Goal: Task Accomplishment & Management: Manage account settings

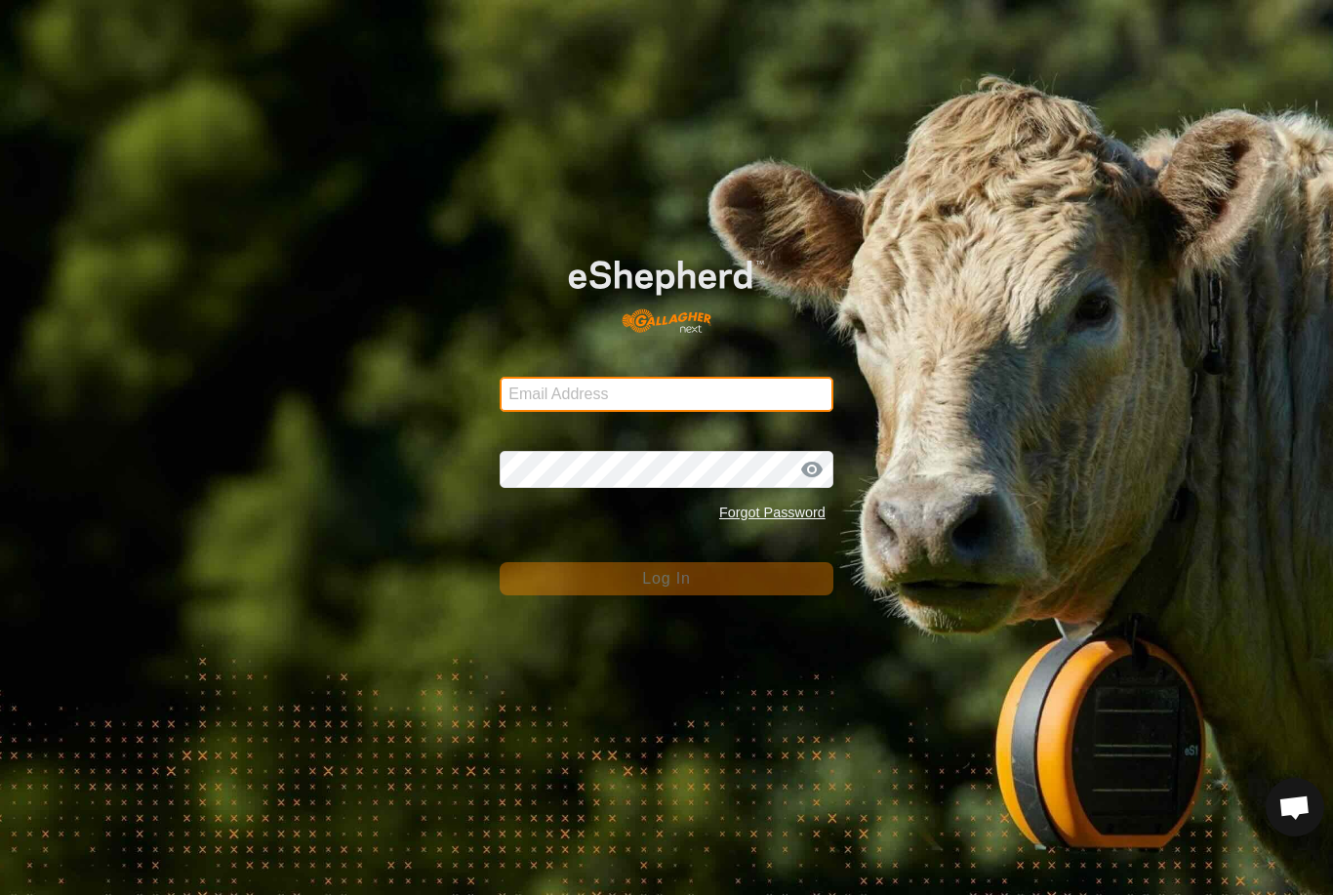
click at [737, 401] on input "Email Address" at bounding box center [667, 394] width 334 height 35
type input "[EMAIL_ADDRESS][DOMAIN_NAME]"
click at [667, 579] on button "Log In" at bounding box center [667, 578] width 334 height 33
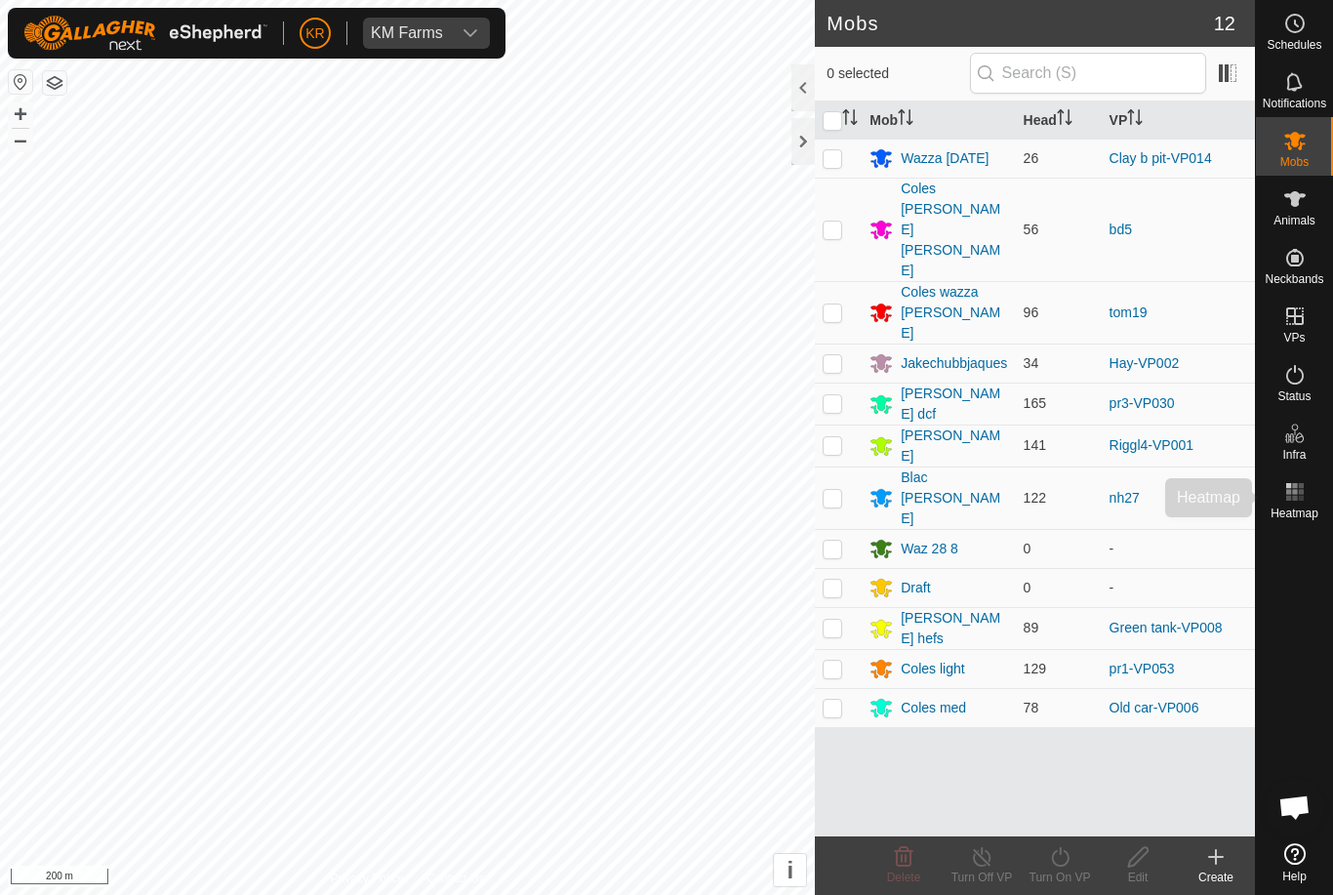
click at [1305, 491] on icon at bounding box center [1294, 491] width 23 height 23
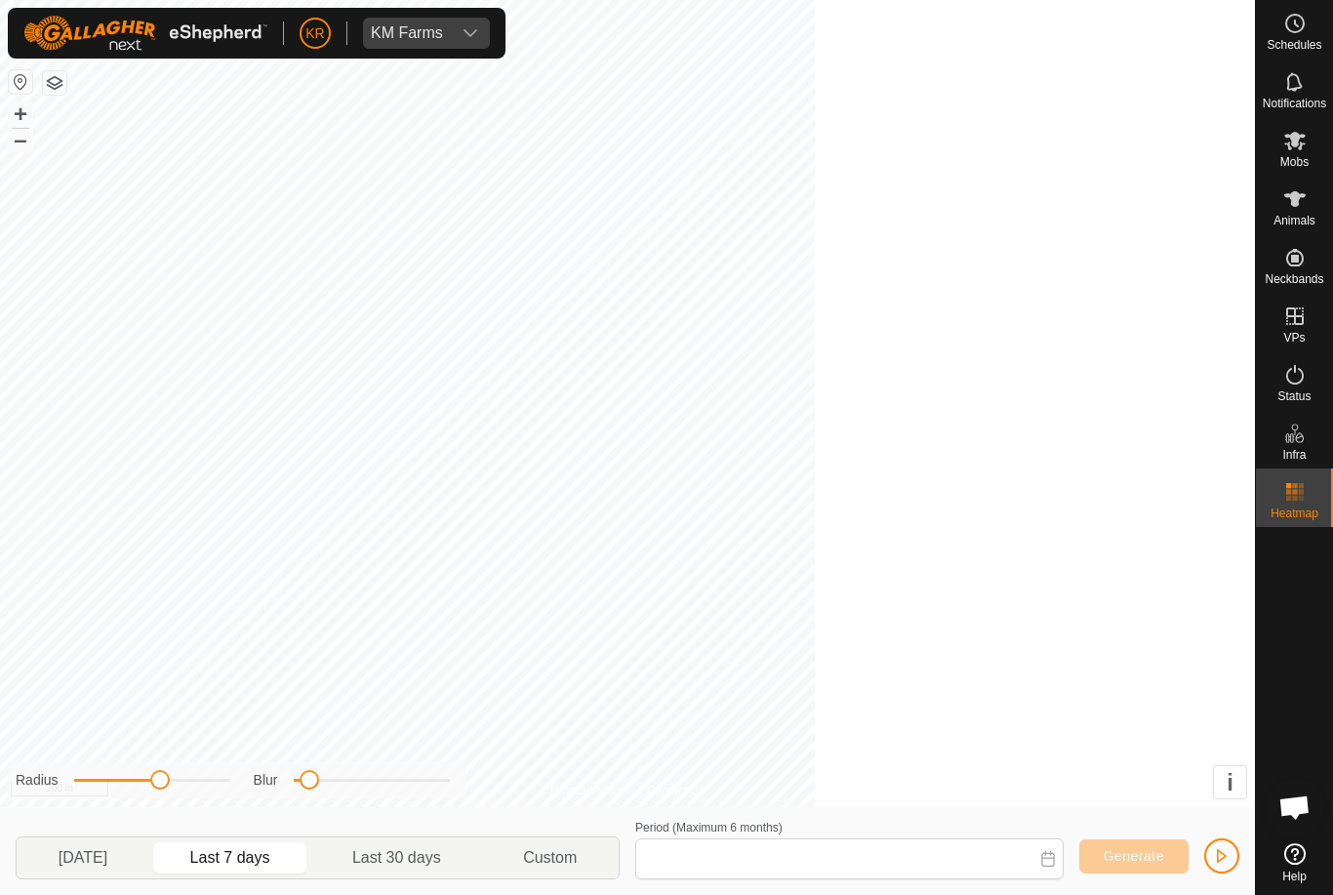
type input "23 Aug, 2025 - 29 Aug, 2025"
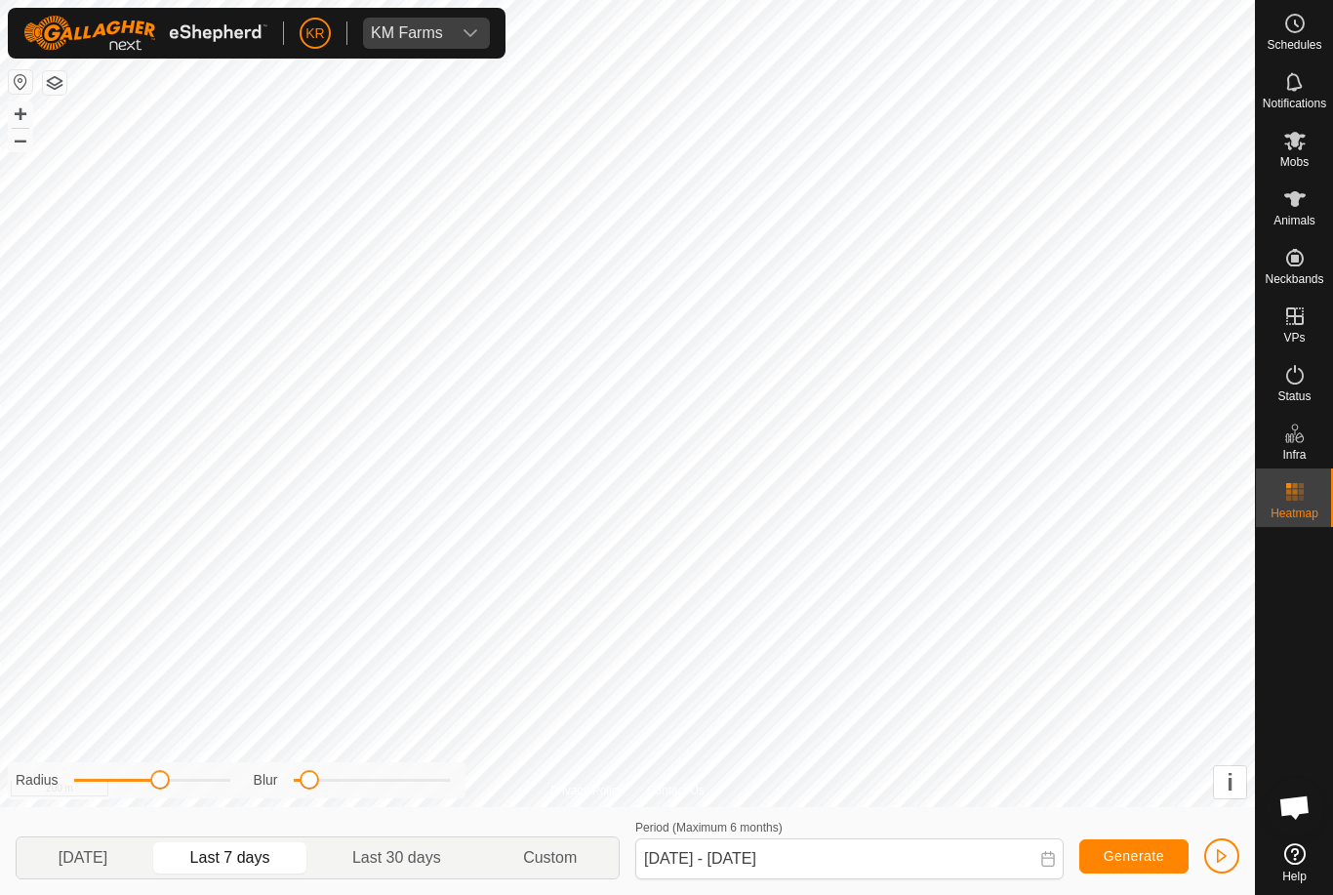
click at [1309, 507] on span "Heatmap" at bounding box center [1295, 513] width 48 height 12
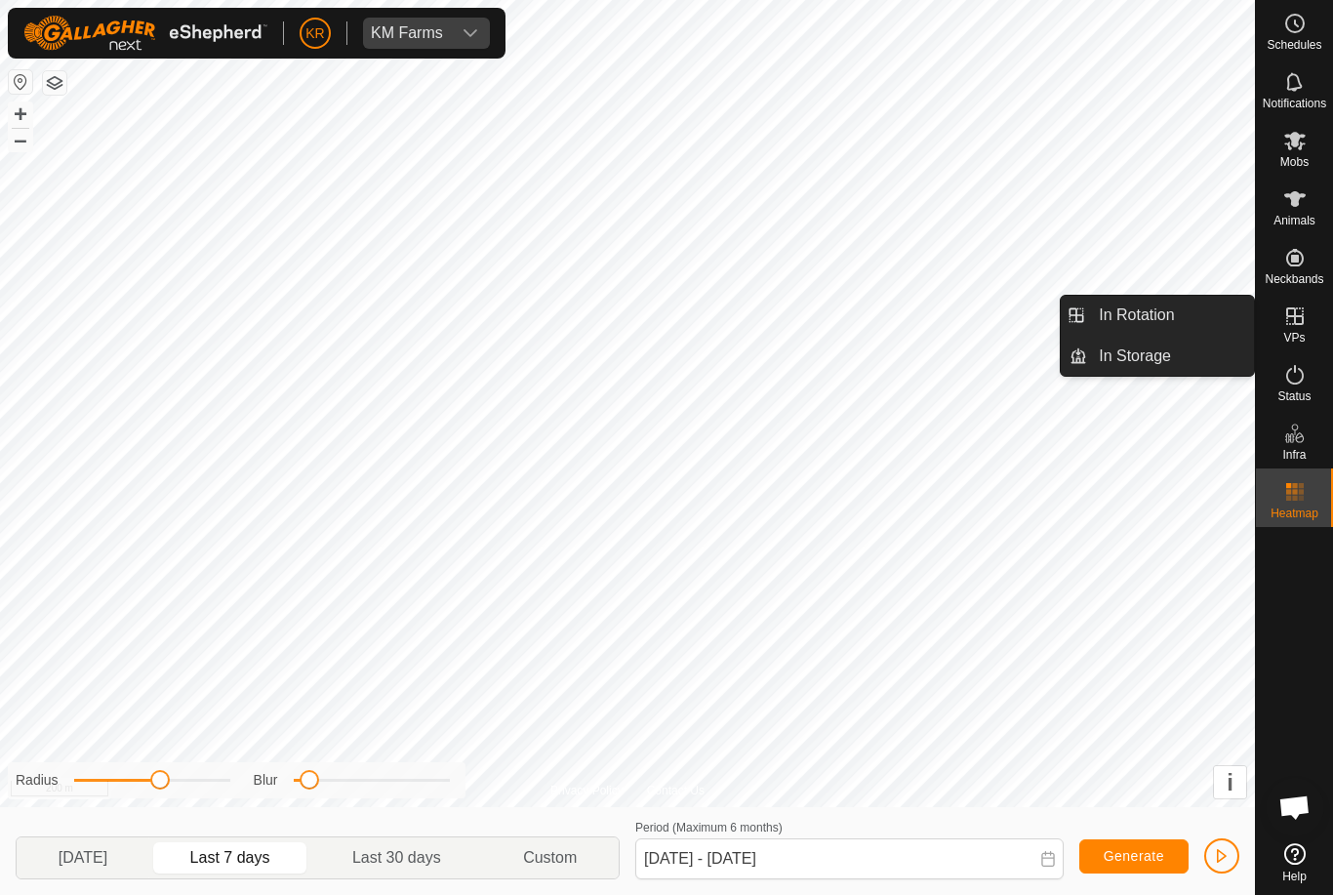
click at [1176, 306] on link "In Rotation" at bounding box center [1170, 315] width 167 height 39
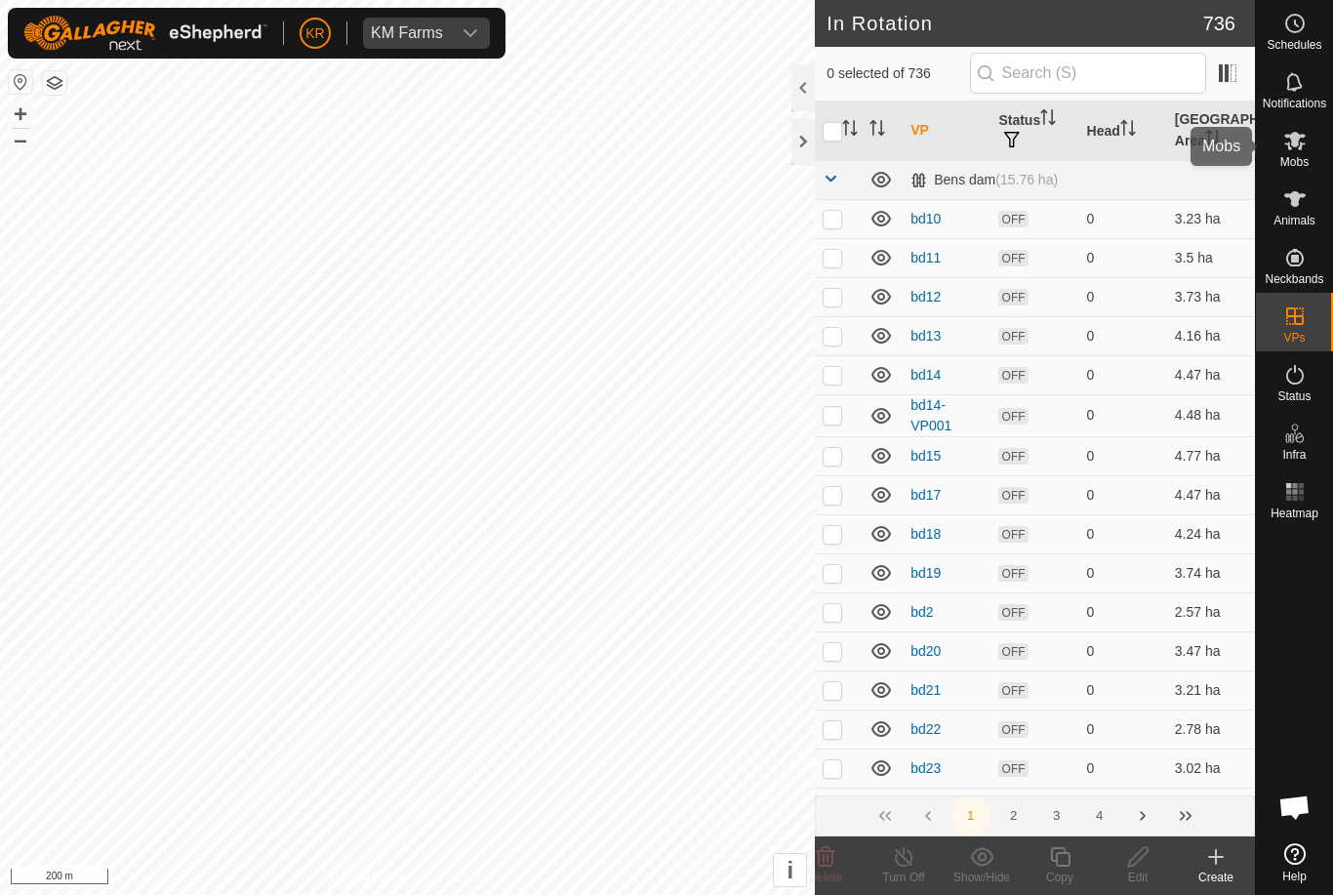
click at [1311, 138] on es-mob-svg-icon at bounding box center [1294, 140] width 35 height 31
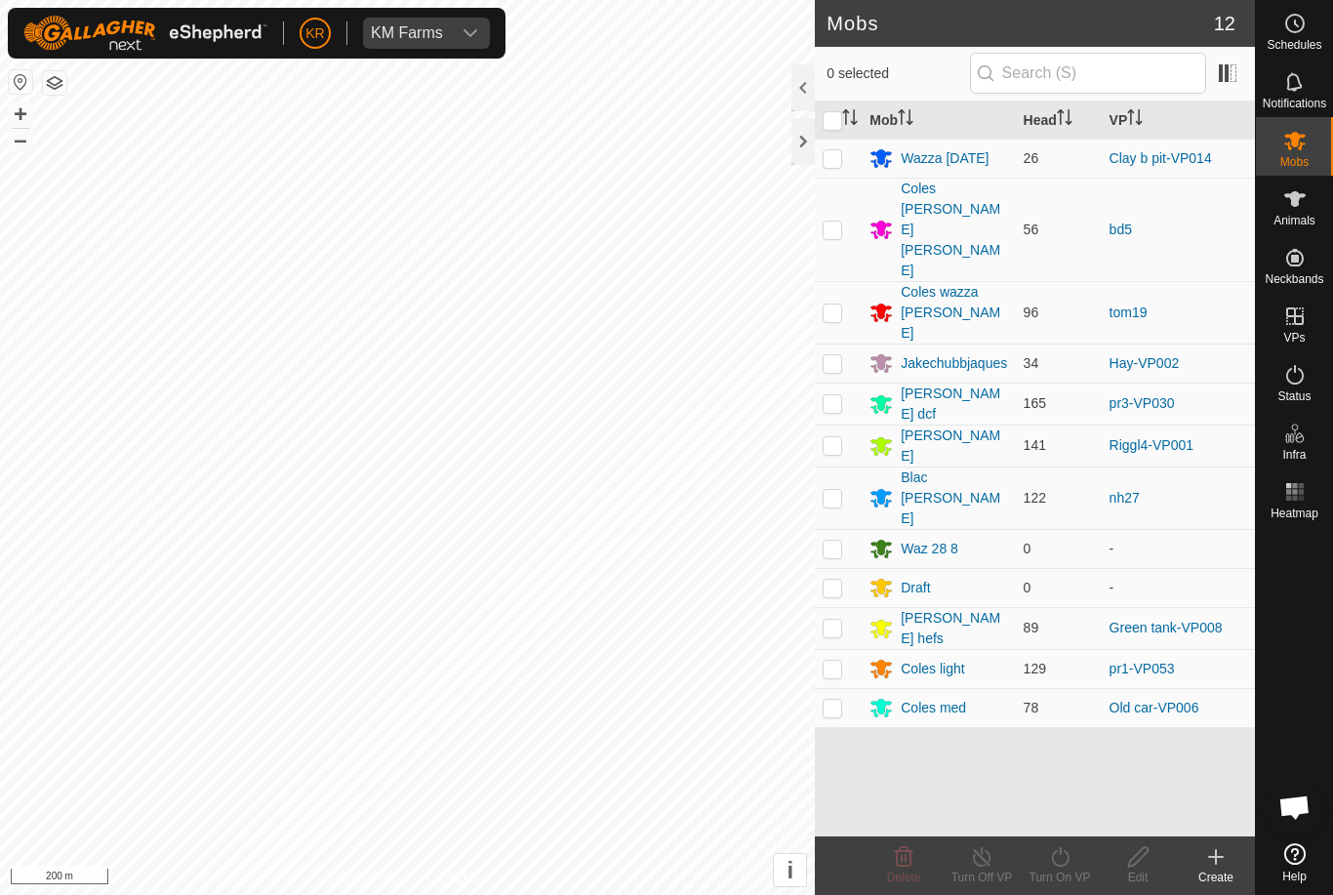
click at [1326, 195] on div "Animals" at bounding box center [1294, 205] width 77 height 59
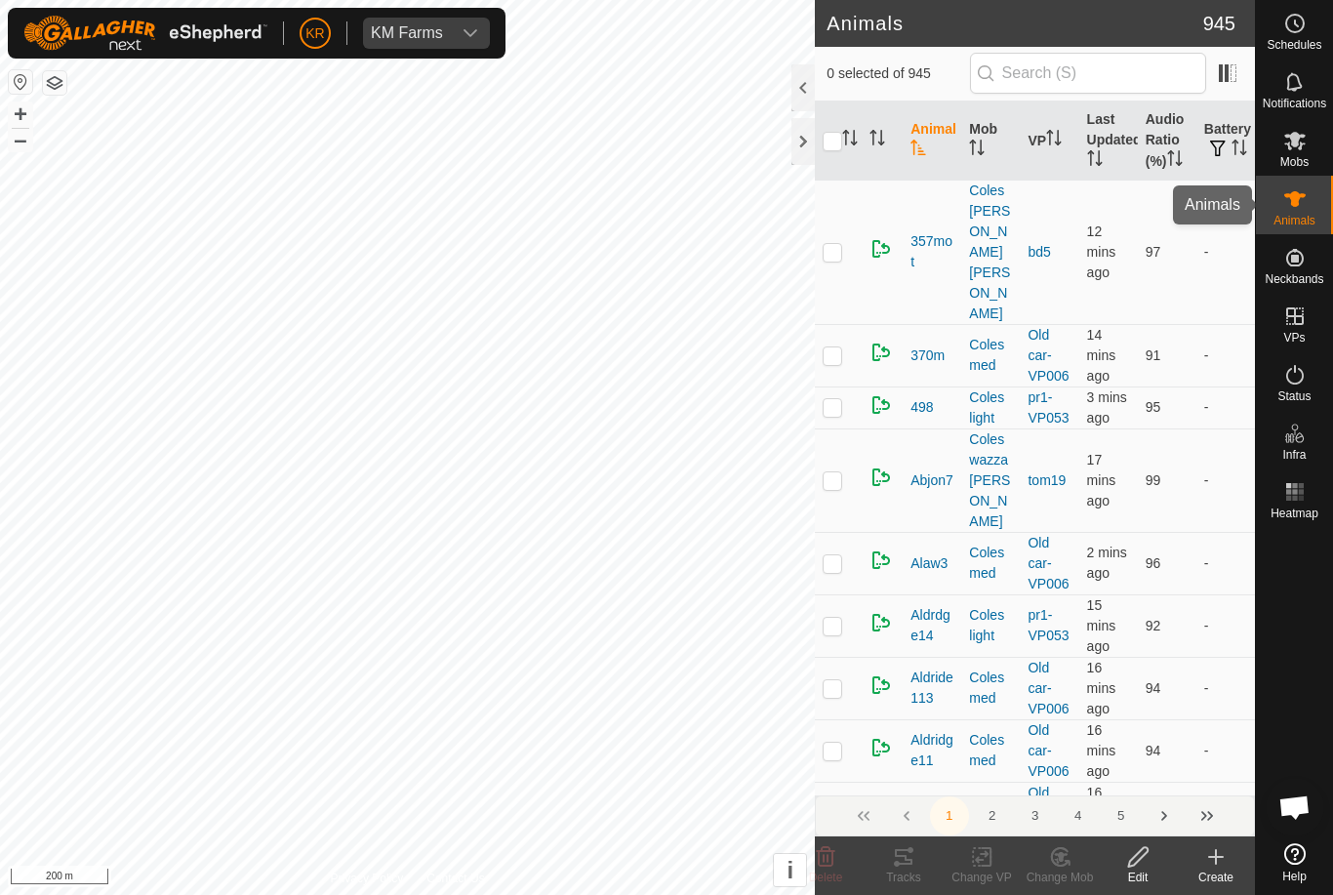
click at [1330, 189] on div "Animals" at bounding box center [1294, 205] width 77 height 59
click at [1318, 147] on div "Mobs" at bounding box center [1294, 146] width 77 height 59
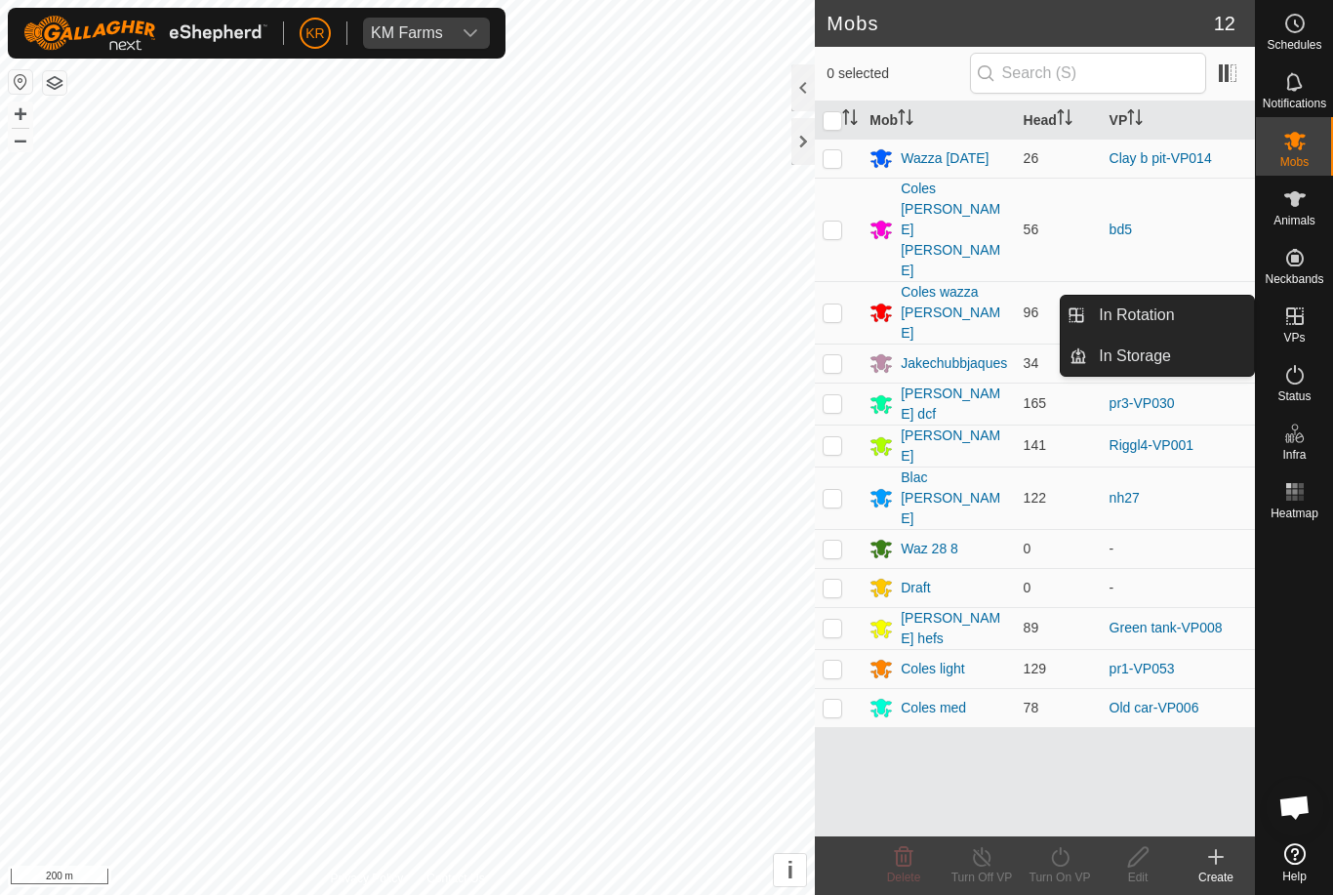
click at [1182, 317] on link "In Rotation" at bounding box center [1170, 315] width 167 height 39
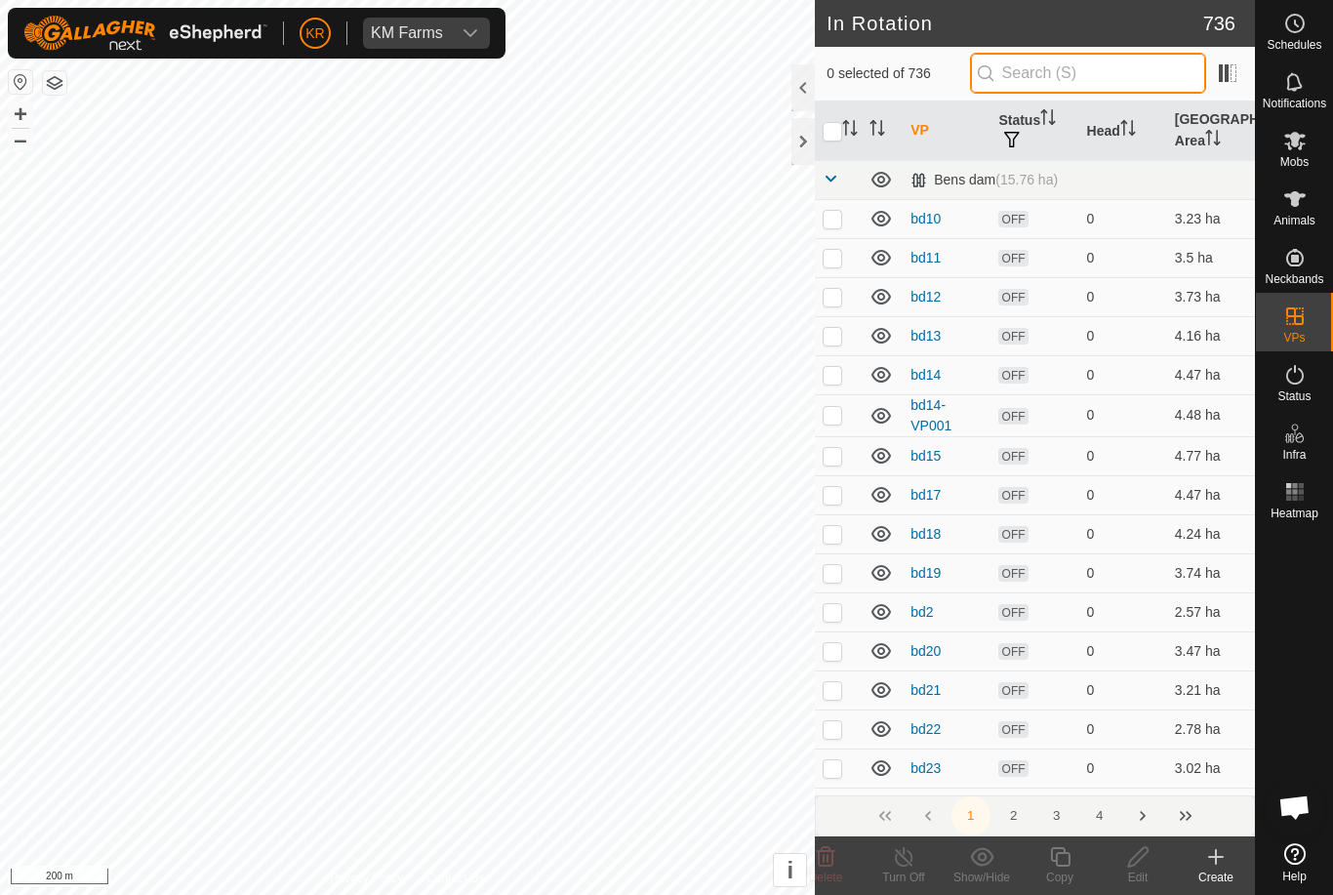
click at [1086, 76] on input "text" at bounding box center [1088, 73] width 236 height 41
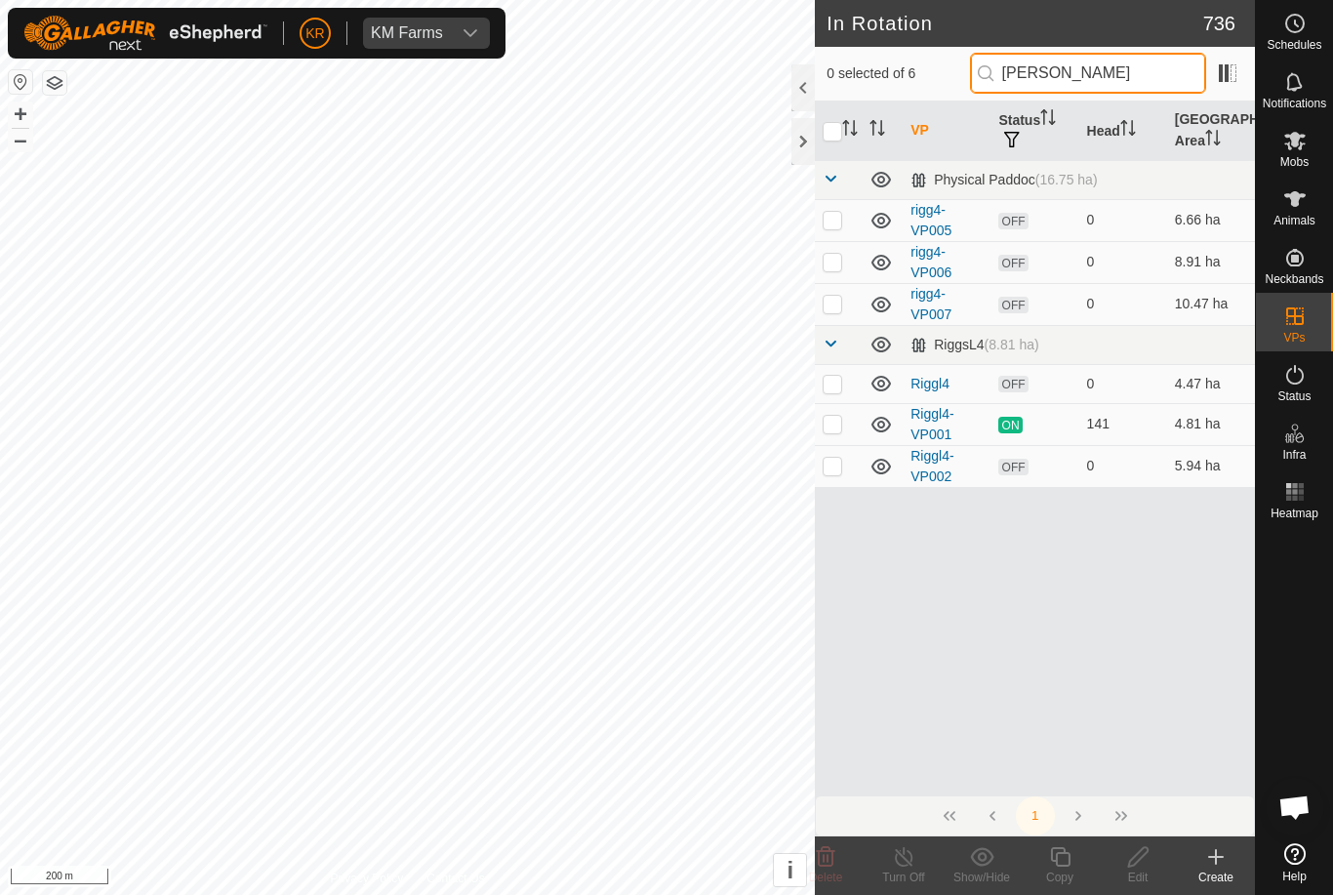
type input "[PERSON_NAME]"
click at [838, 215] on p-checkbox at bounding box center [833, 220] width 20 height 16
checkbox input "true"
click at [838, 263] on p-checkbox at bounding box center [833, 262] width 20 height 16
checkbox input "true"
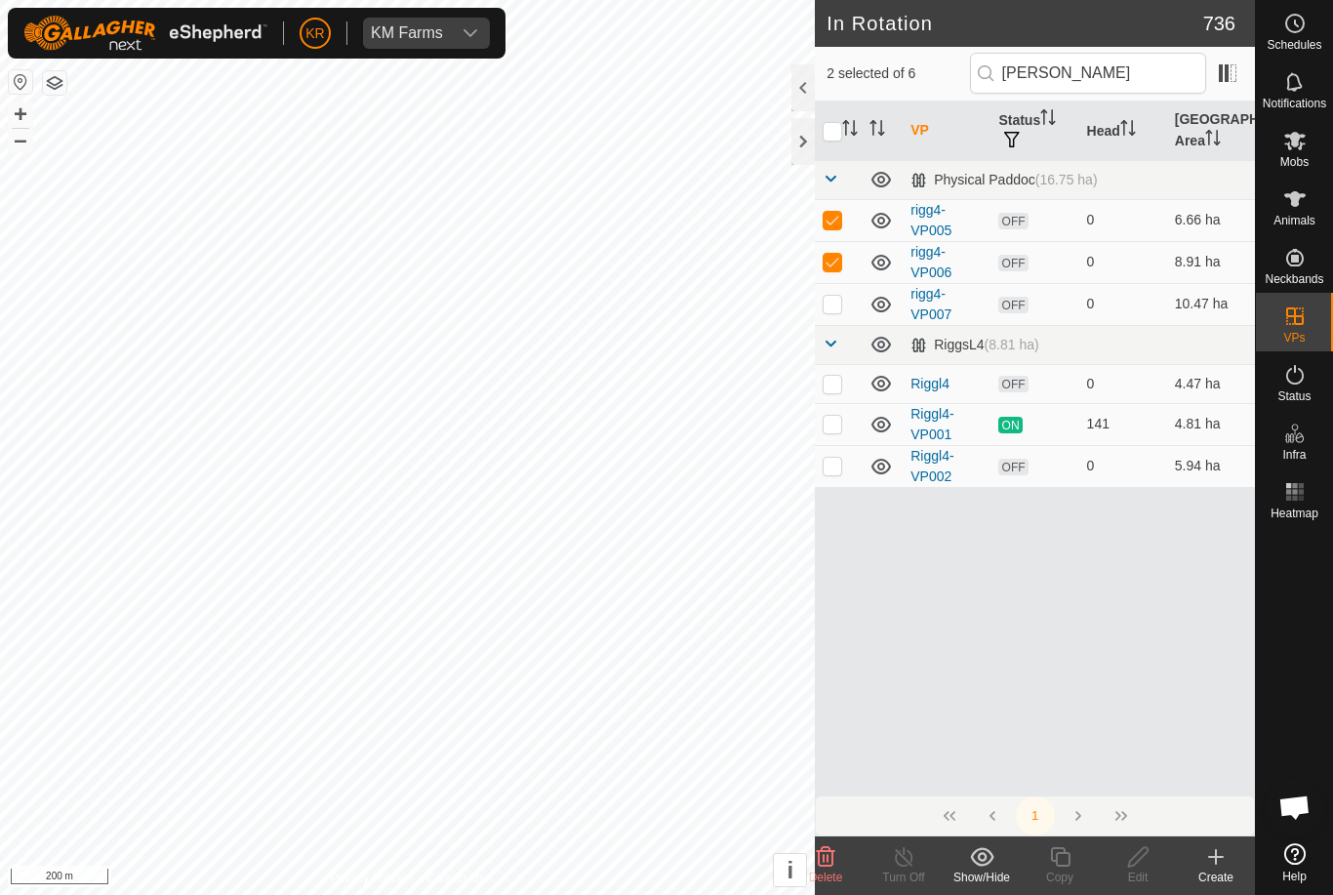
click at [844, 306] on td at bounding box center [838, 304] width 47 height 42
checkbox input "true"
click at [830, 855] on icon at bounding box center [825, 856] width 23 height 23
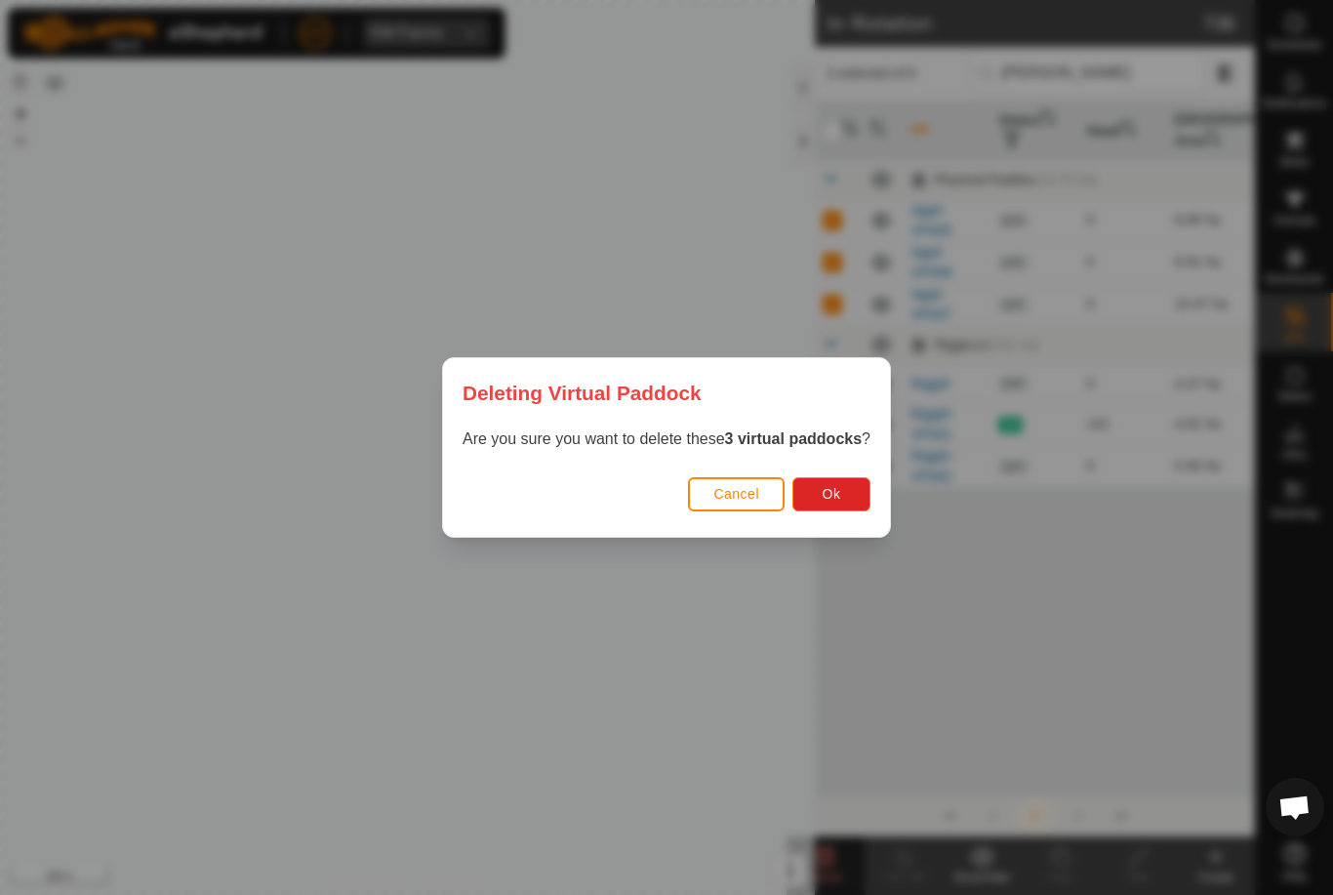
click at [835, 492] on span "Ok" at bounding box center [832, 494] width 19 height 16
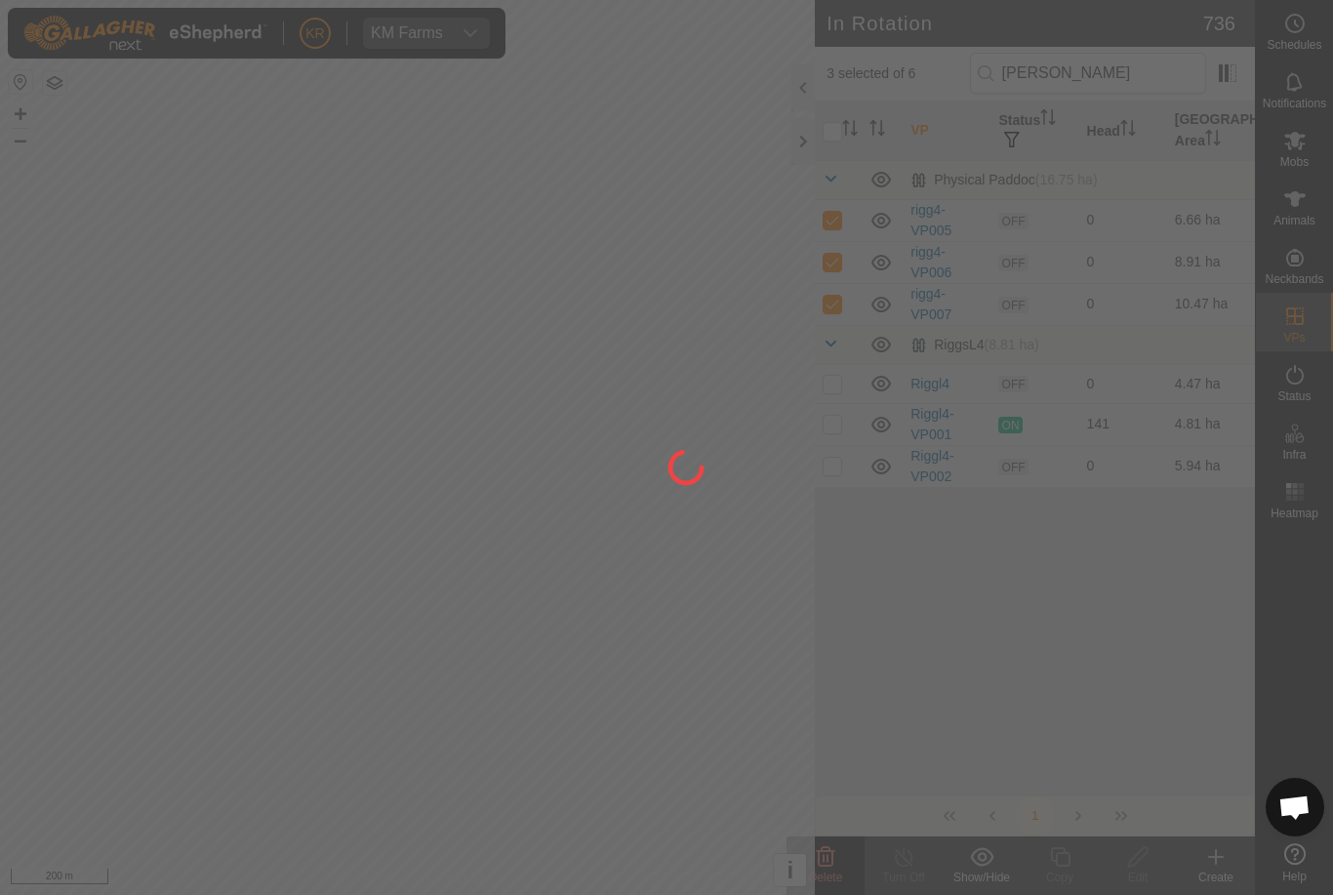
checkbox input "false"
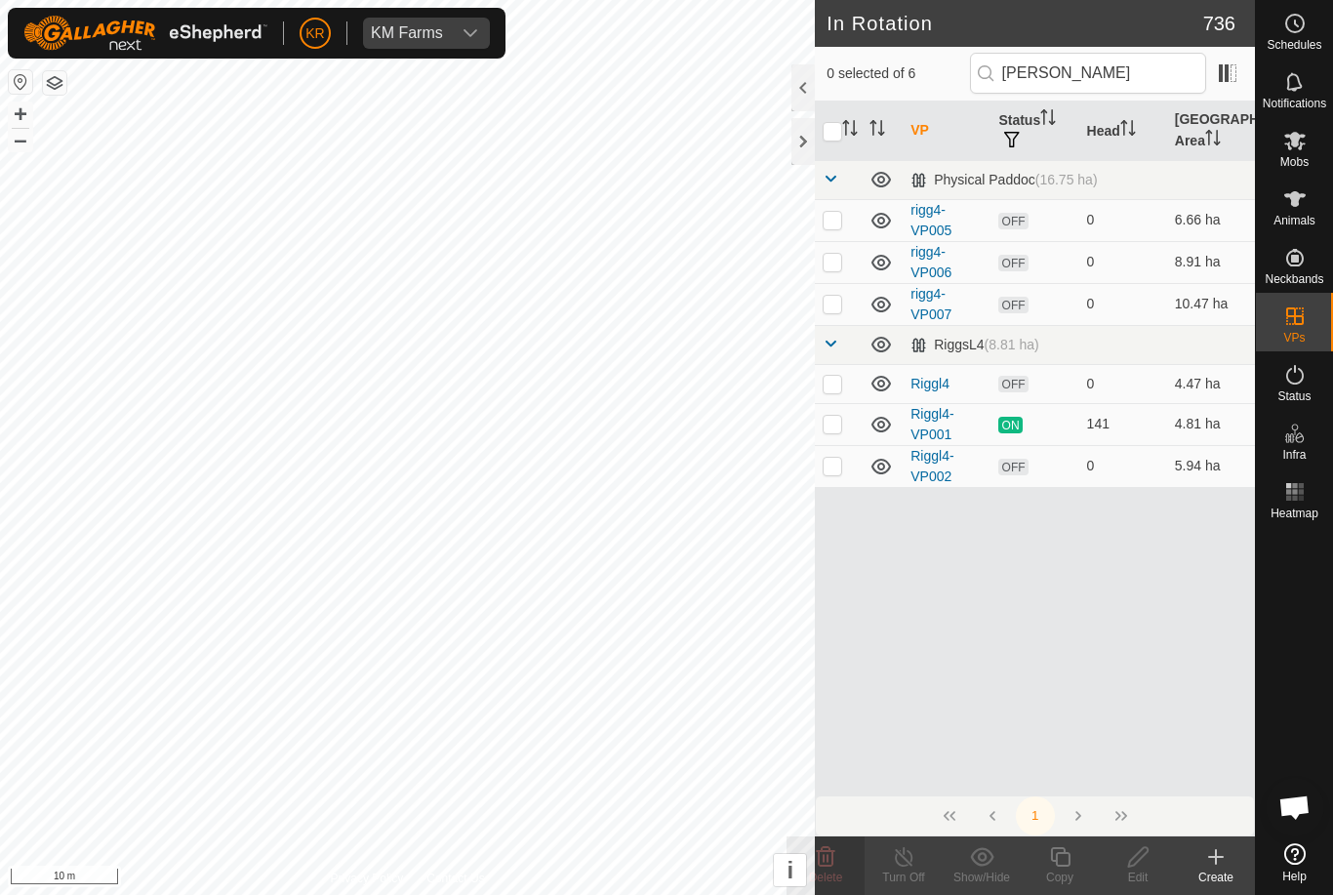
click at [839, 424] on p-checkbox at bounding box center [833, 424] width 20 height 16
checkbox input "true"
click at [1052, 856] on icon at bounding box center [1060, 857] width 20 height 20
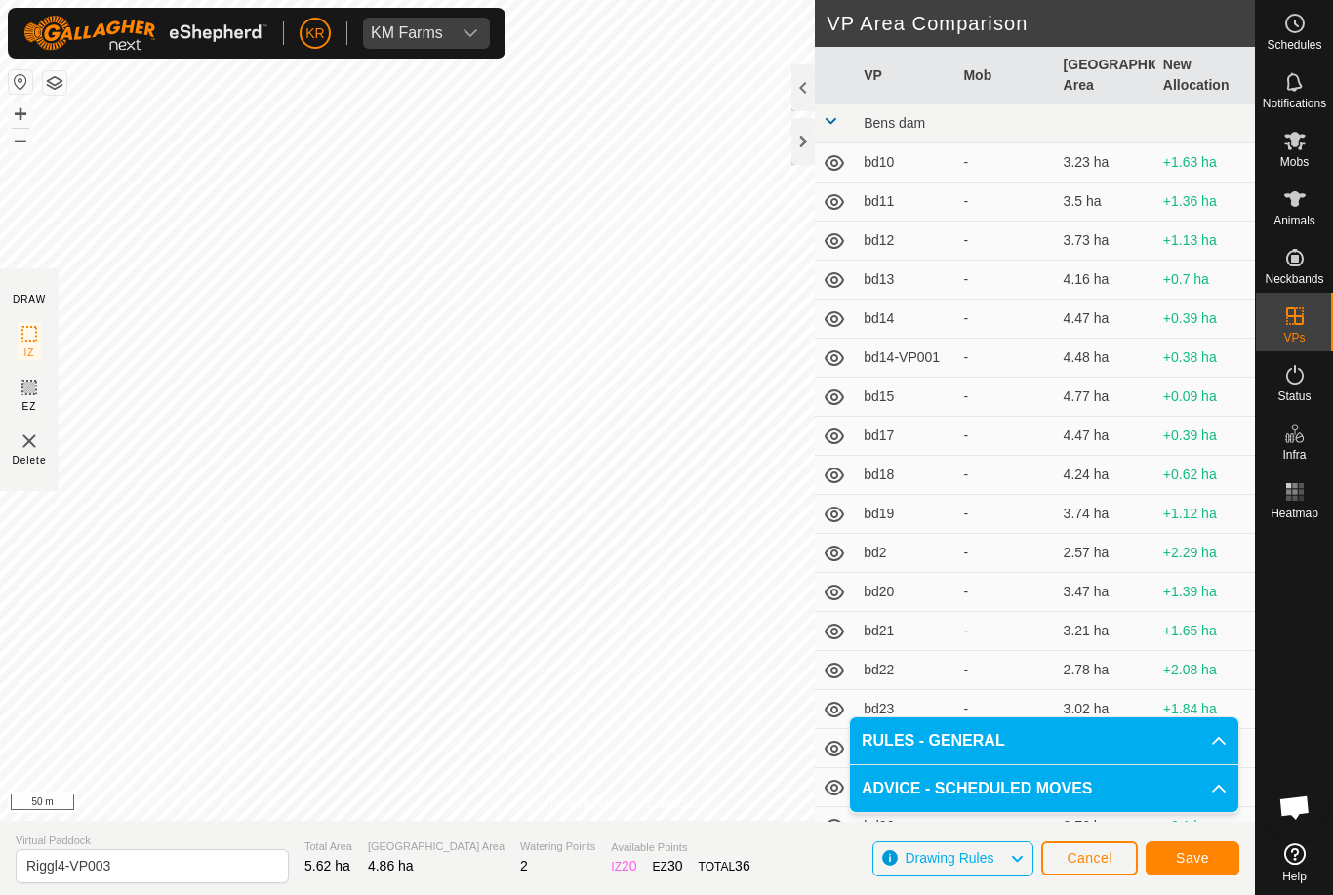
click at [1195, 851] on span "Save" at bounding box center [1192, 858] width 33 height 16
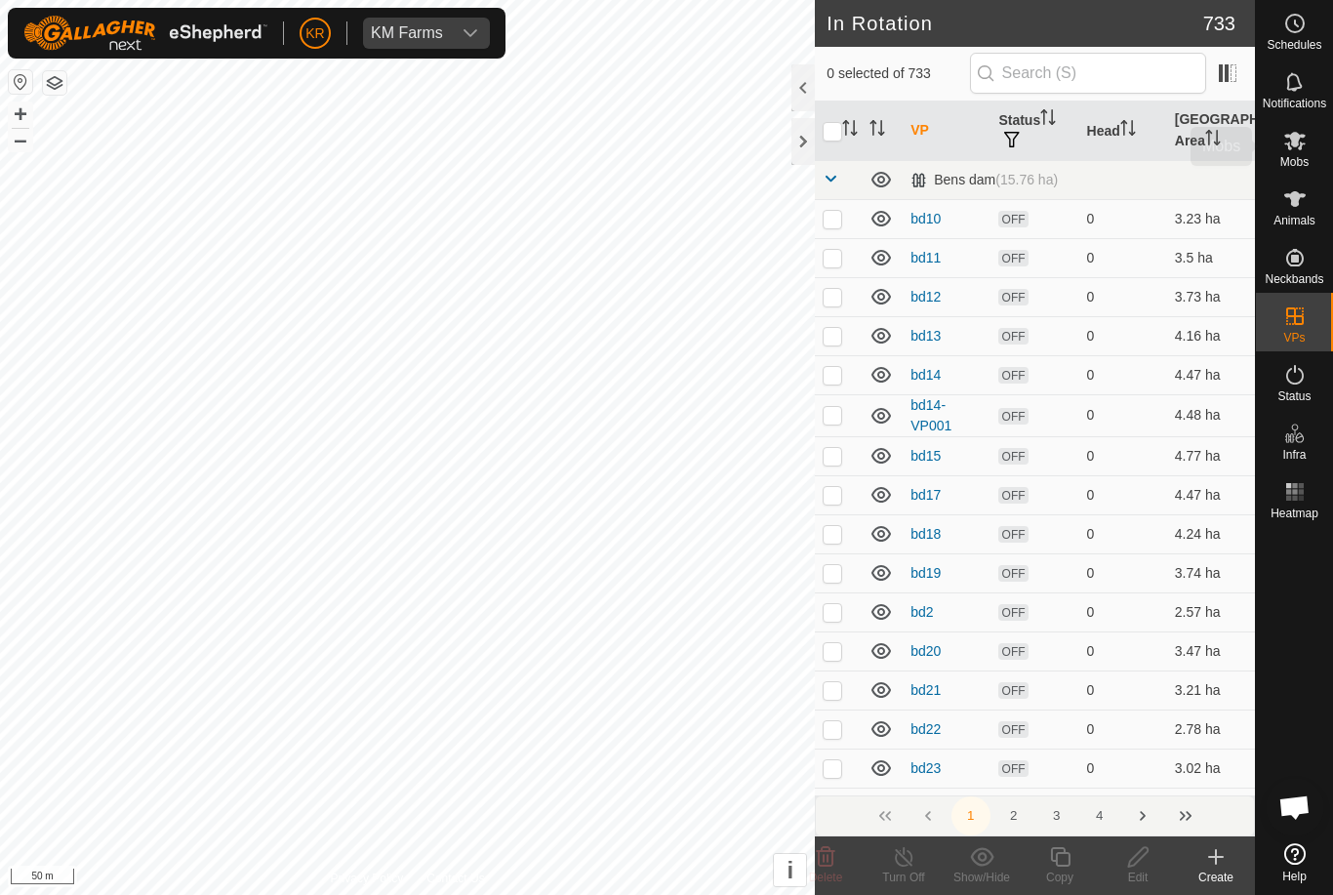
click at [1313, 124] on div "Mobs" at bounding box center [1294, 146] width 77 height 59
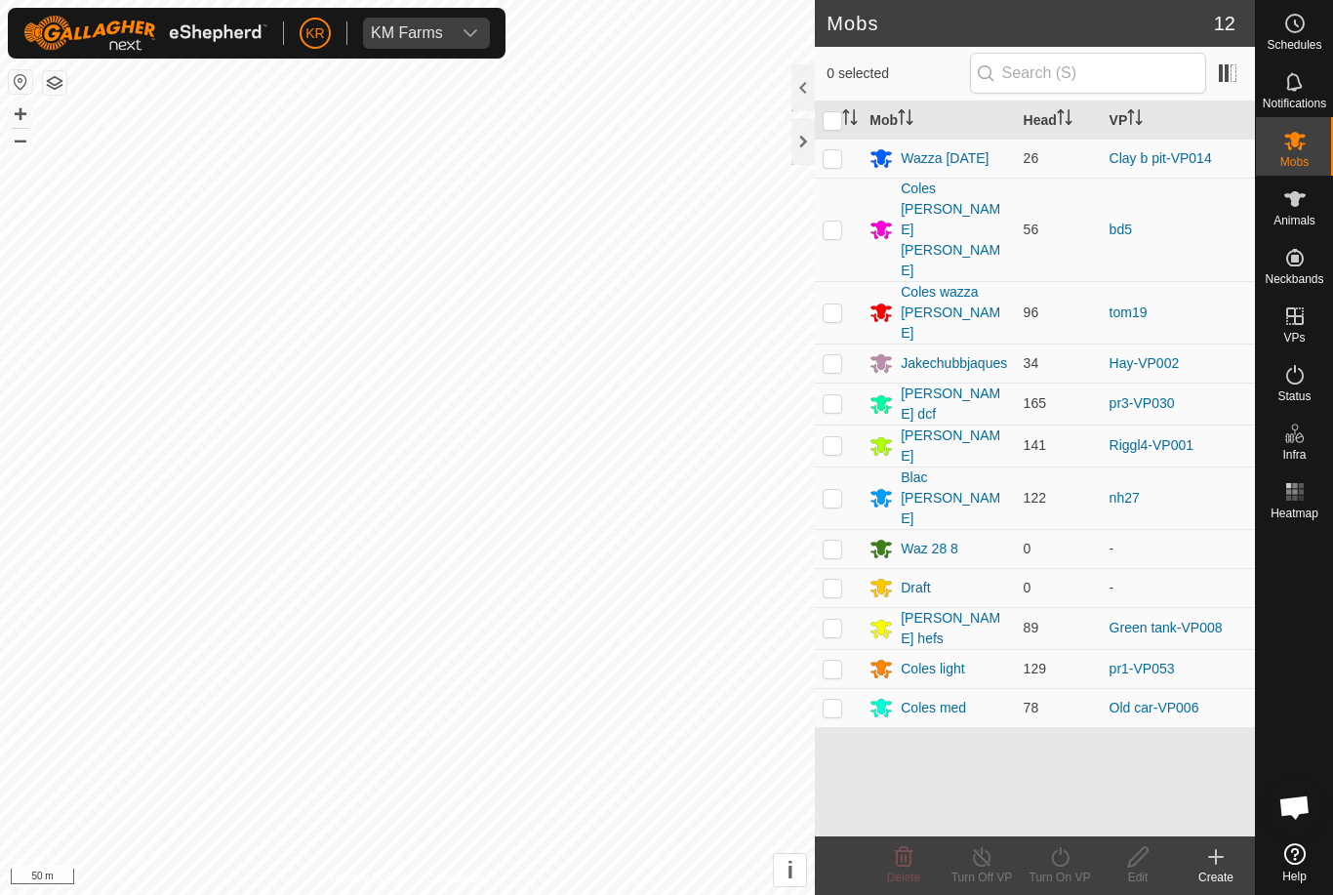
click at [845, 424] on td at bounding box center [838, 445] width 47 height 42
checkbox input "true"
click at [1069, 847] on icon at bounding box center [1060, 856] width 24 height 23
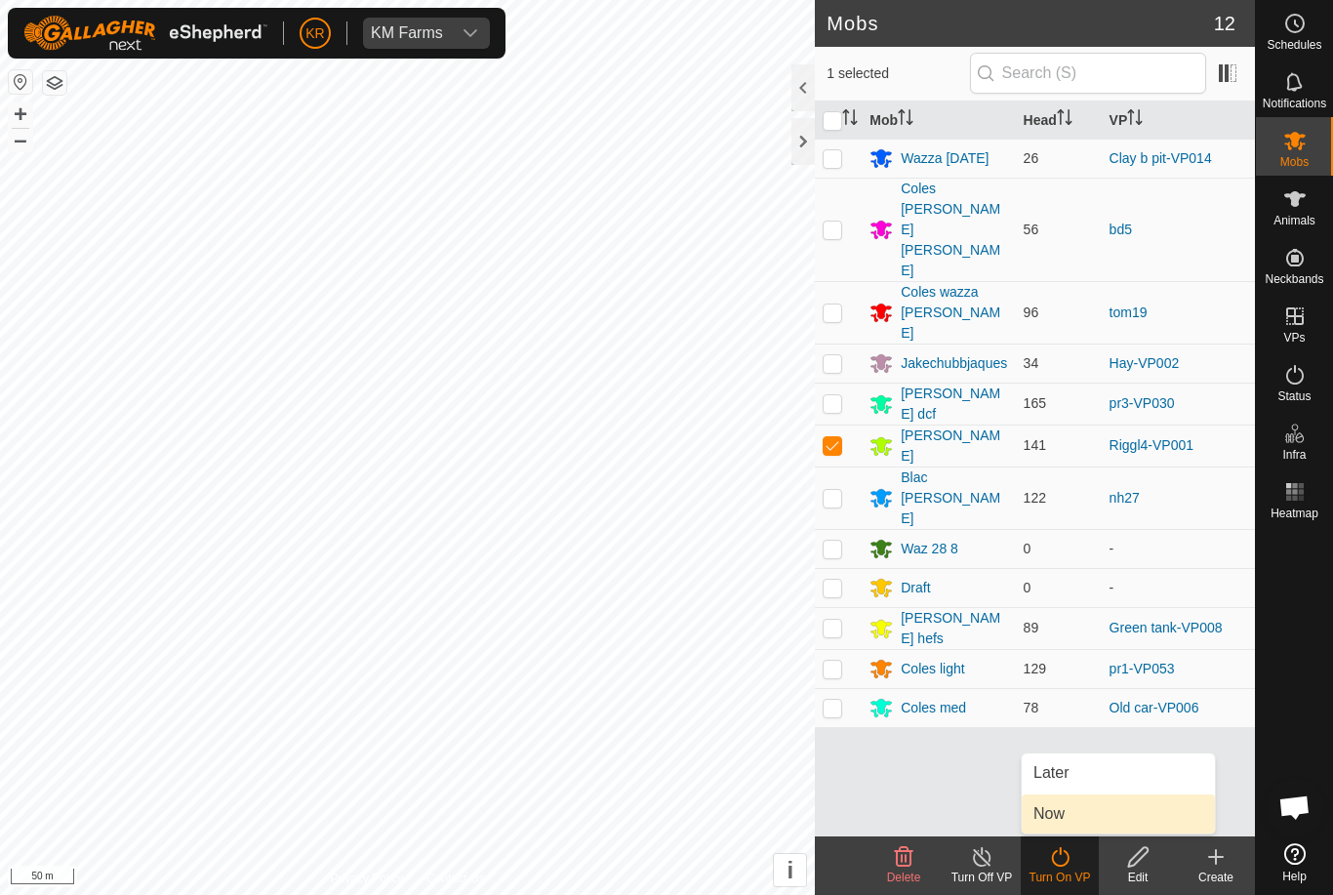
click at [1071, 807] on link "Now" at bounding box center [1118, 813] width 193 height 39
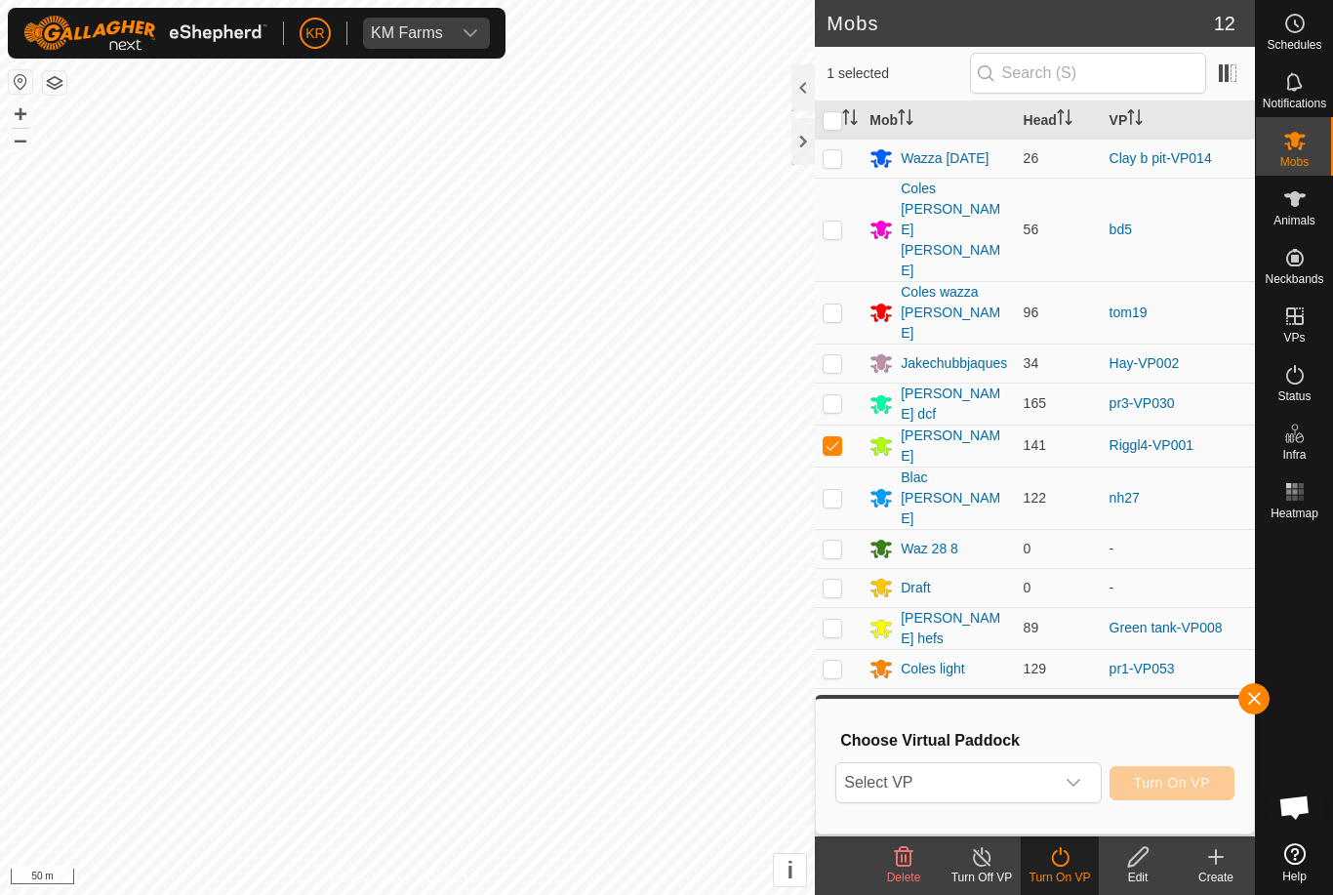
click at [1030, 784] on span "Select VP" at bounding box center [944, 782] width 217 height 39
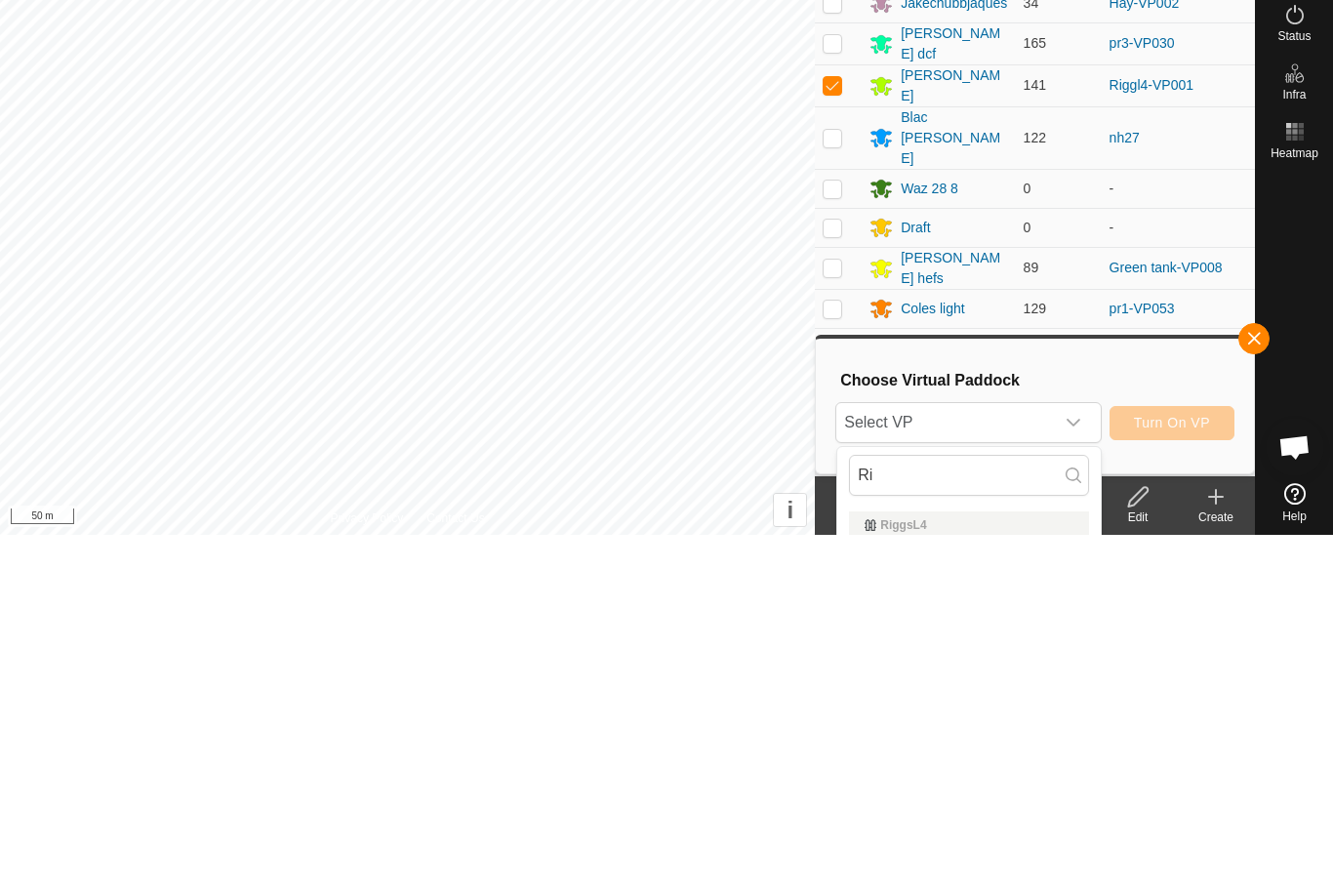
type input "Rig"
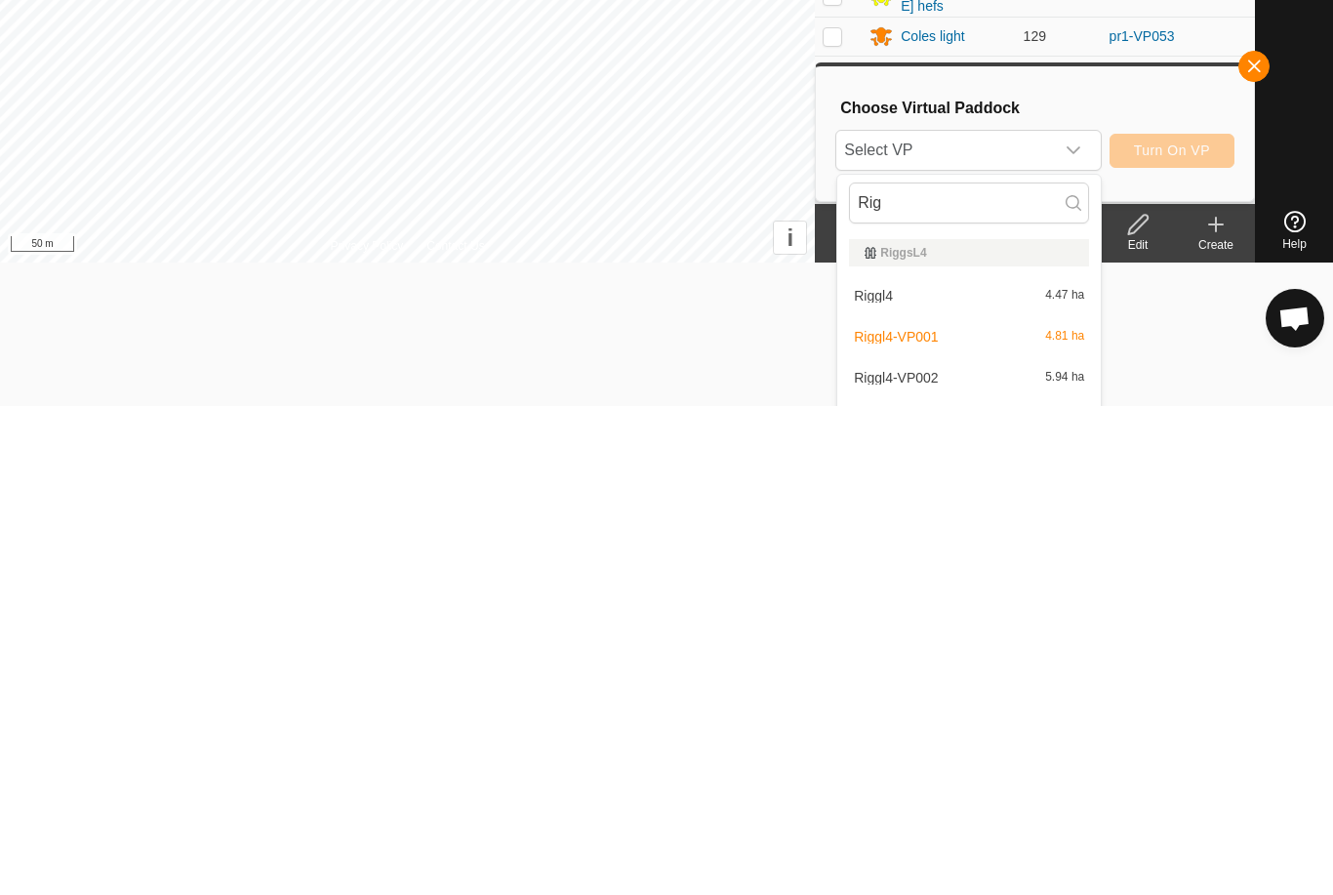
scroll to position [307, 0]
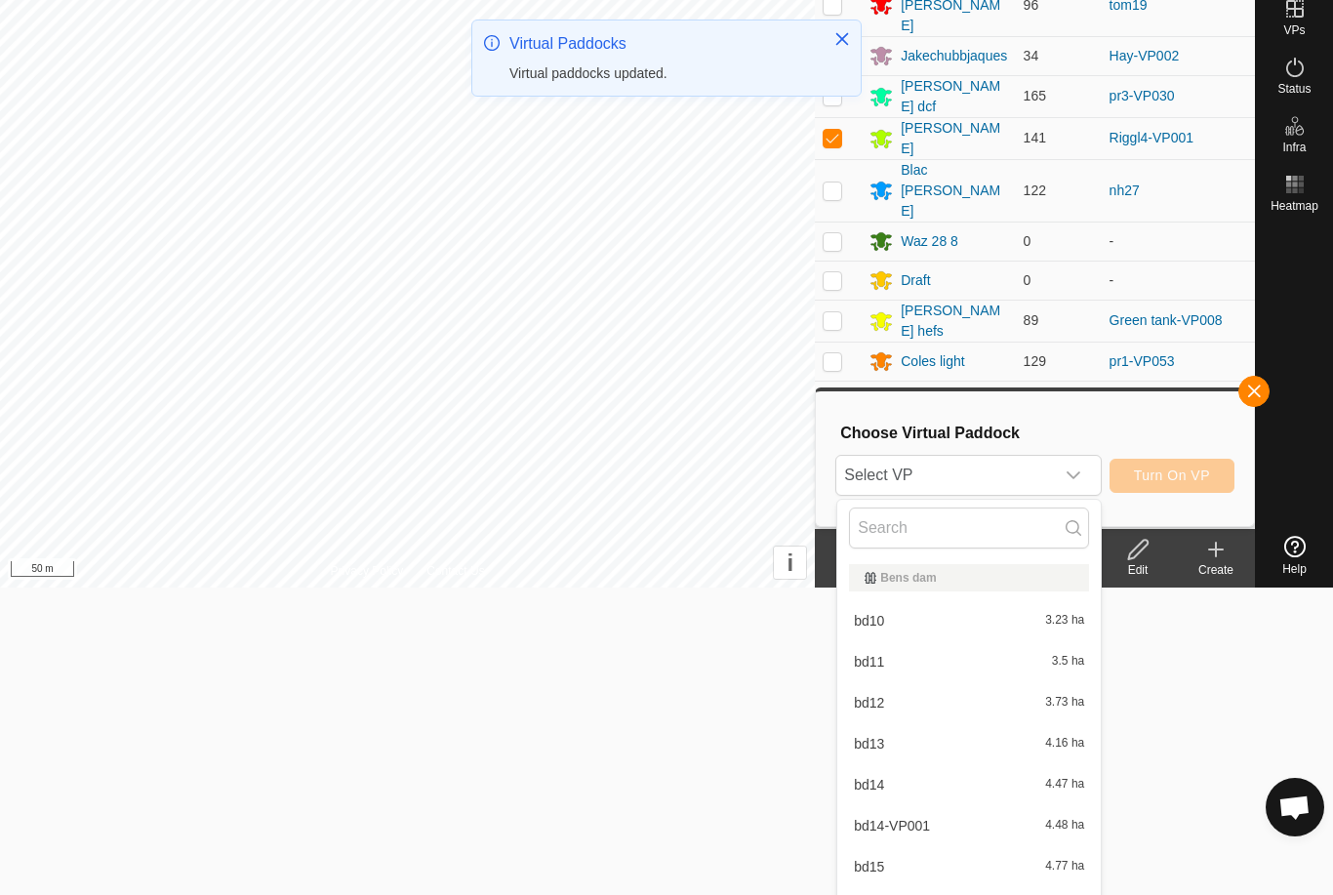
click at [934, 491] on span "Select VP" at bounding box center [944, 475] width 217 height 39
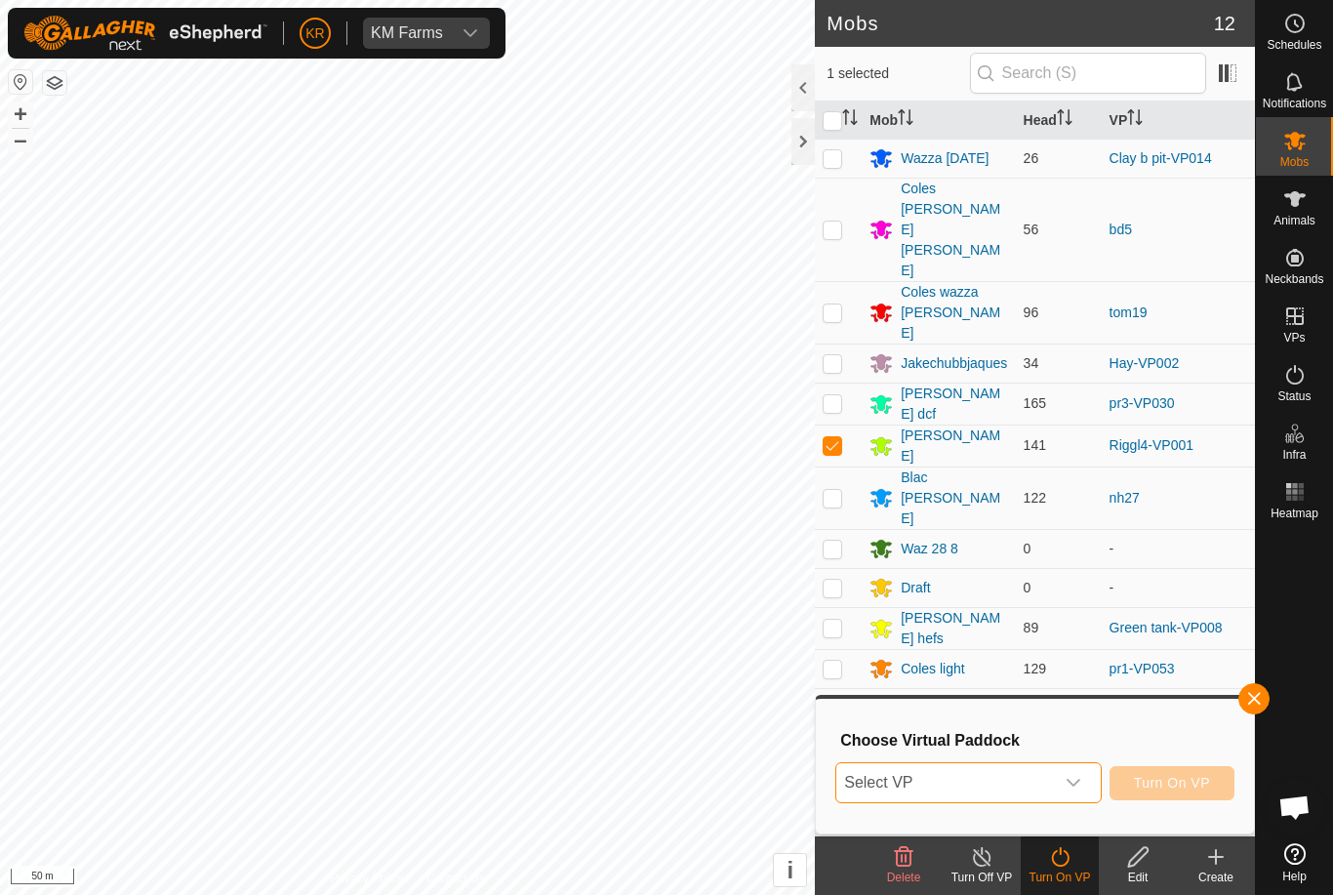
click at [959, 770] on span "Select VP" at bounding box center [944, 782] width 217 height 39
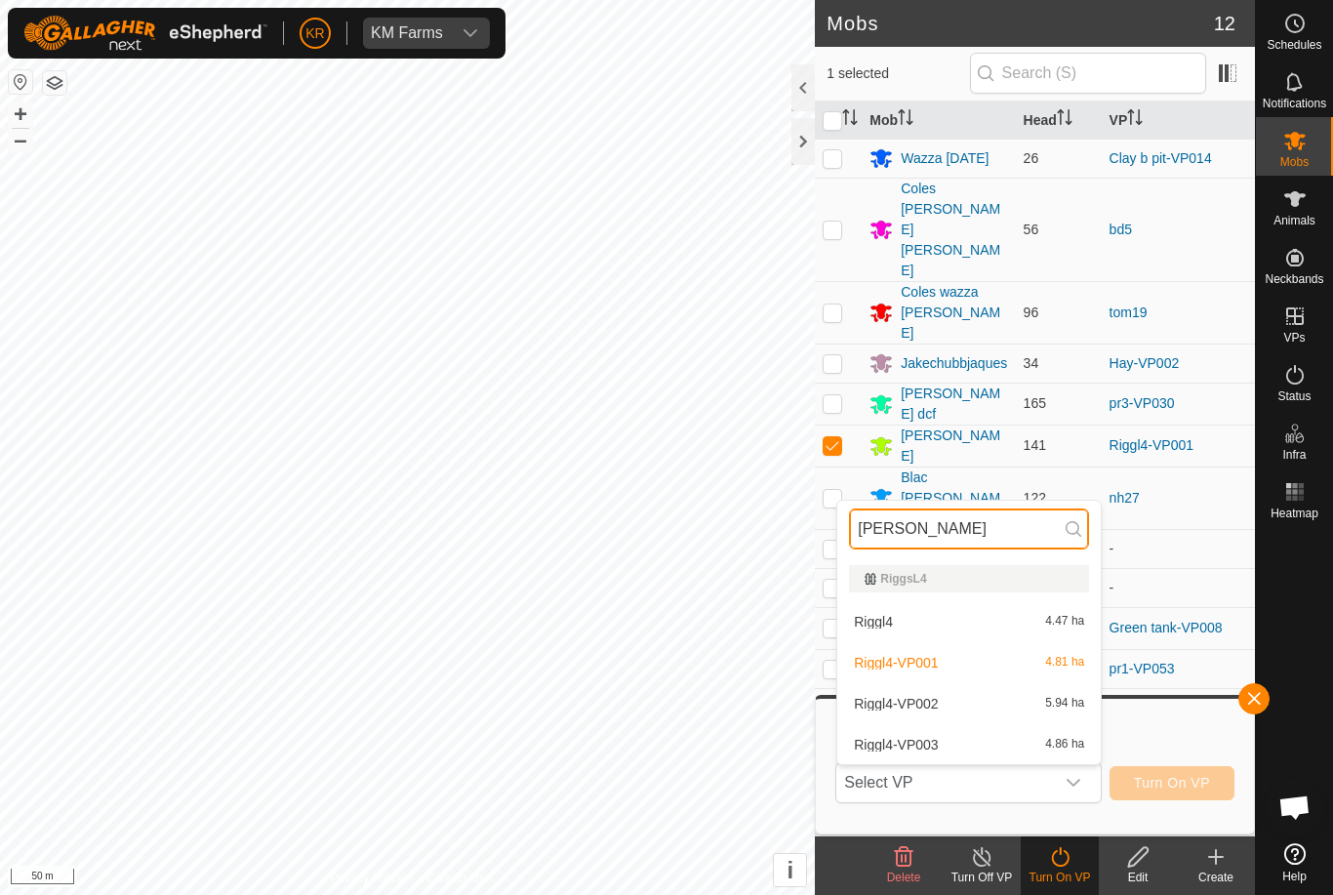
type input "Rigg"
click at [938, 742] on span "Riggl4-VP003" at bounding box center [896, 745] width 84 height 14
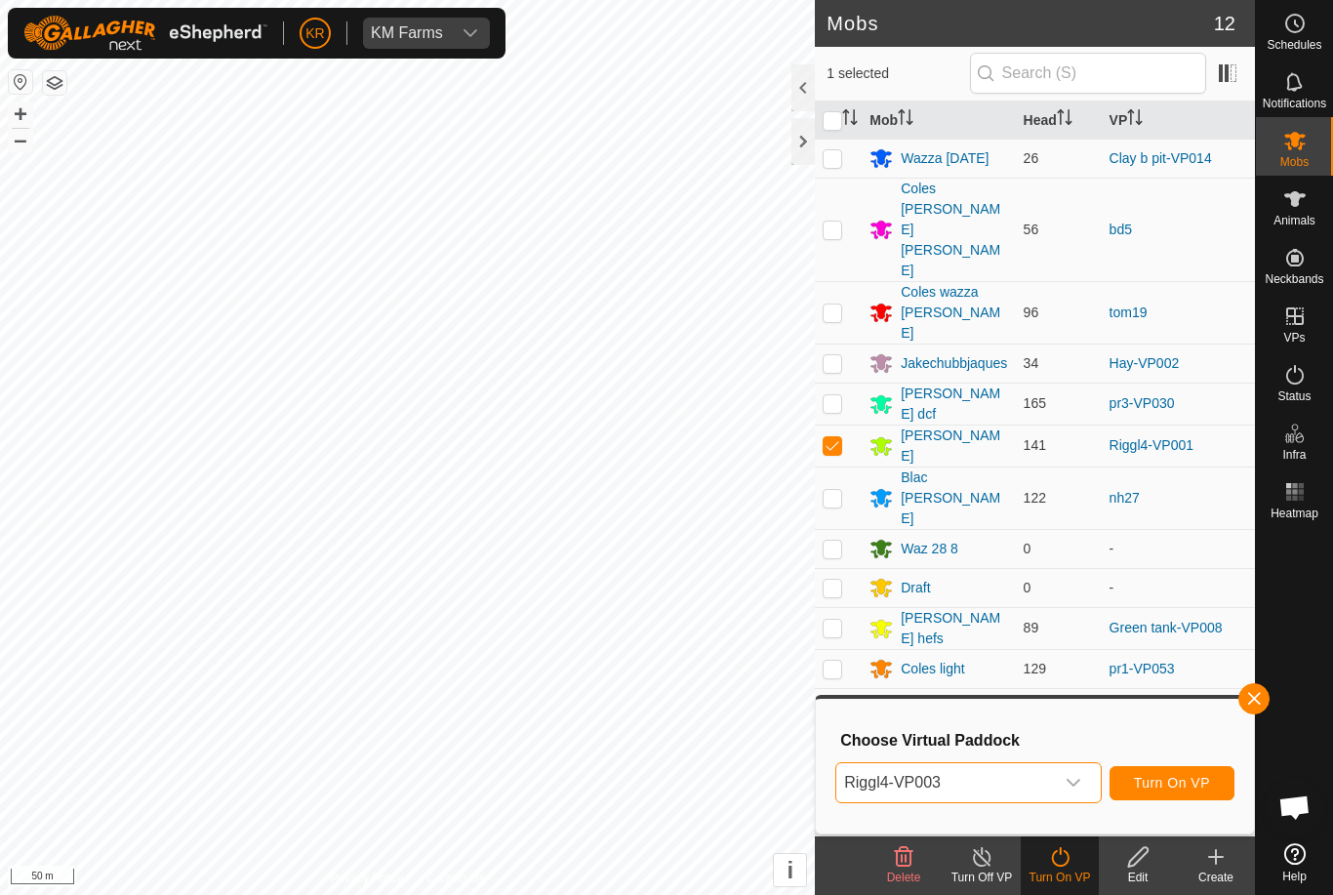
click at [1173, 776] on span "Turn On VP" at bounding box center [1172, 783] width 76 height 16
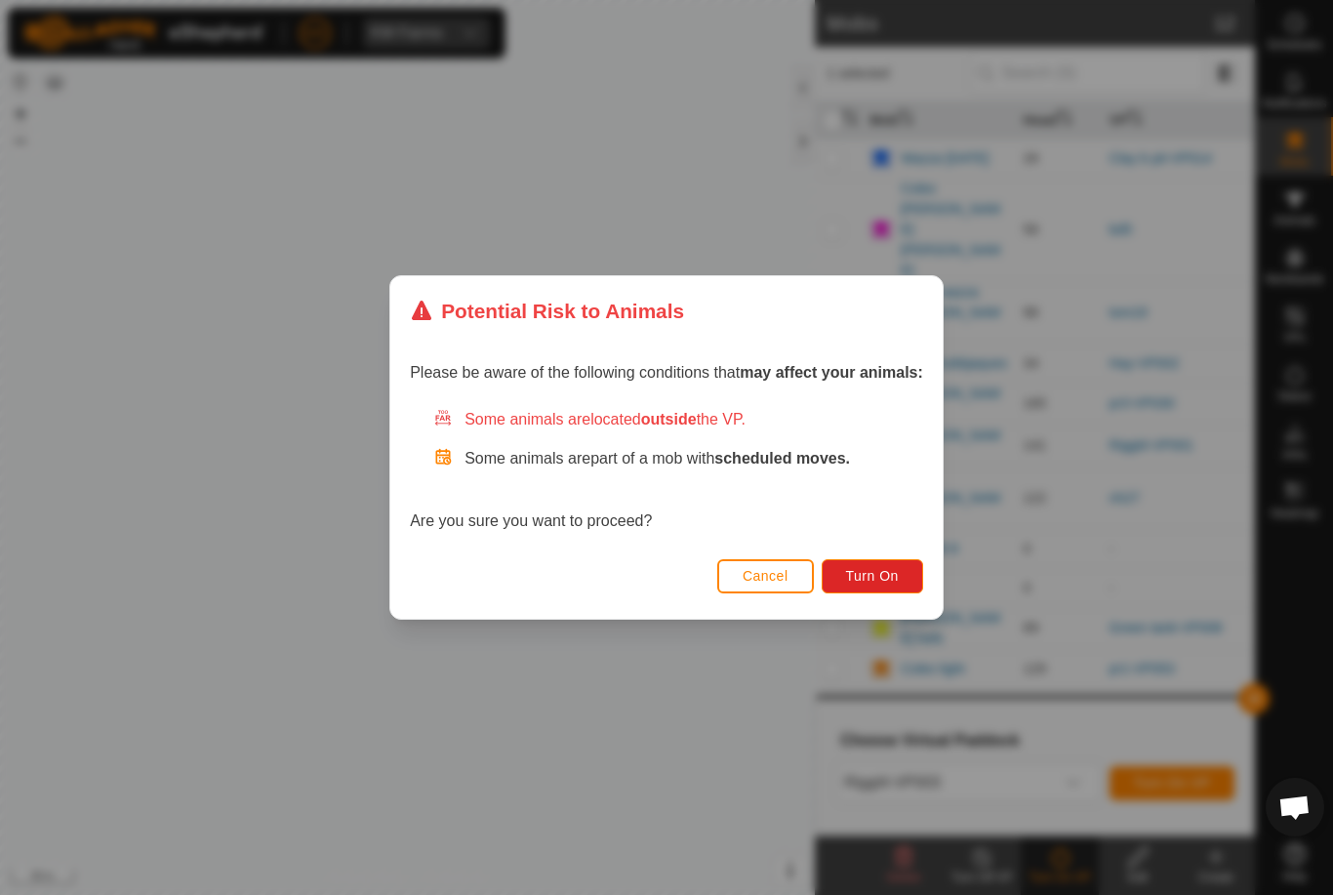
click at [884, 577] on span "Turn On" at bounding box center [872, 576] width 53 height 16
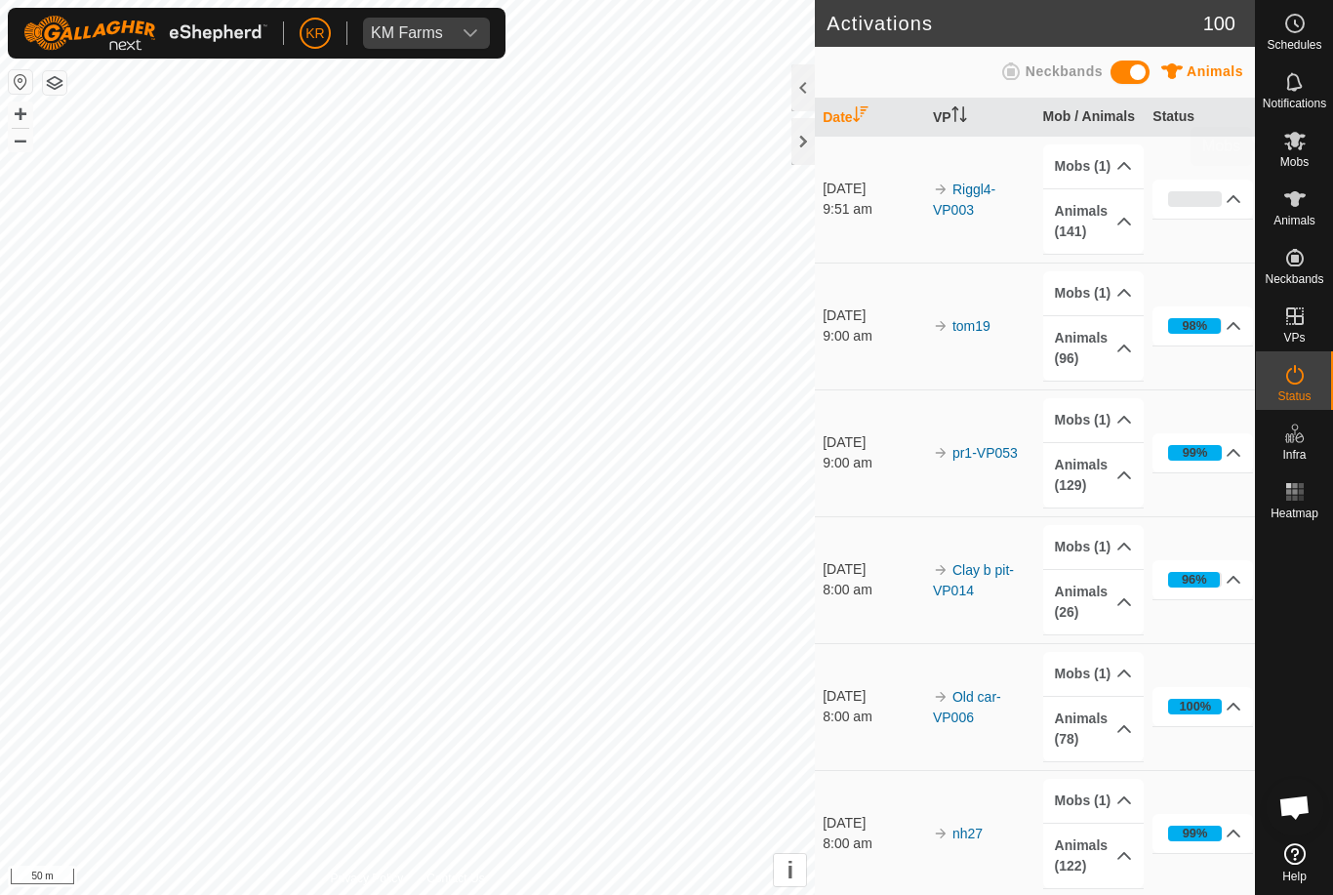
click at [1311, 144] on es-mob-svg-icon at bounding box center [1294, 140] width 35 height 31
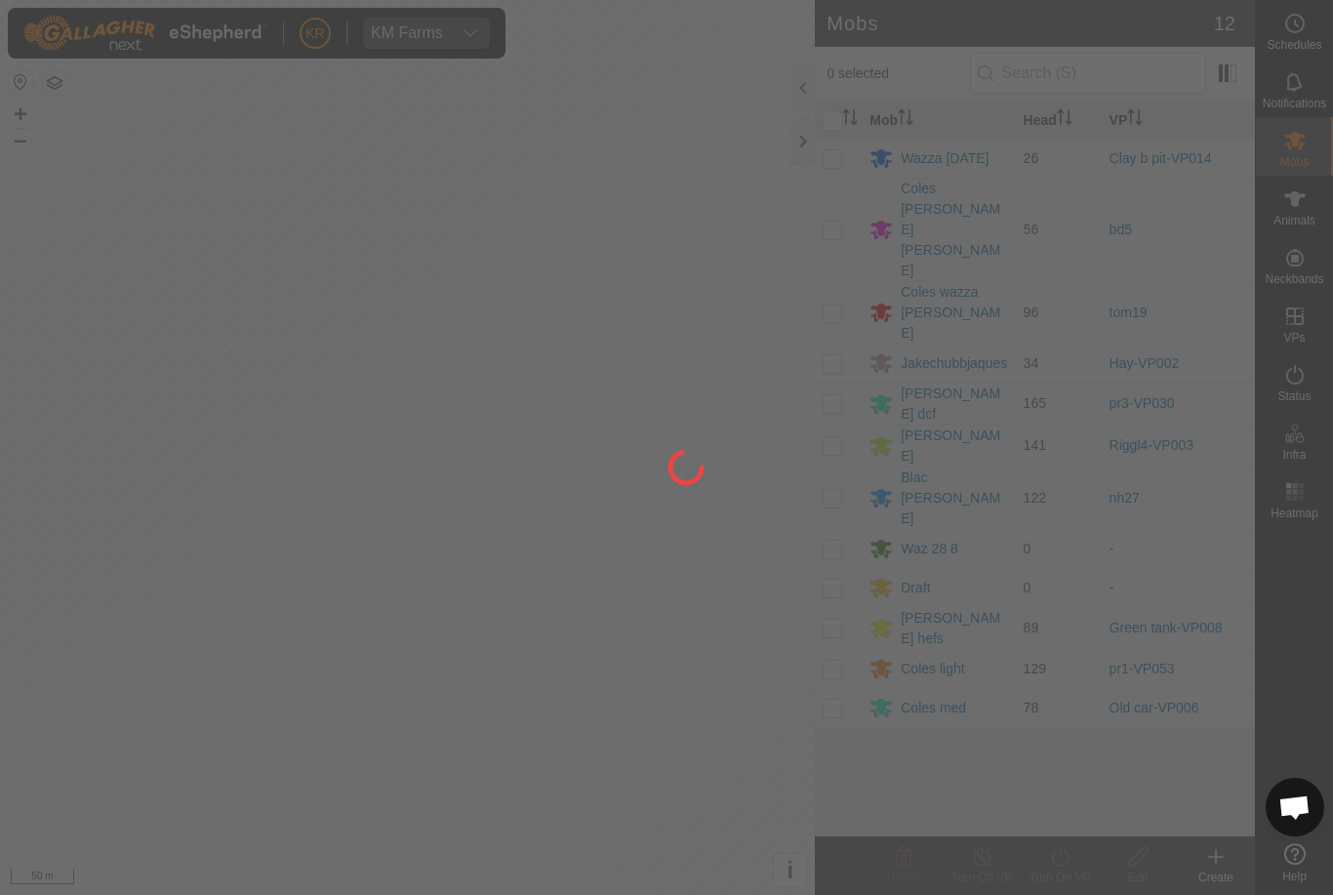
click at [658, 678] on div at bounding box center [666, 447] width 1333 height 895
click at [662, 696] on div at bounding box center [666, 447] width 1333 height 895
click at [647, 761] on div at bounding box center [666, 447] width 1333 height 895
click at [646, 760] on div at bounding box center [666, 447] width 1333 height 895
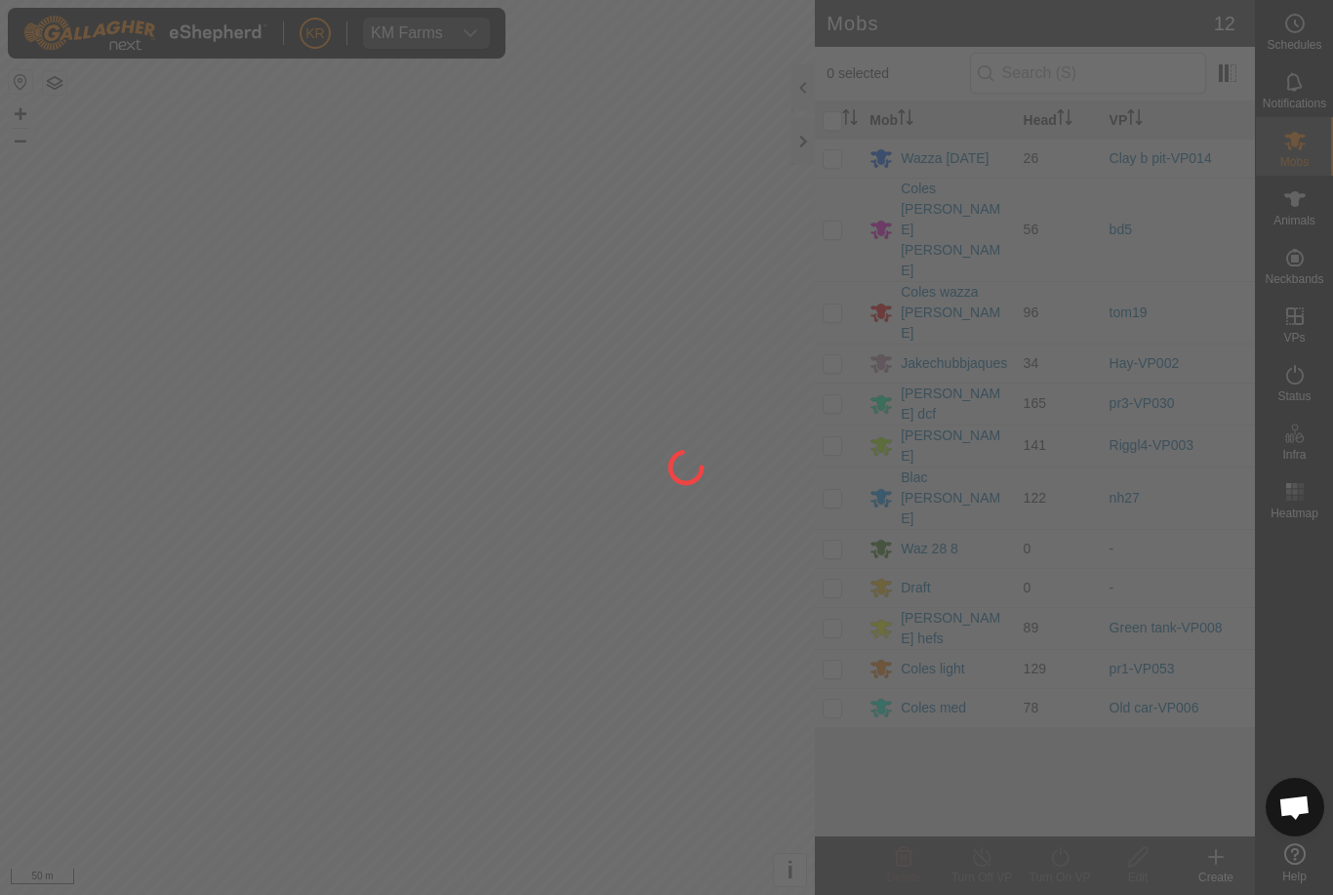
click at [643, 762] on div at bounding box center [666, 447] width 1333 height 895
click at [643, 765] on div at bounding box center [666, 447] width 1333 height 895
click at [640, 767] on div at bounding box center [666, 447] width 1333 height 895
click at [635, 770] on div at bounding box center [666, 447] width 1333 height 895
click at [624, 769] on div at bounding box center [666, 447] width 1333 height 895
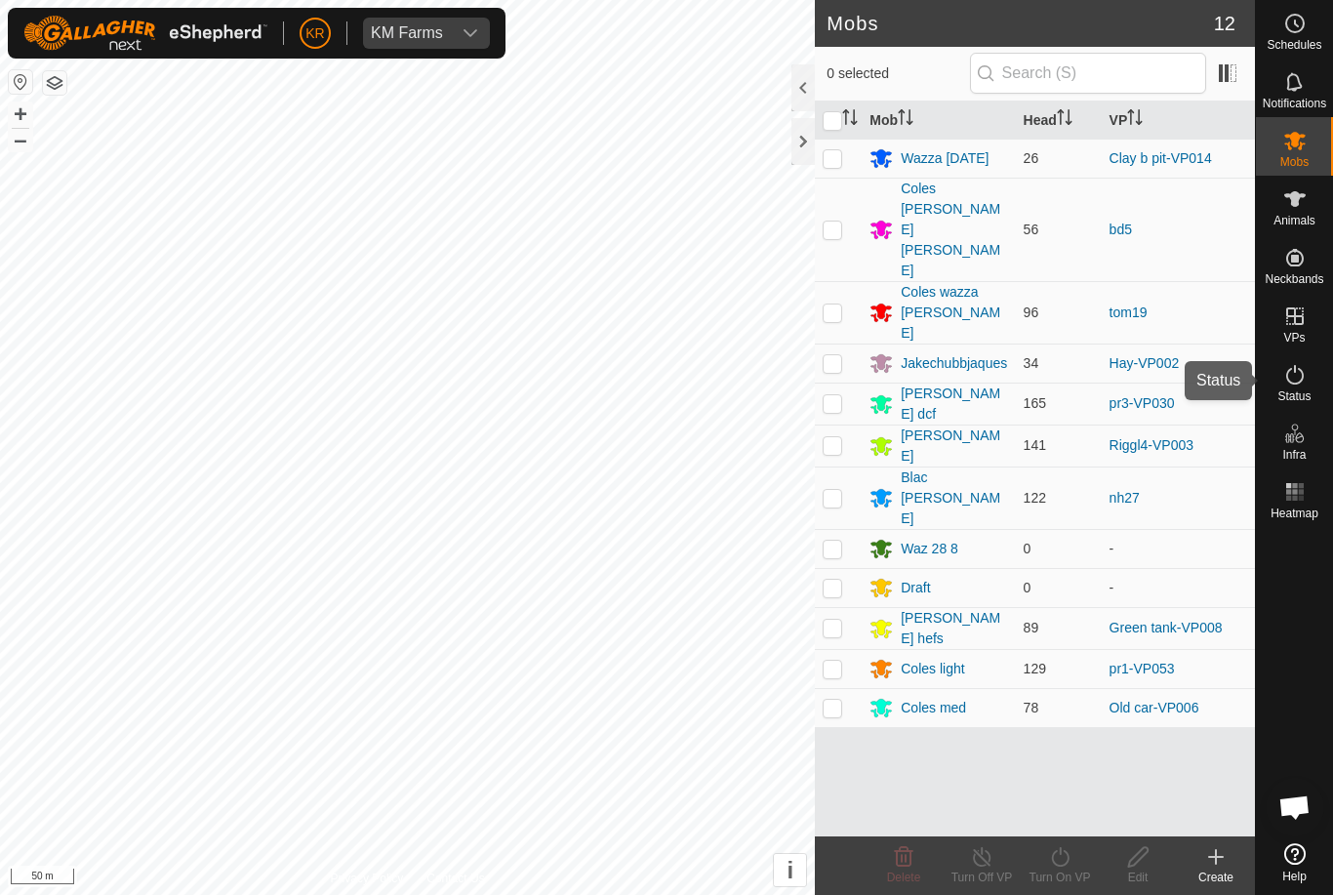
click at [1303, 381] on icon at bounding box center [1294, 374] width 23 height 23
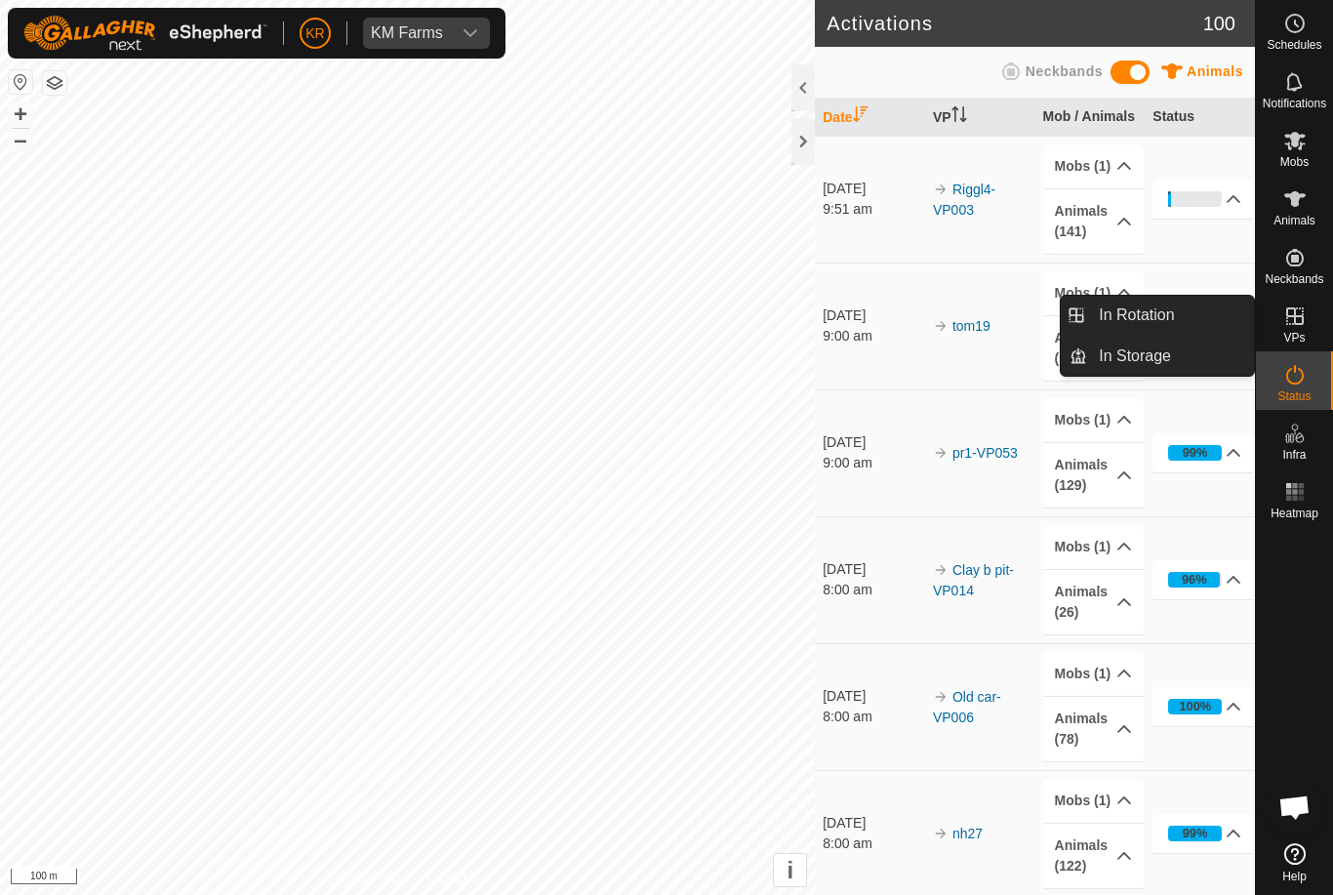
click at [1311, 327] on es-virtualpaddocks-svg-icon at bounding box center [1294, 316] width 35 height 31
click at [1150, 314] on span "In Rotation" at bounding box center [1136, 314] width 75 height 23
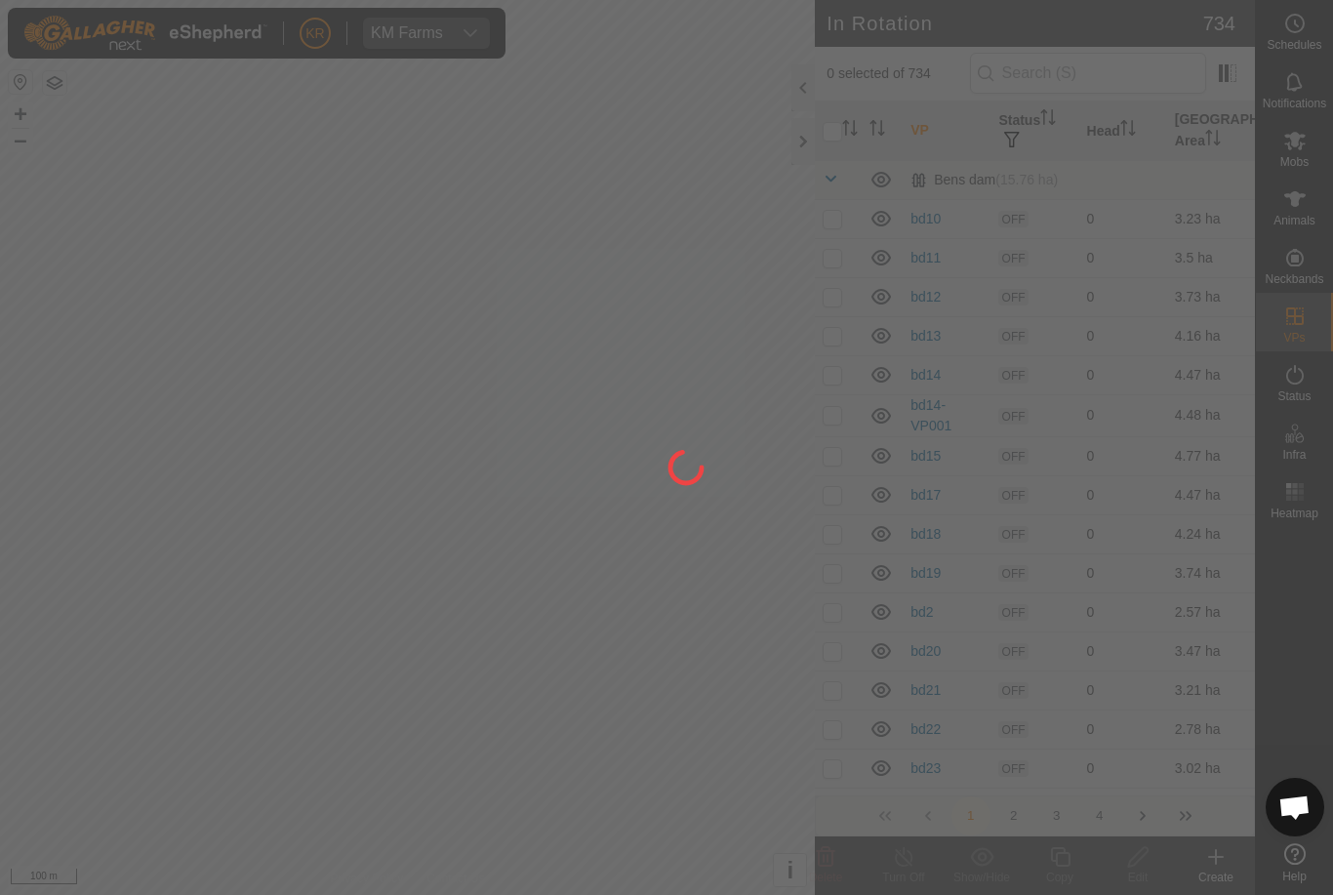
click at [1129, 318] on div at bounding box center [666, 447] width 1333 height 895
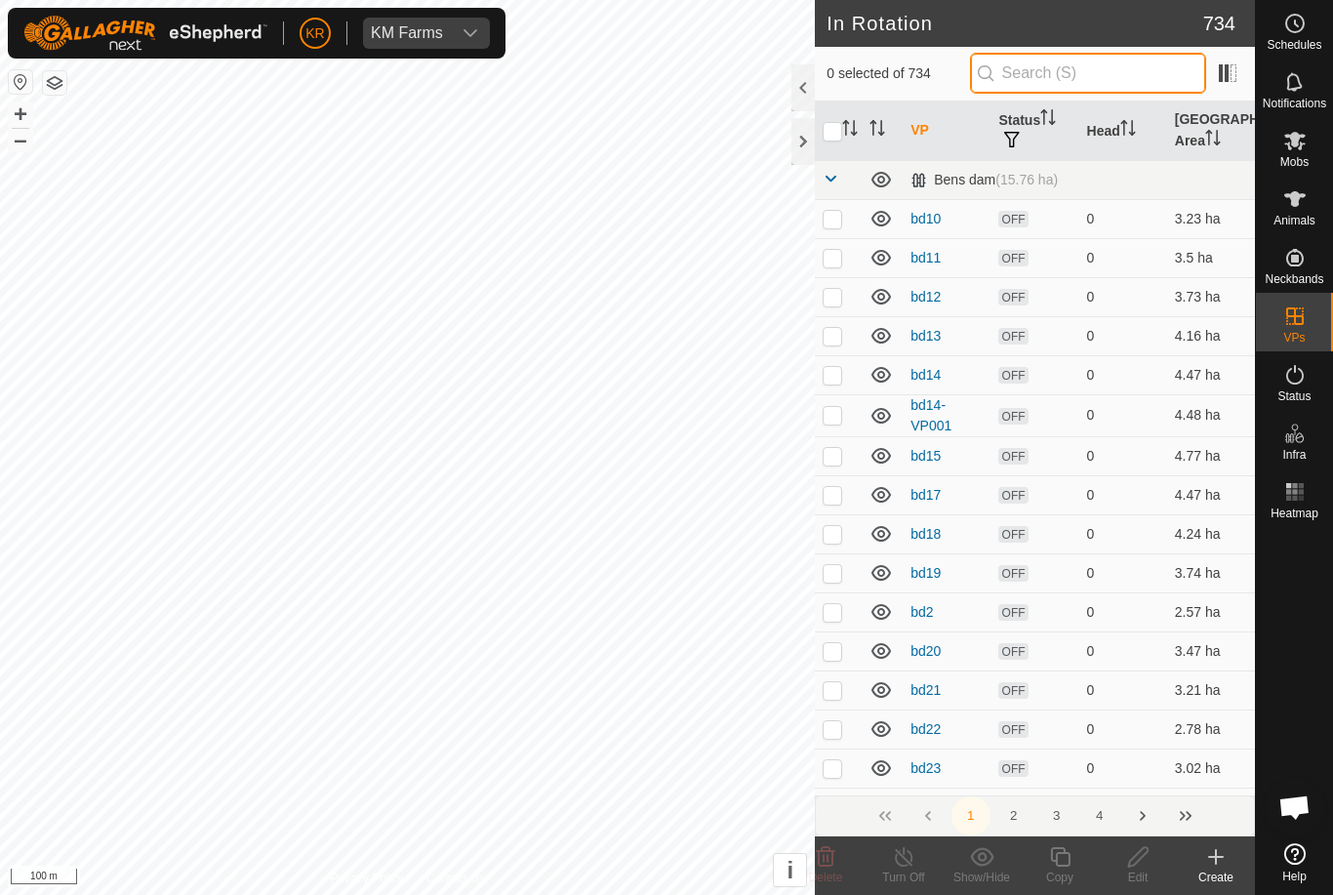
click at [1107, 72] on input "text" at bounding box center [1088, 73] width 236 height 41
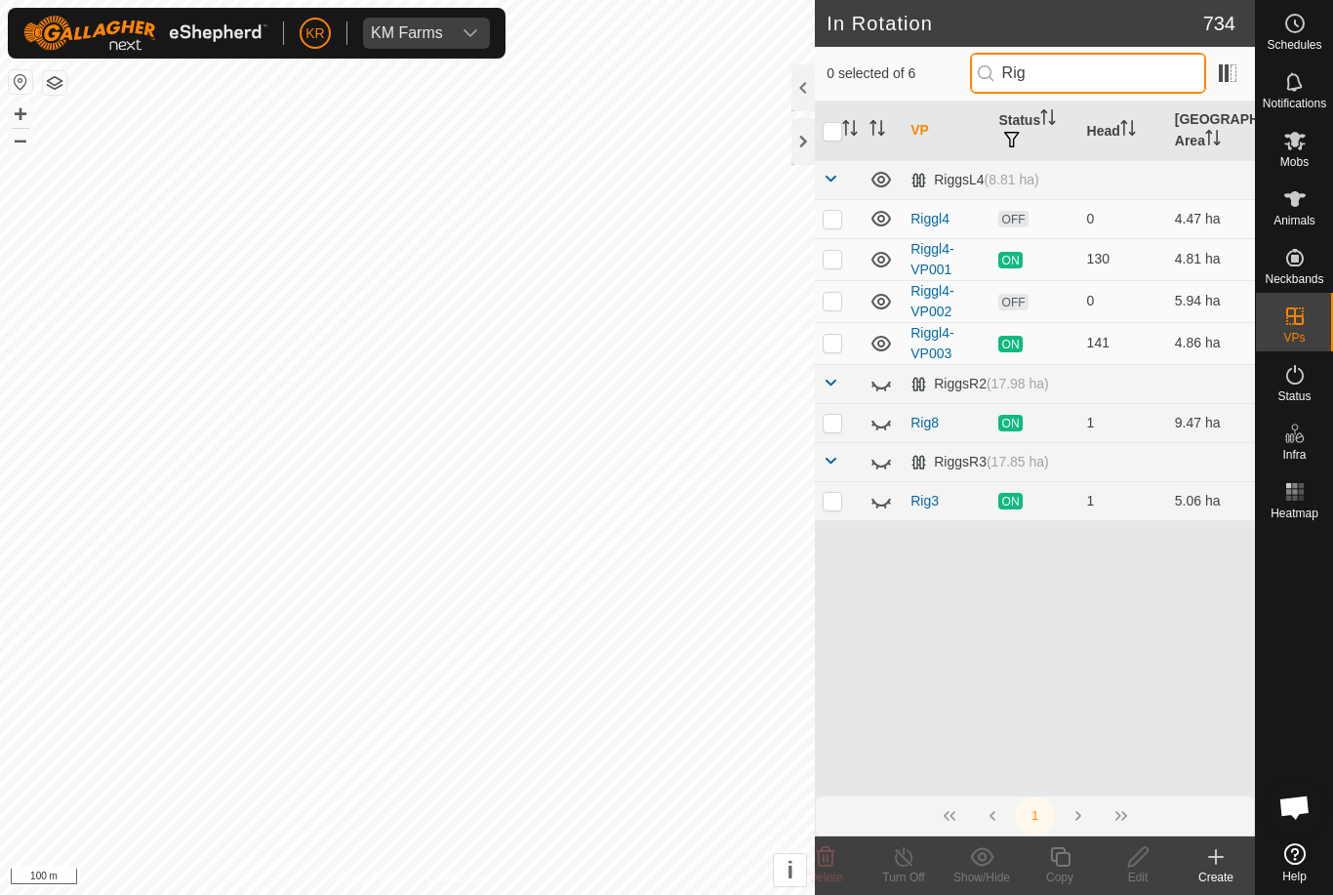
type input "Rig"
click at [842, 302] on p-checkbox at bounding box center [833, 301] width 20 height 16
checkbox input "true"
click at [1136, 864] on icon at bounding box center [1138, 857] width 20 height 20
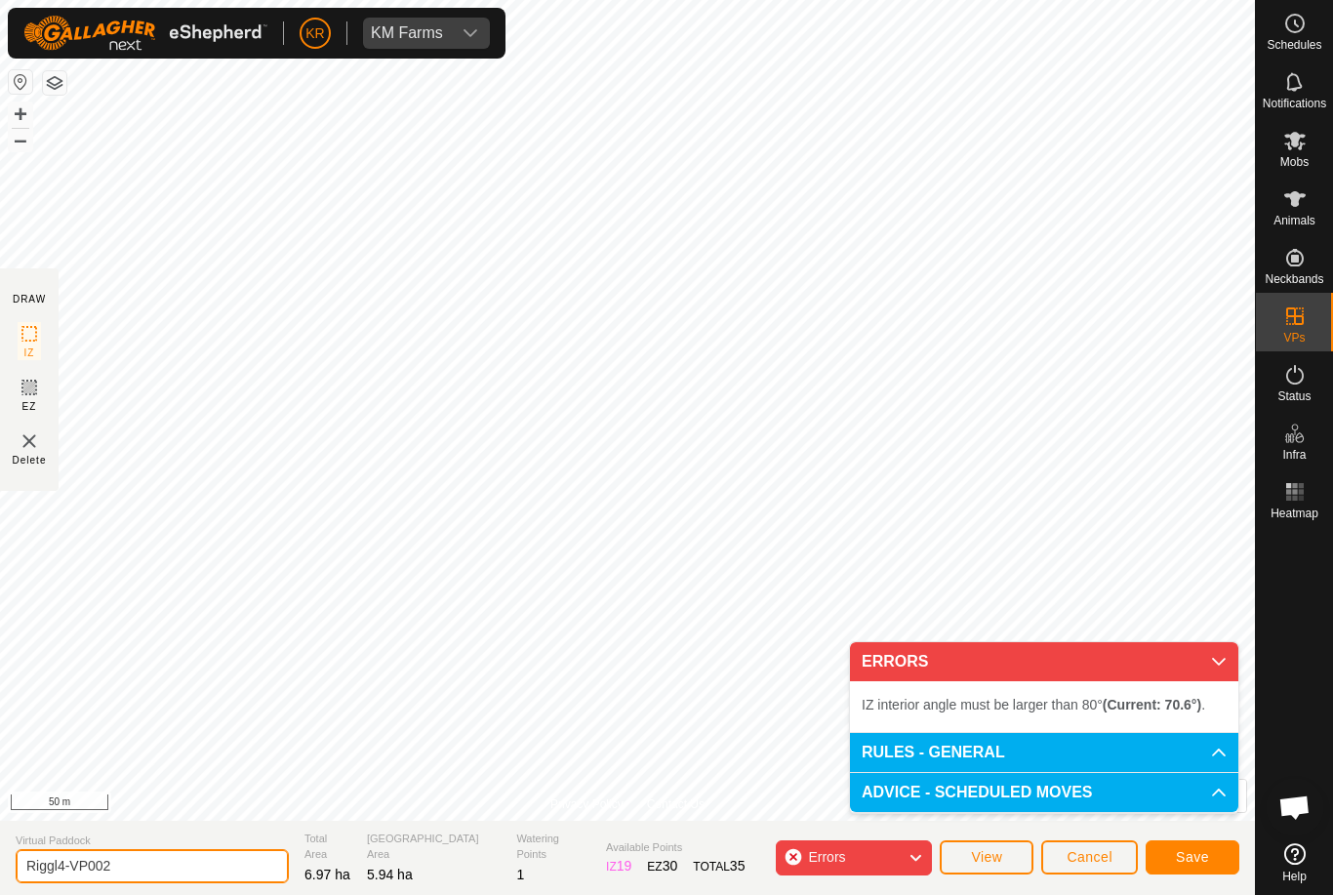
click at [165, 879] on input "Riggl4-VP002" at bounding box center [152, 866] width 273 height 34
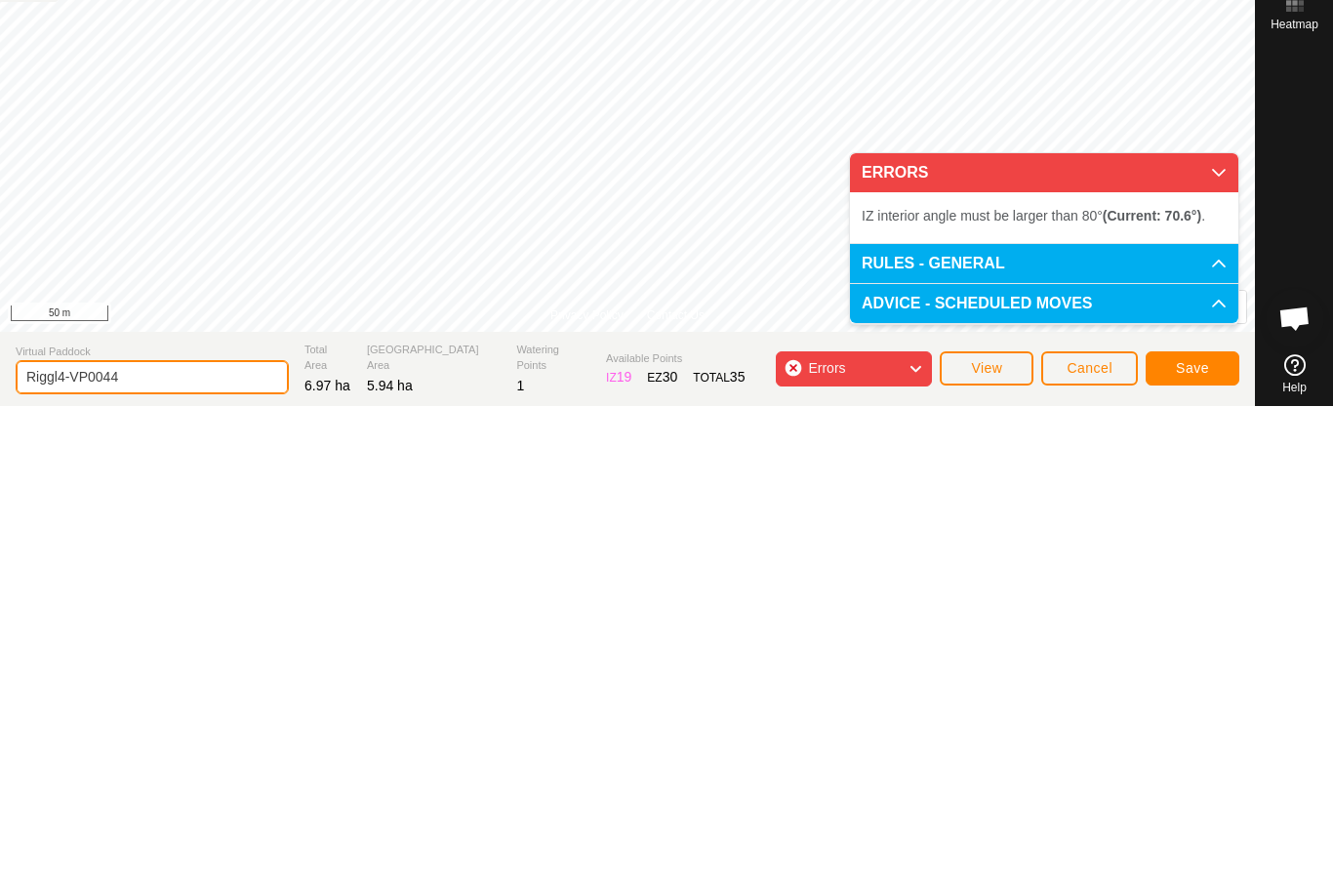
type input "Riggl4-VP0044"
click at [1192, 849] on span "Save" at bounding box center [1192, 857] width 33 height 16
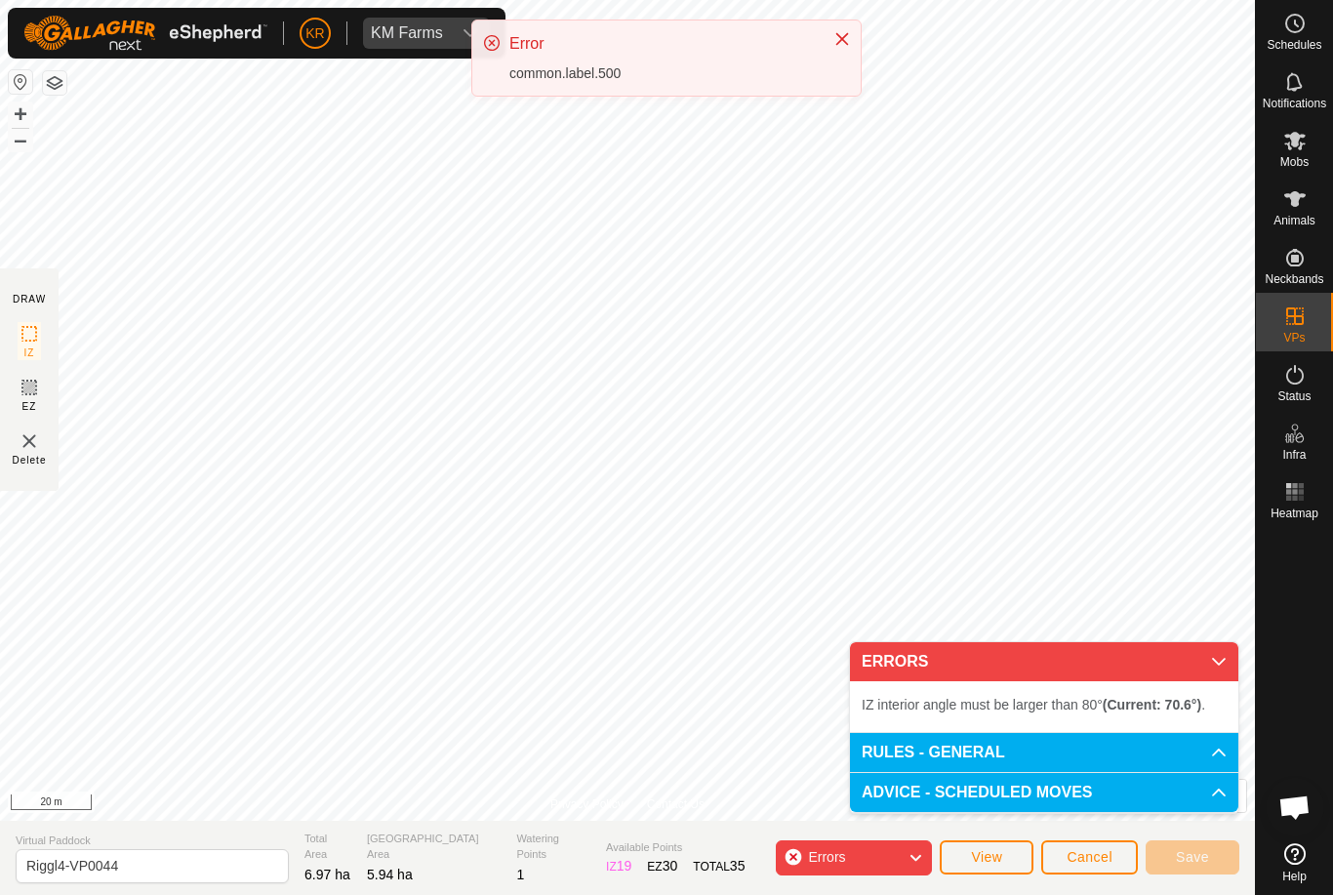
click at [1088, 862] on span "Cancel" at bounding box center [1090, 857] width 46 height 16
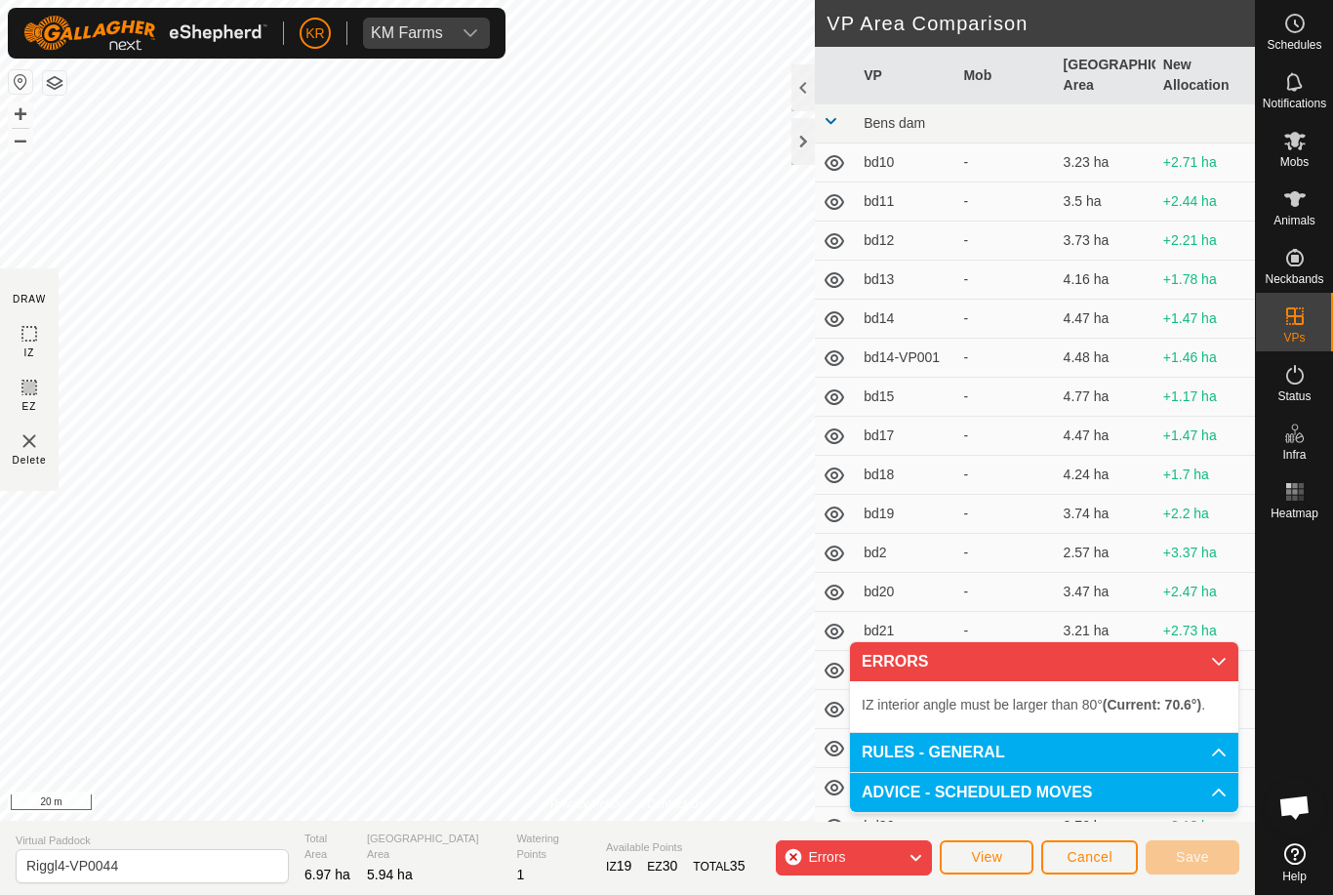
click at [1204, 657] on p-accordion-header "ERRORS" at bounding box center [1044, 661] width 388 height 39
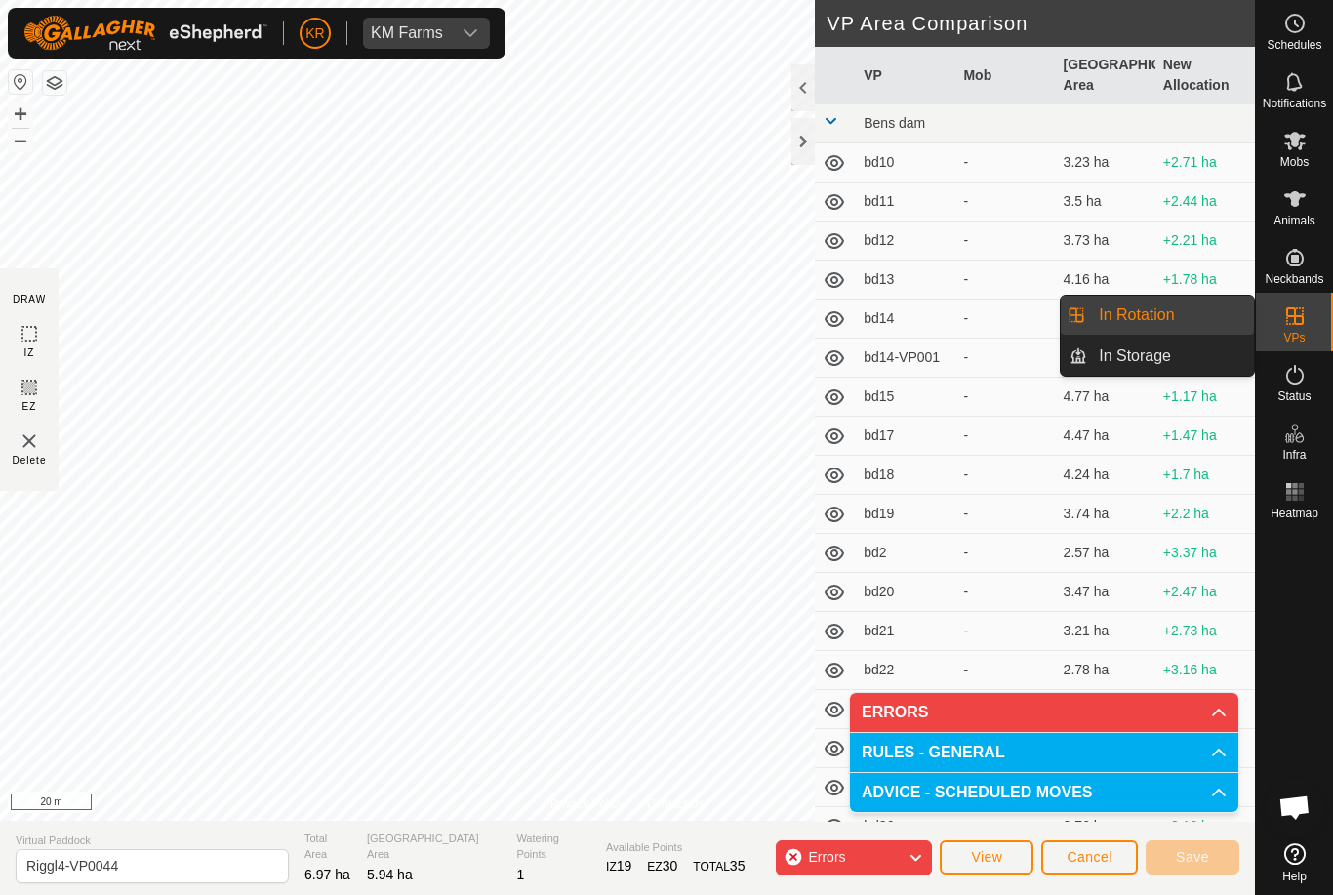
click at [1194, 305] on link "In Rotation" at bounding box center [1170, 315] width 167 height 39
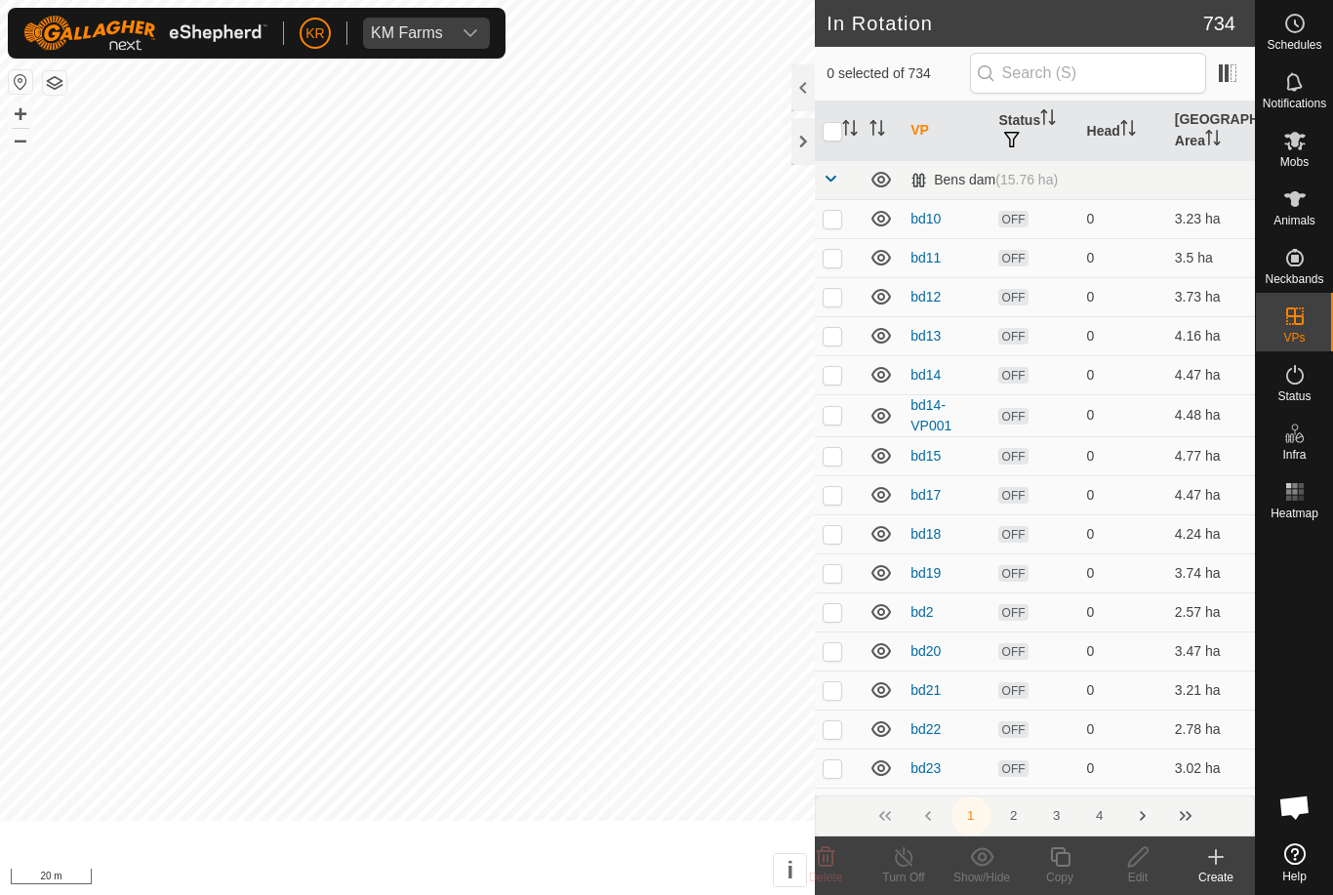
click at [1165, 318] on span "In Rotation" at bounding box center [1136, 314] width 75 height 23
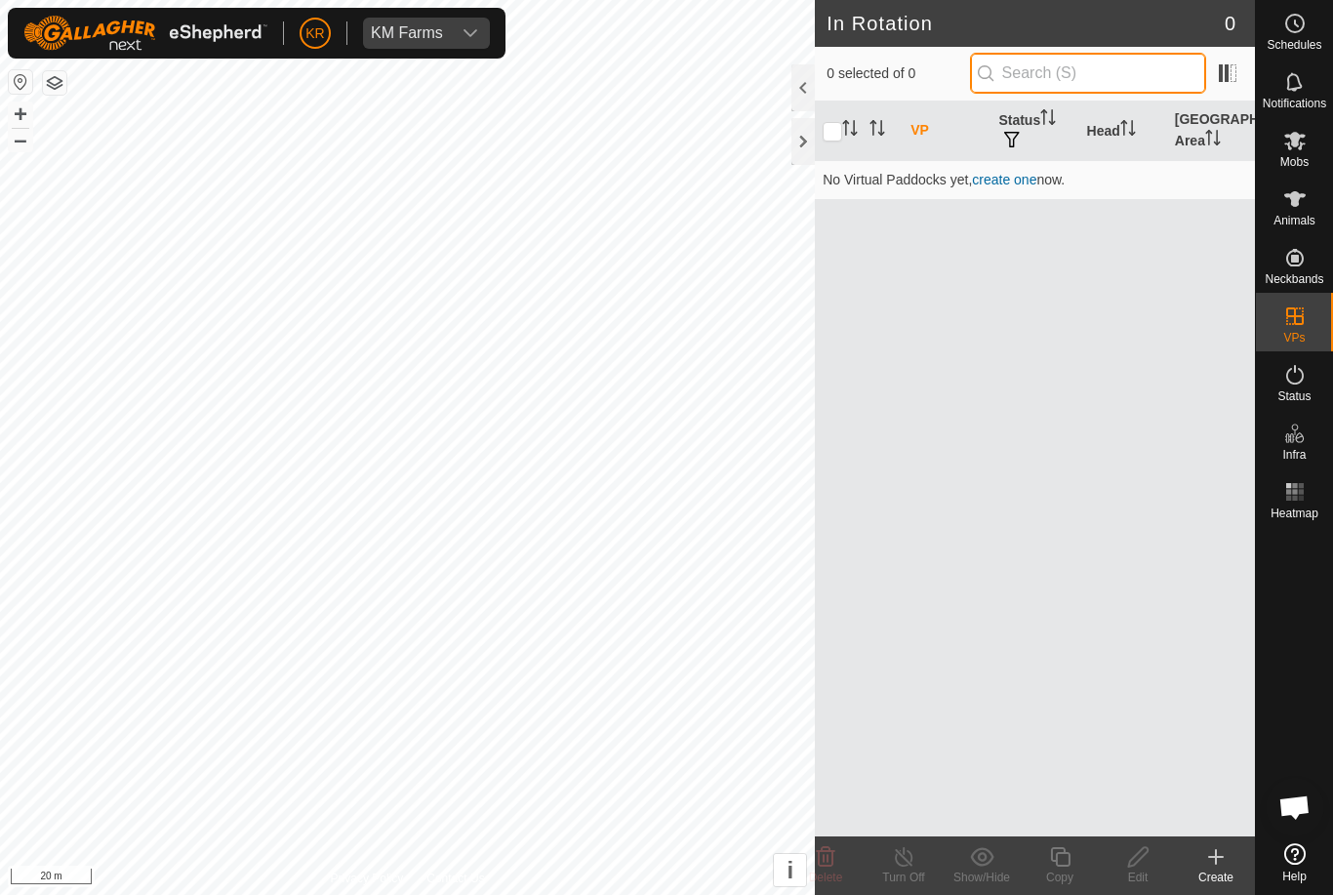
click at [1108, 67] on input "text" at bounding box center [1088, 73] width 236 height 41
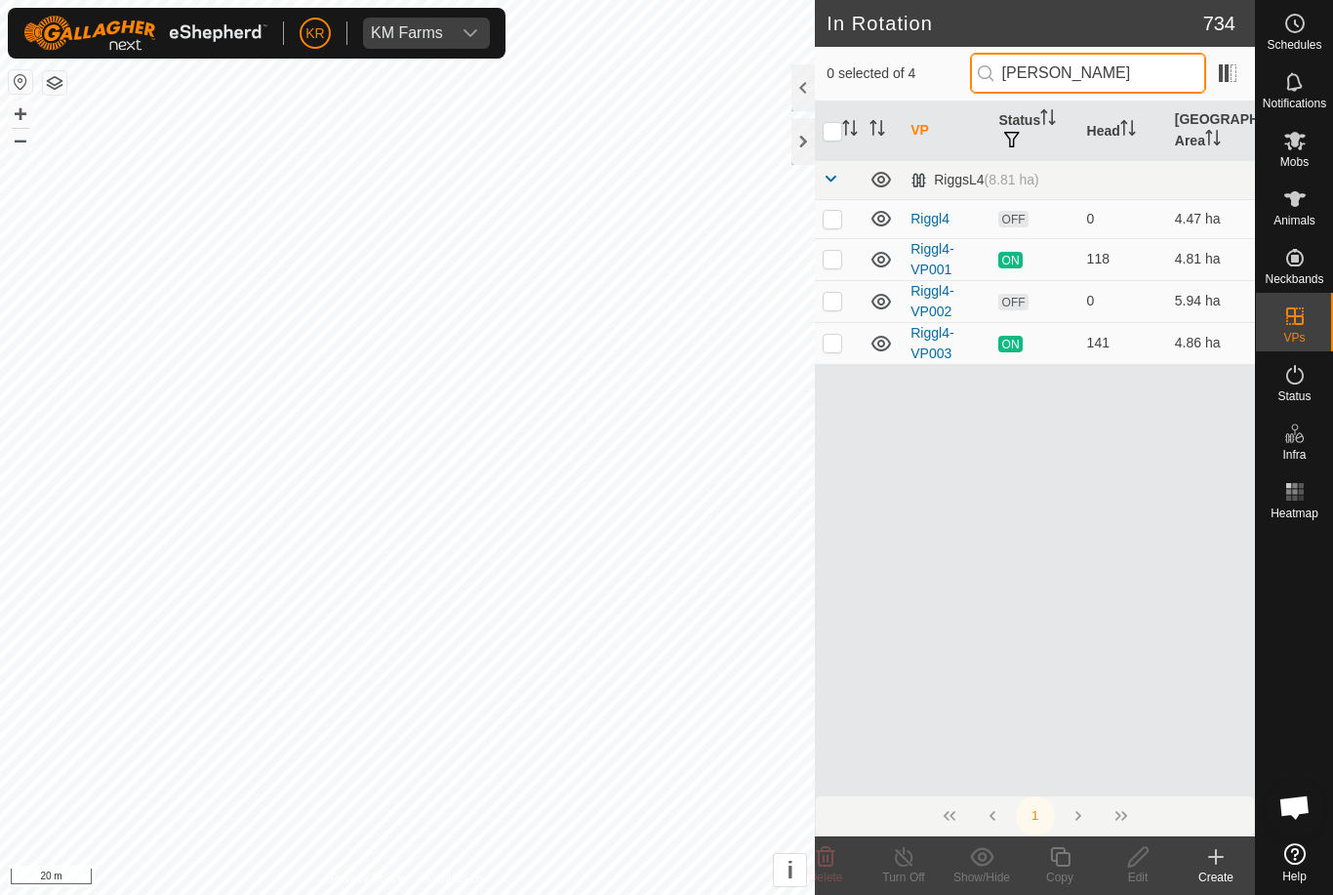
type input "[PERSON_NAME]"
click at [841, 305] on p-checkbox at bounding box center [833, 301] width 20 height 16
checkbox input "true"
click at [1129, 847] on icon at bounding box center [1138, 856] width 24 height 23
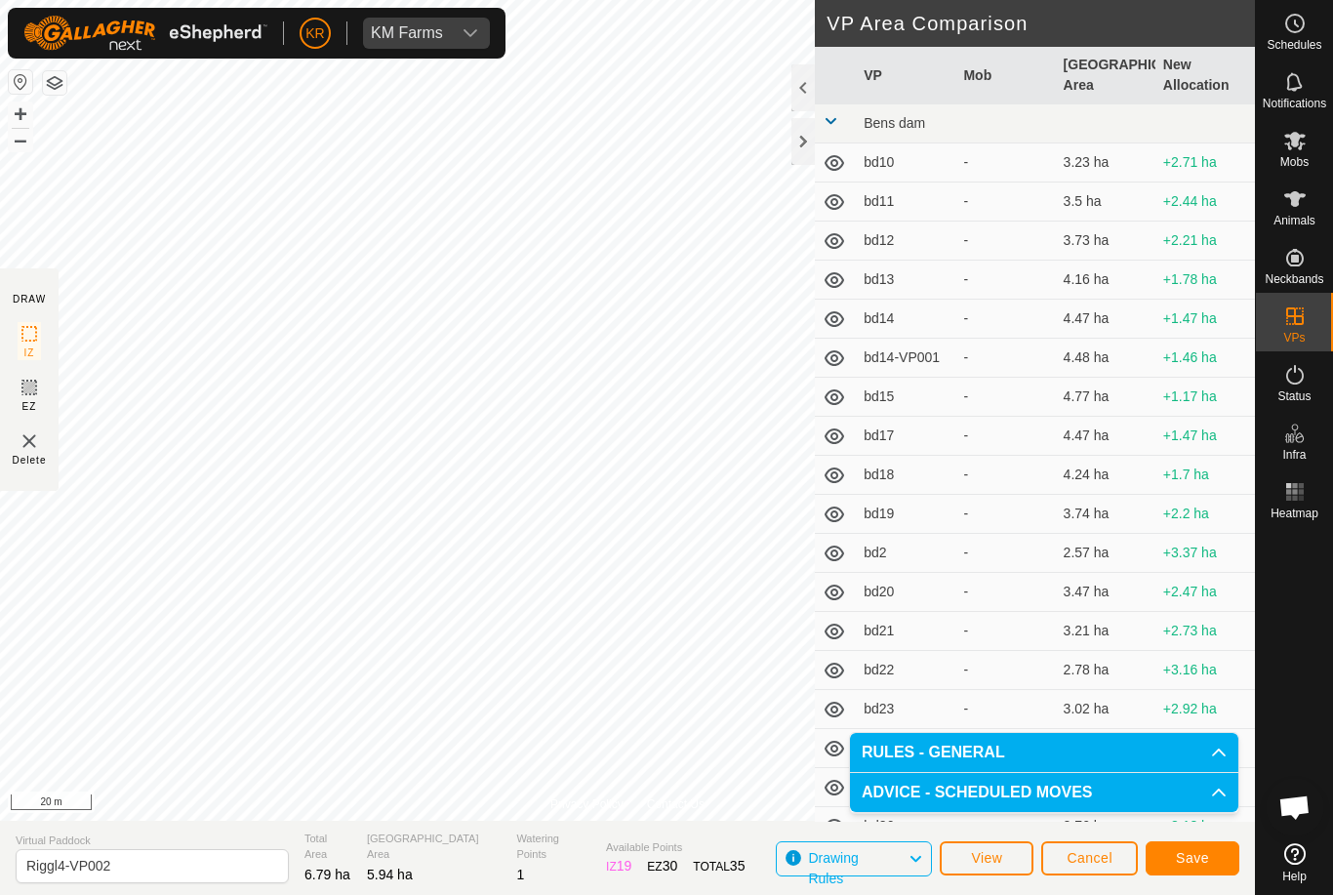
click at [1156, 841] on button "Save" at bounding box center [1193, 858] width 94 height 34
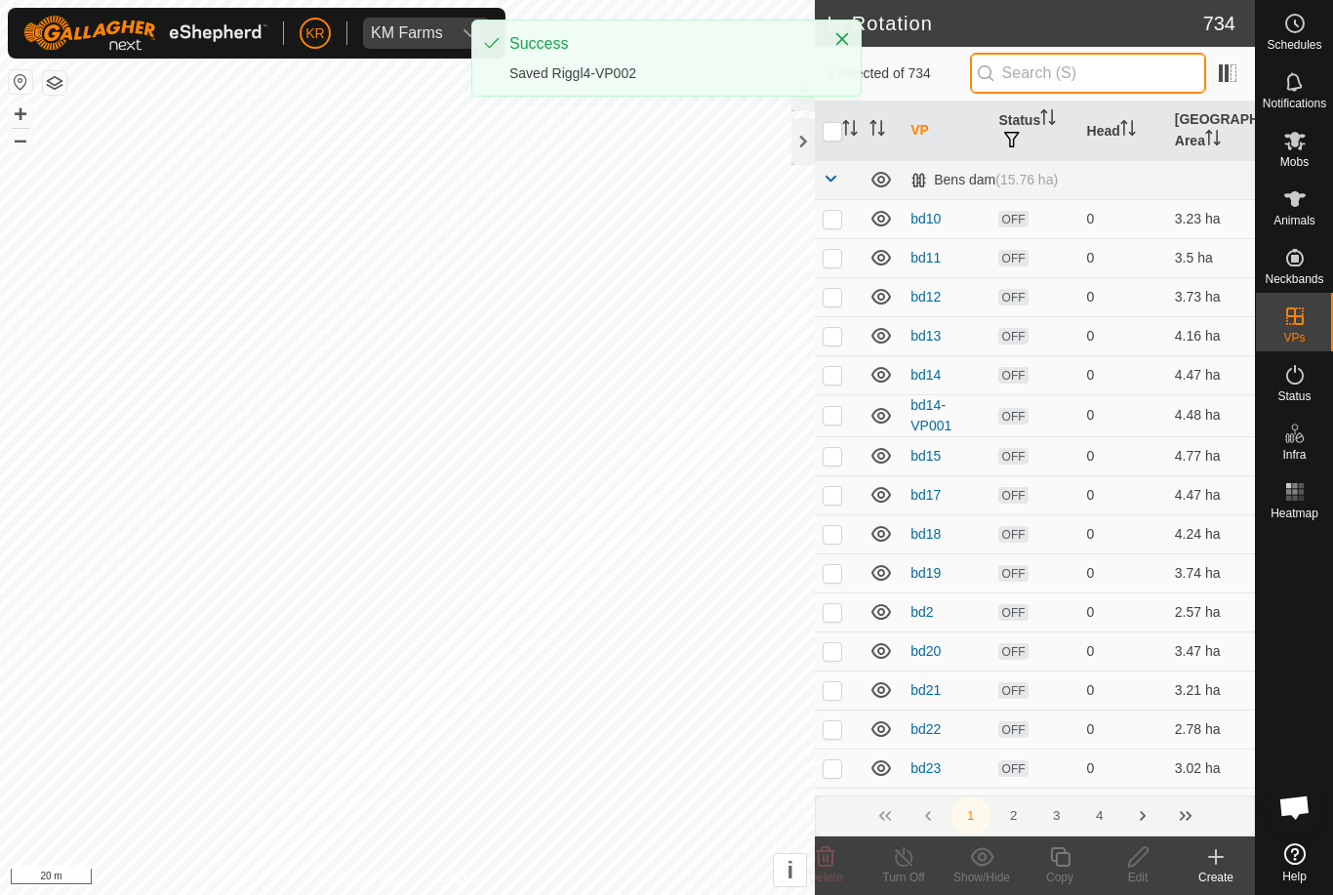
click at [1119, 76] on input "text" at bounding box center [1088, 73] width 236 height 41
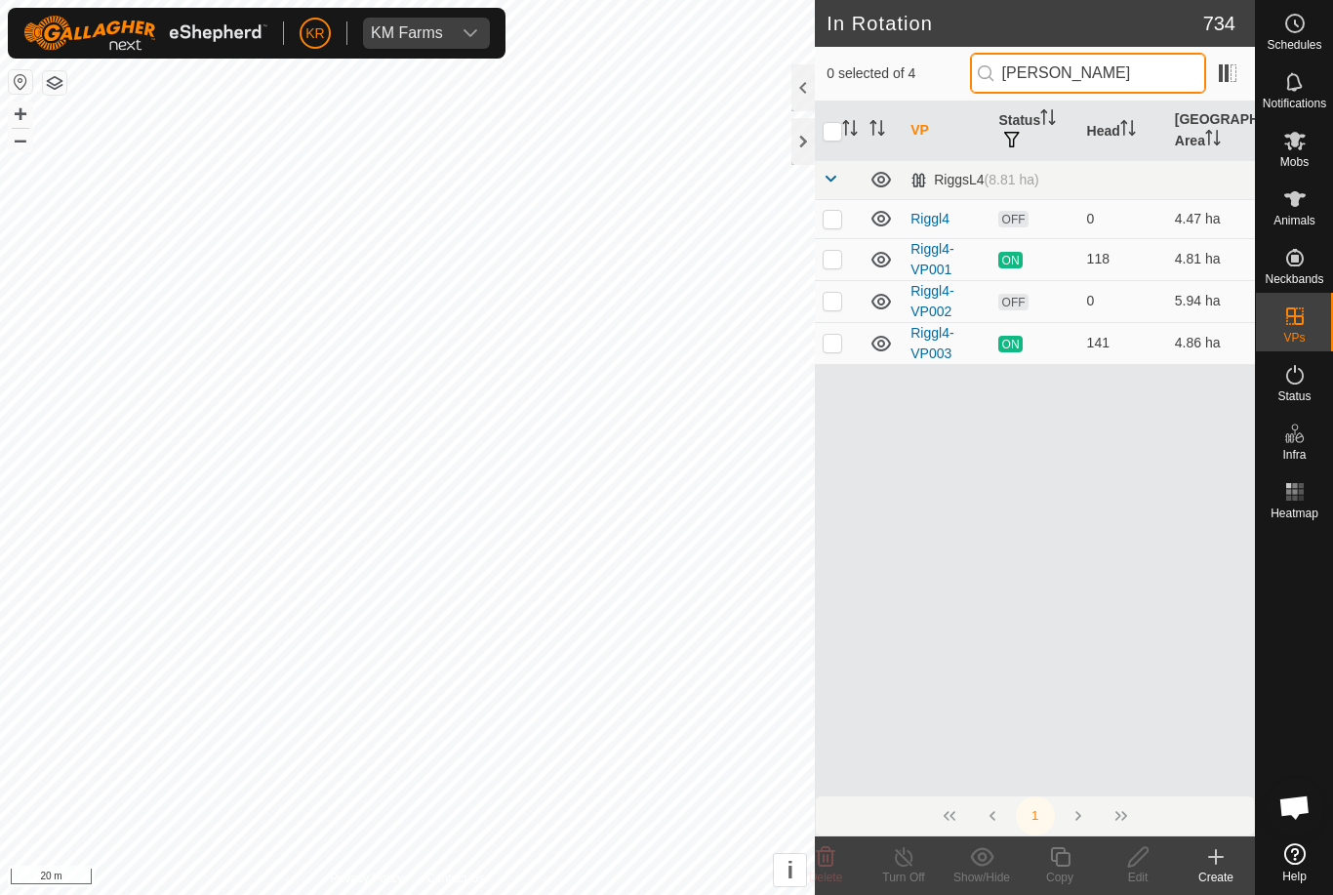
type input "[PERSON_NAME]"
click at [829, 301] on p-checkbox at bounding box center [833, 301] width 20 height 16
checkbox input "true"
click at [1075, 864] on copy-svg-icon at bounding box center [1060, 856] width 78 height 23
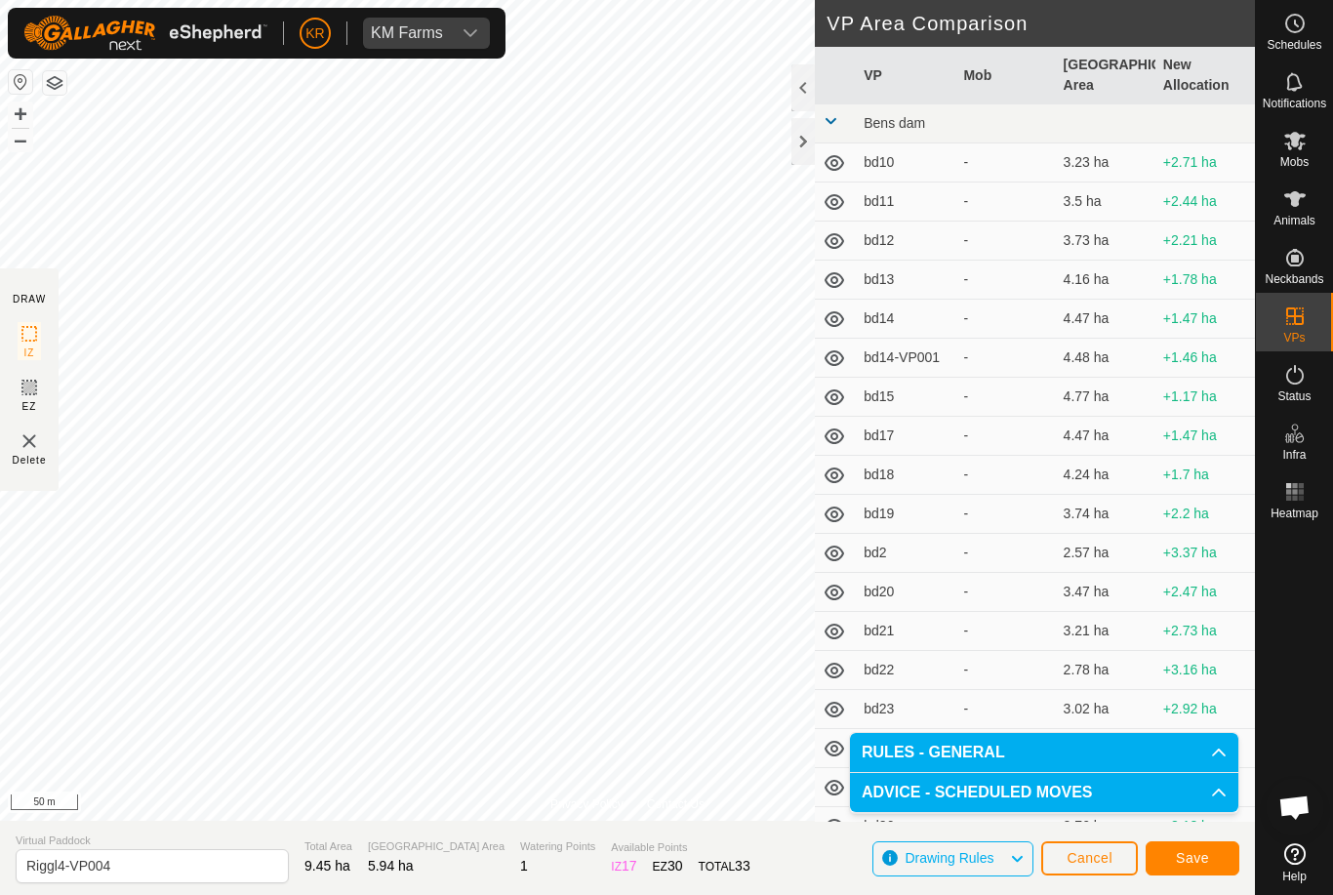
click at [1175, 844] on button "Save" at bounding box center [1193, 858] width 94 height 34
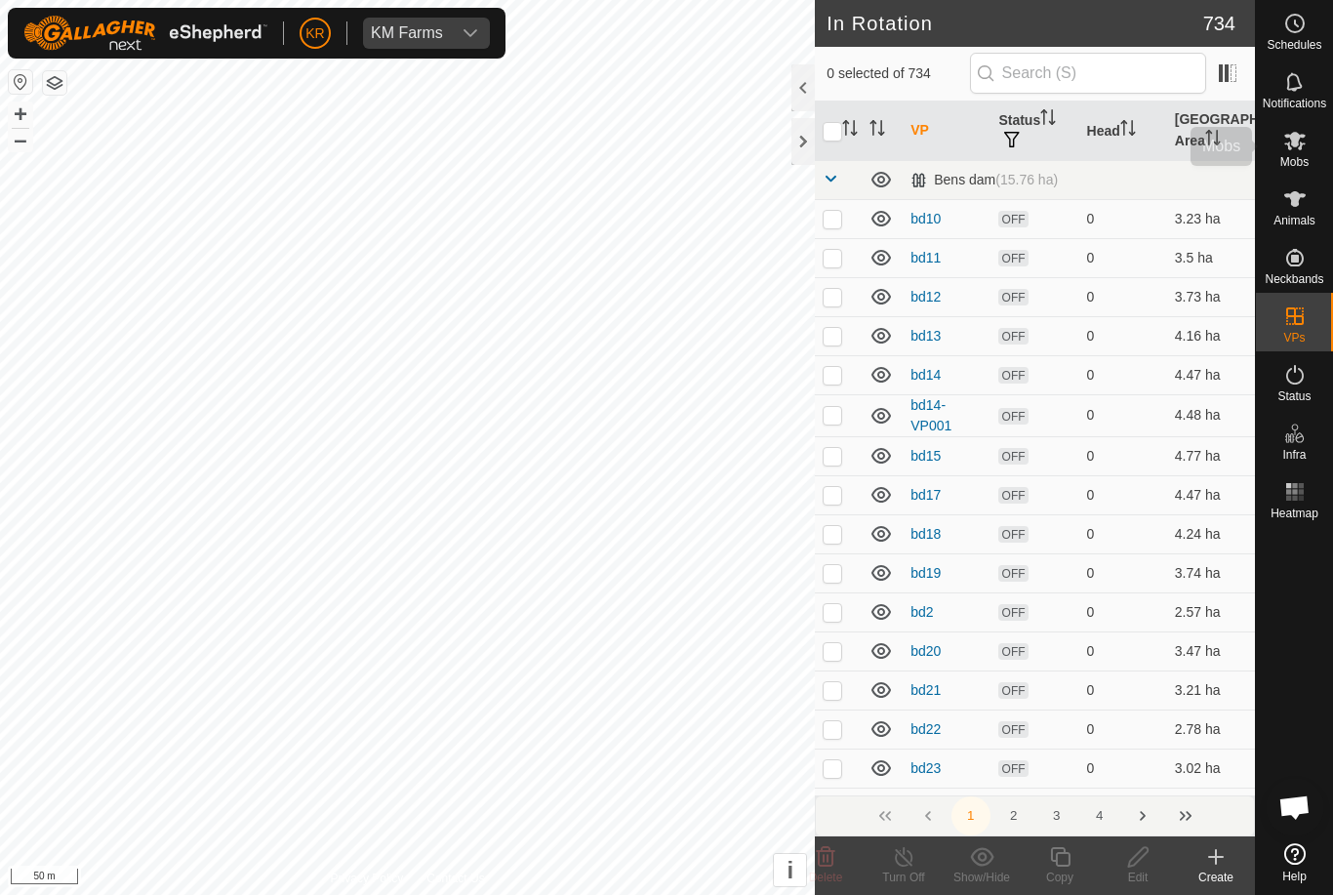
click at [1299, 149] on icon at bounding box center [1294, 141] width 21 height 19
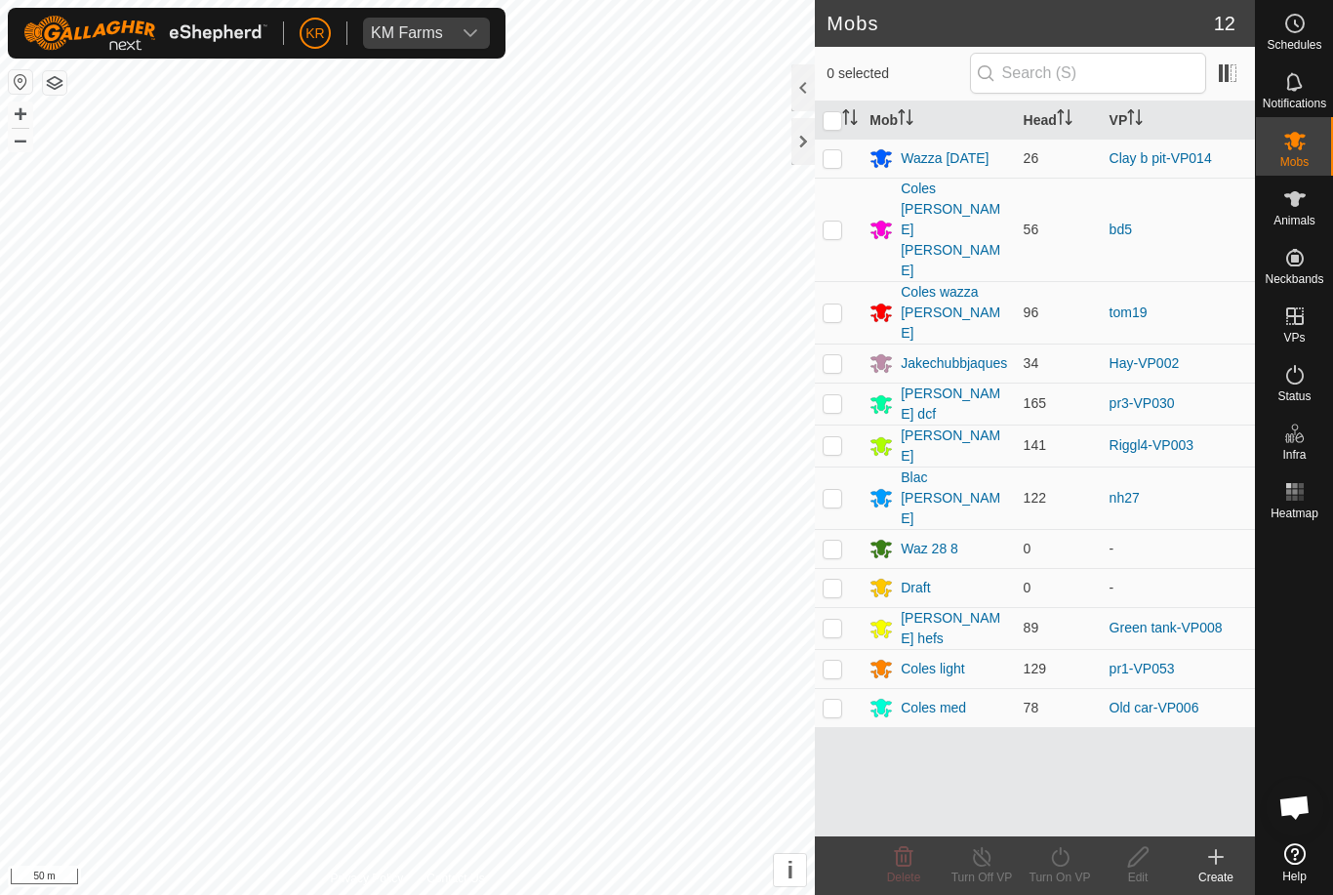
click at [835, 437] on p-checkbox at bounding box center [833, 445] width 20 height 16
checkbox input "true"
click at [1076, 864] on turn-on-svg-icon at bounding box center [1060, 856] width 78 height 23
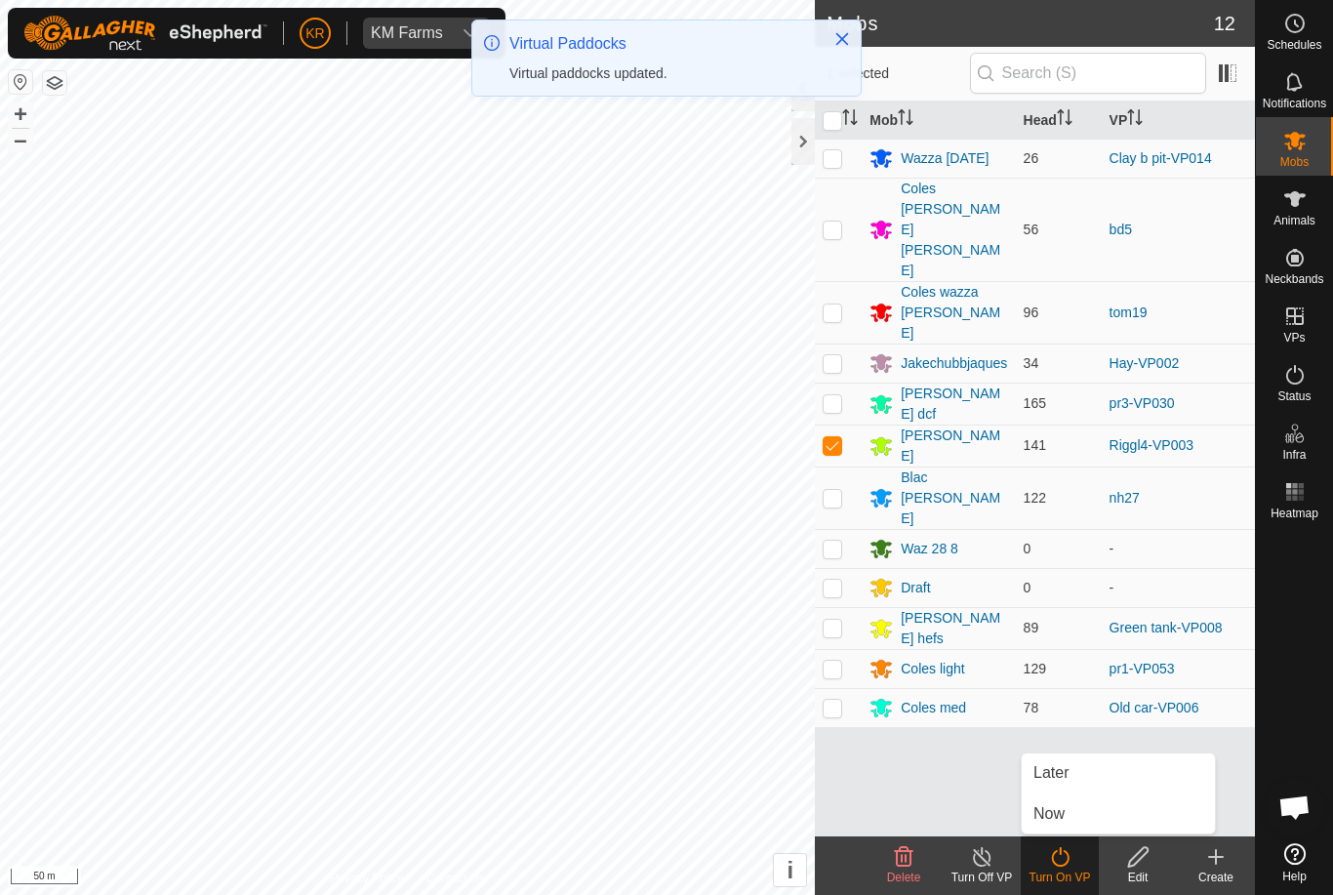
click at [1066, 765] on span "Later" at bounding box center [1050, 772] width 35 height 23
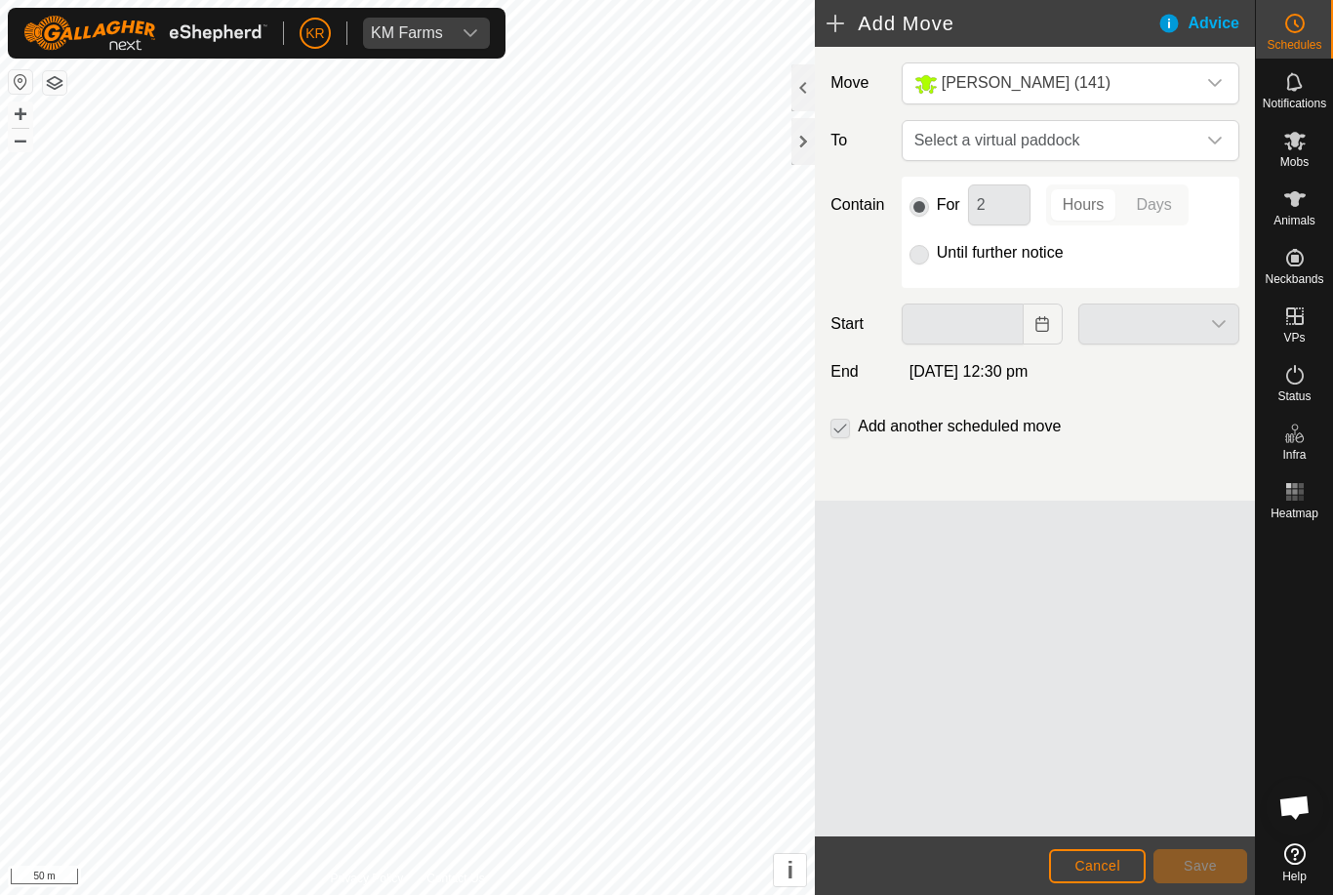
click at [1104, 599] on div "Move [PERSON_NAME] (141) To Select a virtual paddock Contain For 2 Hours Days U…" at bounding box center [1035, 441] width 440 height 789
click at [1193, 134] on span "Select a virtual paddock" at bounding box center [1051, 140] width 289 height 39
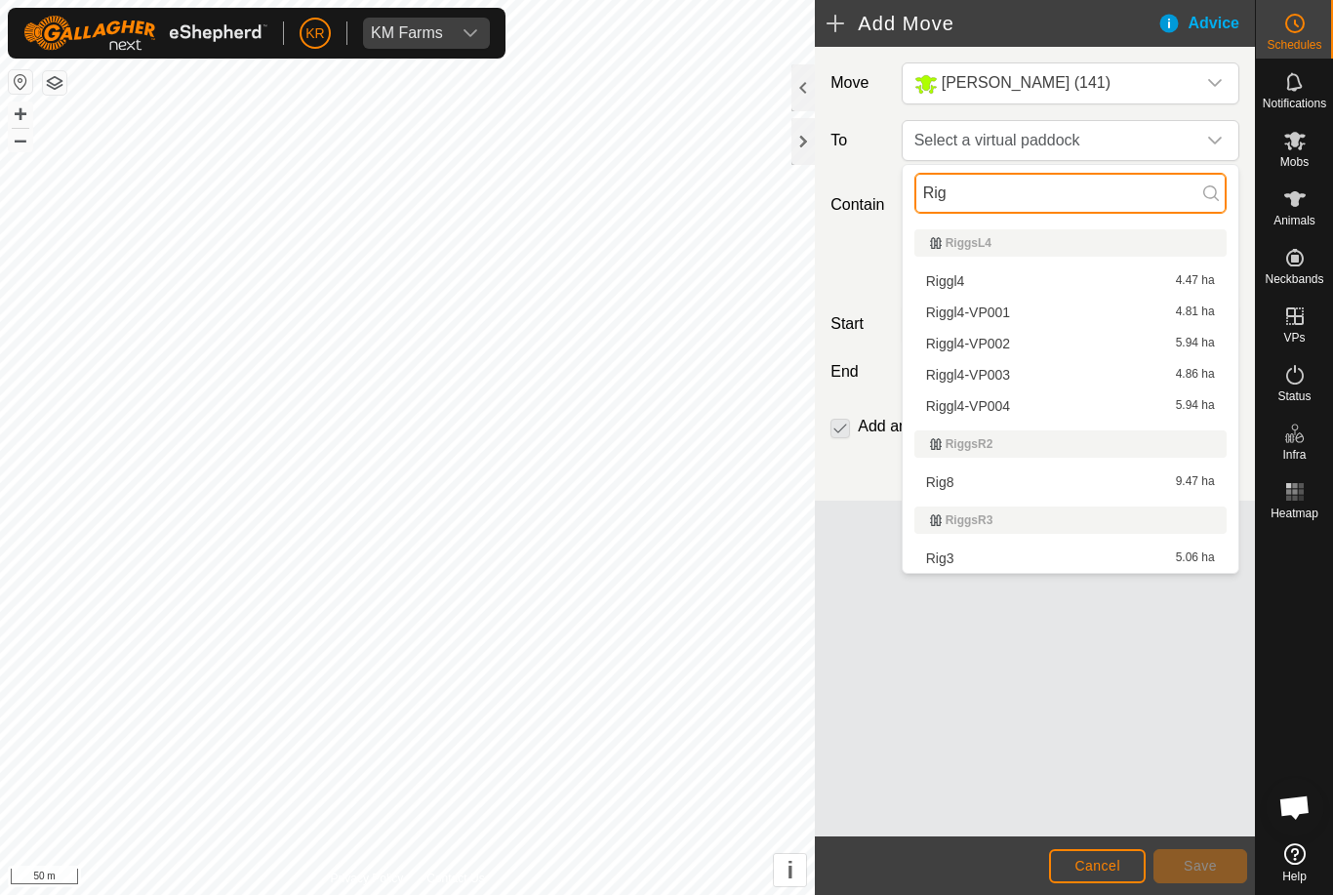
type input "Rig"
click at [1023, 370] on div "Riggl4-VP003 4.86 ha" at bounding box center [1070, 375] width 289 height 14
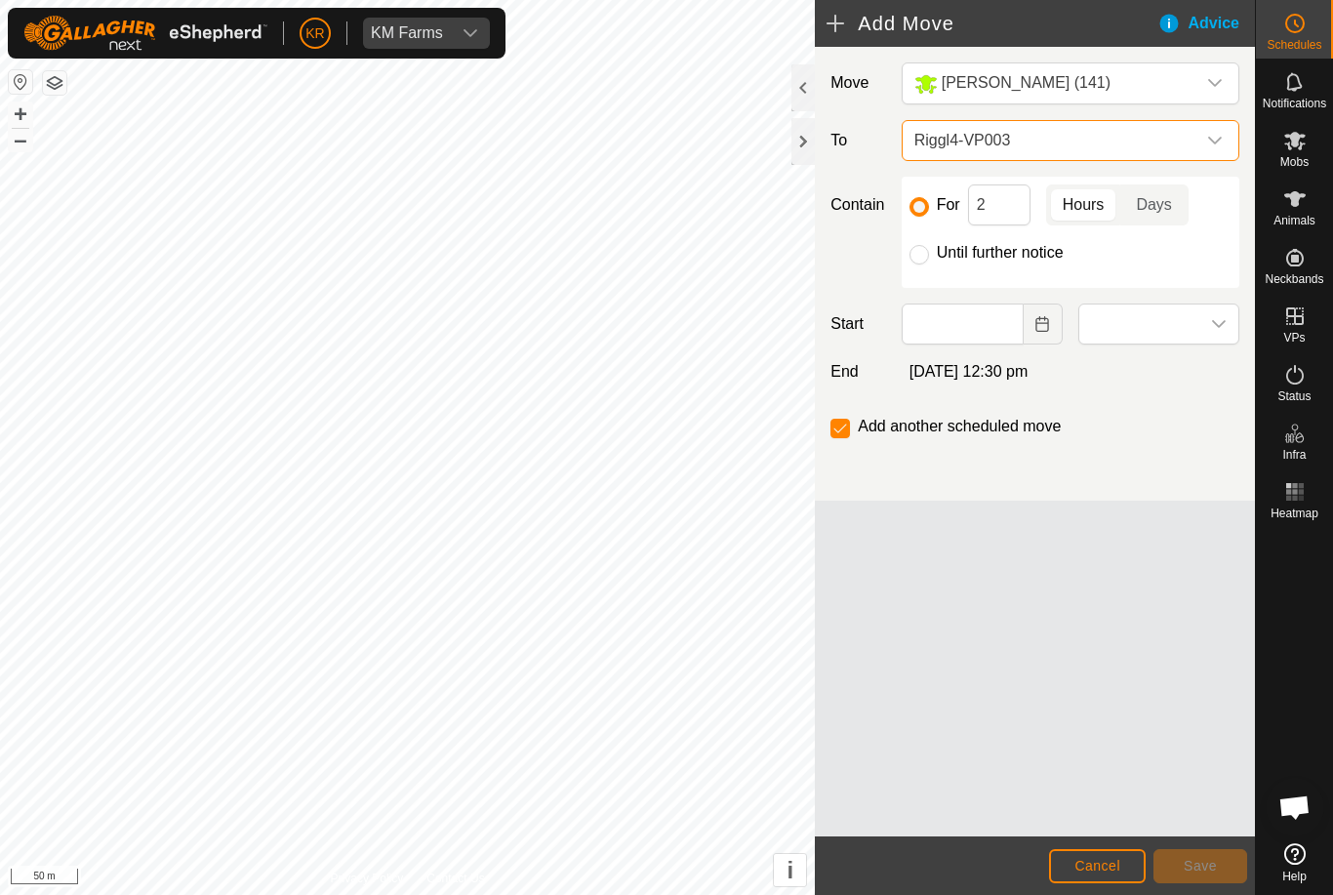
click at [1212, 140] on icon "dropdown trigger" at bounding box center [1215, 141] width 16 height 16
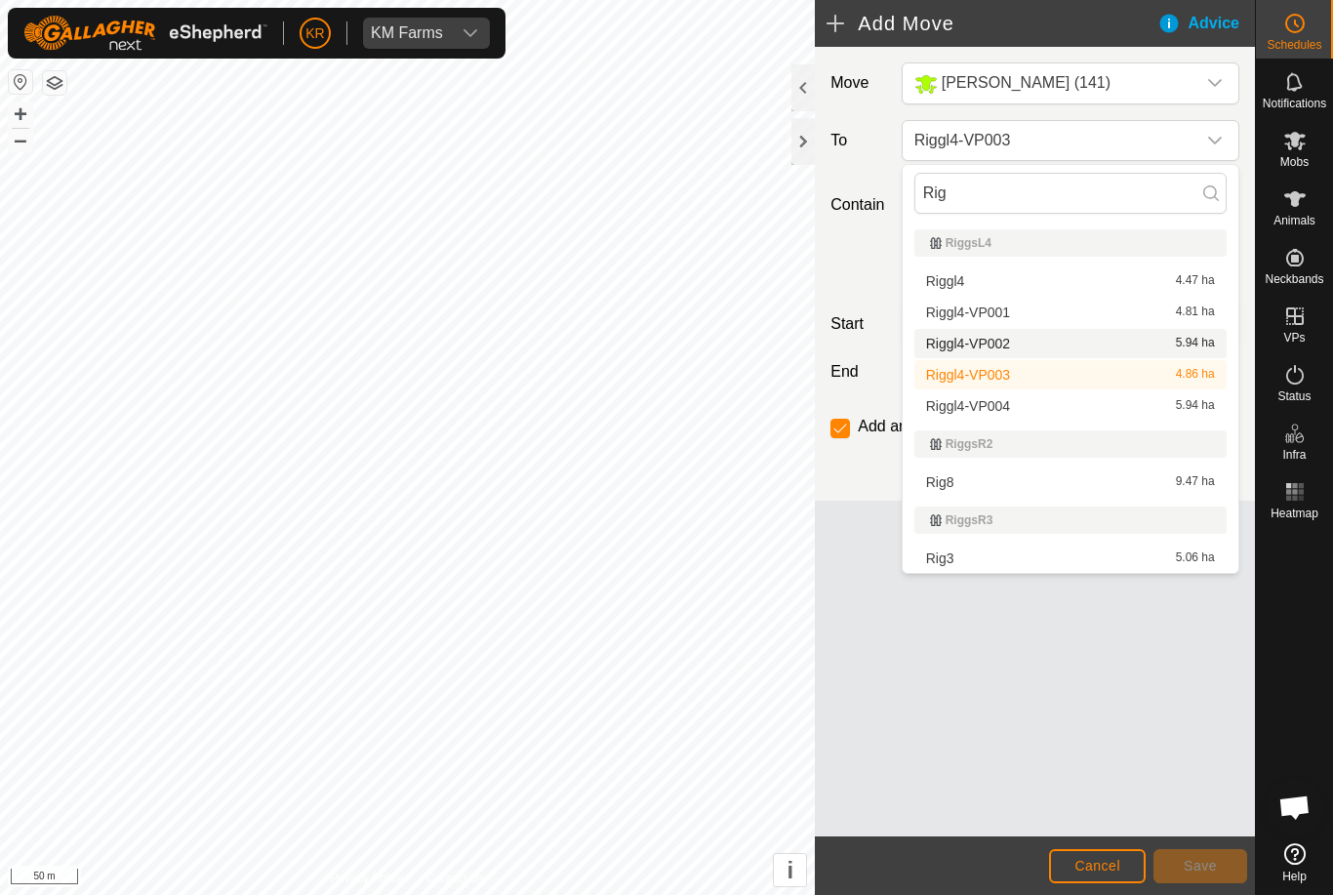
click at [1065, 341] on div "Riggl4-VP002 5.94 ha" at bounding box center [1070, 344] width 289 height 14
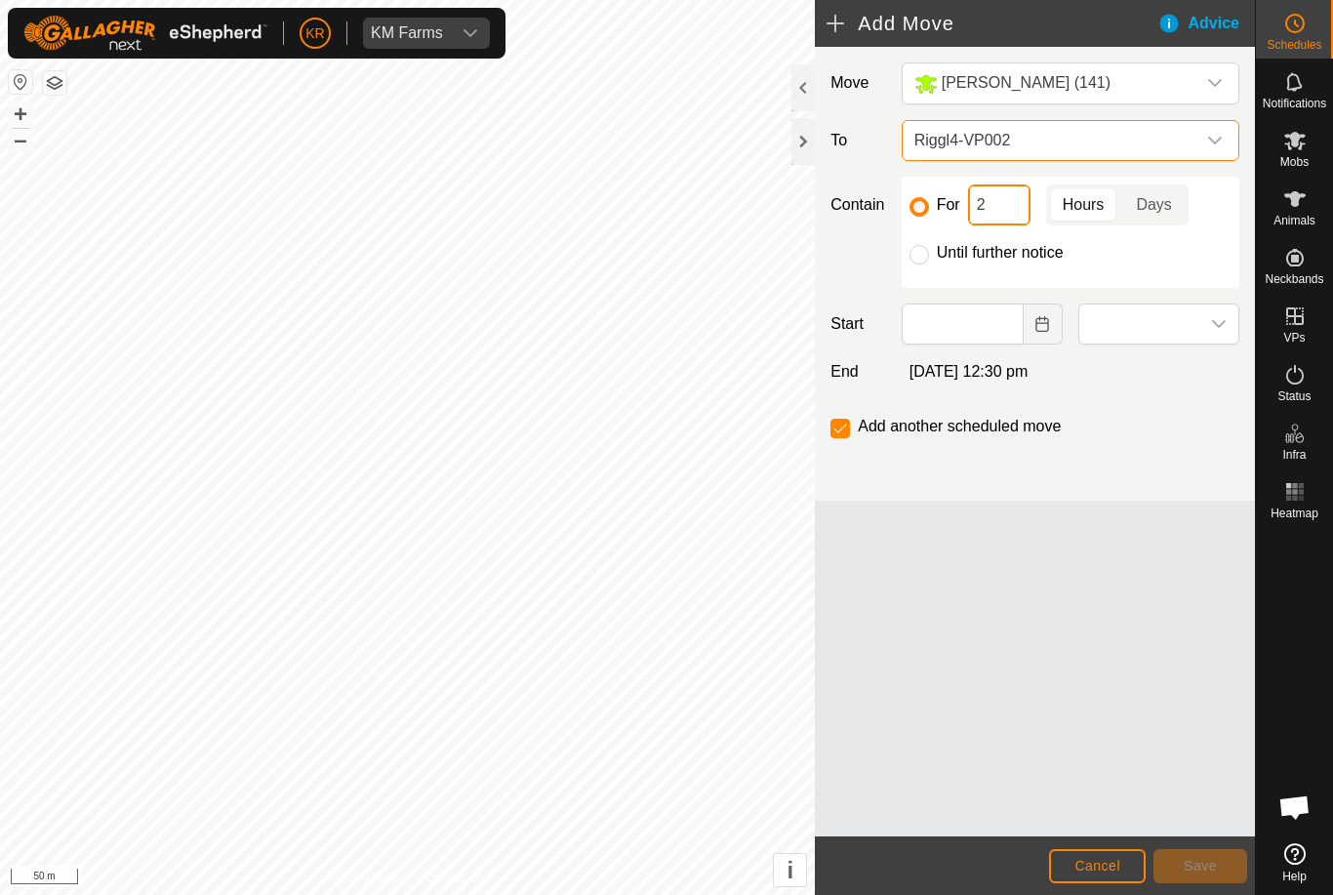
click at [992, 202] on input "2" at bounding box center [999, 204] width 62 height 41
type input "24"
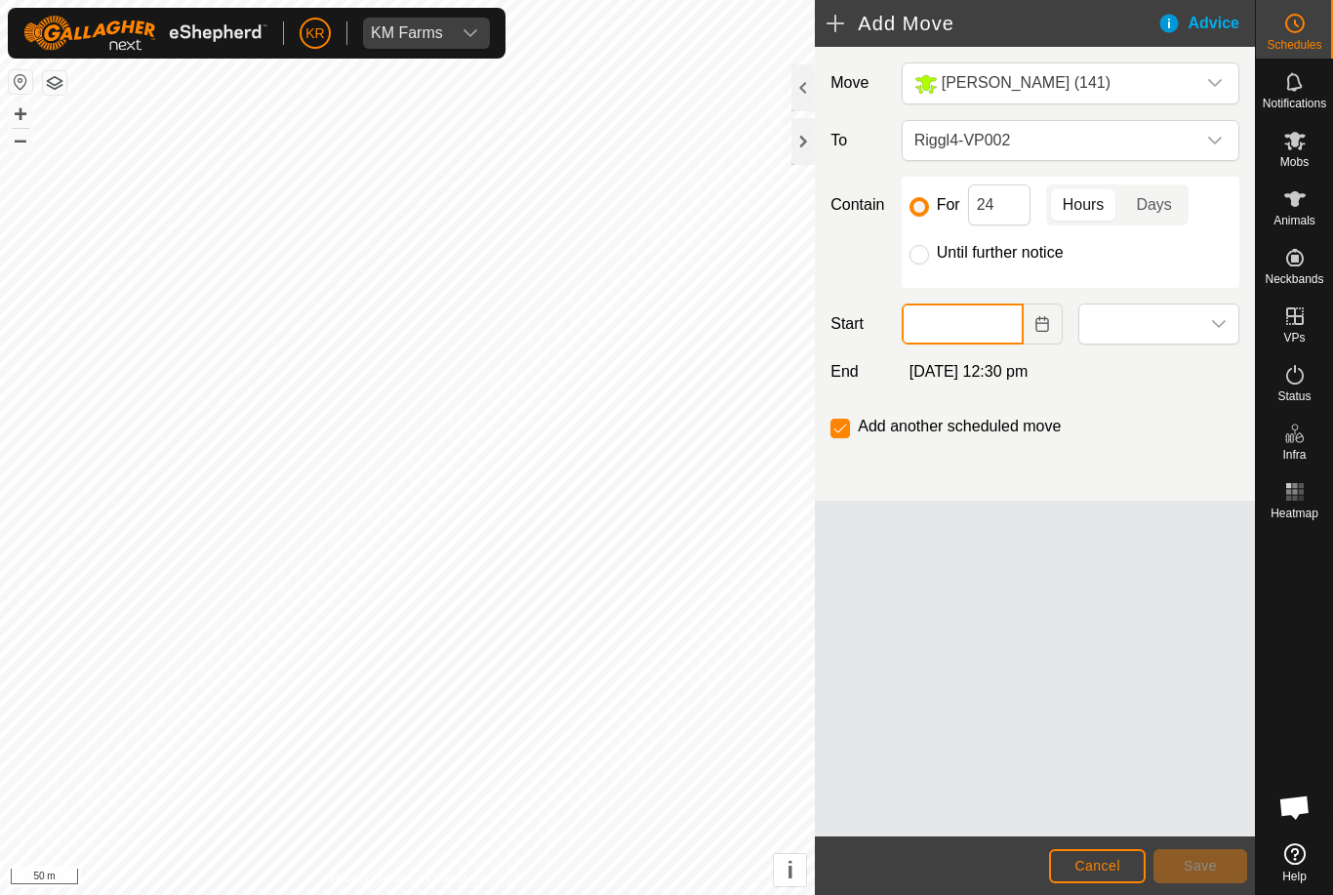
click at [980, 315] on input "text" at bounding box center [963, 323] width 122 height 41
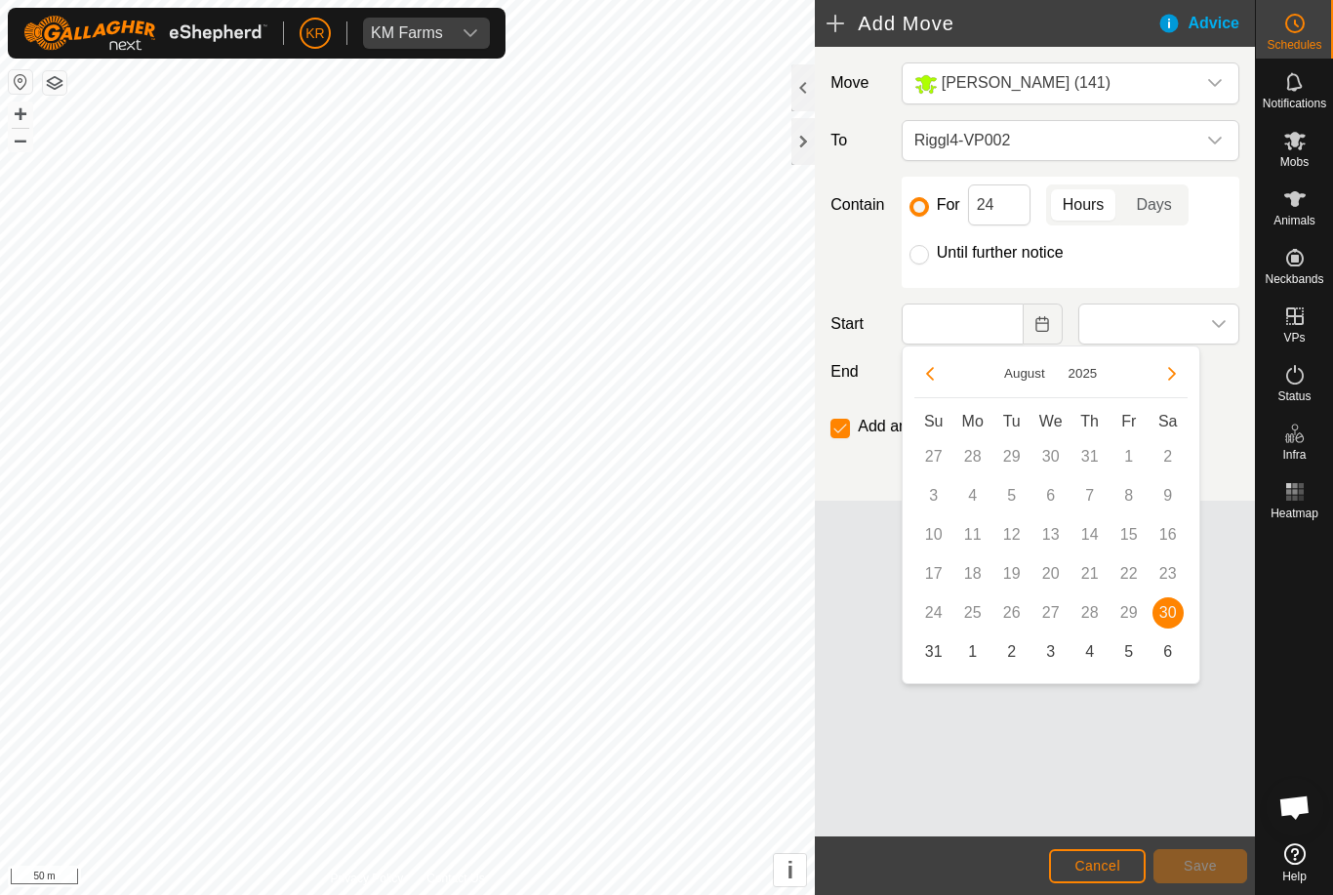
click at [1169, 610] on span "30" at bounding box center [1167, 612] width 31 height 31
type input "[DATE]"
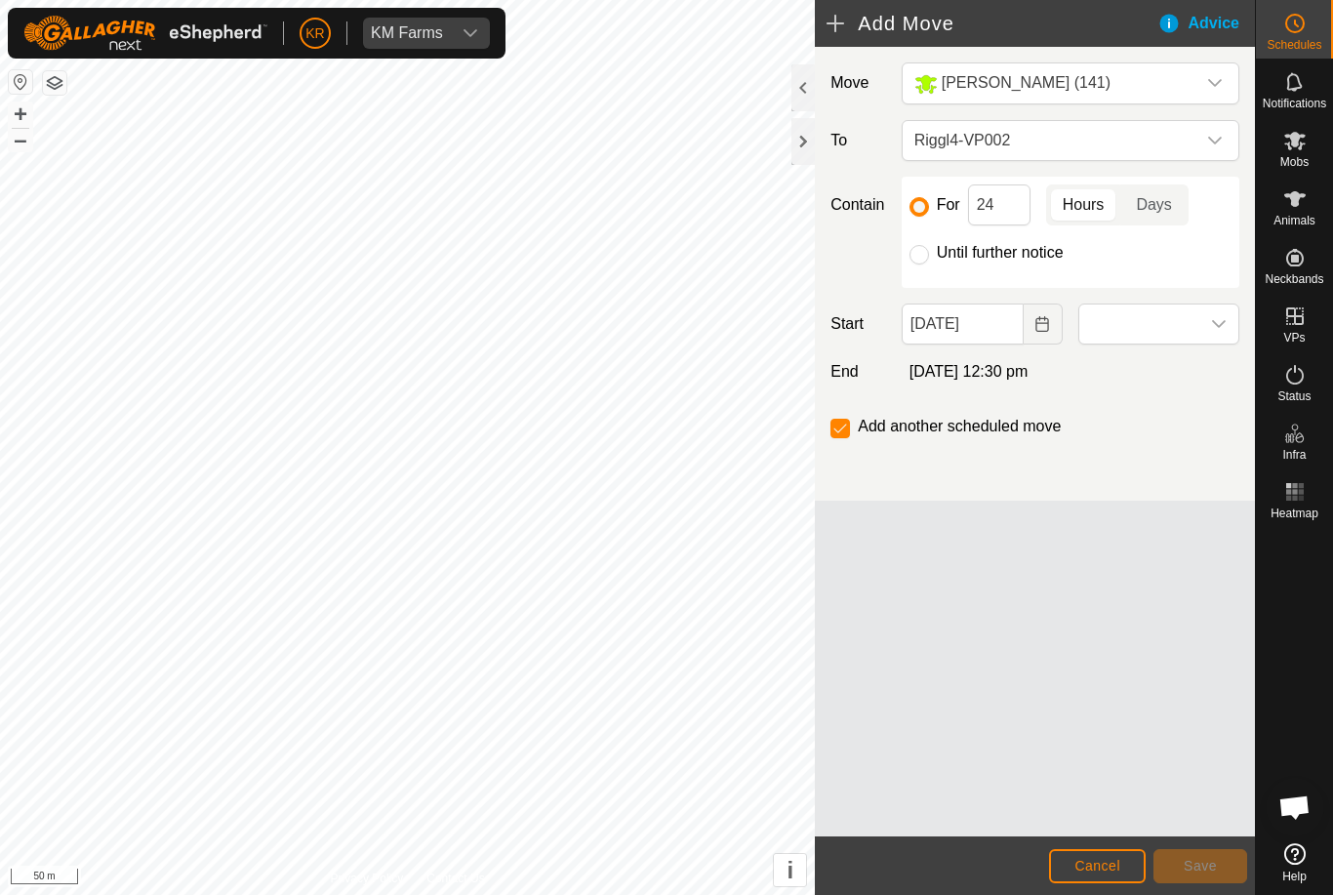
click at [1190, 319] on span at bounding box center [1139, 323] width 120 height 39
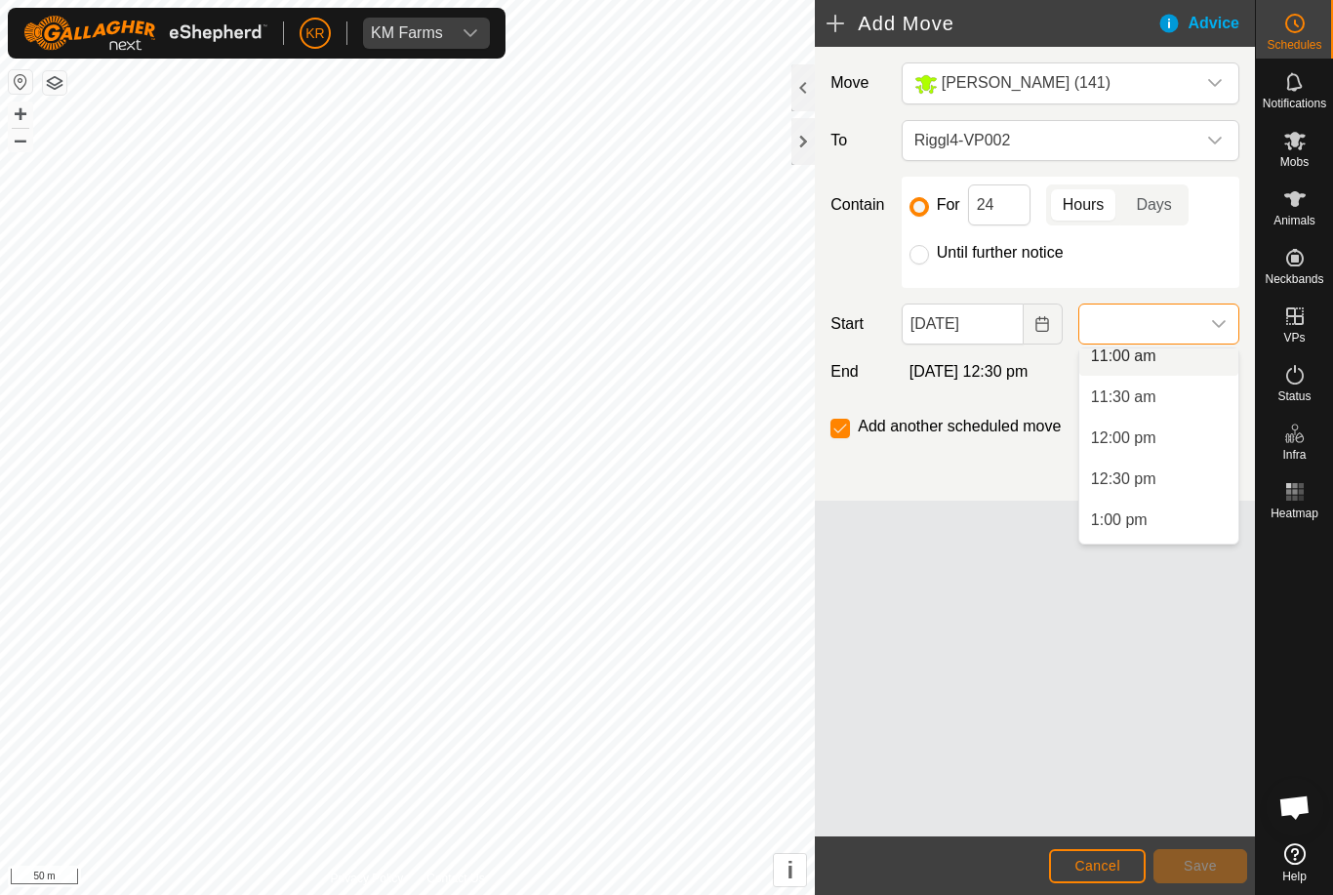
scroll to position [918, 0]
click at [1155, 477] on span "12:30 pm" at bounding box center [1123, 474] width 65 height 23
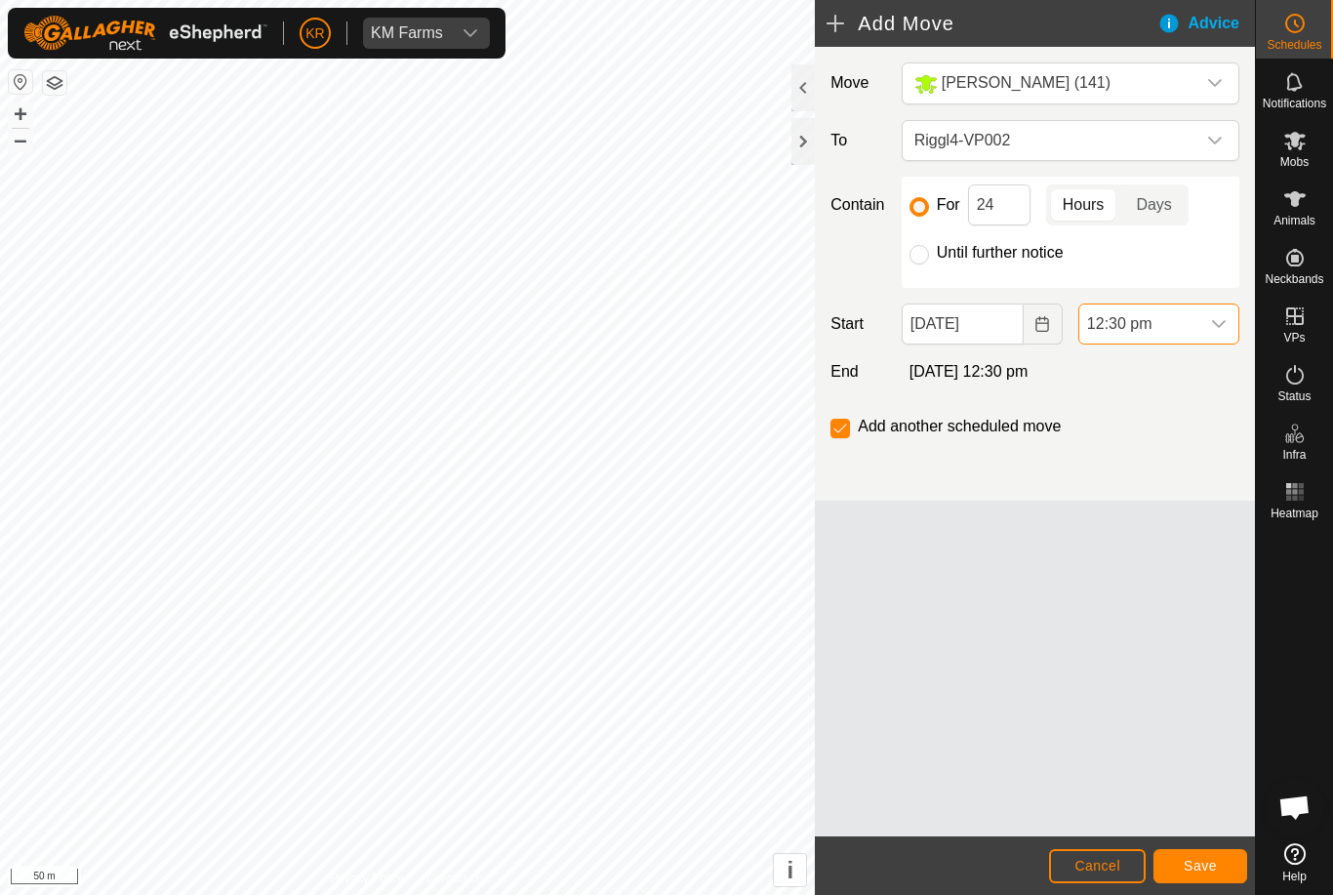
click at [1202, 856] on button "Save" at bounding box center [1200, 866] width 94 height 34
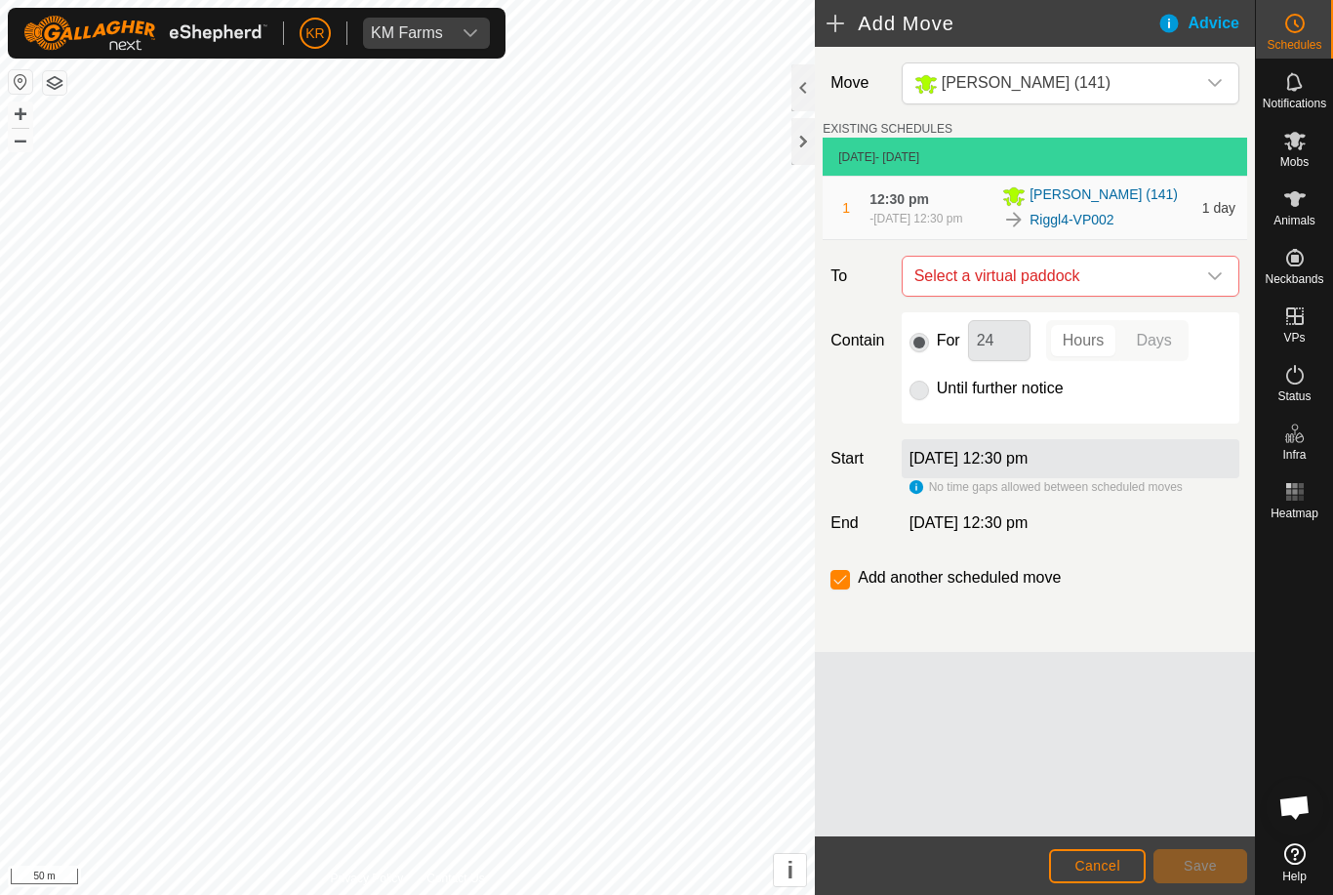
click at [1192, 291] on span "Select a virtual paddock" at bounding box center [1051, 276] width 289 height 39
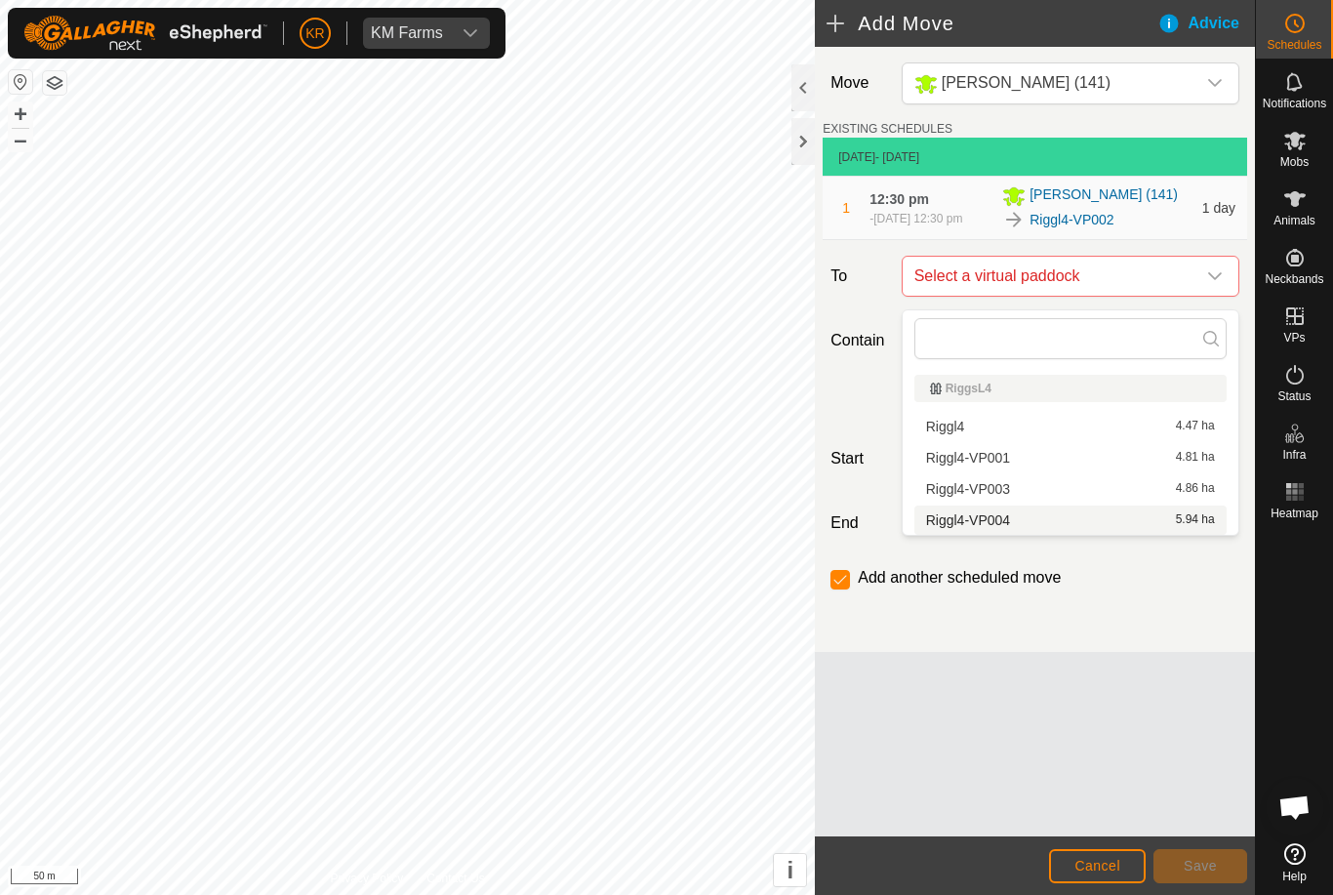
click at [1030, 524] on div "Riggl4-VP004 5.94 ha" at bounding box center [1070, 520] width 289 height 14
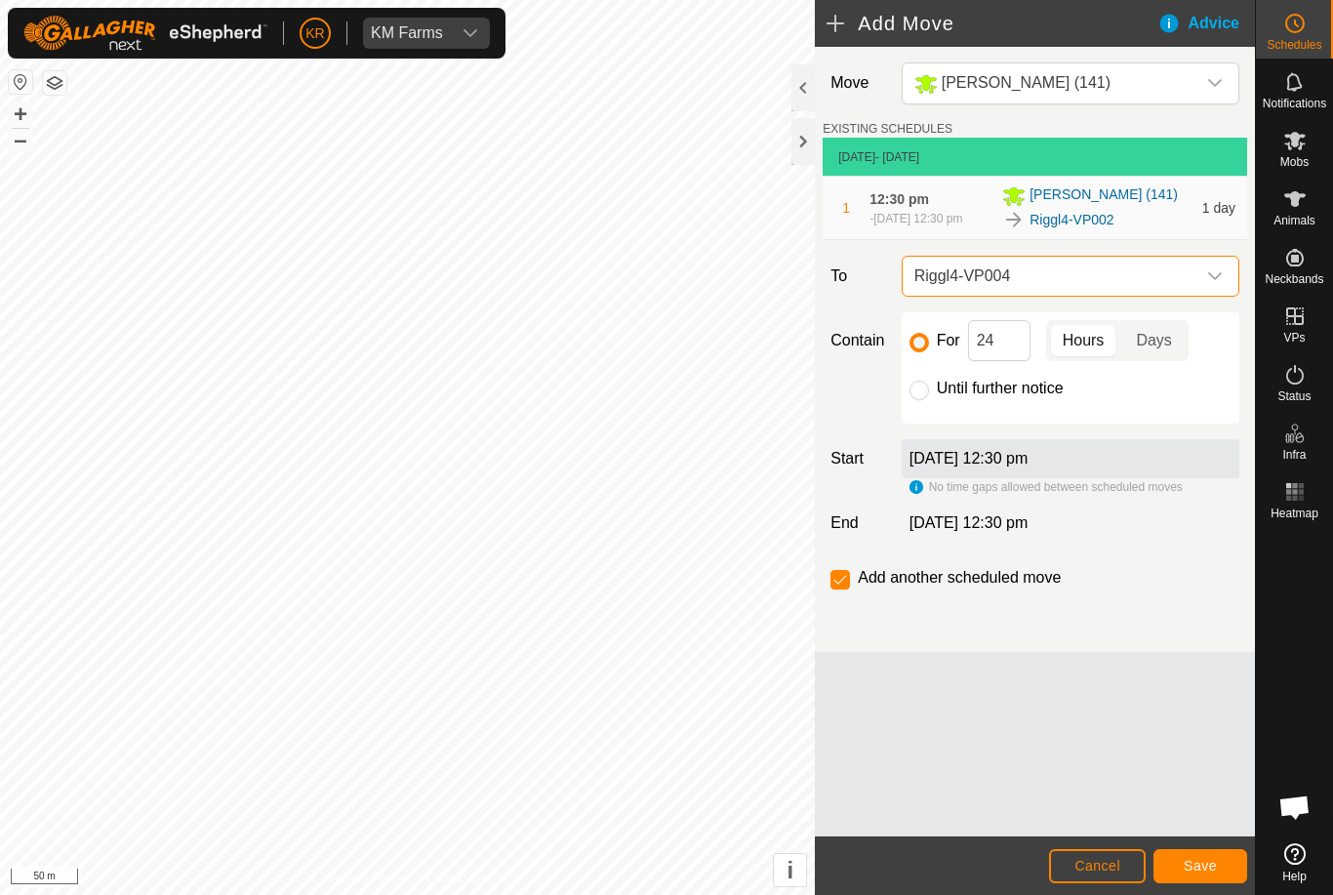
click at [926, 393] on input "Until further notice" at bounding box center [919, 391] width 20 height 20
radio input "true"
checkbox input "false"
click at [1169, 855] on button "Save" at bounding box center [1200, 866] width 94 height 34
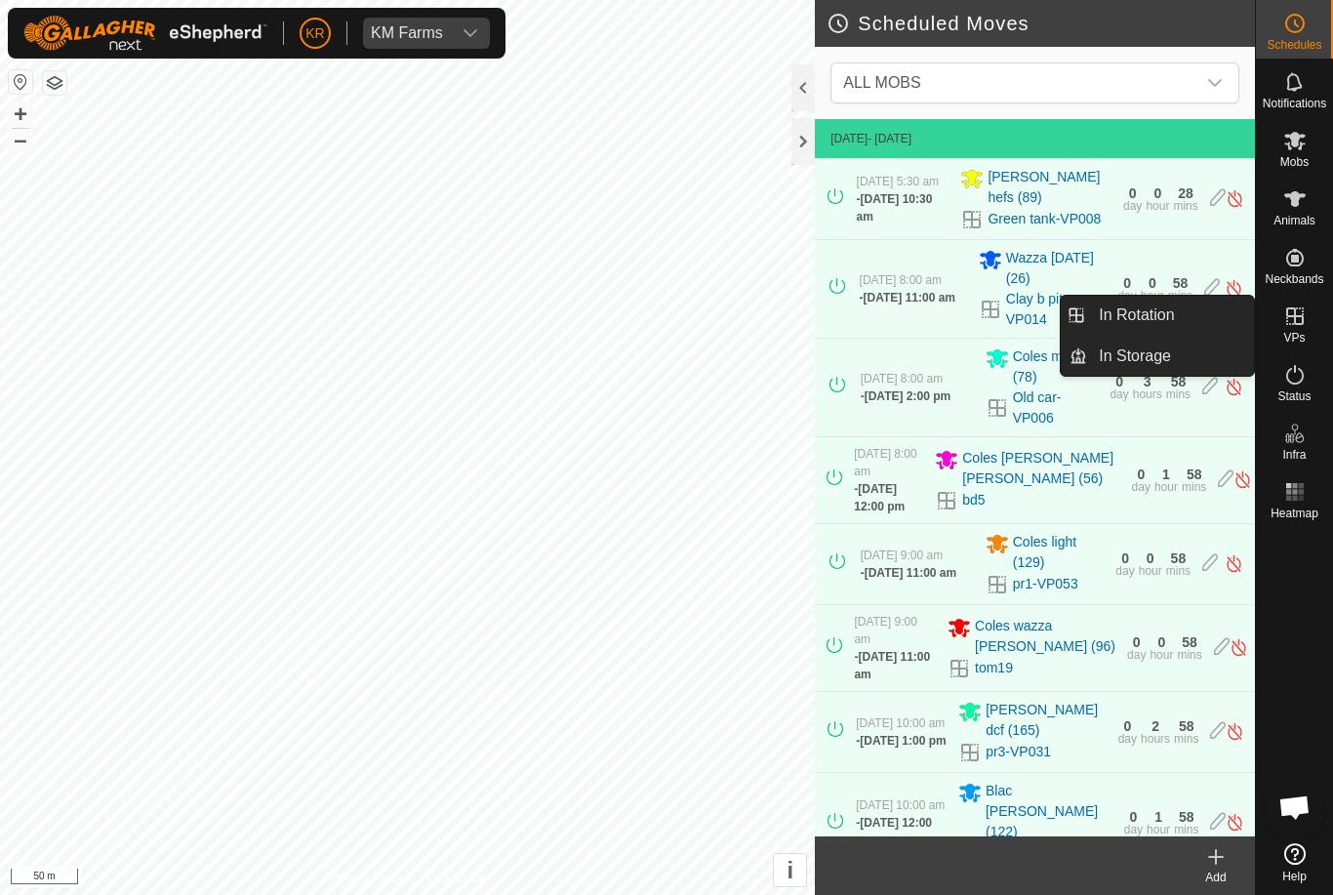
click at [1176, 318] on link "In Rotation" at bounding box center [1170, 315] width 167 height 39
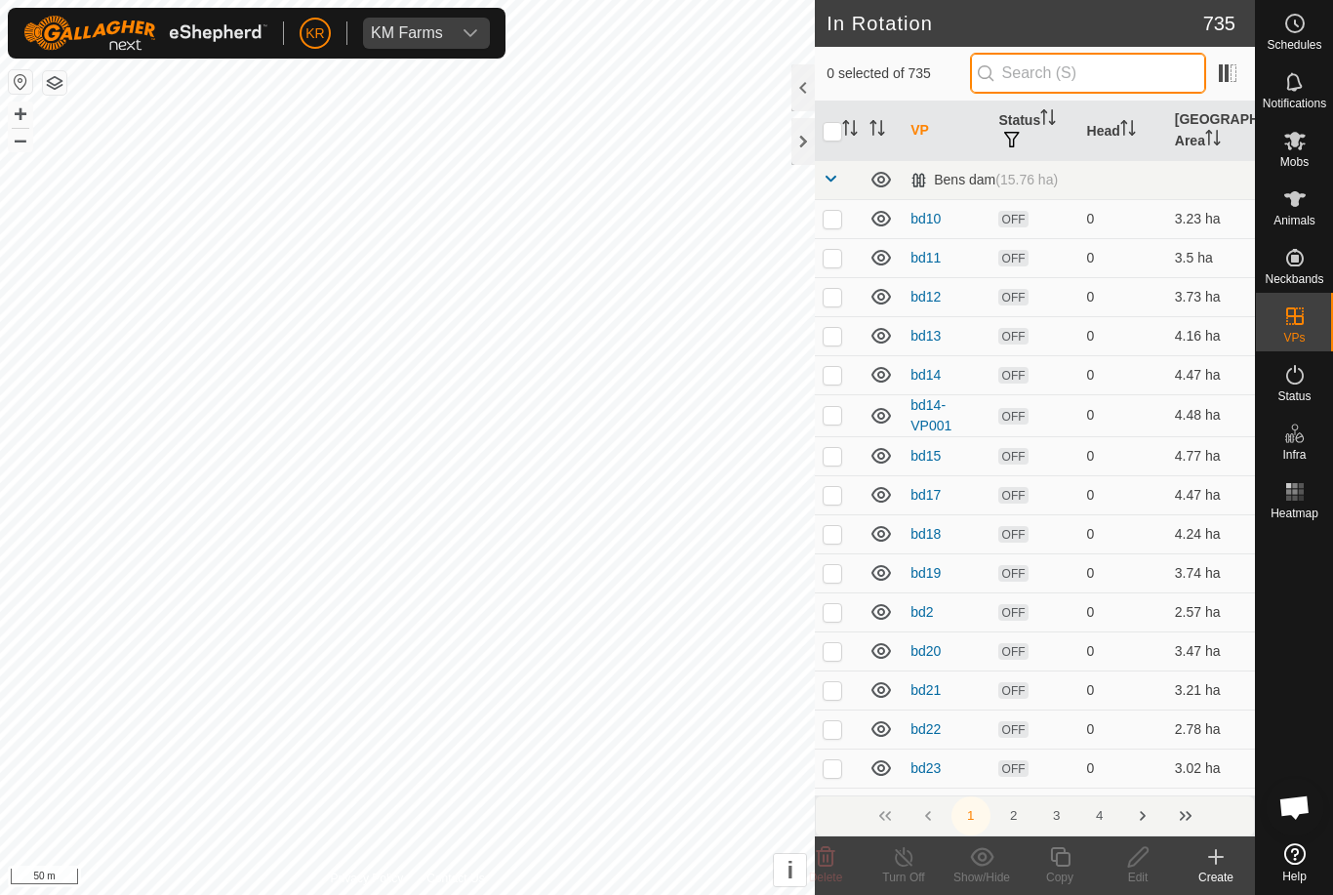
click at [1098, 70] on input "text" at bounding box center [1088, 73] width 236 height 41
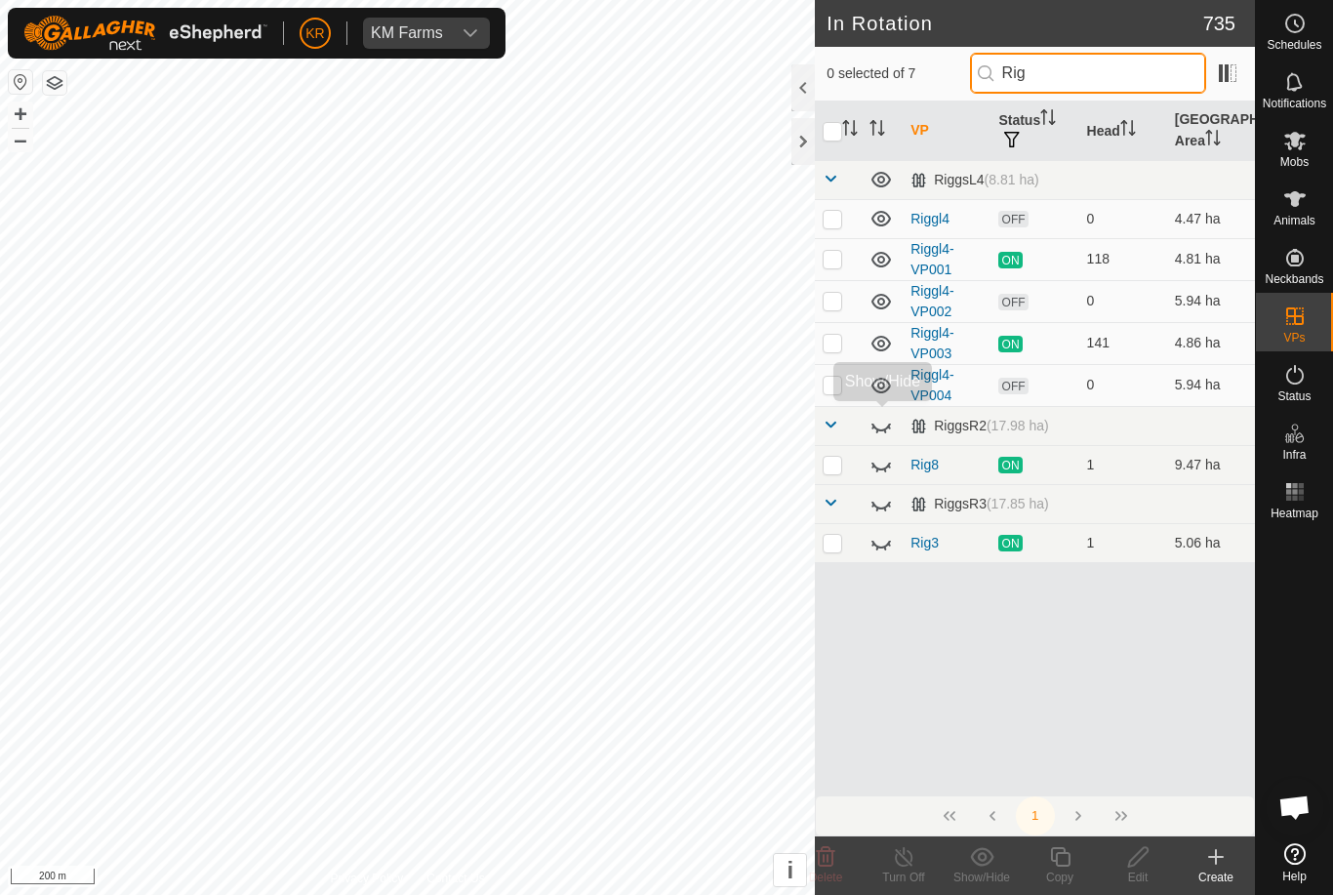
type input "Rig"
click at [884, 426] on icon at bounding box center [880, 425] width 23 height 23
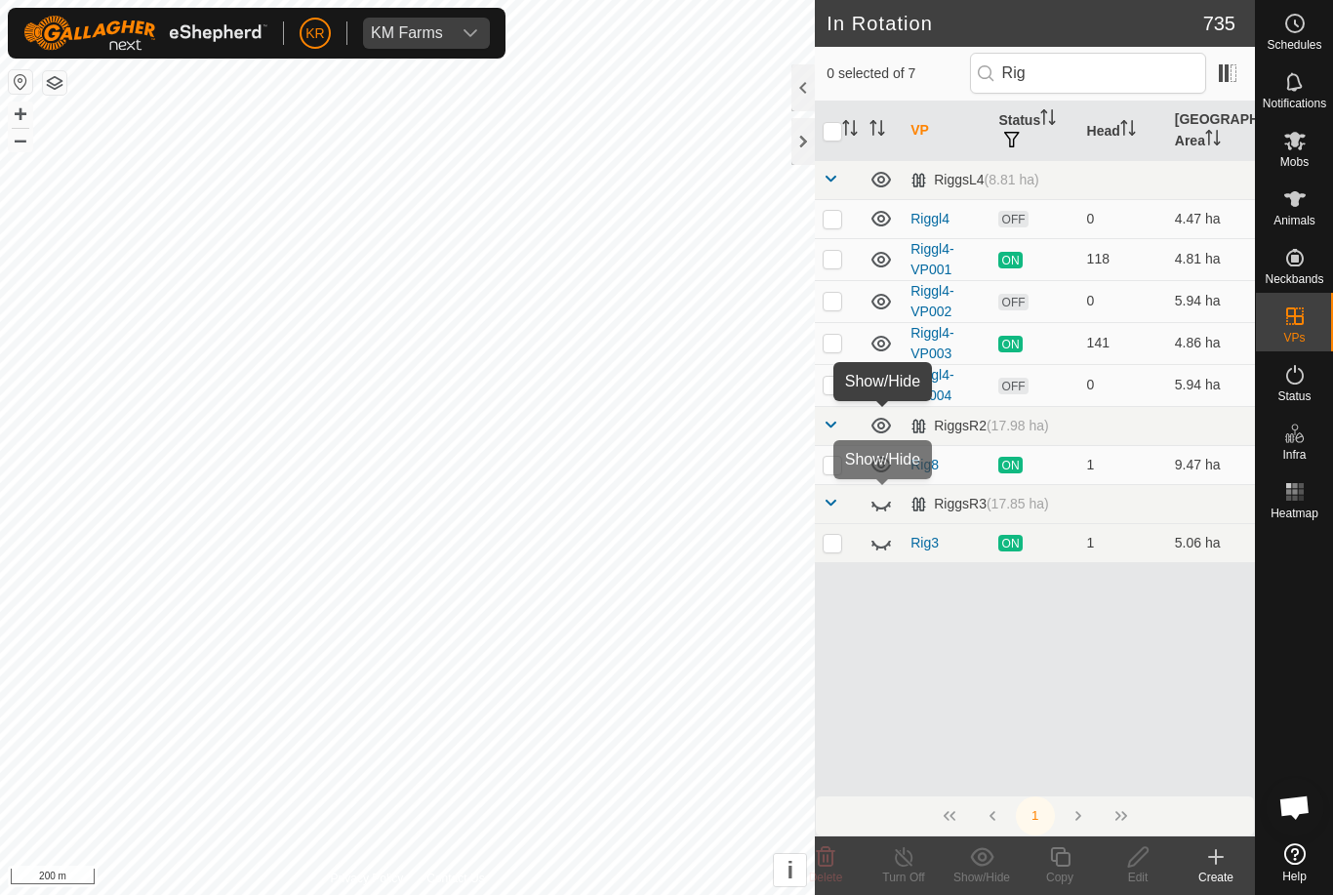
click at [880, 506] on icon at bounding box center [880, 503] width 23 height 23
click at [1011, 668] on div "VP Status Head Grazing Area RiggsL4 (8.81 ha) Riggl4 OFF 0 4.47 ha Riggl4-VP001…" at bounding box center [1035, 448] width 440 height 694
click at [1244, 424] on td "RiggsR2 (17.98 ha)" at bounding box center [1079, 425] width 352 height 39
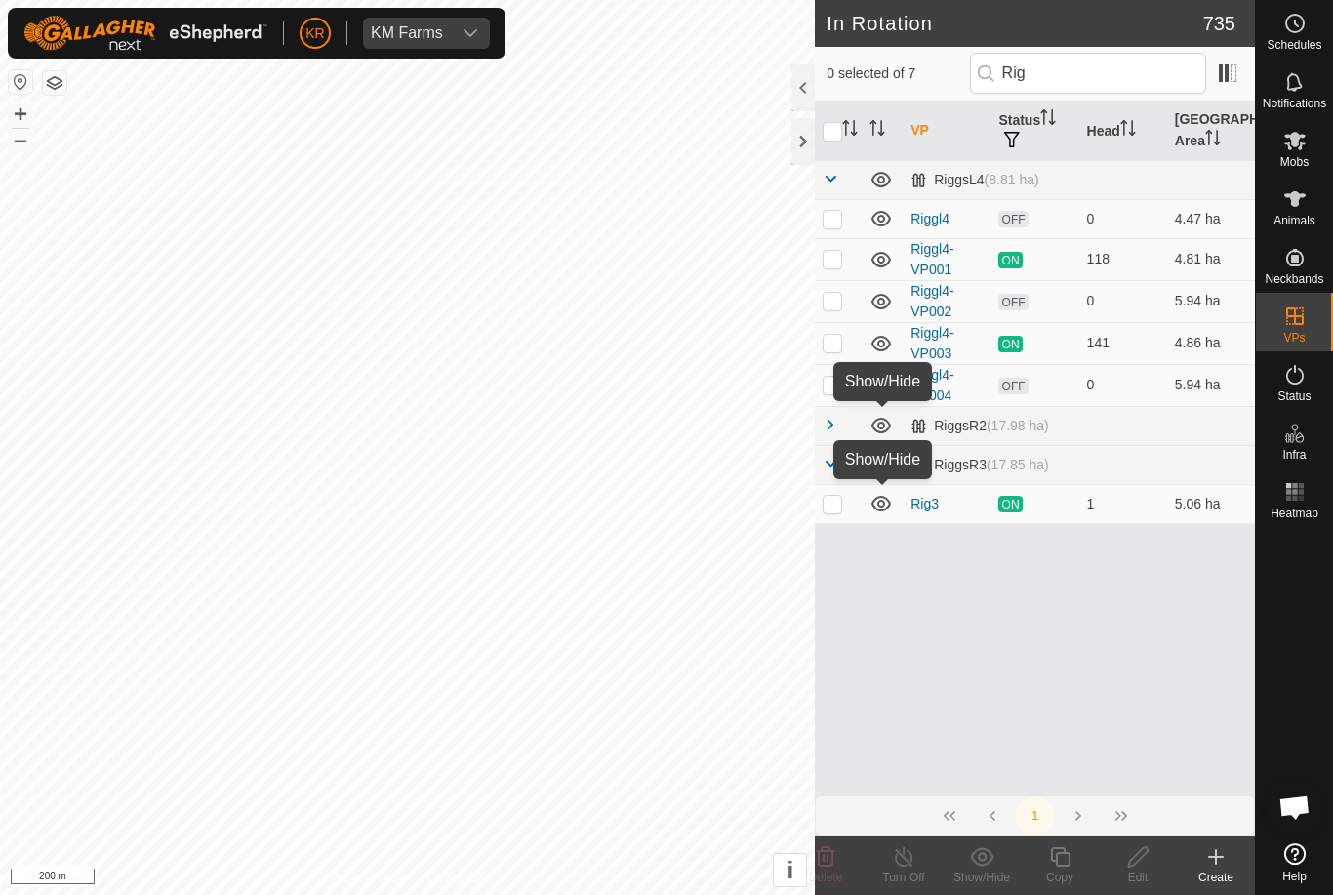
click at [1204, 427] on td "RiggsR2 (17.98 ha)" at bounding box center [1079, 425] width 352 height 39
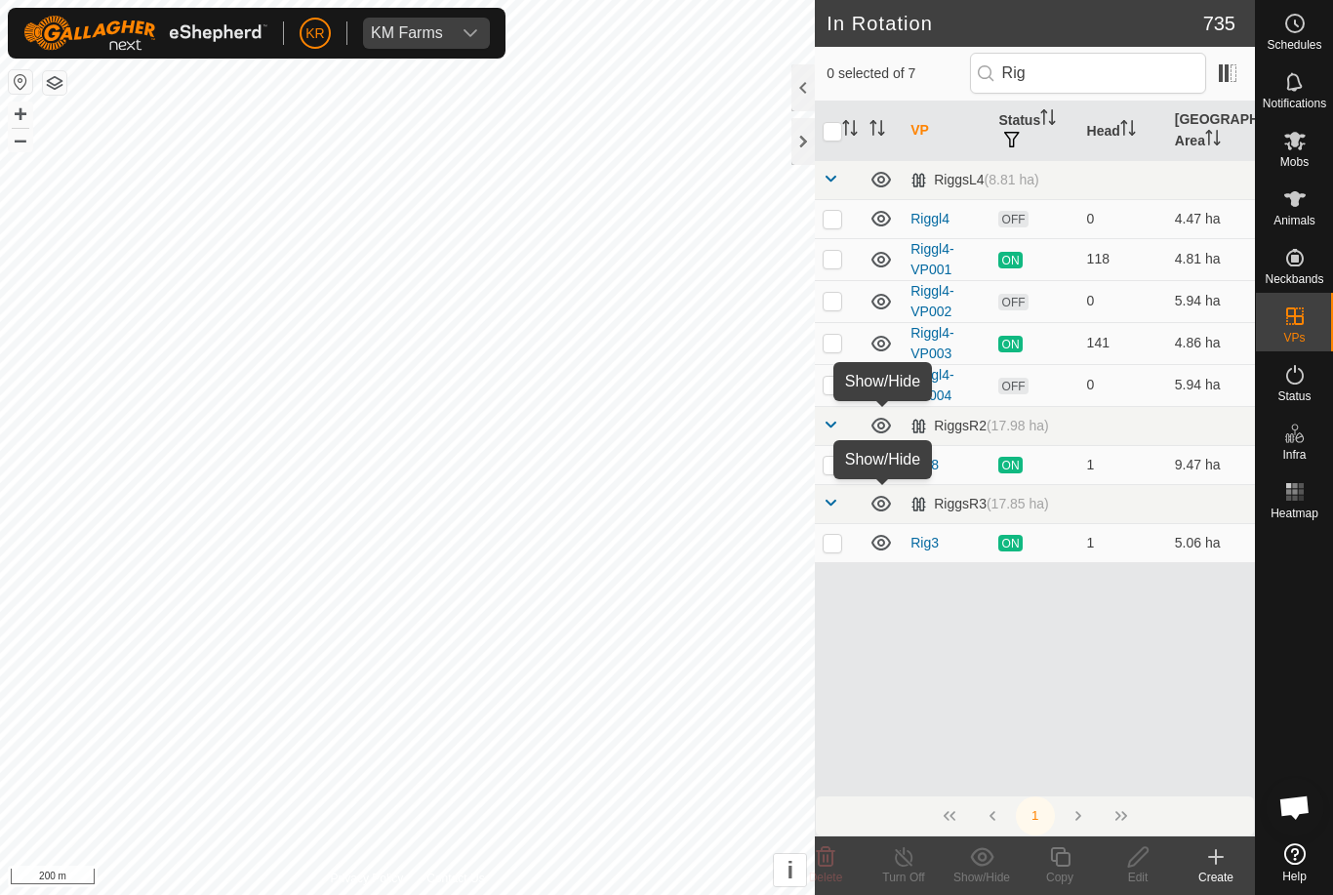
click at [830, 378] on p-checkbox at bounding box center [833, 385] width 20 height 16
checkbox input "true"
click at [1067, 877] on div "Copy" at bounding box center [1060, 878] width 78 height 18
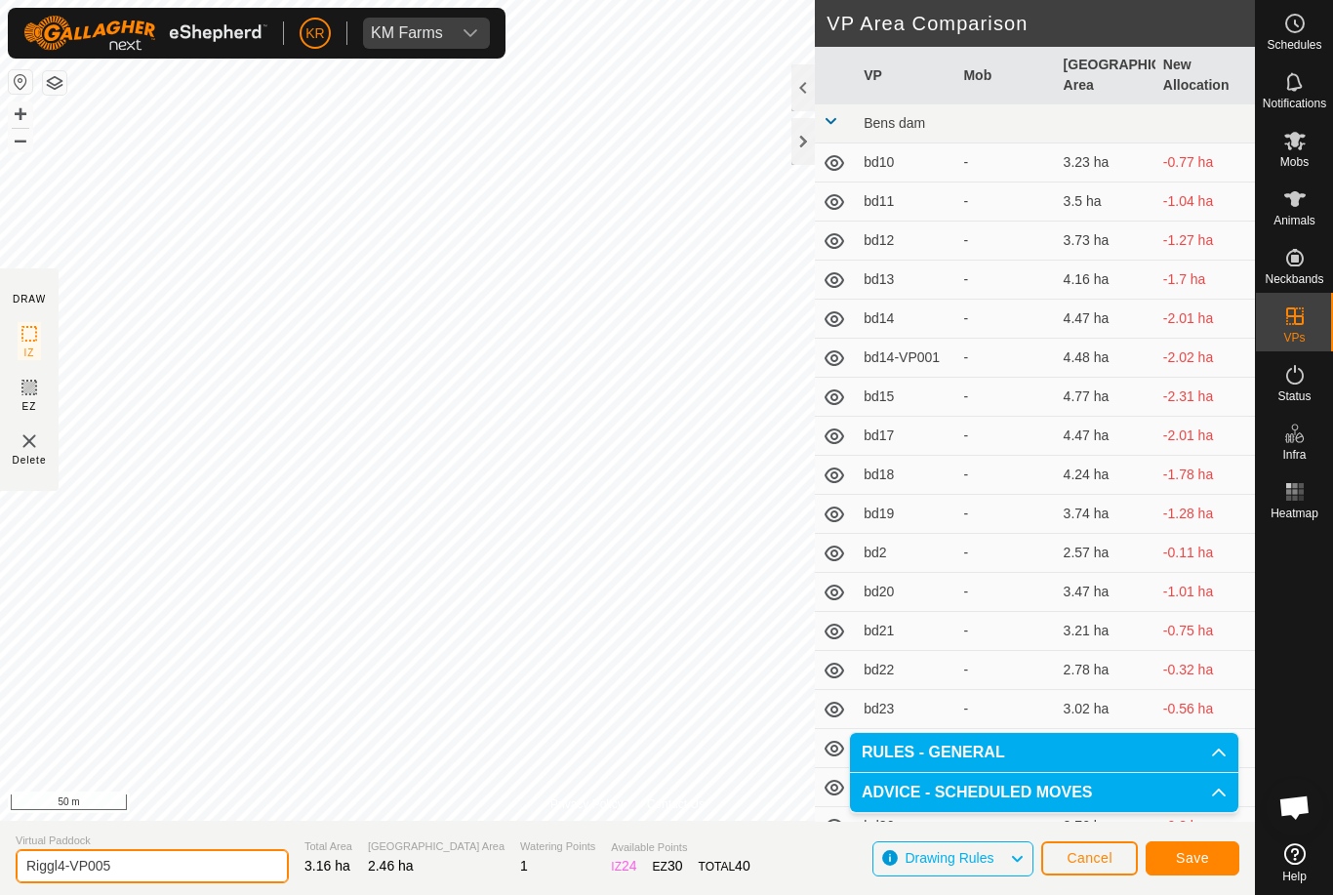
click at [173, 866] on input "Riggl4-VP005" at bounding box center [152, 866] width 273 height 34
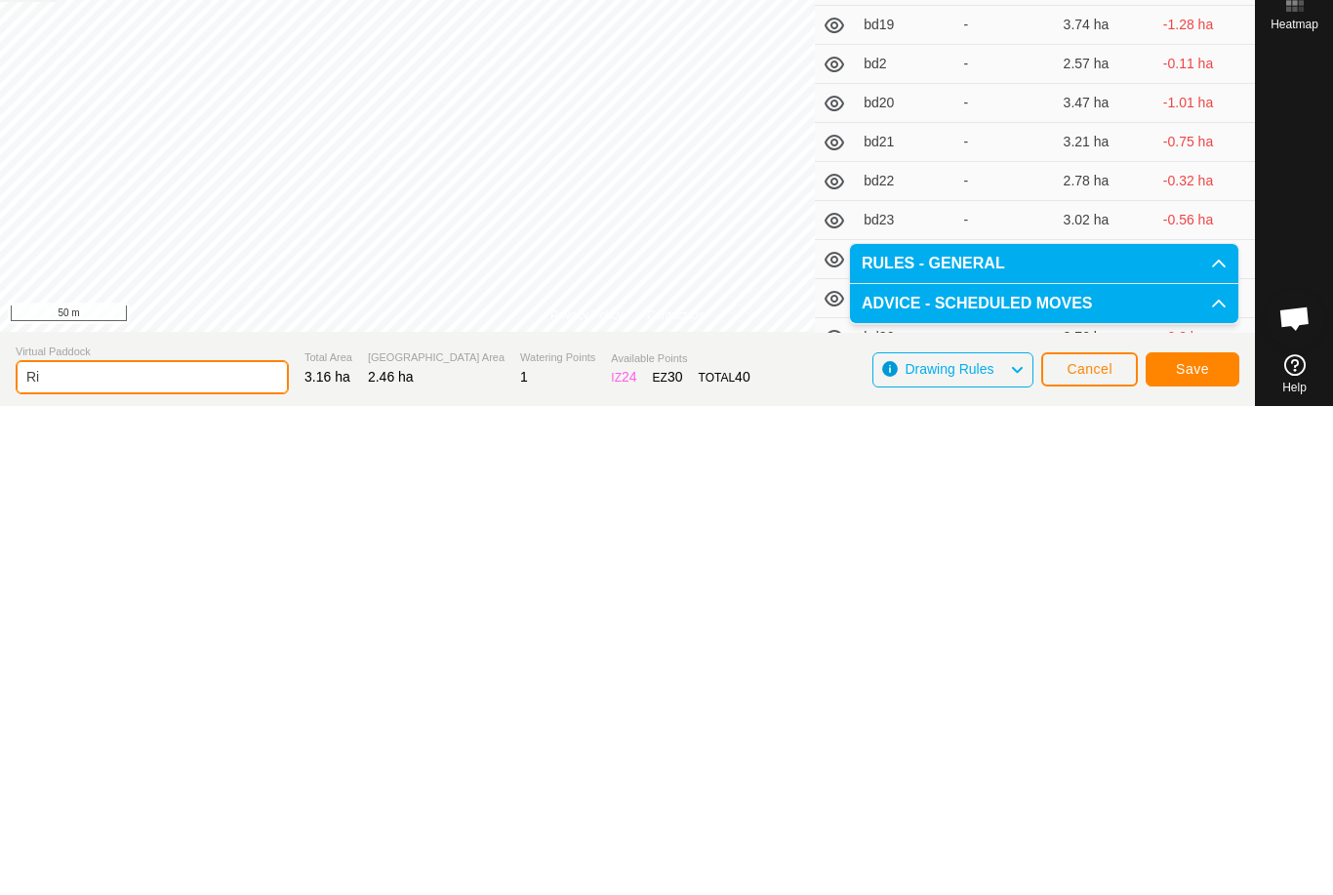
type input "R"
type input "Rig l3"
click at [1188, 850] on span "Save" at bounding box center [1192, 858] width 33 height 16
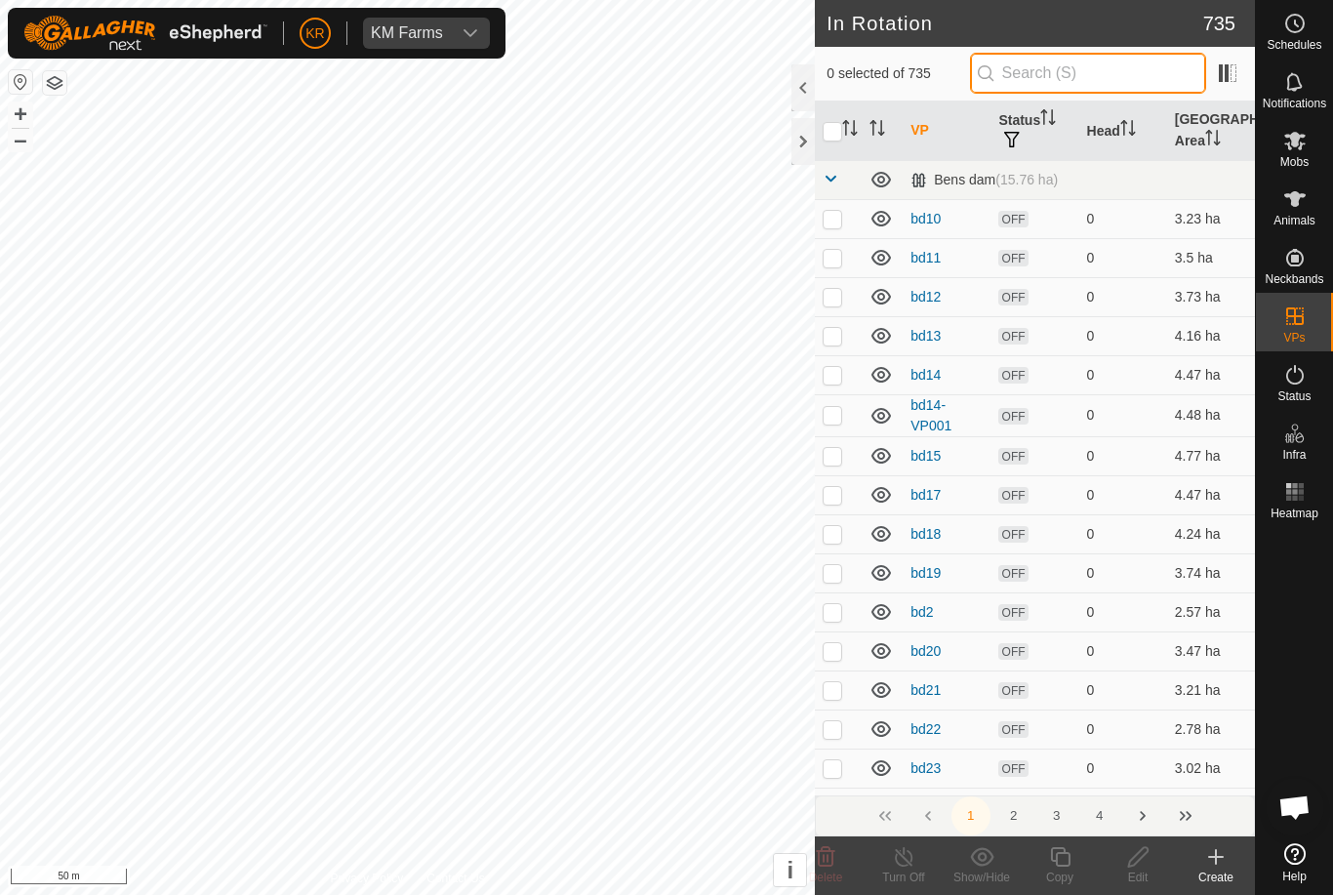
click at [1107, 71] on input "text" at bounding box center [1088, 73] width 236 height 41
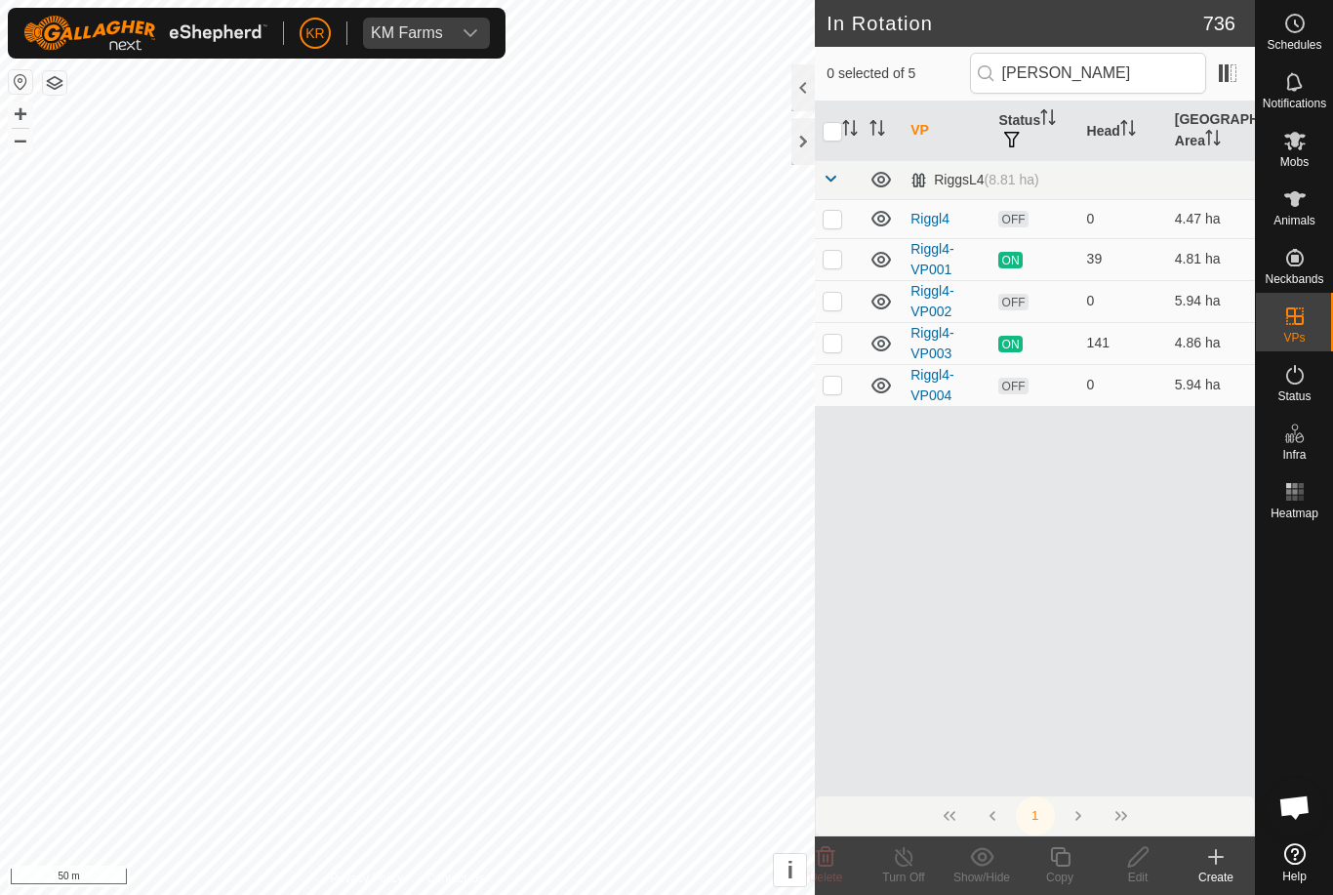
click at [1036, 490] on div "VP Status Head Grazing Area RiggsL4 (8.81 ha) Riggl4 OFF 0 4.47 ha Riggl4-VP001…" at bounding box center [1035, 448] width 440 height 694
click at [1076, 538] on div "VP Status Head Grazing Area RiggsL4 (8.81 ha) Riggl4 OFF 0 4.47 ha Riggl4-VP001…" at bounding box center [1035, 448] width 440 height 694
click at [1076, 537] on div "VP Status Head Grazing Area RiggsL4 (8.81 ha) Riggl4 OFF 0 4.47 ha Riggl4-VP001…" at bounding box center [1035, 448] width 440 height 694
click at [1128, 69] on input "Rigg" at bounding box center [1088, 73] width 236 height 41
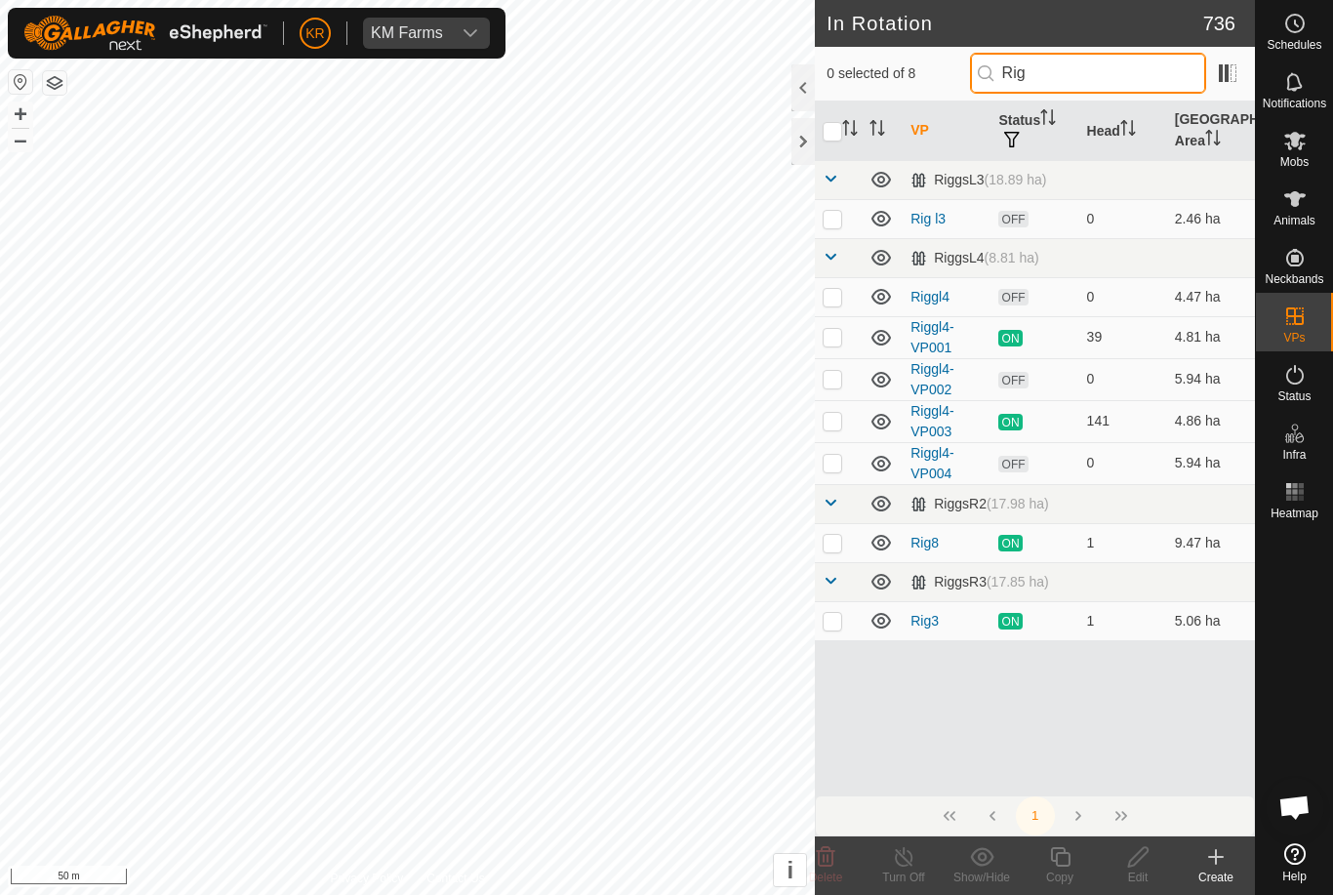
type input "Rig"
click at [832, 214] on p-checkbox at bounding box center [833, 219] width 20 height 16
checkbox input "true"
click at [1066, 857] on icon at bounding box center [1060, 856] width 24 height 23
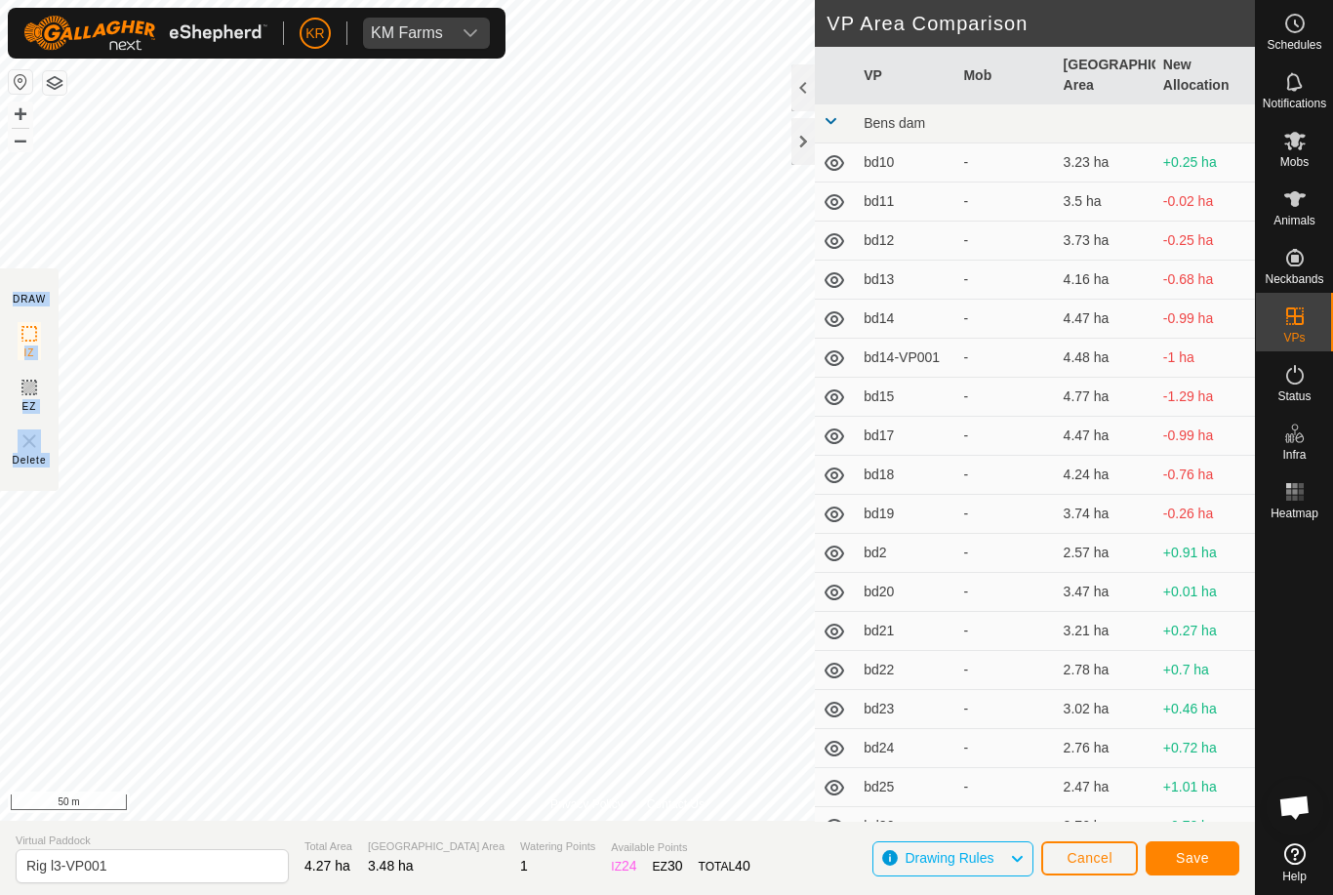
click at [1204, 847] on button "Save" at bounding box center [1193, 858] width 94 height 34
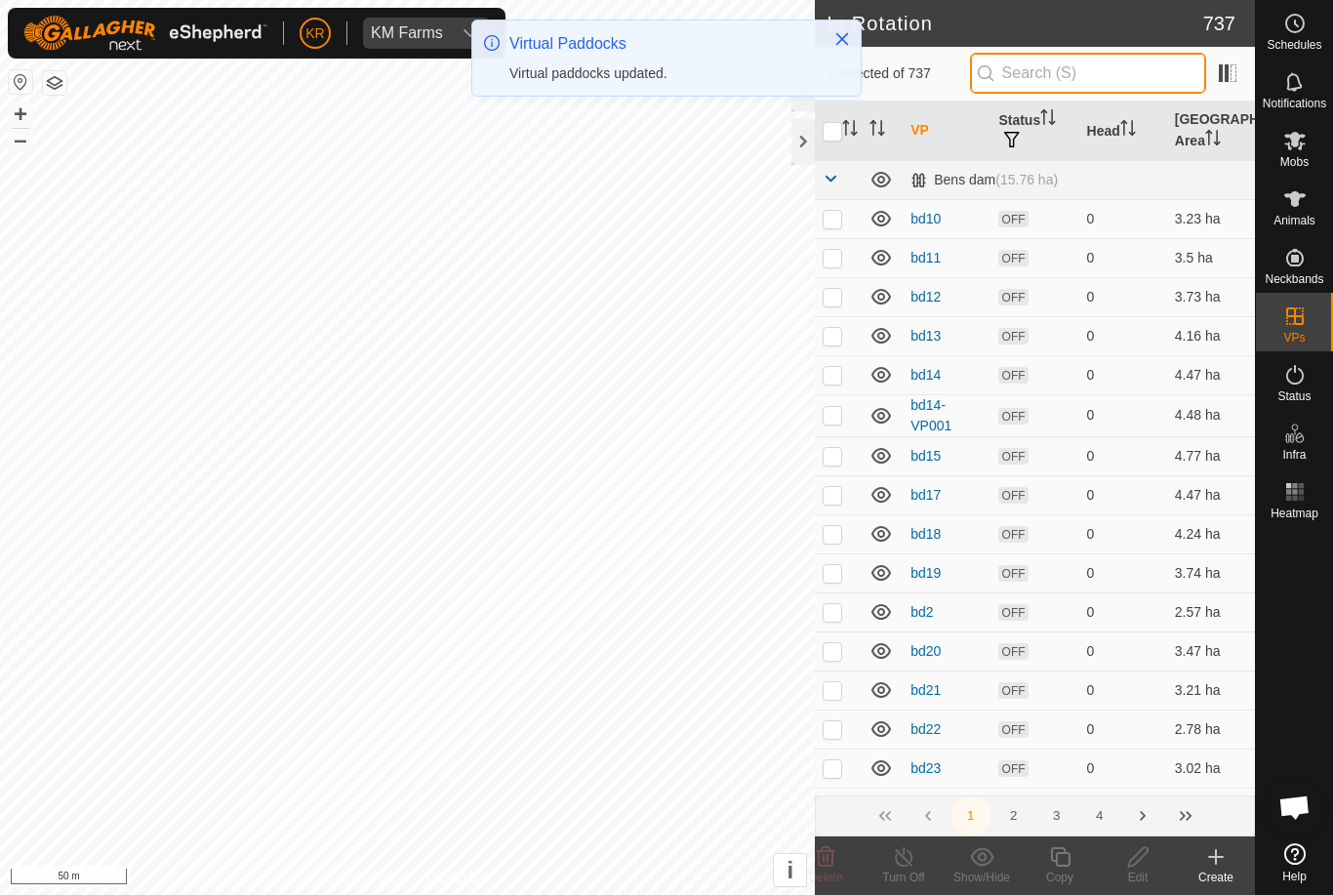
click at [1103, 75] on input "text" at bounding box center [1088, 73] width 236 height 41
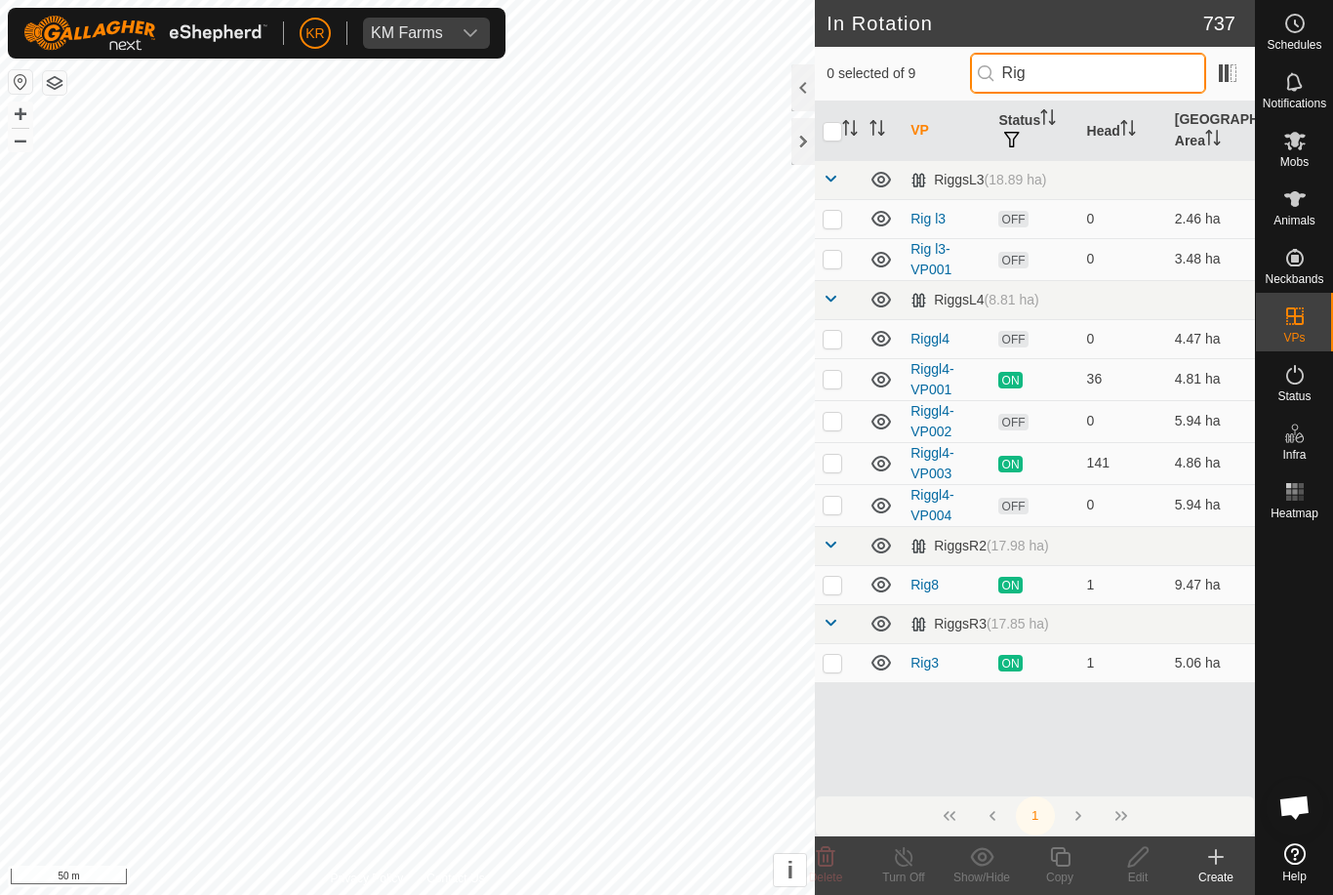
type input "Rig"
click at [850, 262] on td at bounding box center [838, 259] width 47 height 42
checkbox input "true"
click at [1069, 861] on icon at bounding box center [1060, 857] width 20 height 20
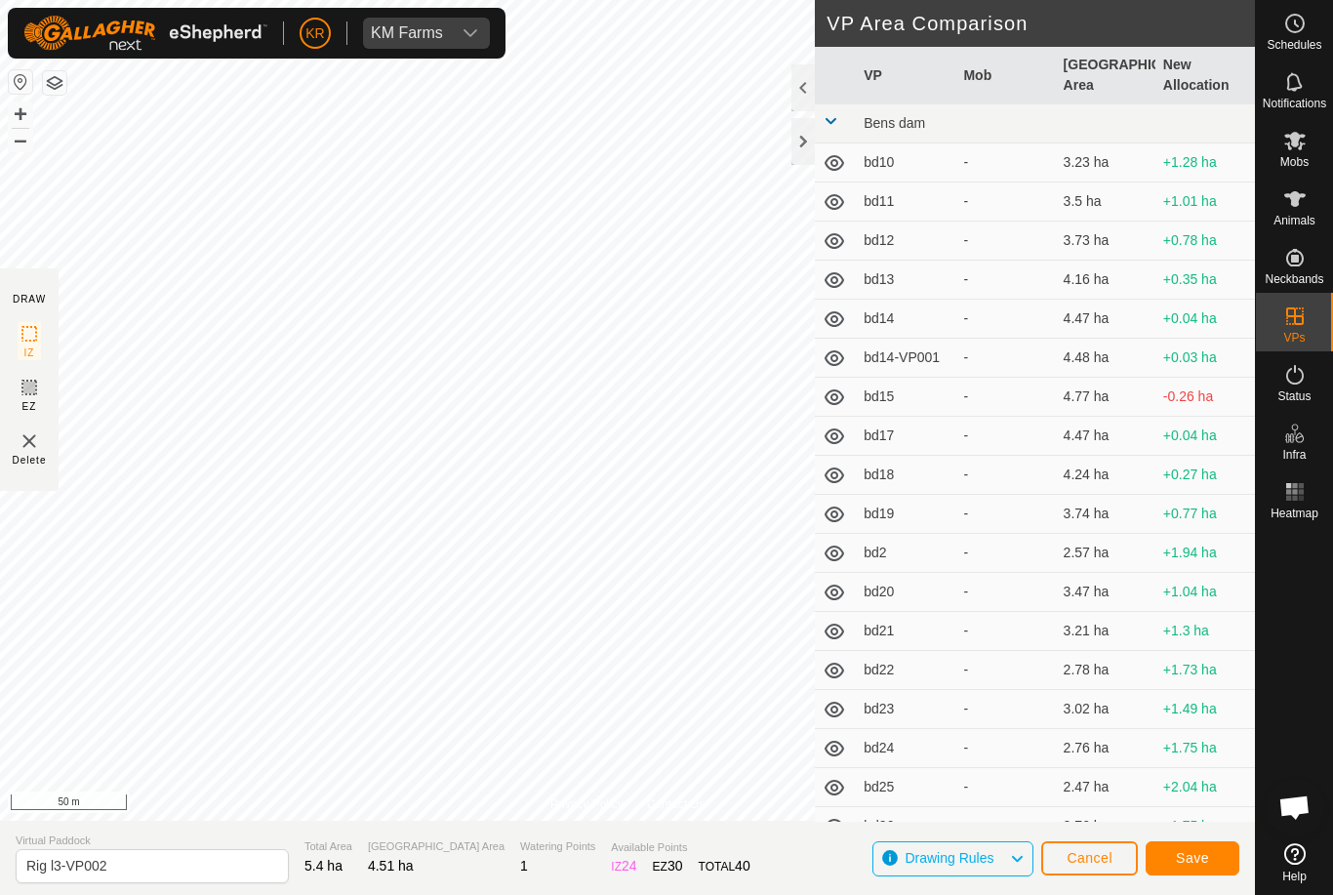
click at [1209, 858] on button "Save" at bounding box center [1193, 858] width 94 height 34
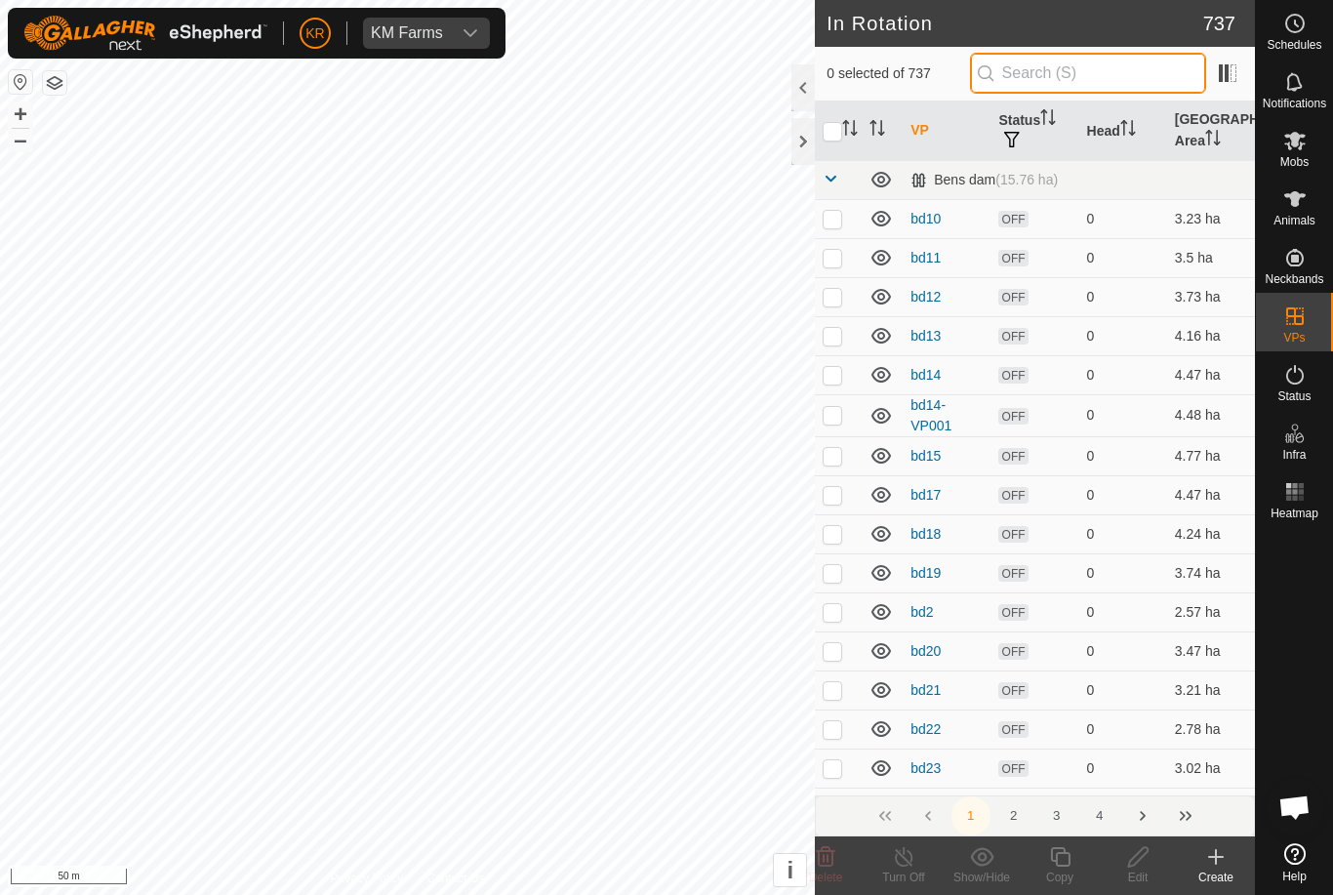
click at [1107, 60] on input "text" at bounding box center [1088, 73] width 236 height 41
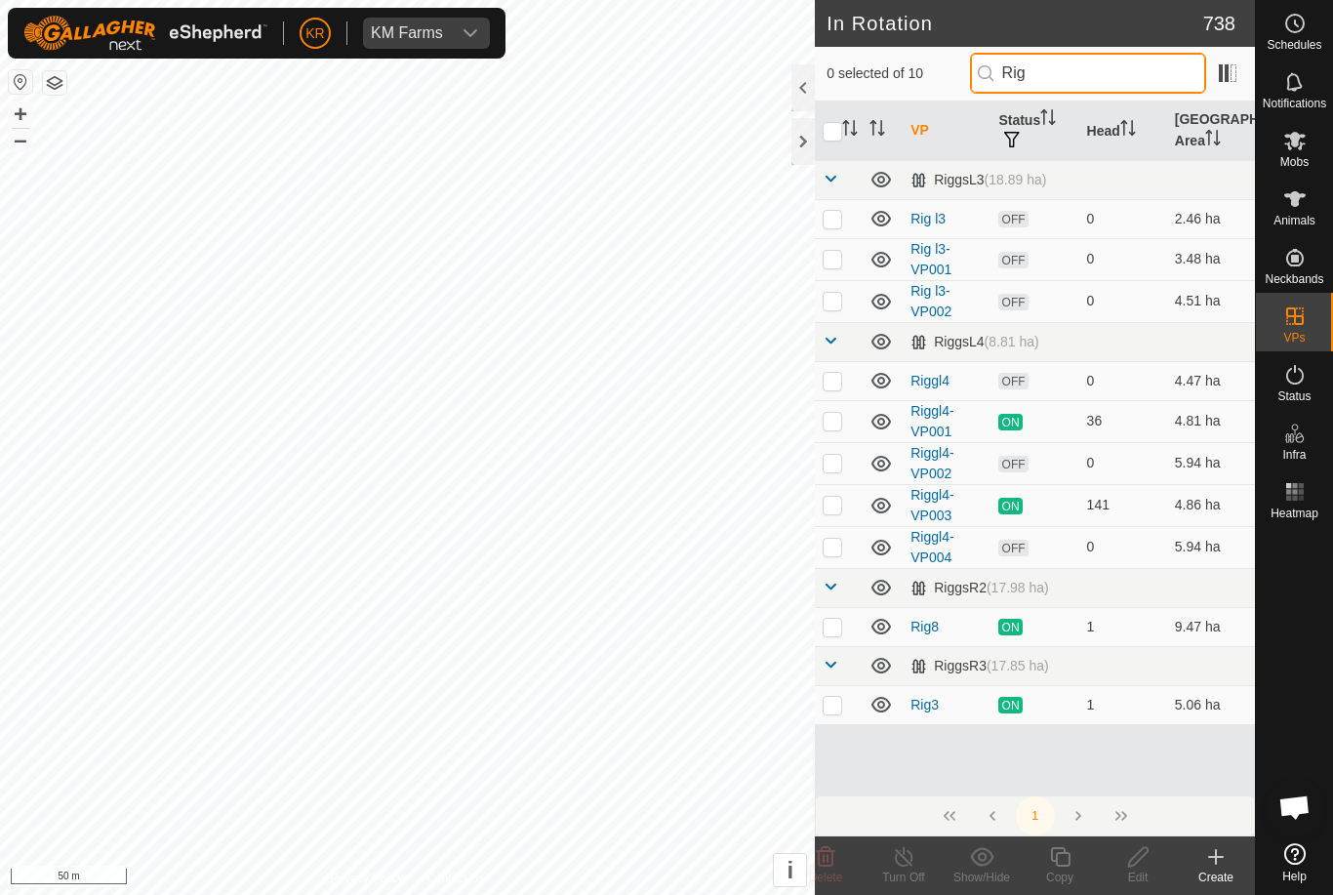
type input "Rig"
click at [830, 299] on p-checkbox at bounding box center [833, 301] width 20 height 16
checkbox input "true"
click at [1058, 866] on icon at bounding box center [1060, 857] width 20 height 20
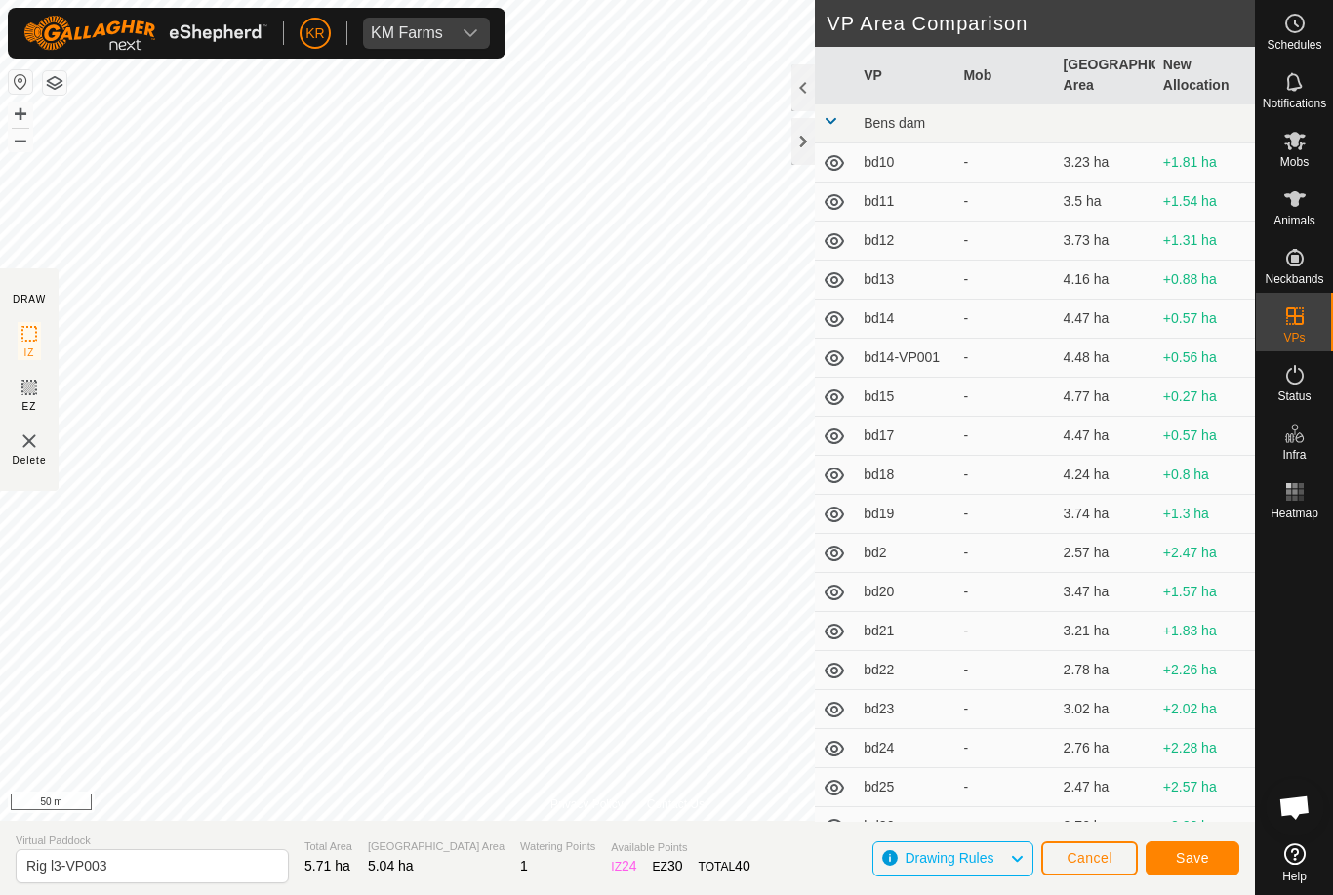
click at [1192, 847] on button "Save" at bounding box center [1193, 858] width 94 height 34
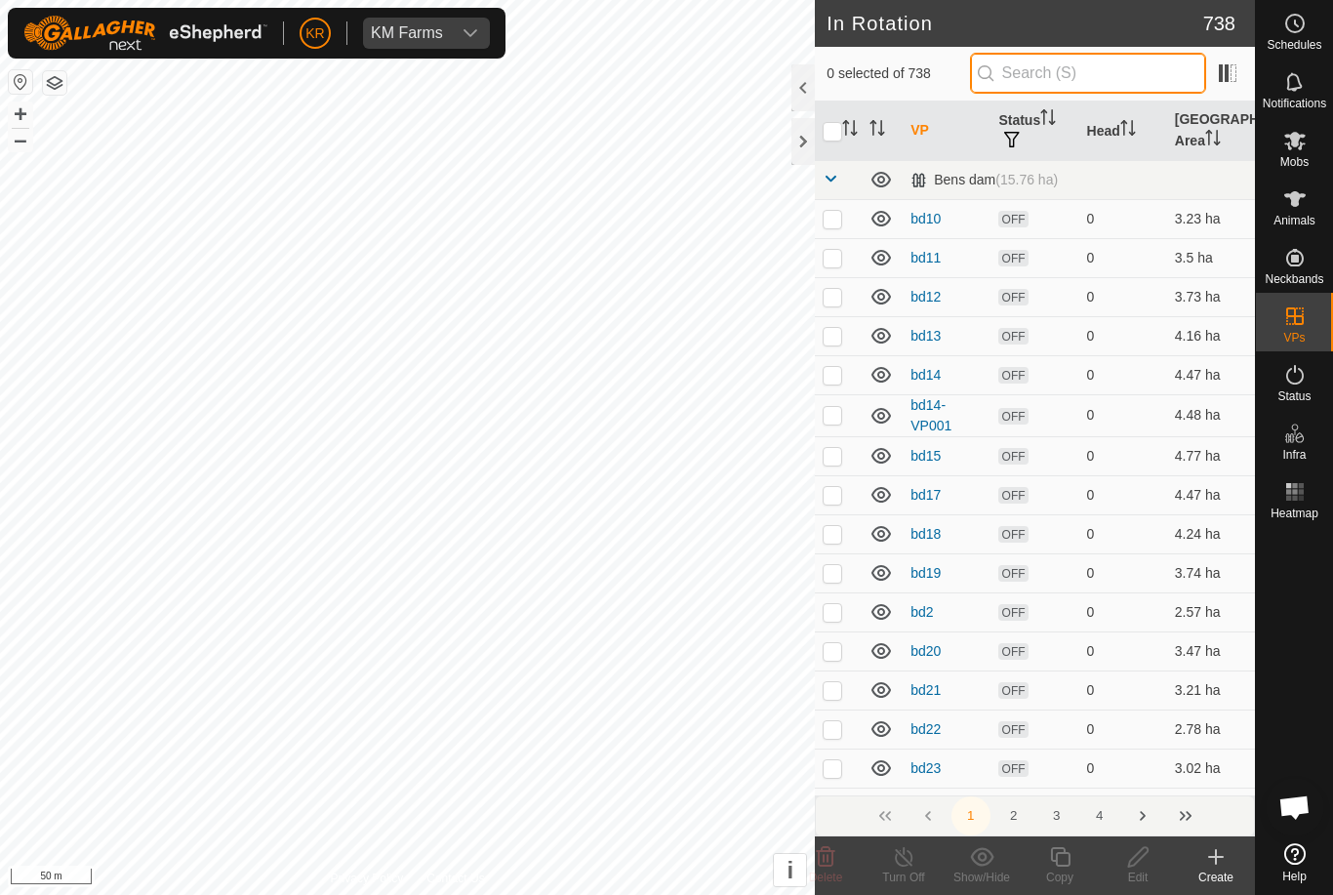
click at [1105, 73] on input "text" at bounding box center [1088, 73] width 236 height 41
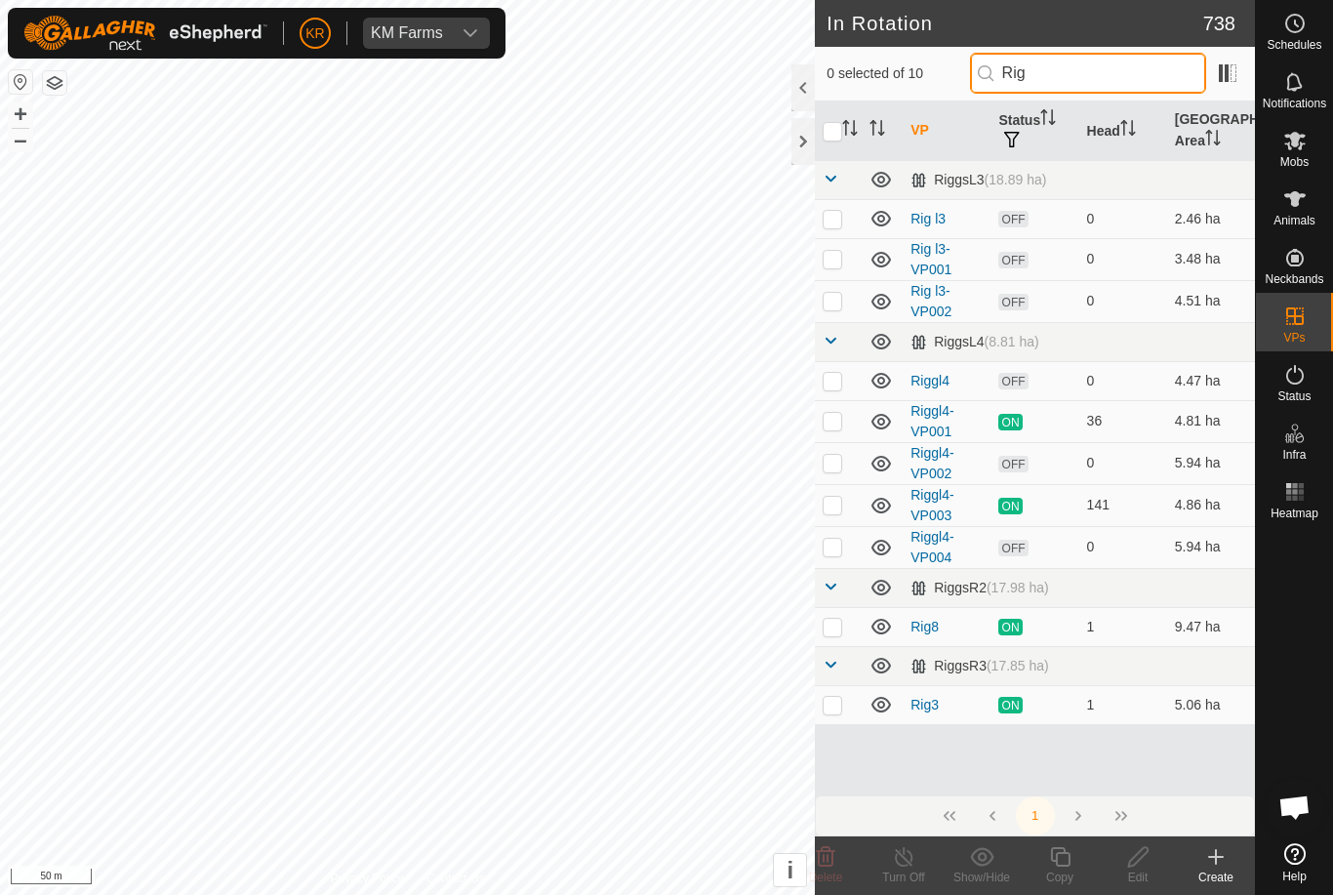
type input "Rig"
click at [832, 302] on p-checkbox at bounding box center [833, 301] width 20 height 16
checkbox input "true"
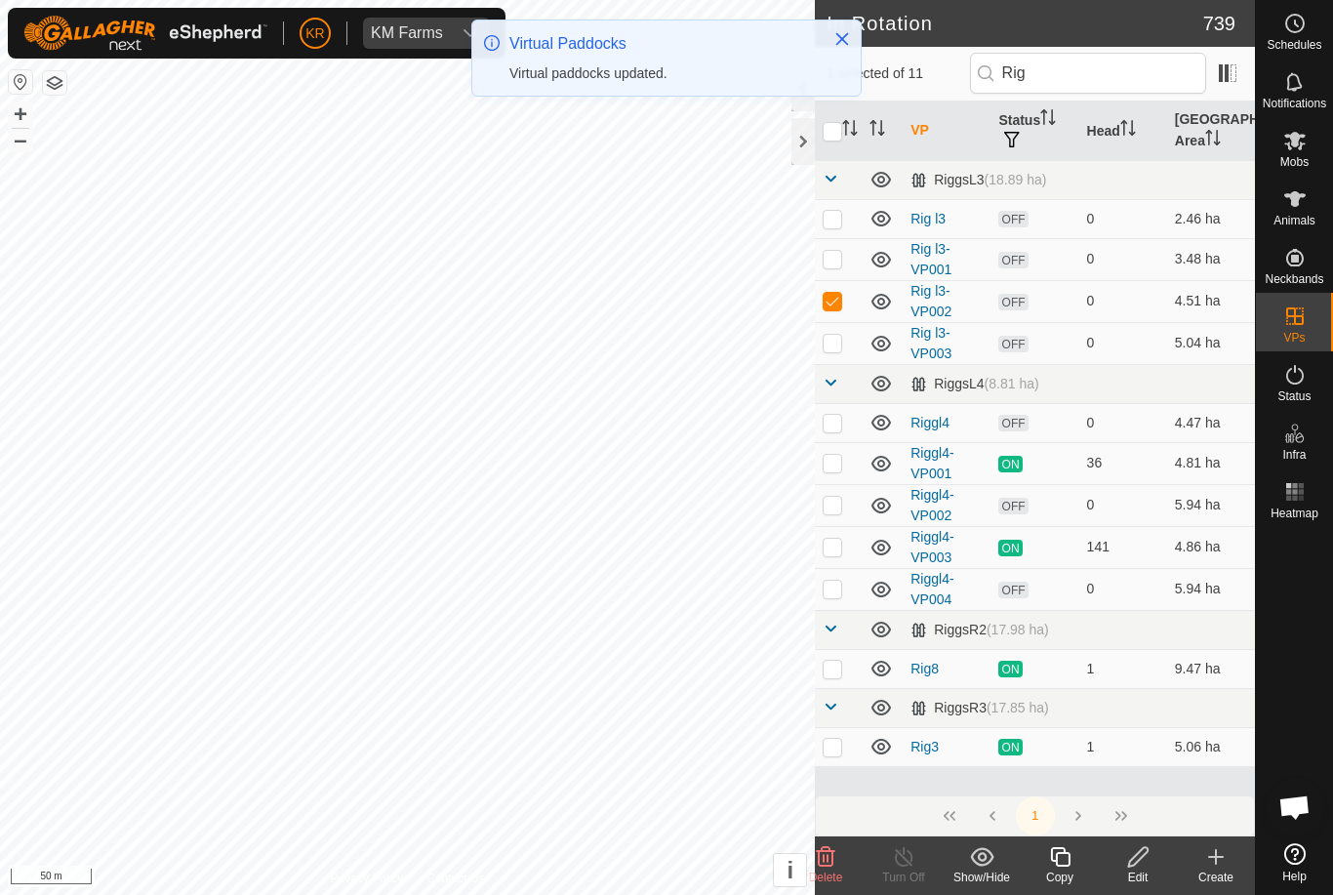
click at [1066, 858] on icon at bounding box center [1060, 856] width 24 height 23
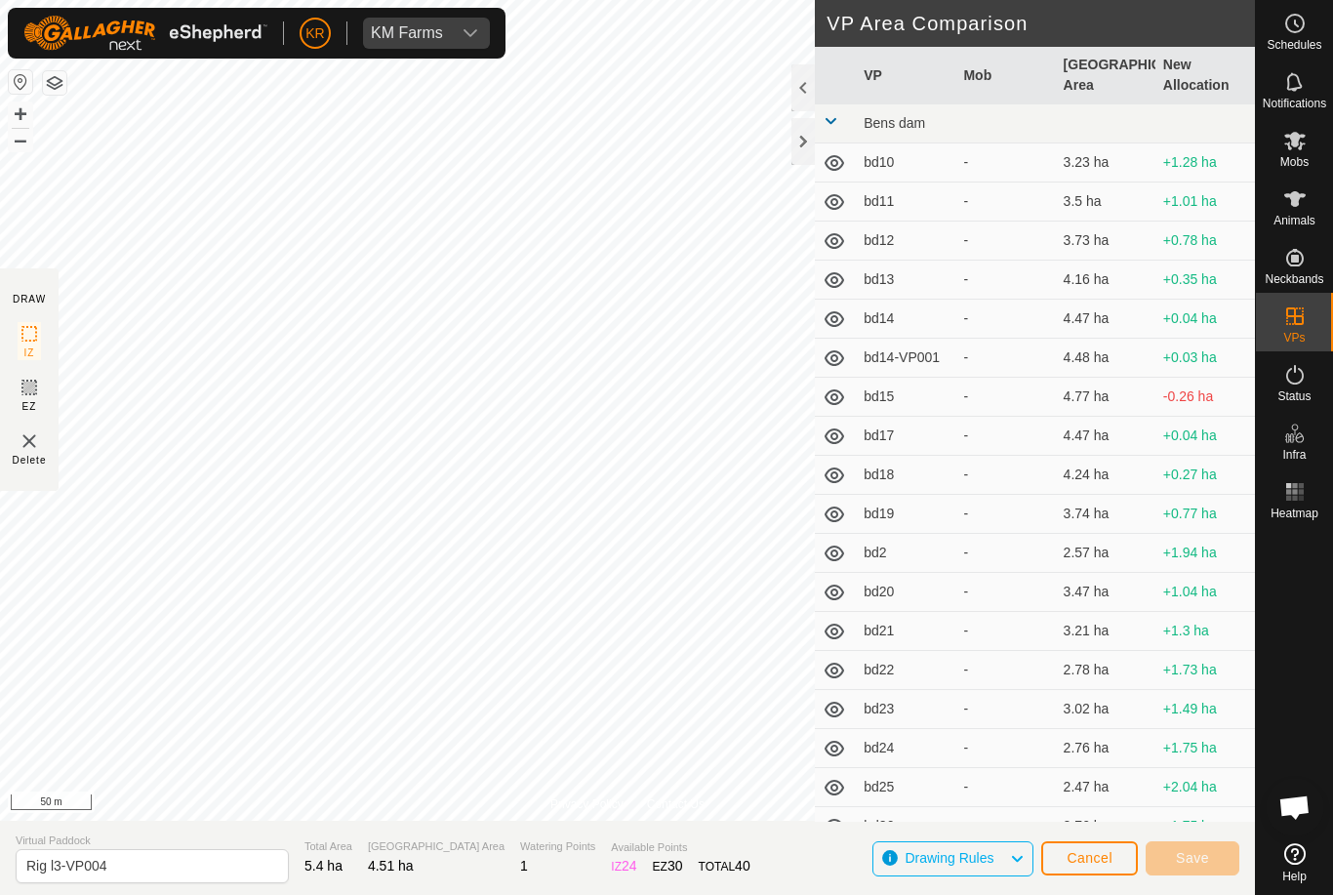
click at [1050, 869] on button "Cancel" at bounding box center [1089, 858] width 97 height 34
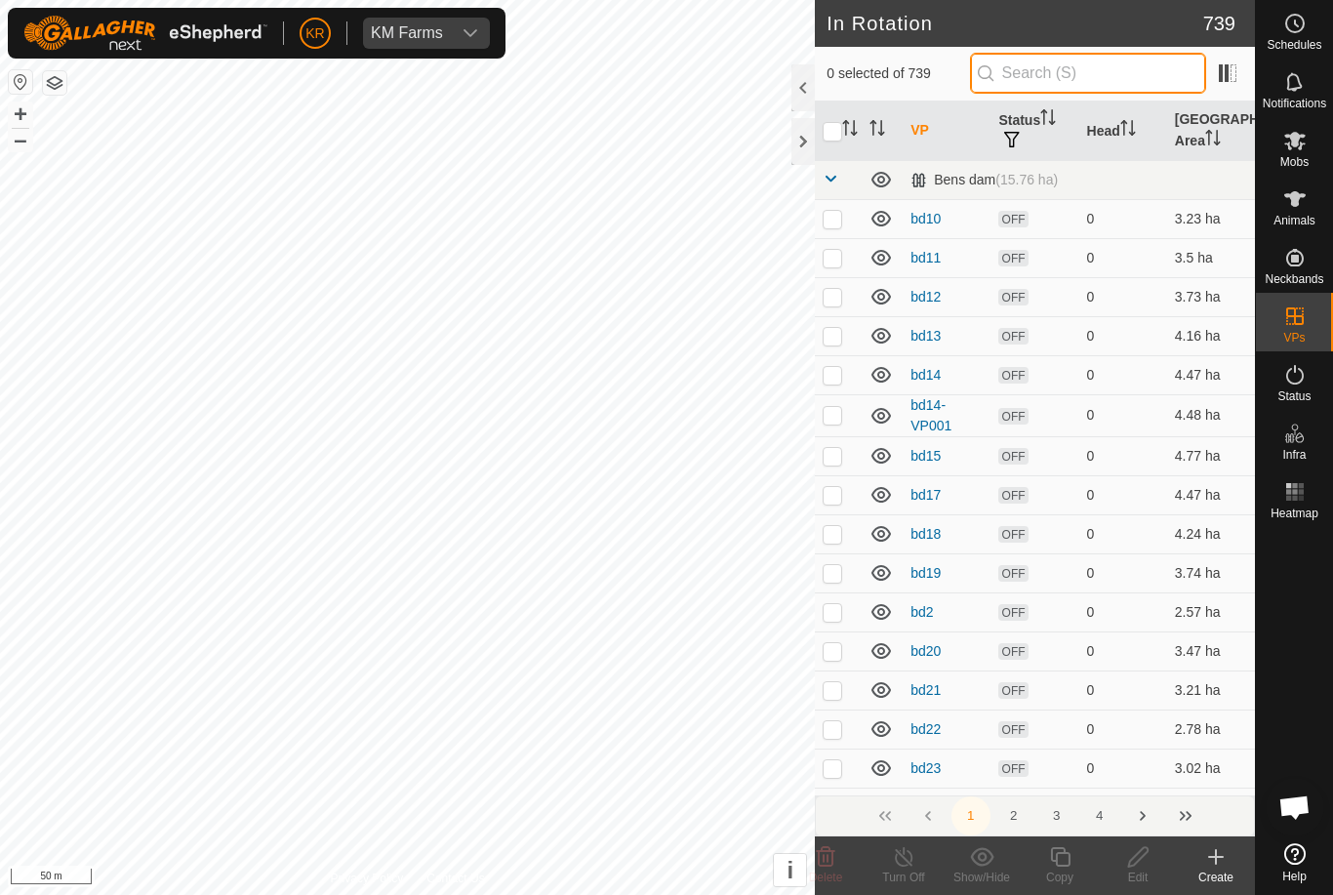
click at [1125, 80] on input "text" at bounding box center [1088, 73] width 236 height 41
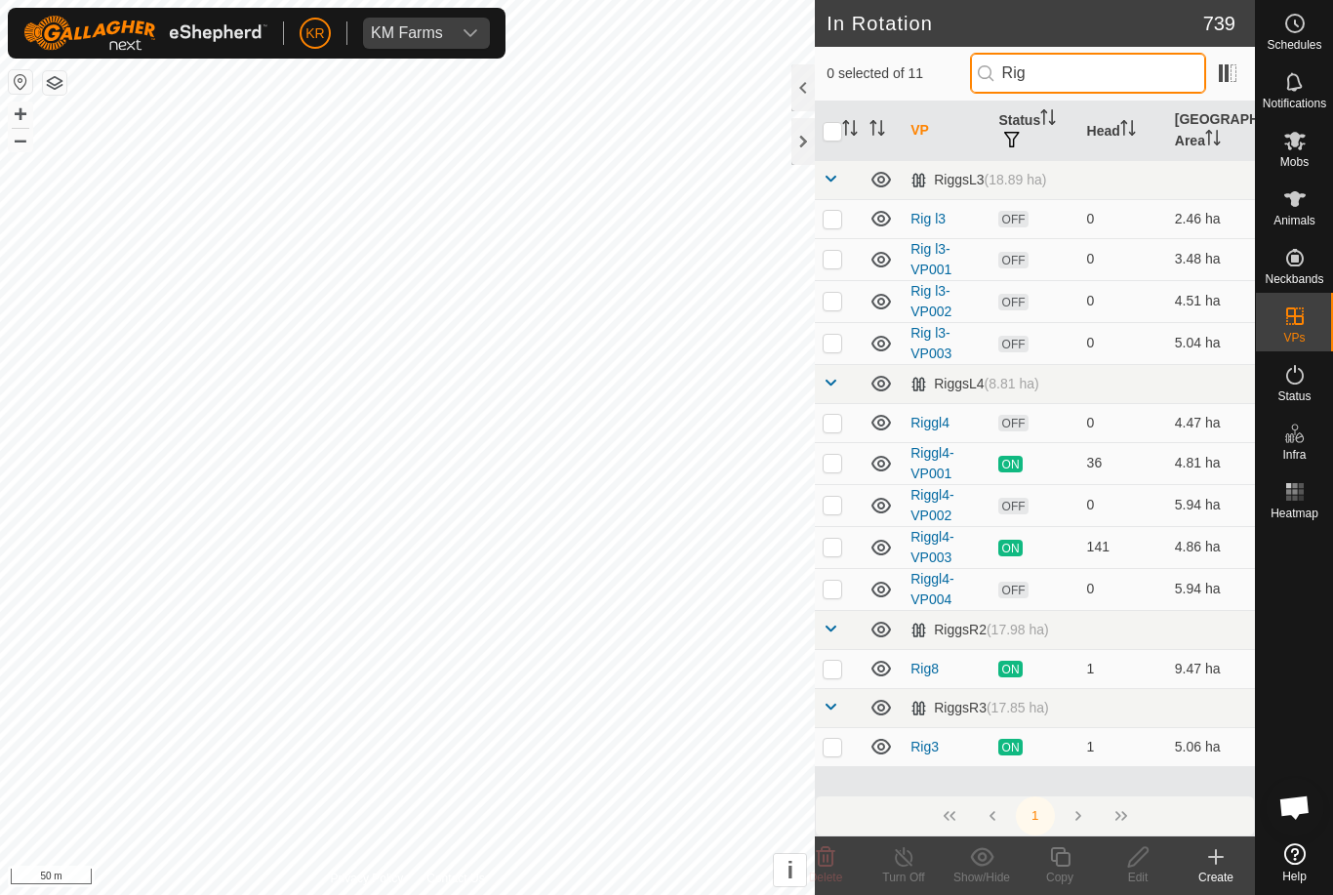
type input "Rig"
click at [839, 342] on p-checkbox at bounding box center [833, 343] width 20 height 16
checkbox input "true"
click at [1056, 859] on icon at bounding box center [1060, 857] width 20 height 20
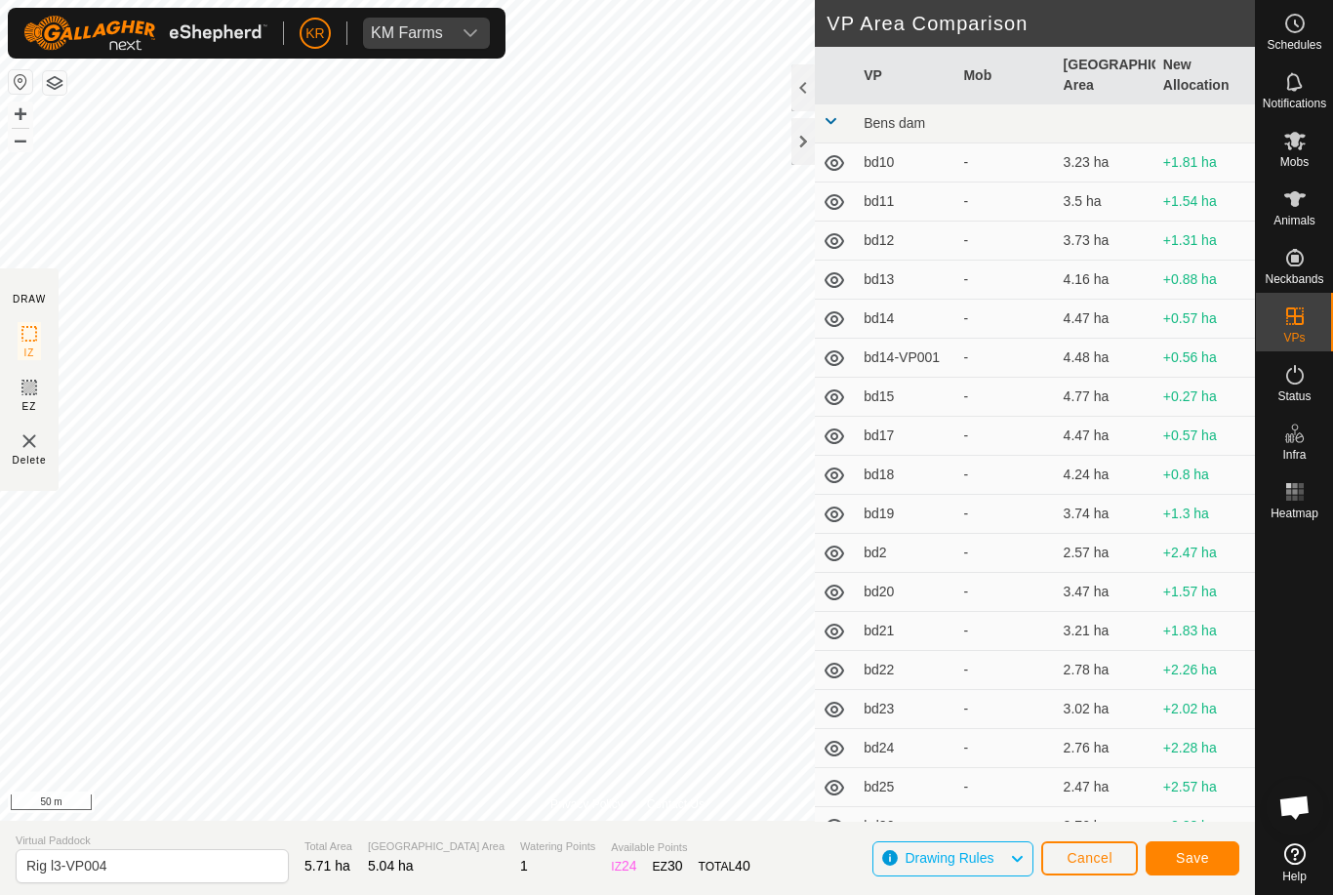
click at [1211, 852] on button "Save" at bounding box center [1193, 858] width 94 height 34
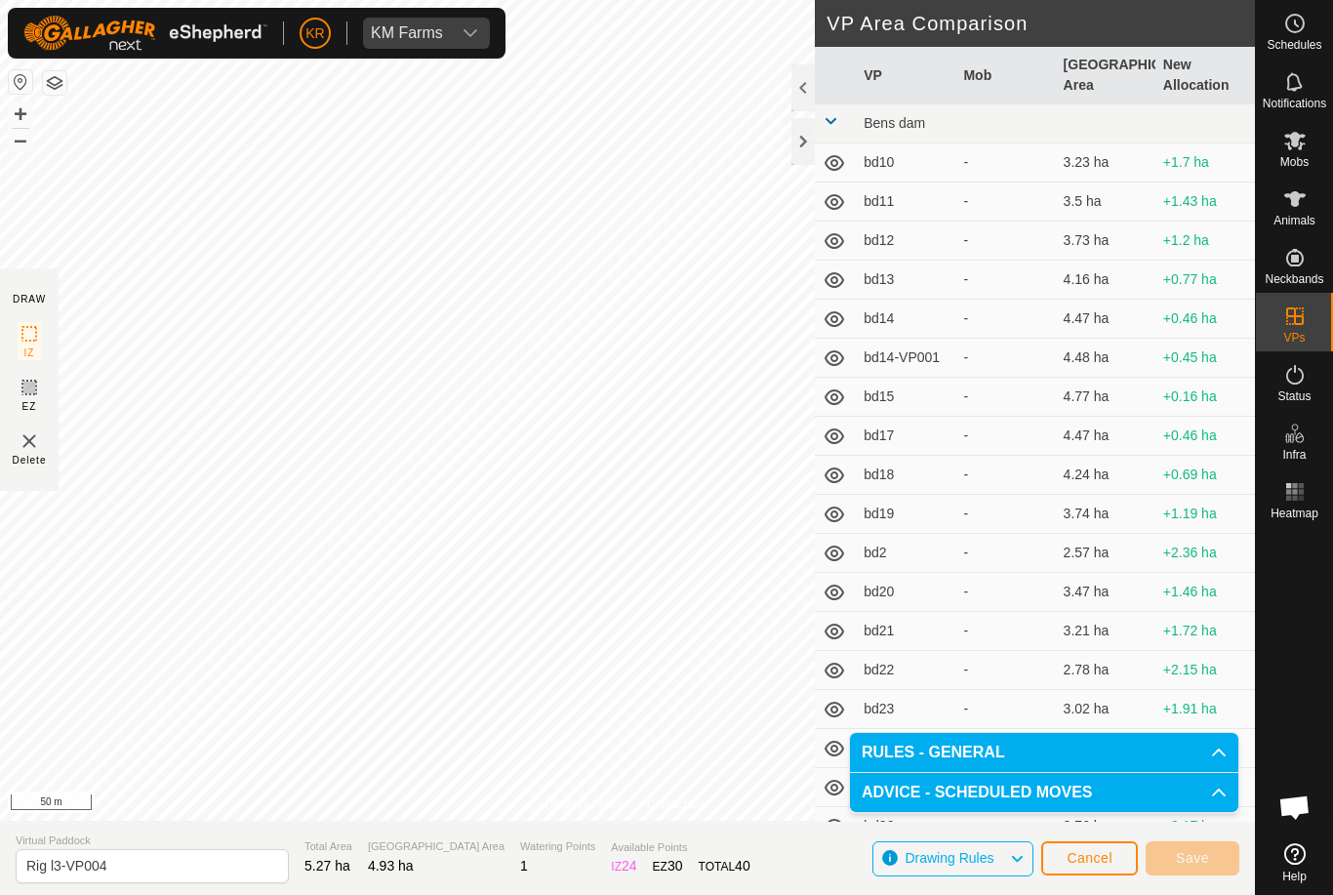
click at [1076, 852] on span "Cancel" at bounding box center [1090, 858] width 46 height 16
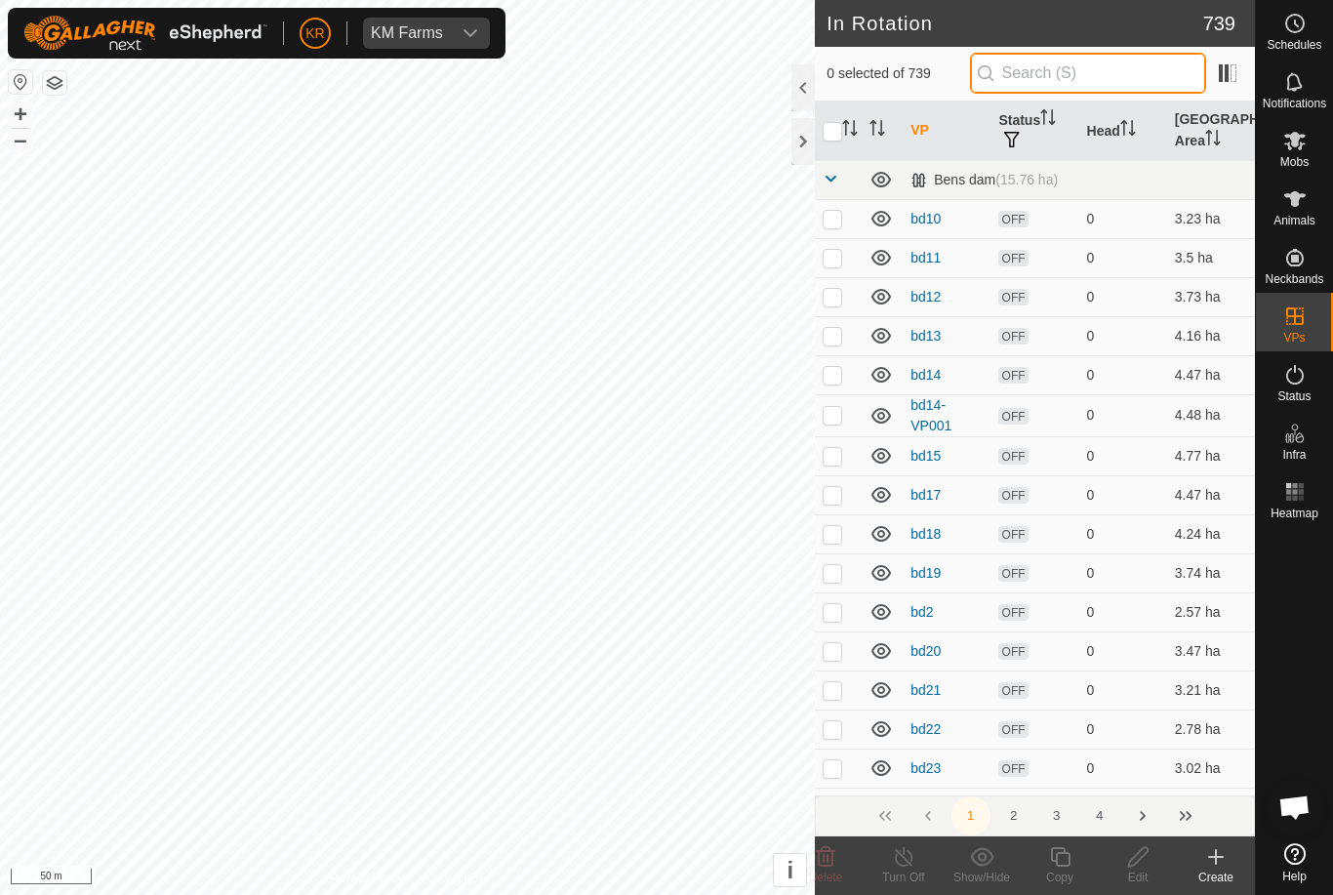
click at [1102, 78] on input "text" at bounding box center [1088, 73] width 236 height 41
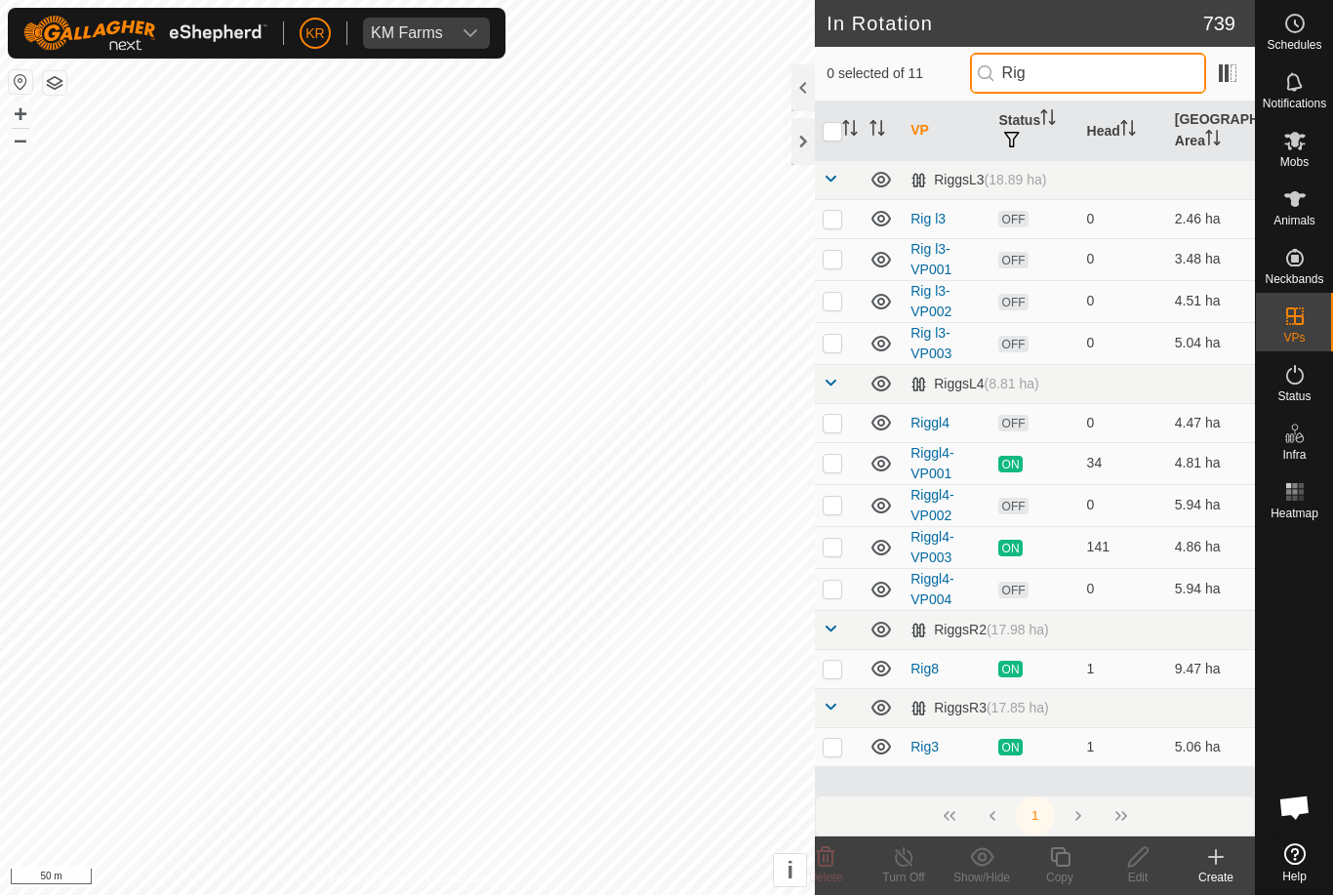
type input "Rig"
click at [836, 343] on p-checkbox at bounding box center [833, 343] width 20 height 16
checkbox input "true"
click at [1063, 860] on icon at bounding box center [1060, 856] width 24 height 23
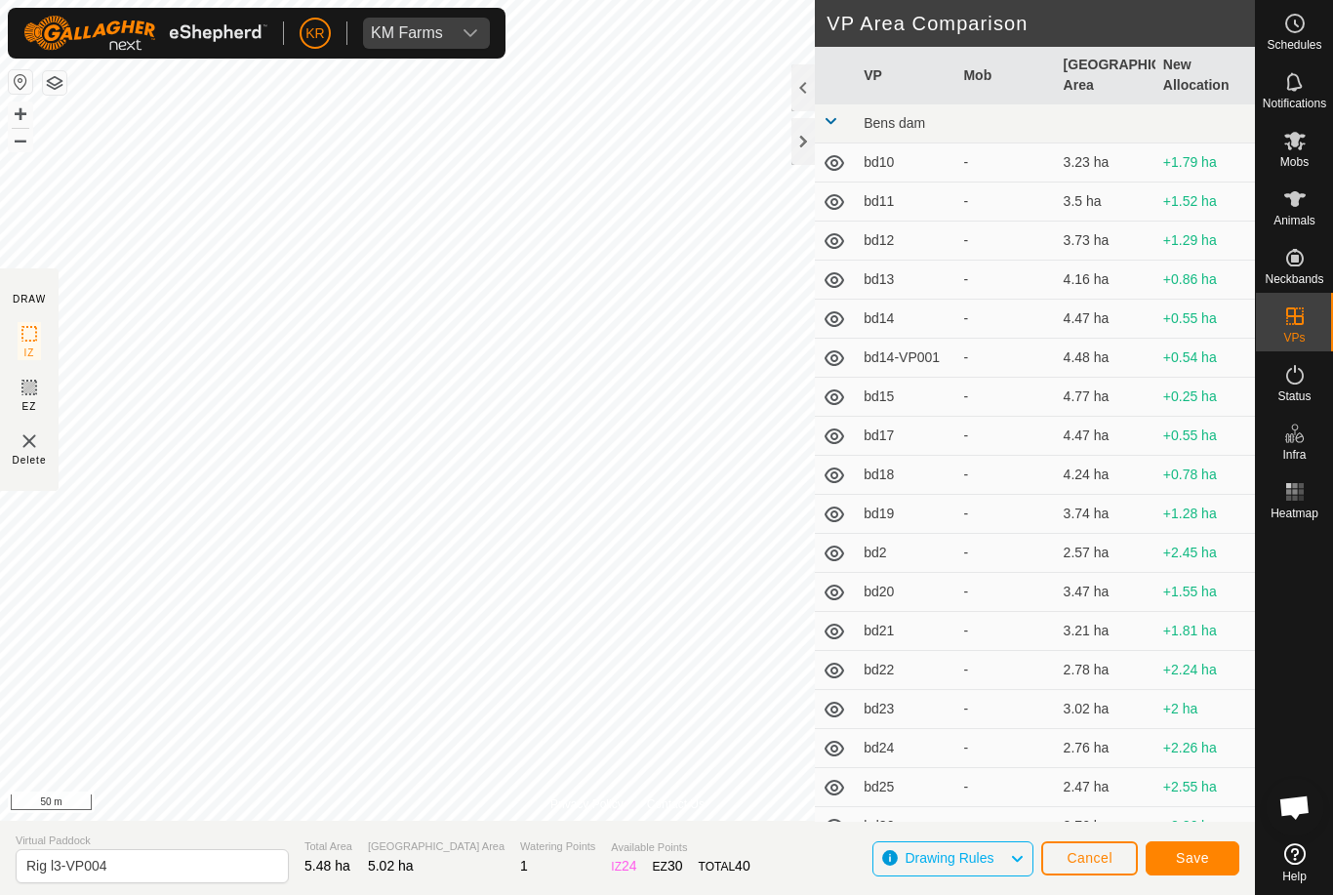
click at [1194, 855] on span "Save" at bounding box center [1192, 858] width 33 height 16
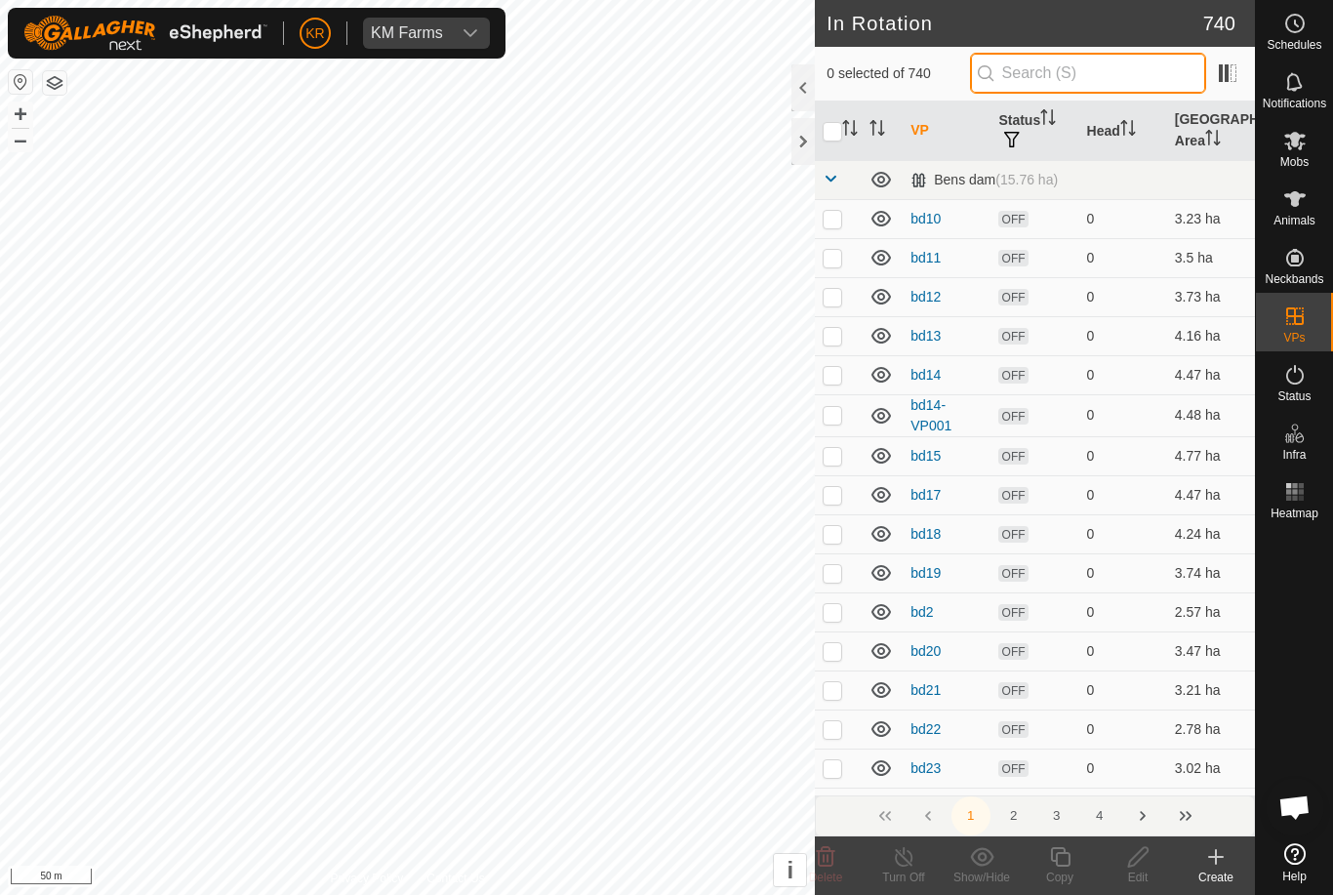
click at [1102, 83] on input "text" at bounding box center [1088, 73] width 236 height 41
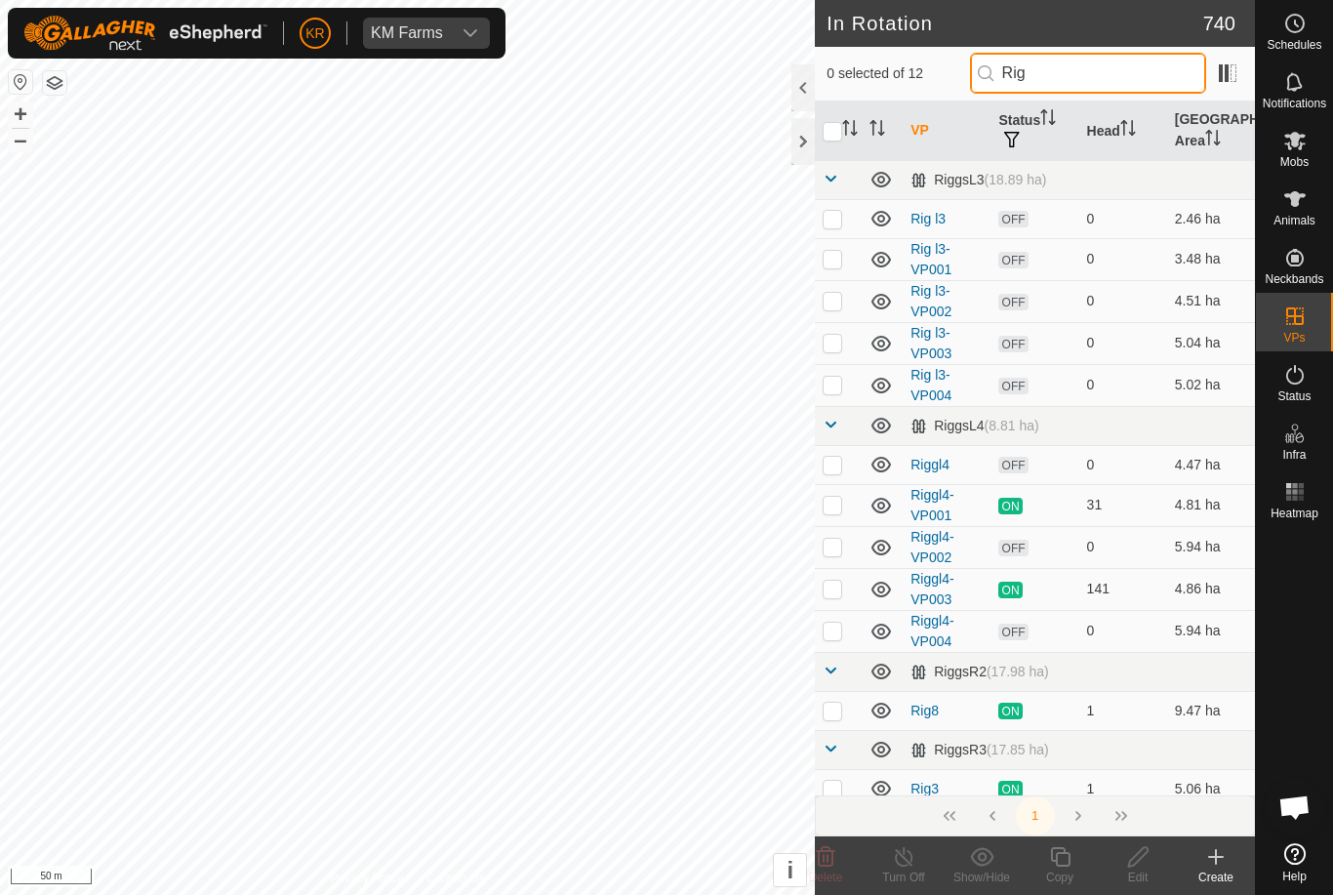
type input "Rig"
click at [827, 386] on p-checkbox at bounding box center [833, 385] width 20 height 16
checkbox input "true"
click at [1069, 851] on icon at bounding box center [1060, 856] width 24 height 23
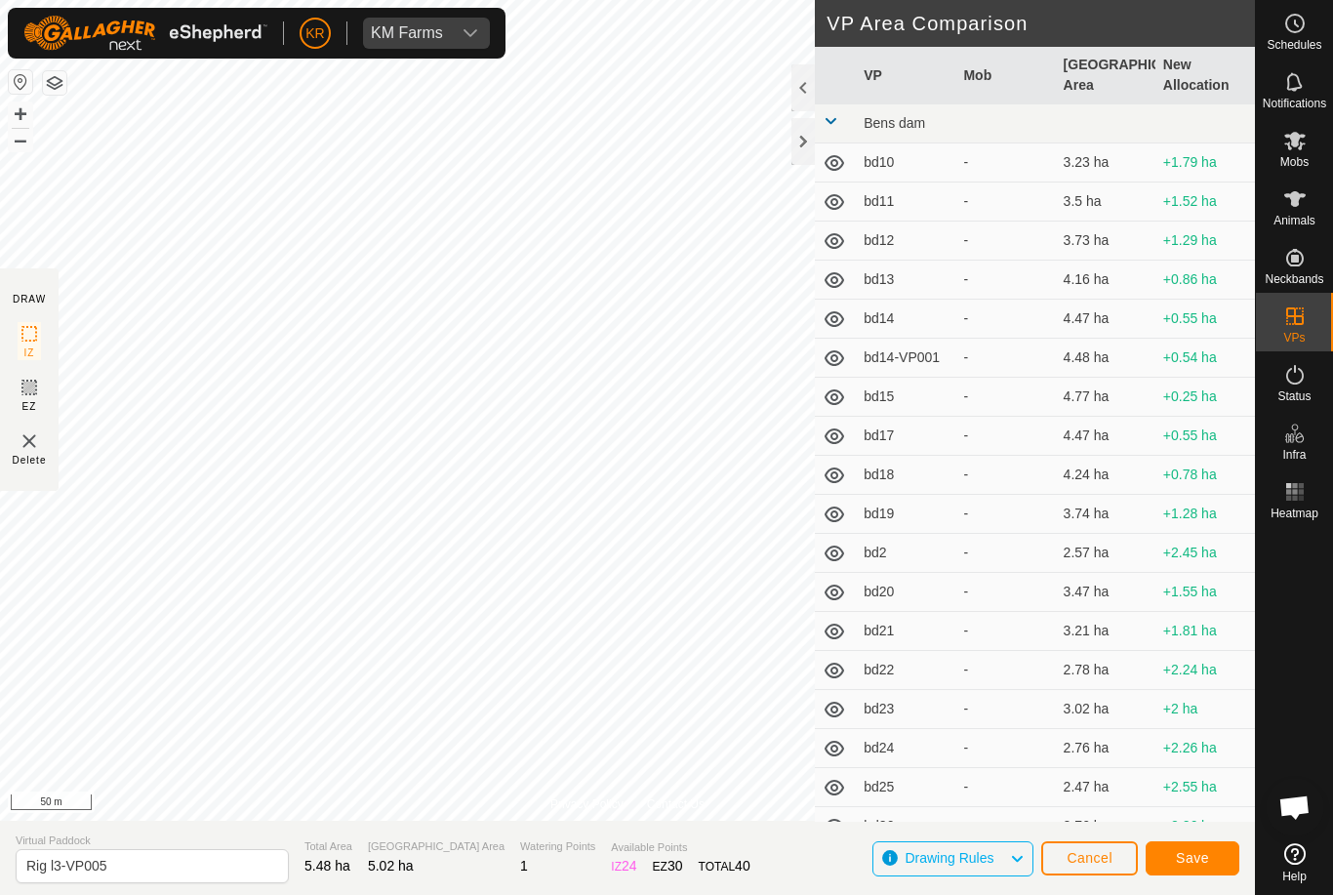
click at [1222, 848] on button "Save" at bounding box center [1193, 858] width 94 height 34
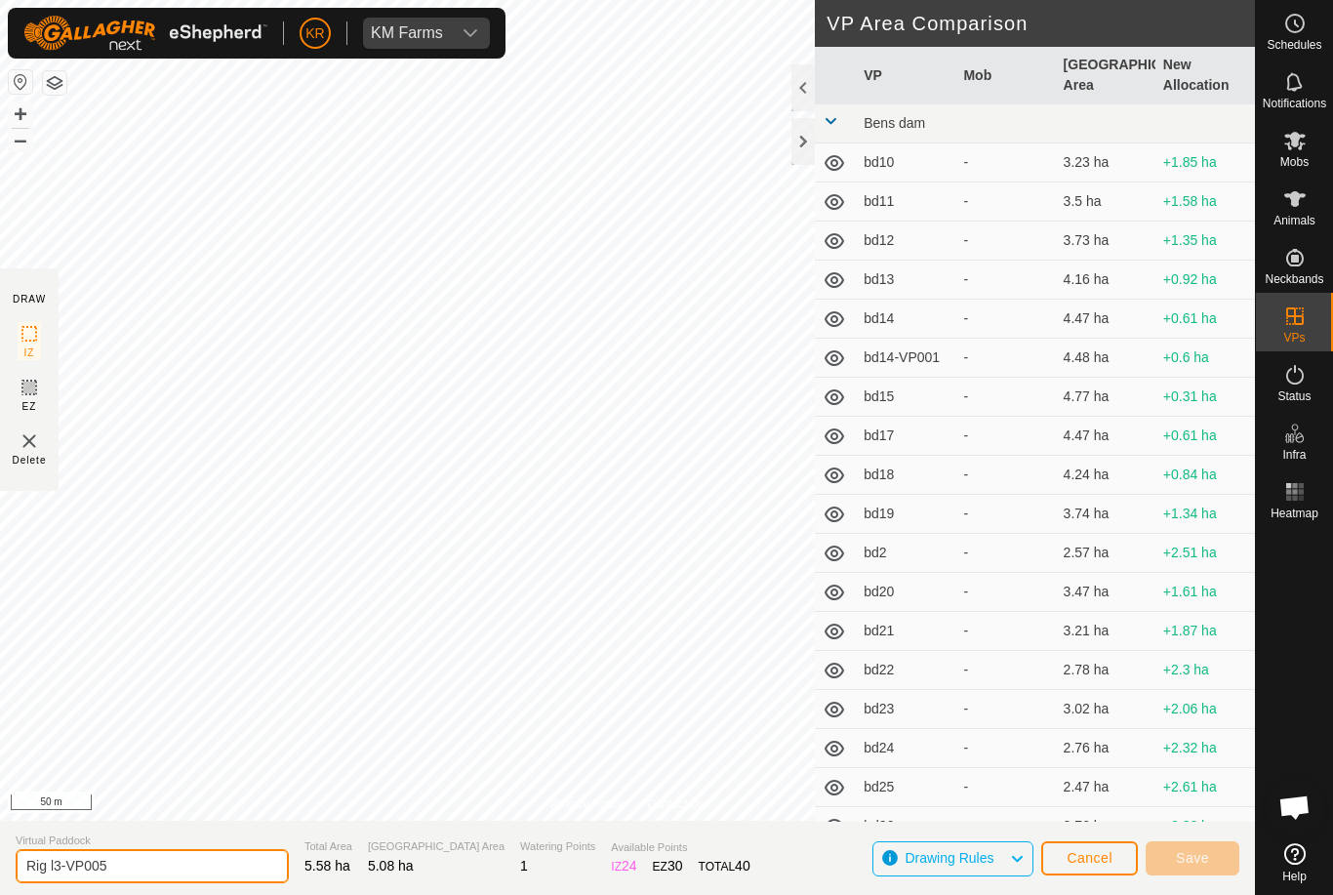
click at [169, 867] on input "Rig l3-VP005" at bounding box center [152, 866] width 273 height 34
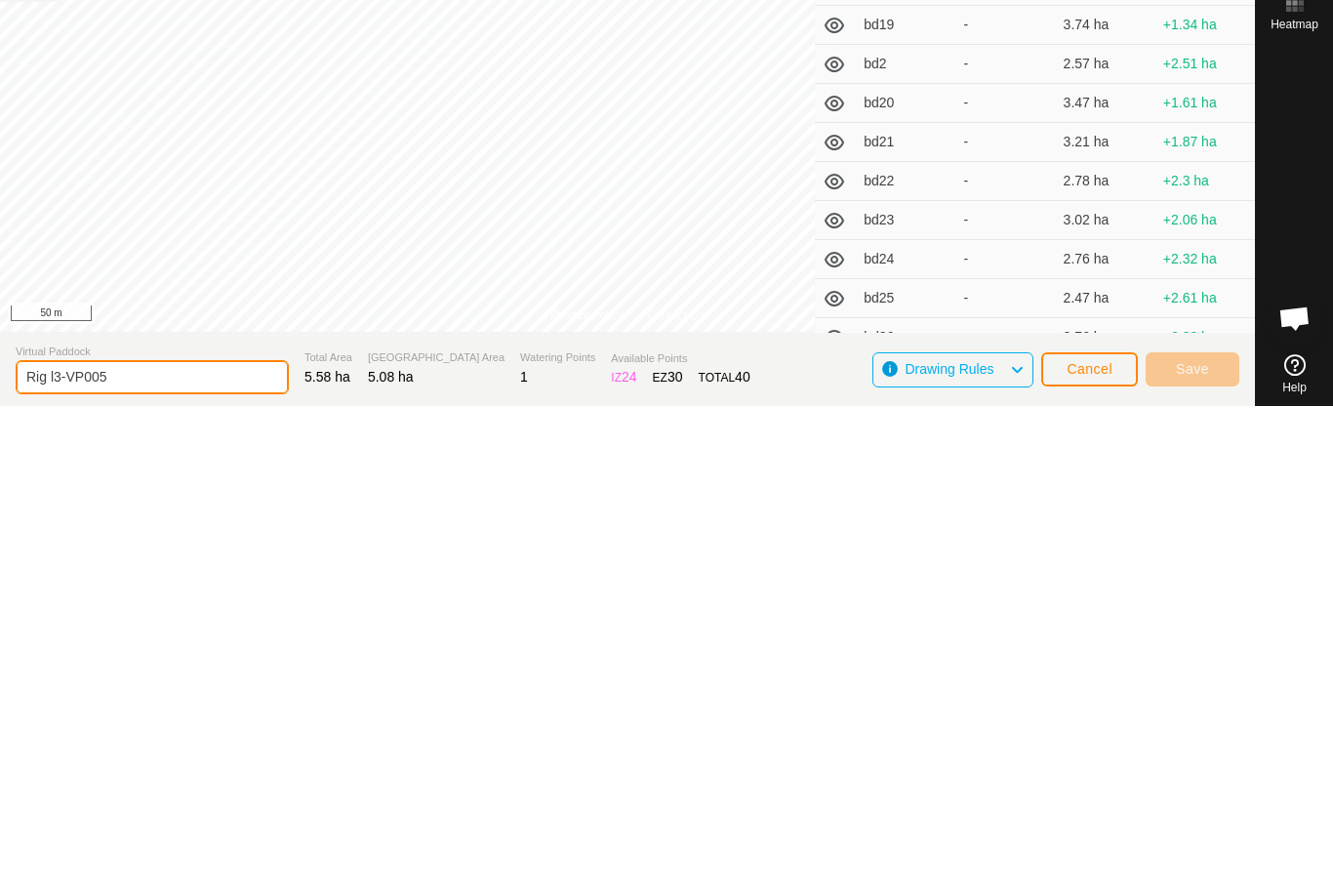
type input "Rig l3-VP005a"
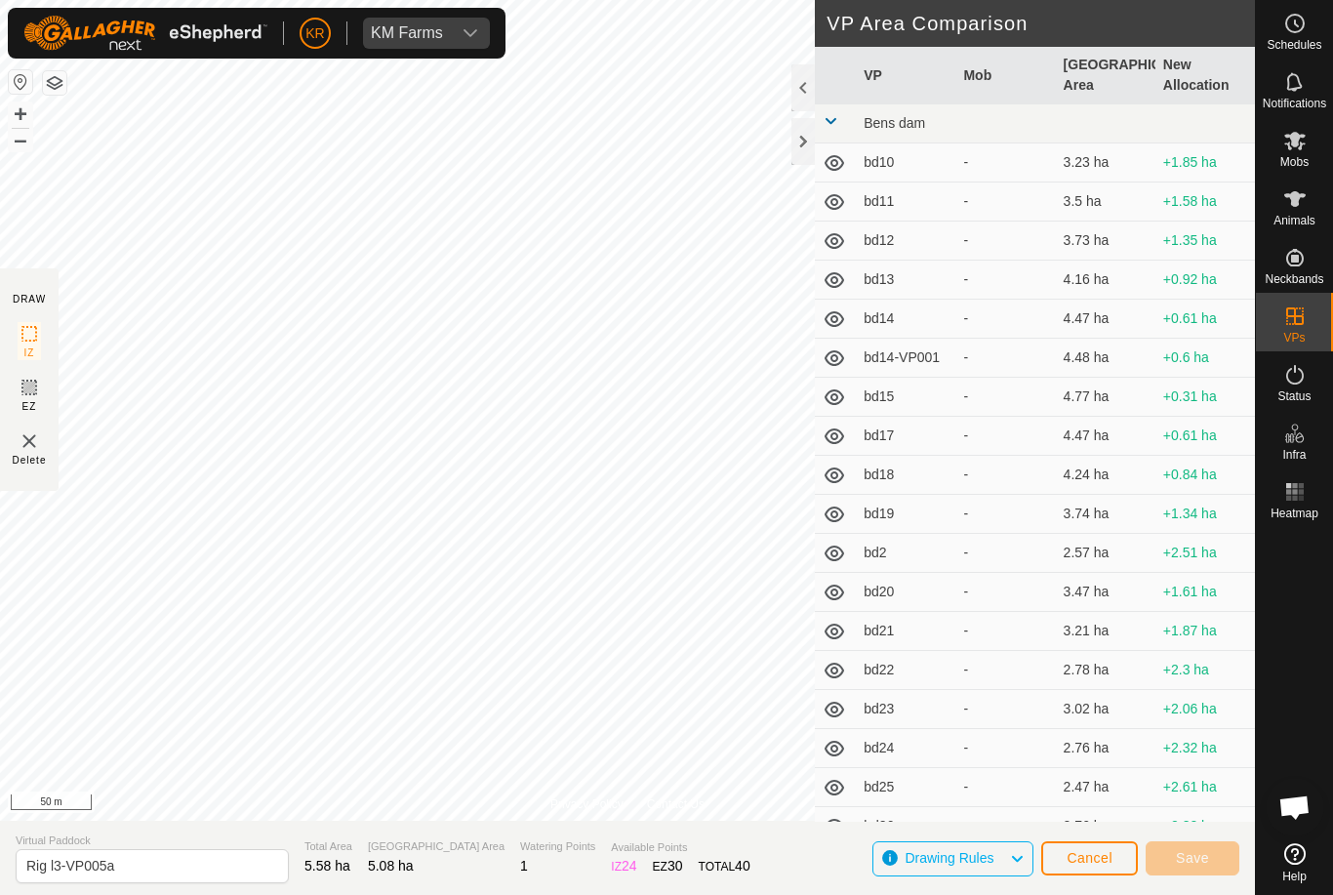
click at [1080, 843] on button "Cancel" at bounding box center [1089, 858] width 97 height 34
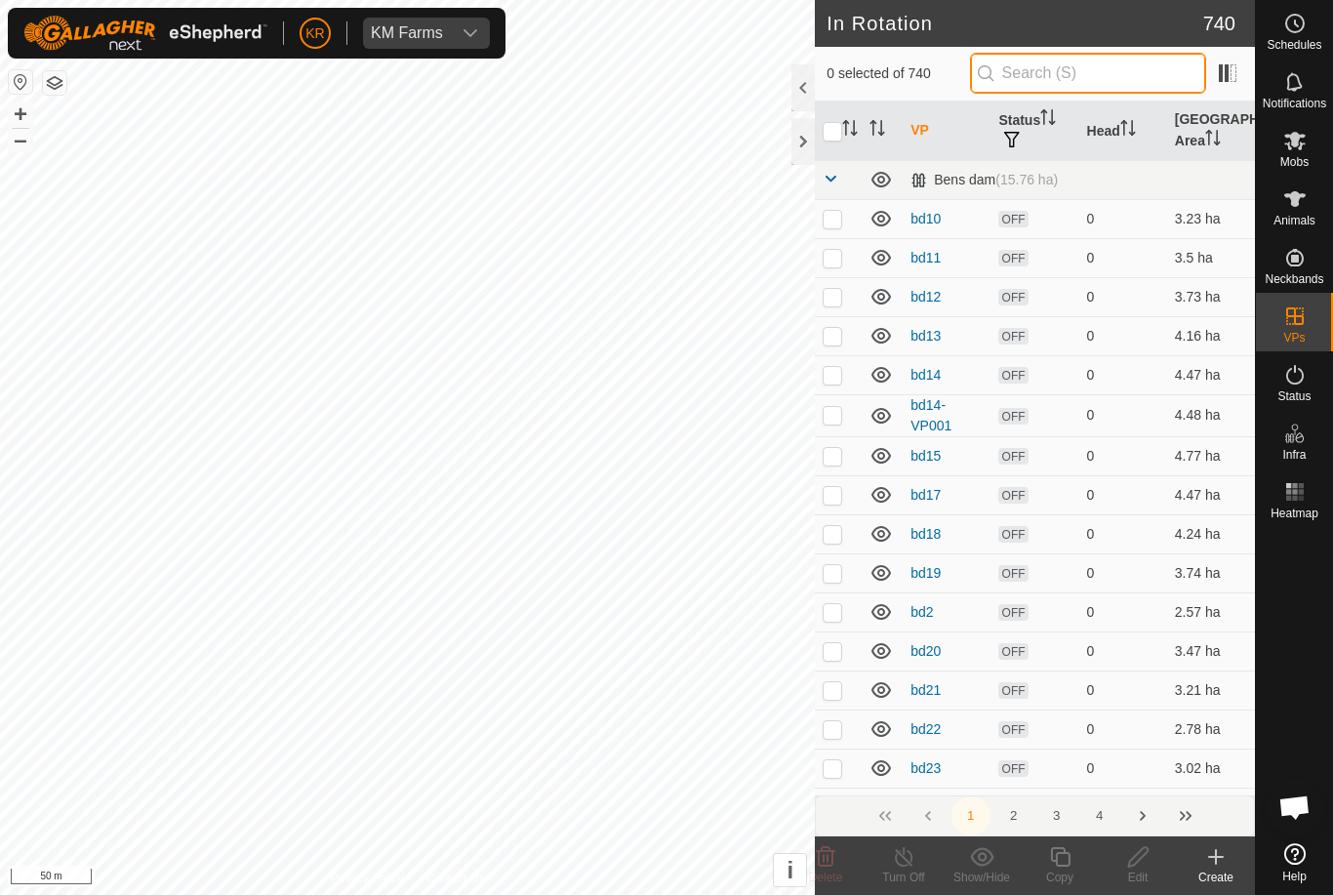
click at [1111, 62] on input "text" at bounding box center [1088, 73] width 236 height 41
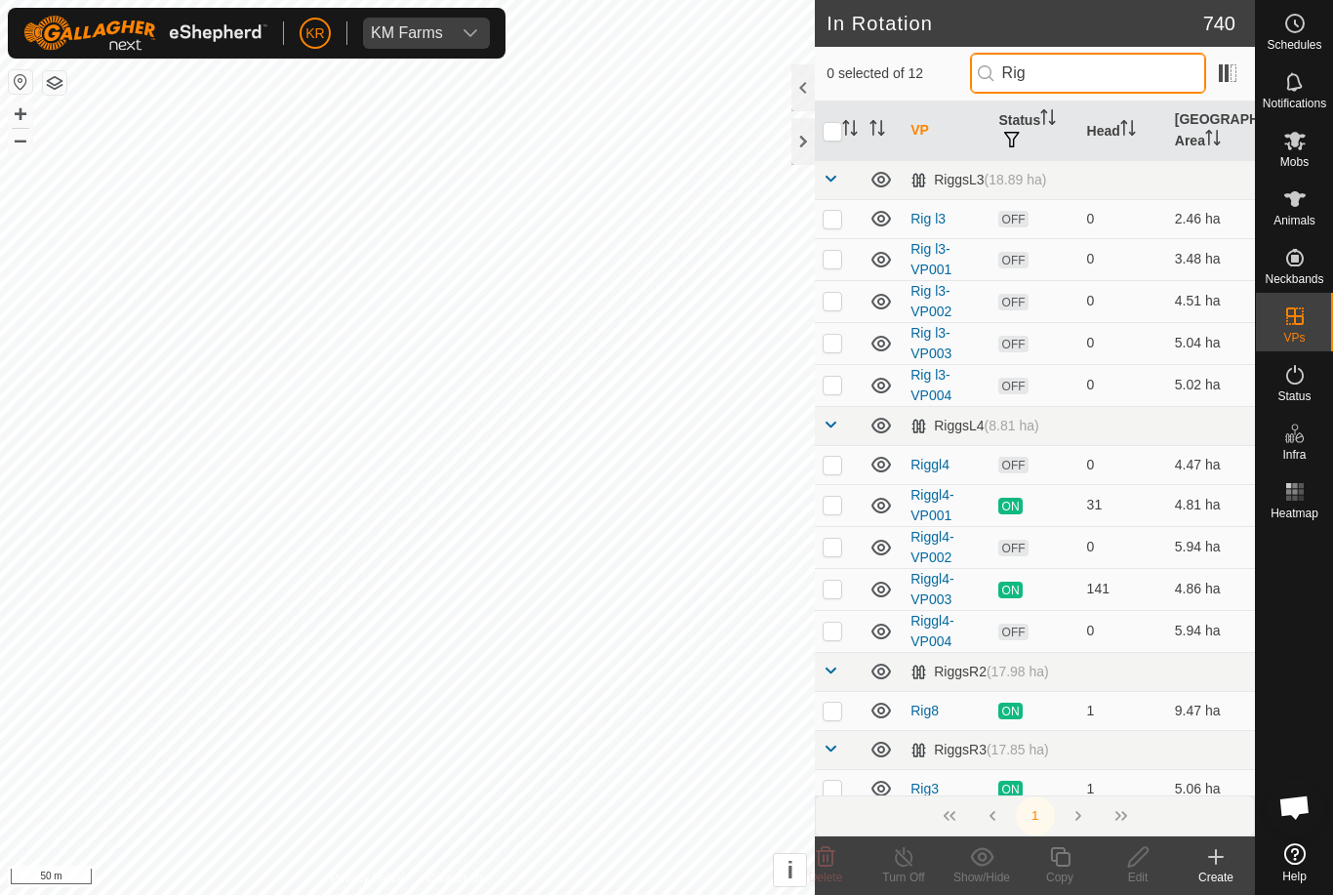
type input "Rig"
click at [841, 387] on p-checkbox at bounding box center [833, 385] width 20 height 16
checkbox input "true"
click at [1052, 866] on icon at bounding box center [1060, 856] width 24 height 23
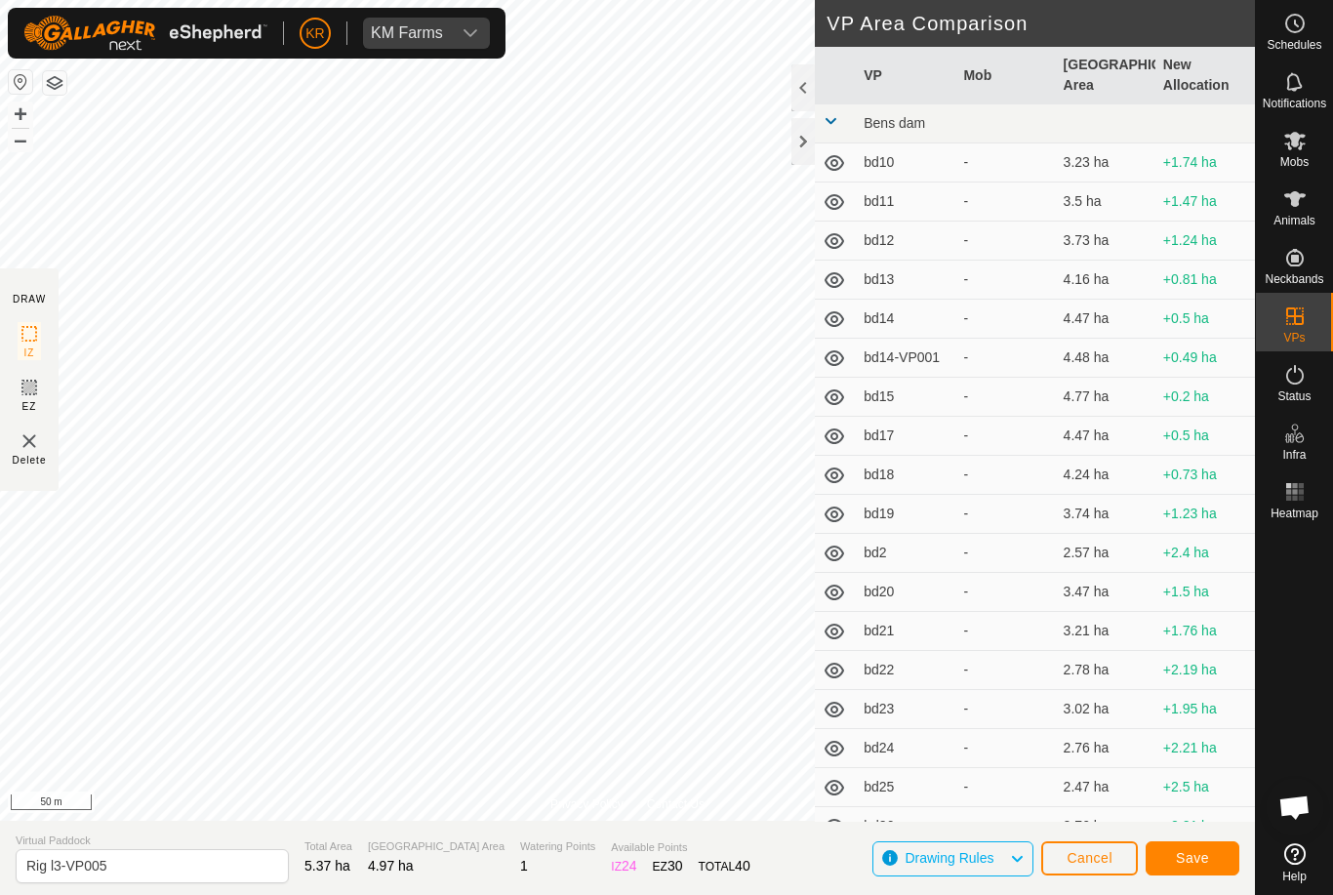
click at [1196, 850] on span "Save" at bounding box center [1192, 858] width 33 height 16
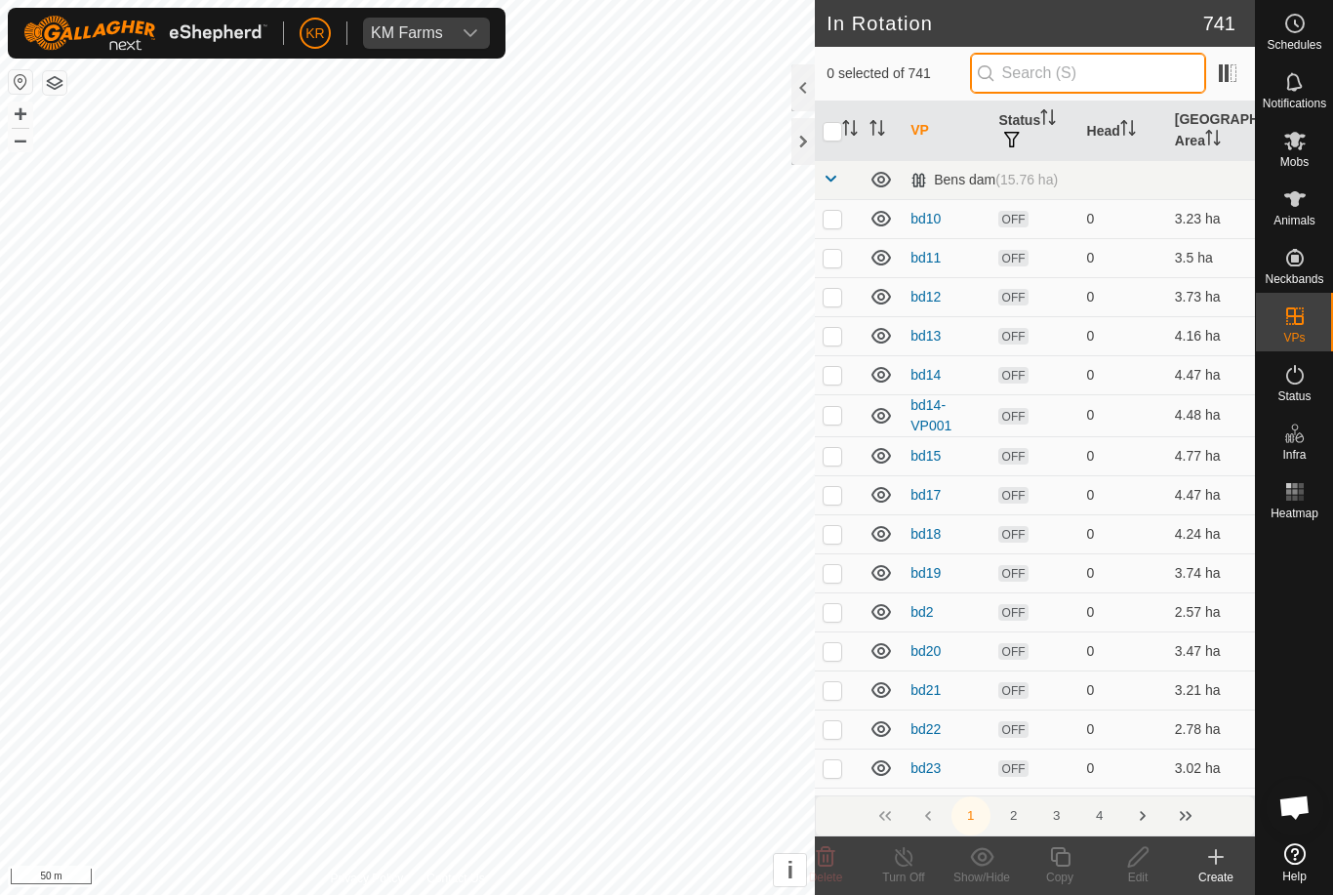
click at [1097, 78] on input "text" at bounding box center [1088, 73] width 236 height 41
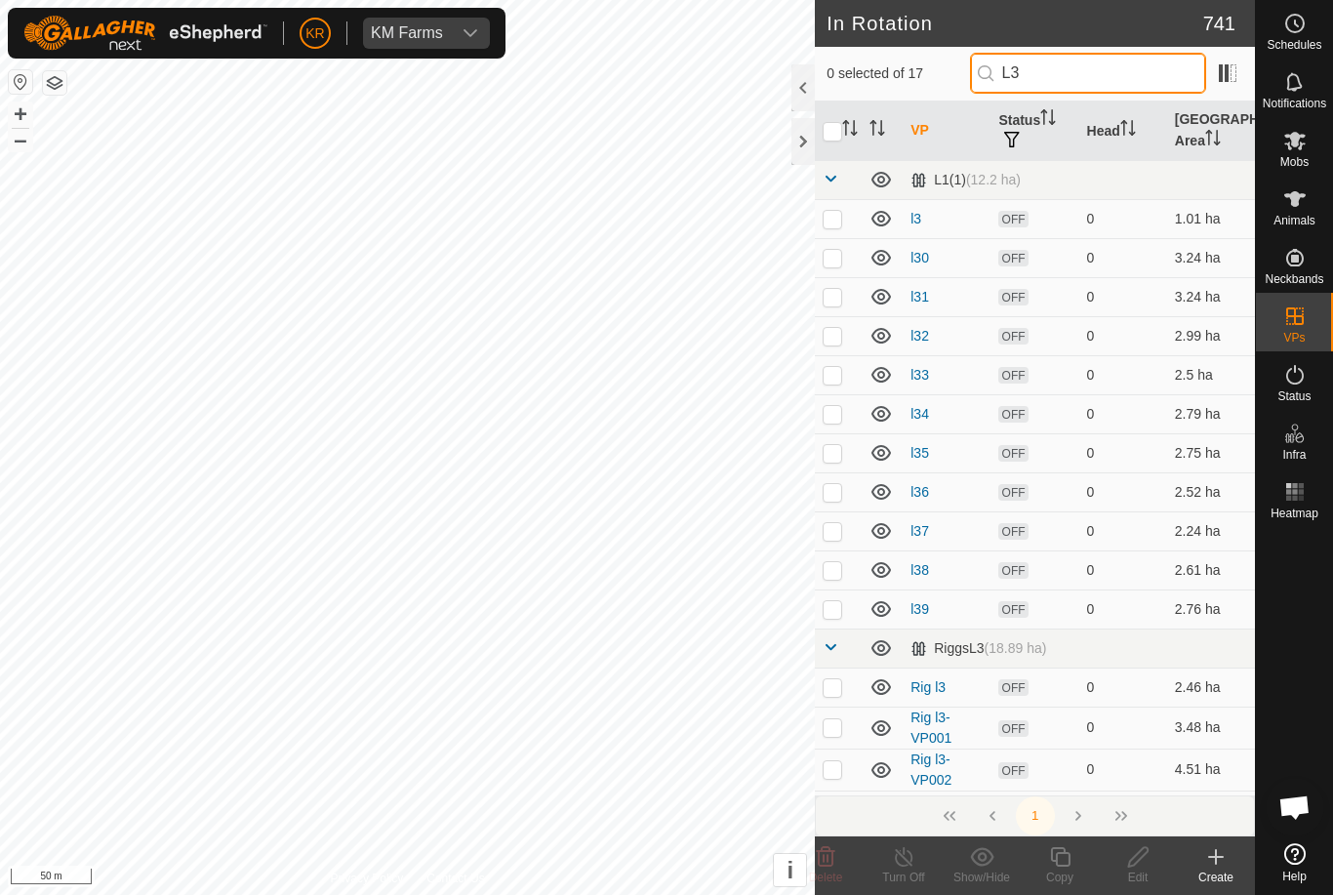
type input "L"
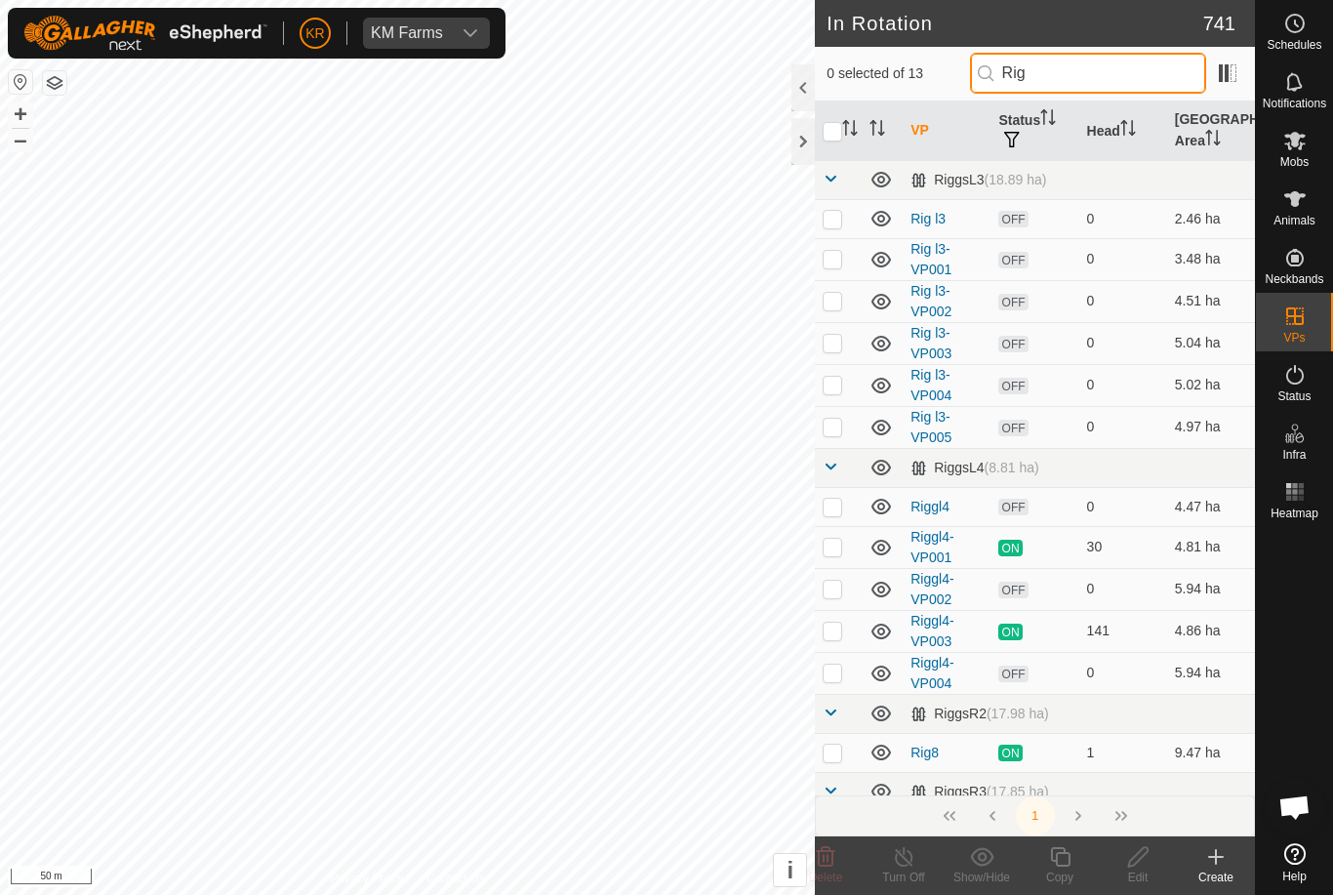
type input "Rig"
click at [836, 426] on p-checkbox at bounding box center [833, 427] width 20 height 16
checkbox input "true"
click at [1070, 848] on icon at bounding box center [1060, 856] width 24 height 23
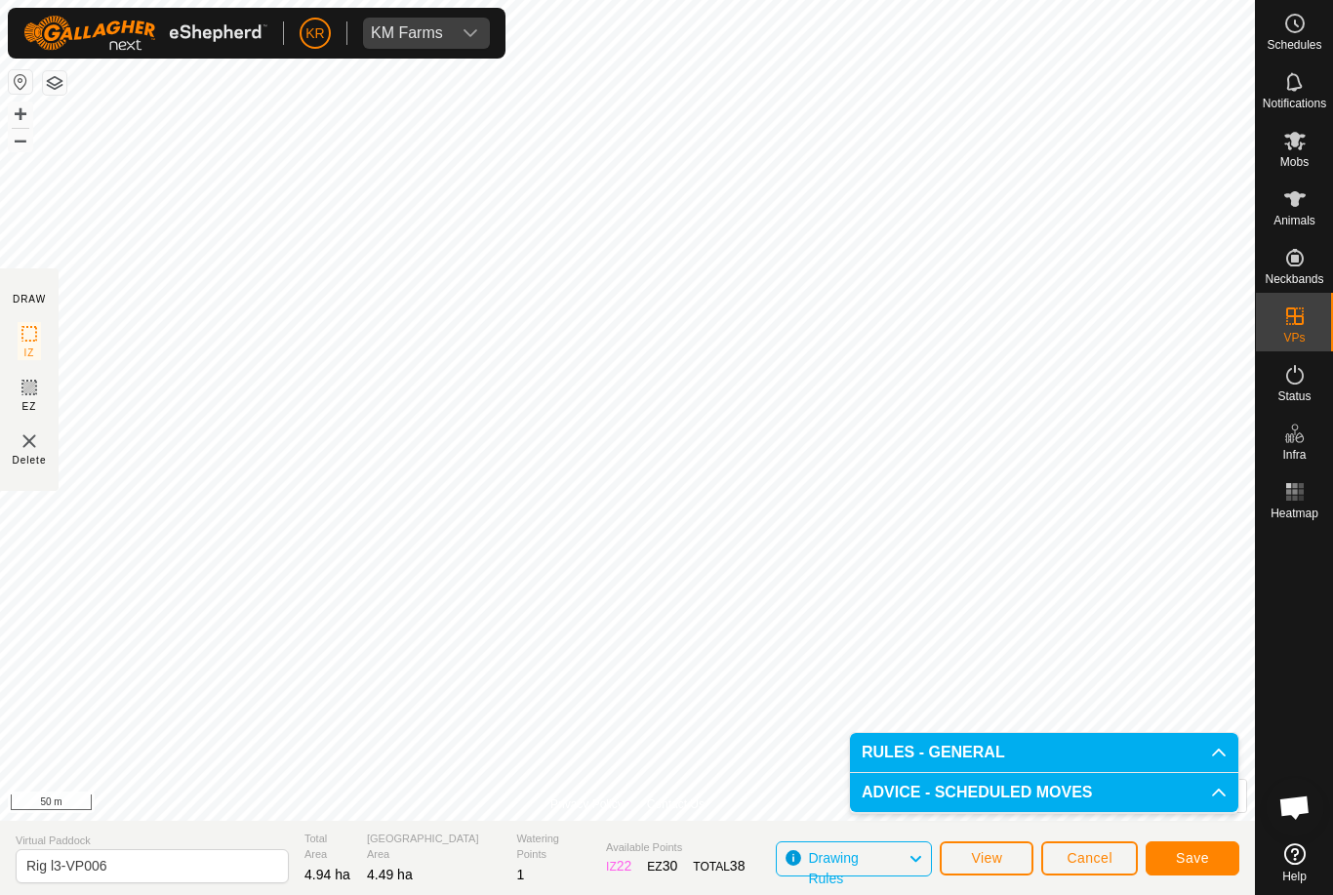
click at [1178, 844] on button "Save" at bounding box center [1193, 858] width 94 height 34
click at [1083, 854] on span "Cancel" at bounding box center [1090, 858] width 46 height 16
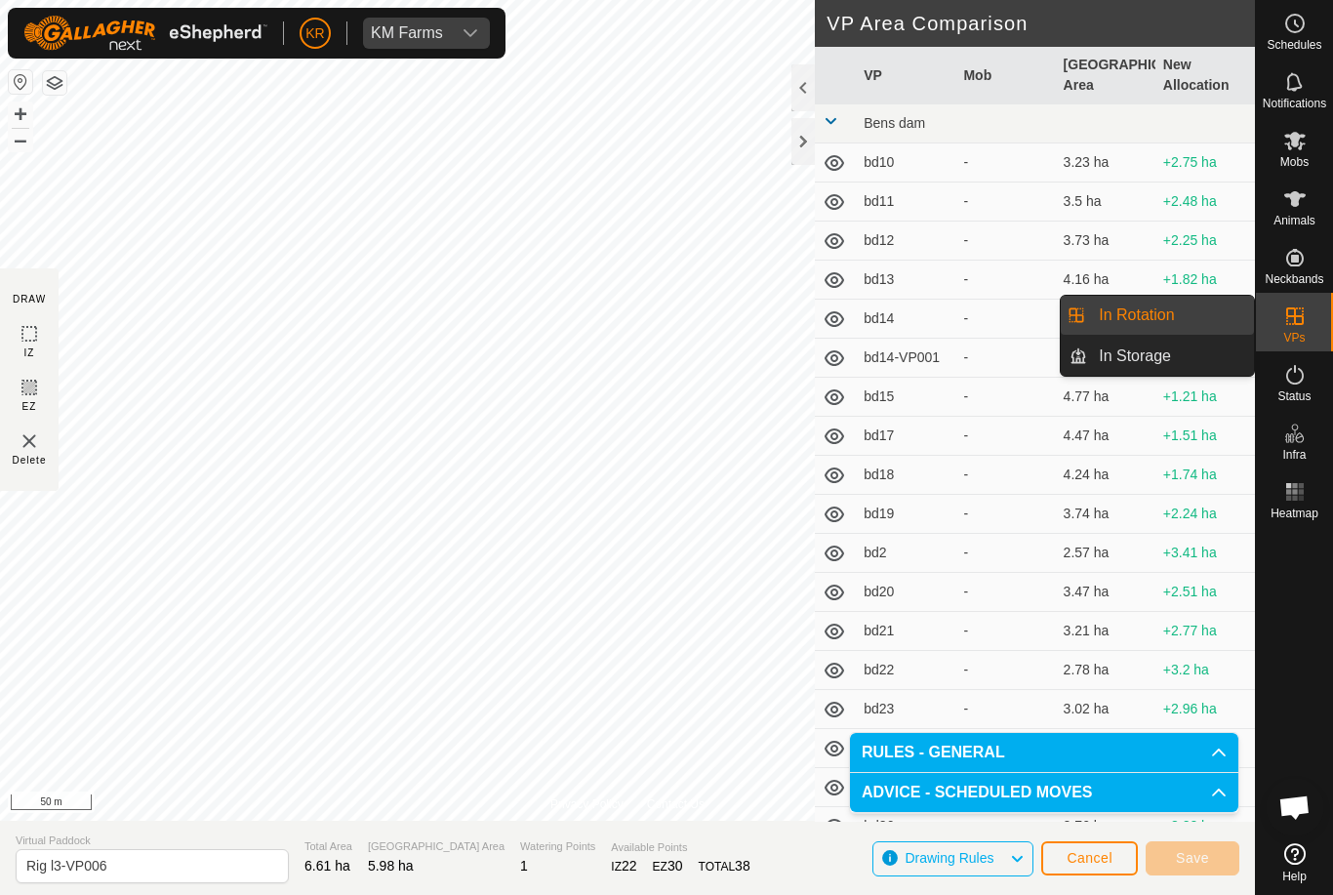
click at [1178, 316] on link "In Rotation" at bounding box center [1170, 315] width 167 height 39
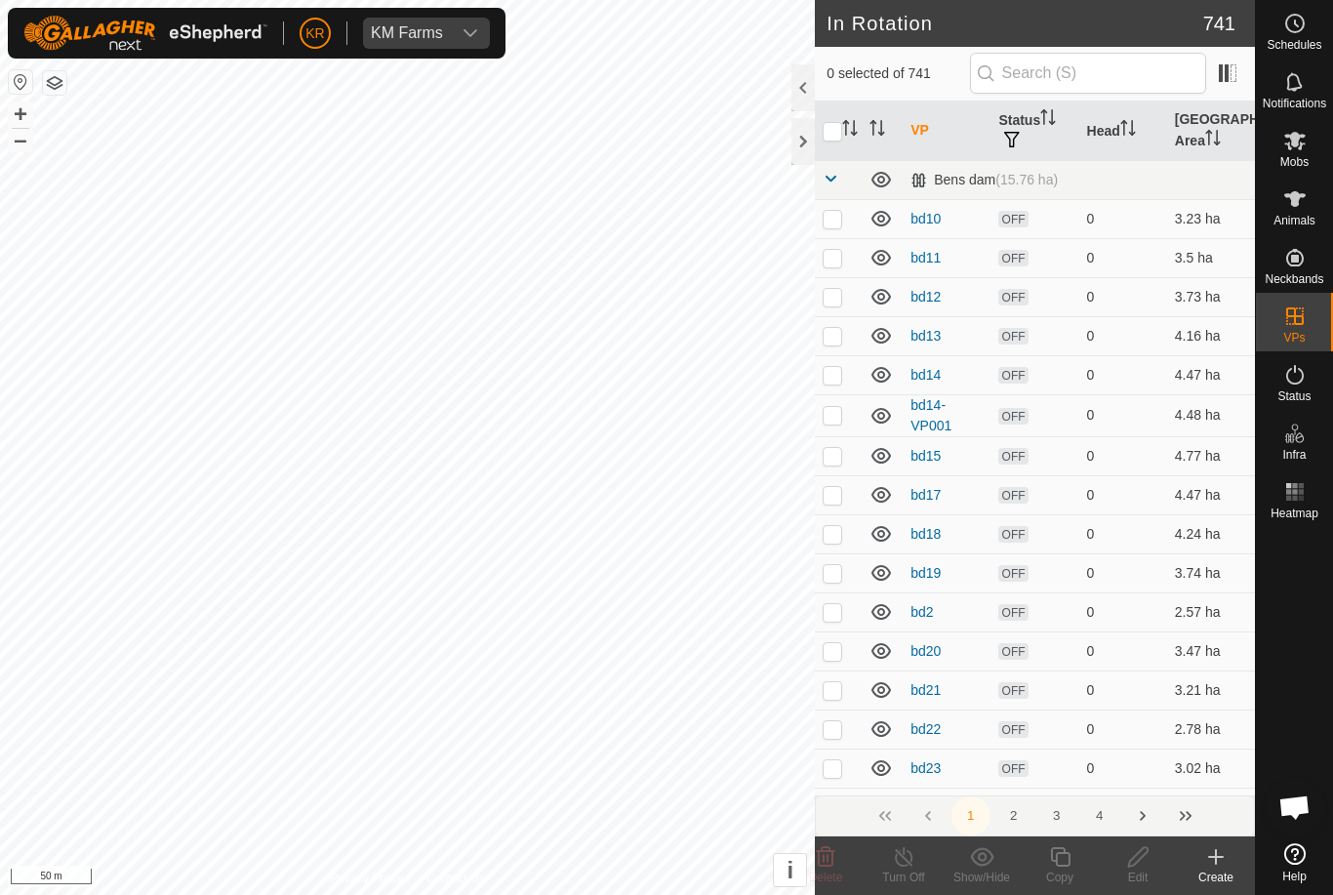
click at [1154, 317] on td "0" at bounding box center [1123, 335] width 88 height 39
click at [1124, 67] on input "text" at bounding box center [1088, 73] width 236 height 41
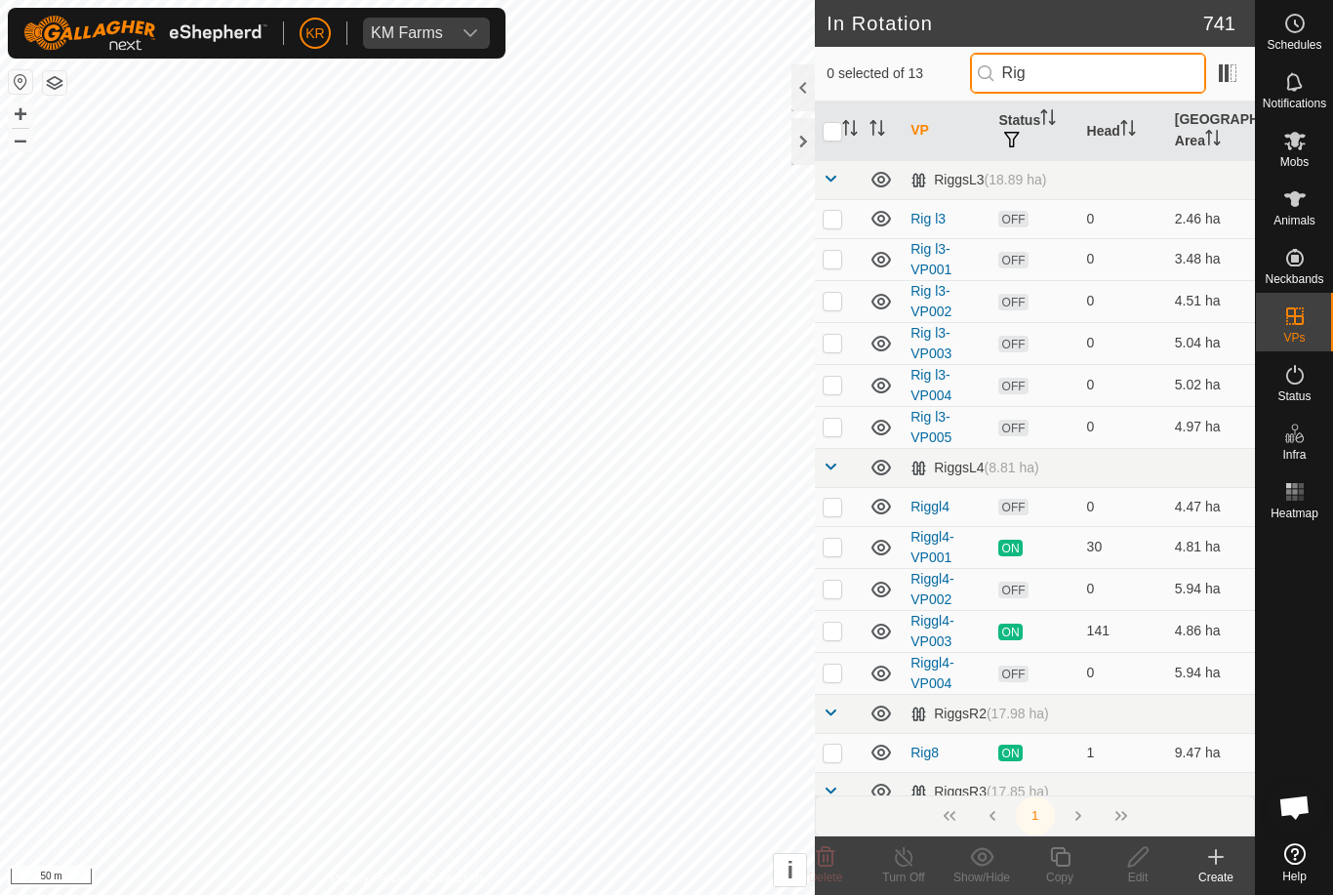
type input "Rig"
click at [837, 429] on p-checkbox at bounding box center [833, 427] width 20 height 16
checkbox input "true"
click at [1072, 850] on copy-svg-icon at bounding box center [1060, 856] width 78 height 23
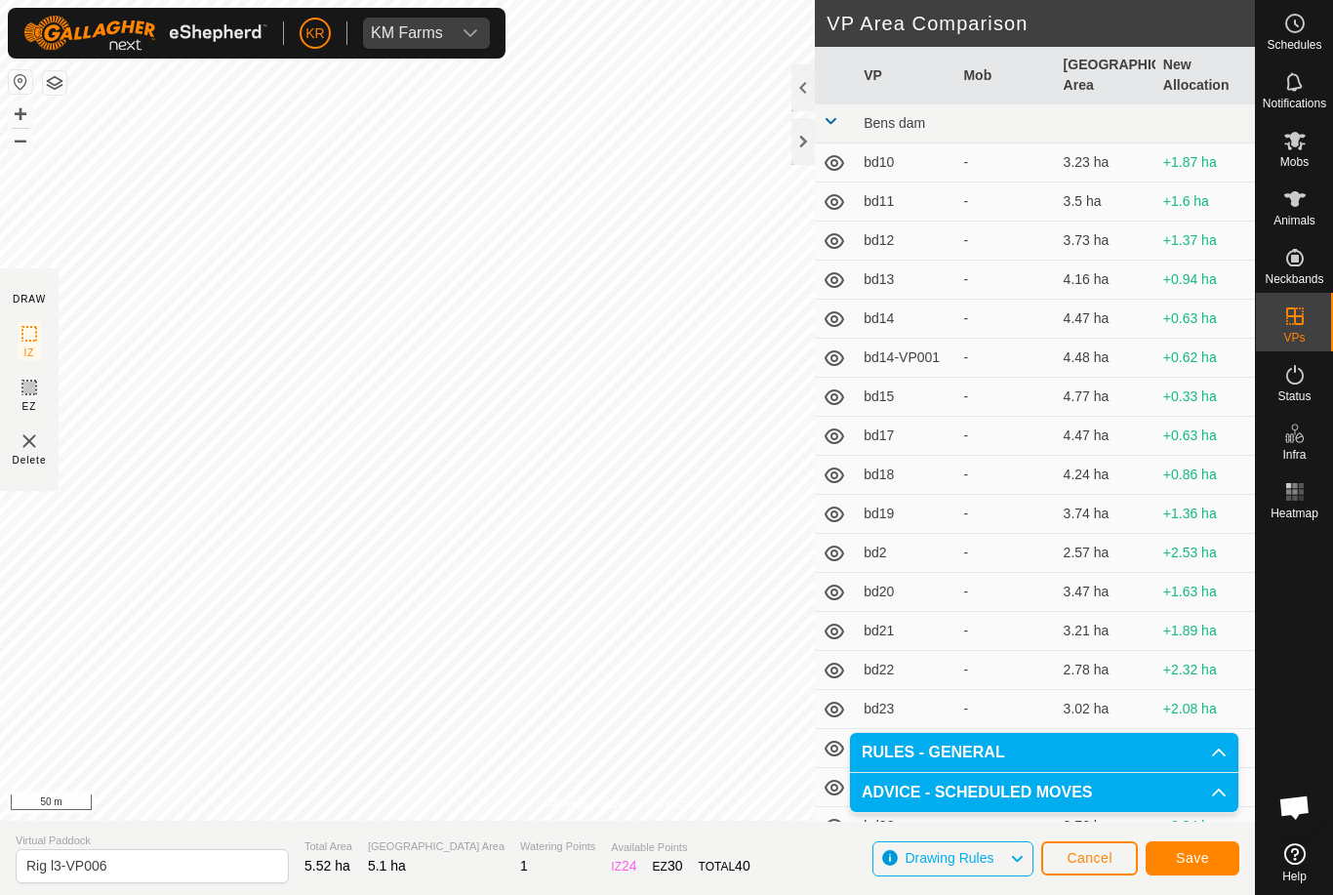
click at [1173, 841] on button "Save" at bounding box center [1193, 858] width 94 height 34
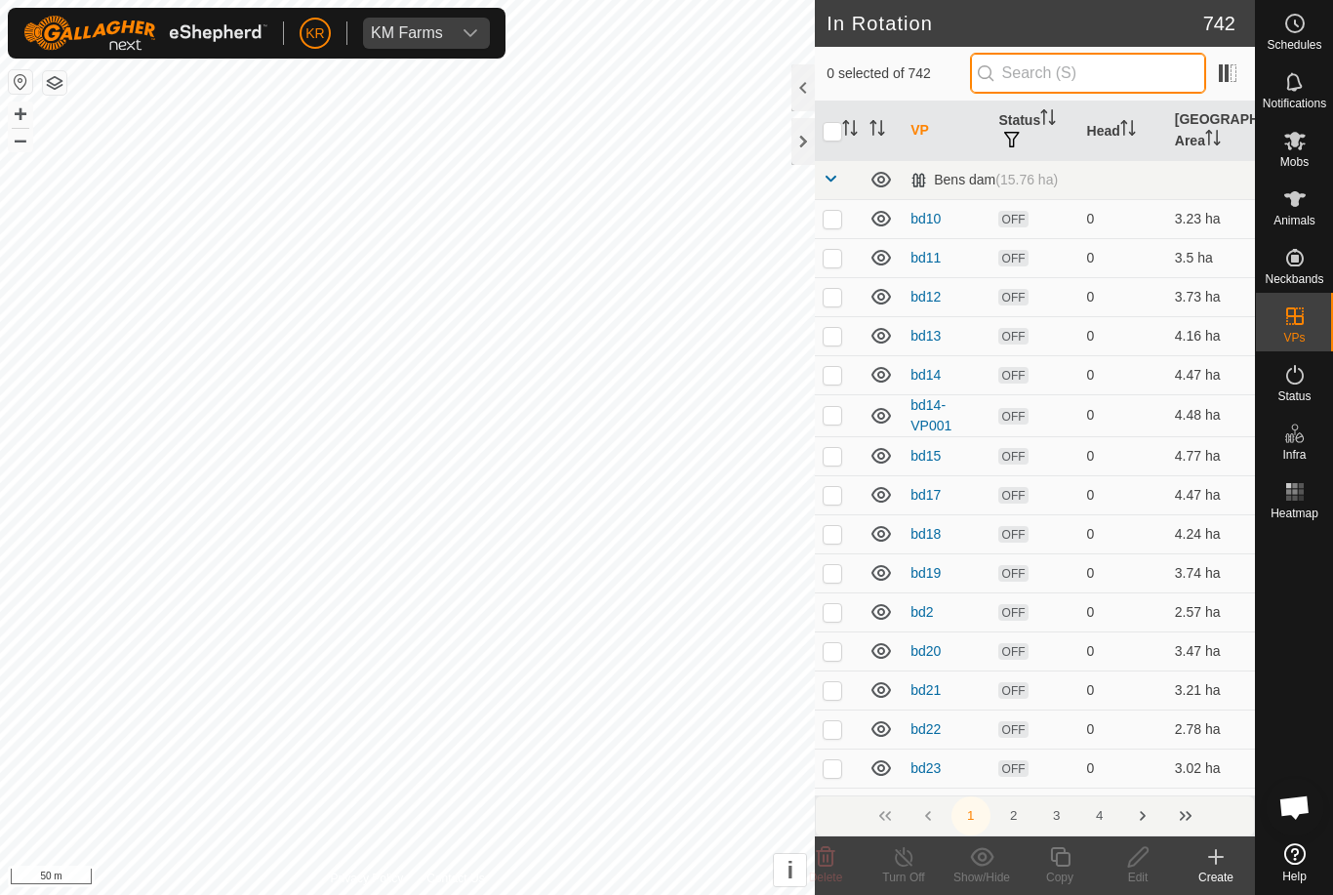
click at [1109, 75] on input "text" at bounding box center [1088, 73] width 236 height 41
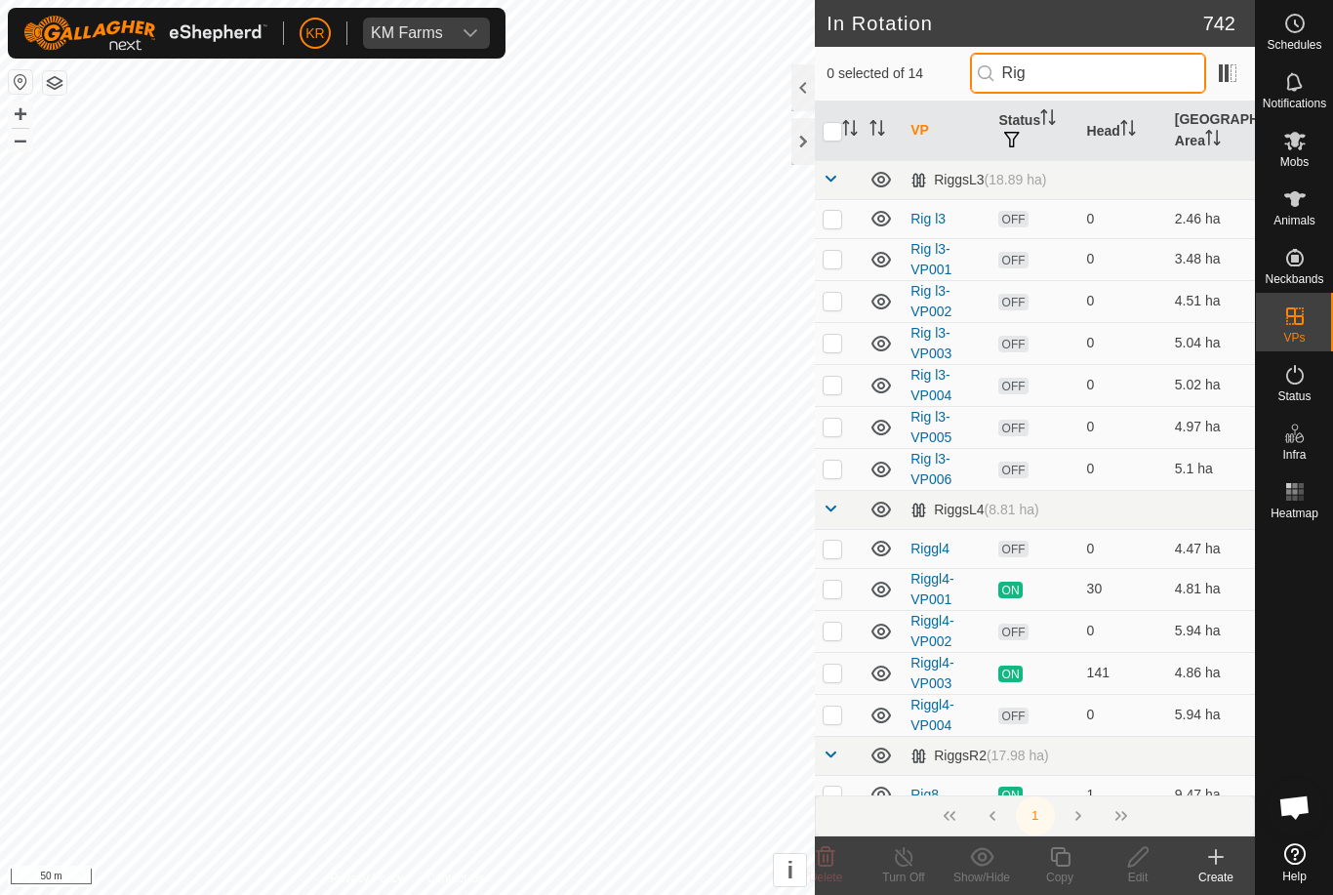
type input "Rig"
click at [835, 466] on p-checkbox at bounding box center [833, 469] width 20 height 16
checkbox input "true"
click at [1049, 869] on div "Copy" at bounding box center [1060, 878] width 78 height 18
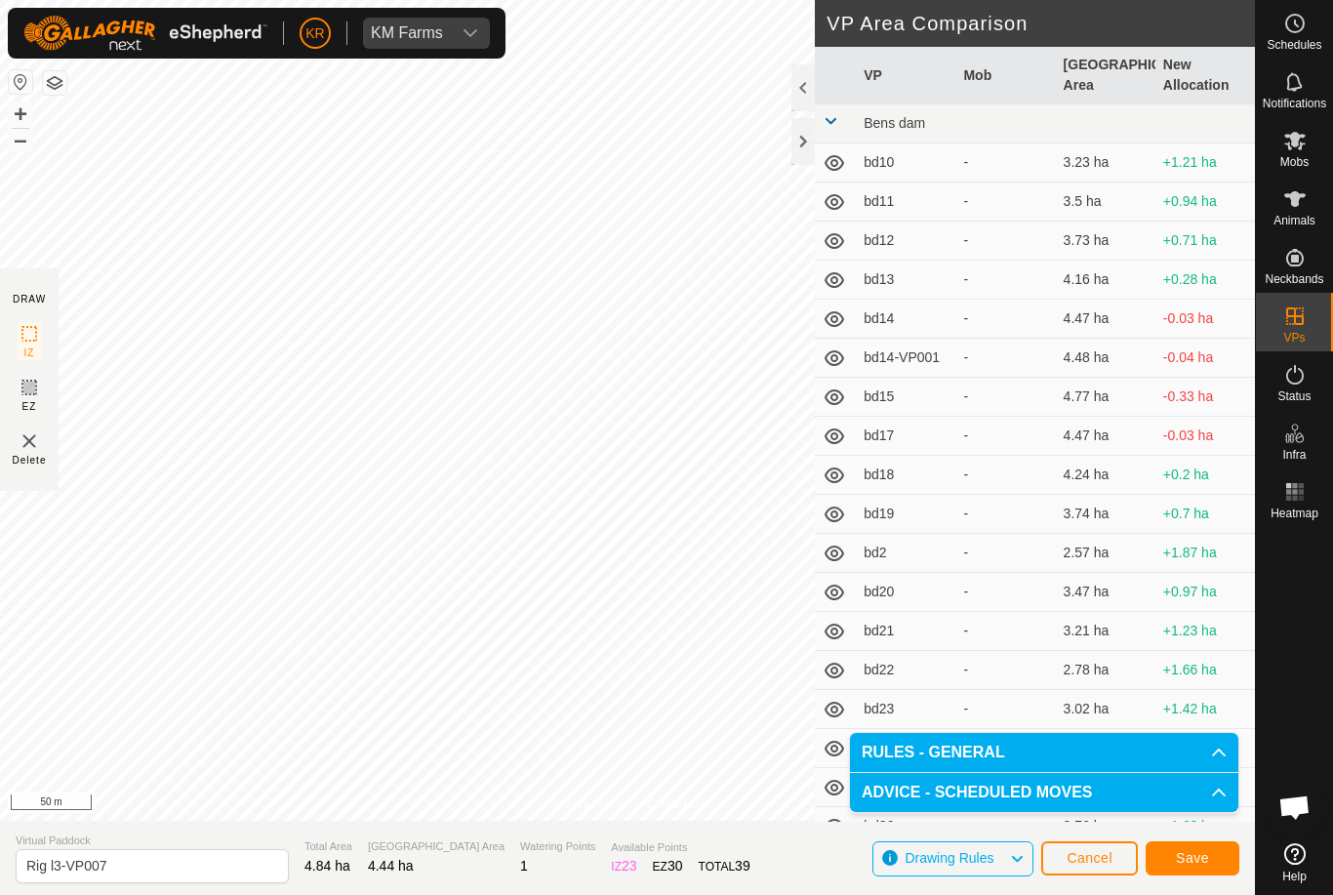
click at [1192, 856] on span "Save" at bounding box center [1192, 858] width 33 height 16
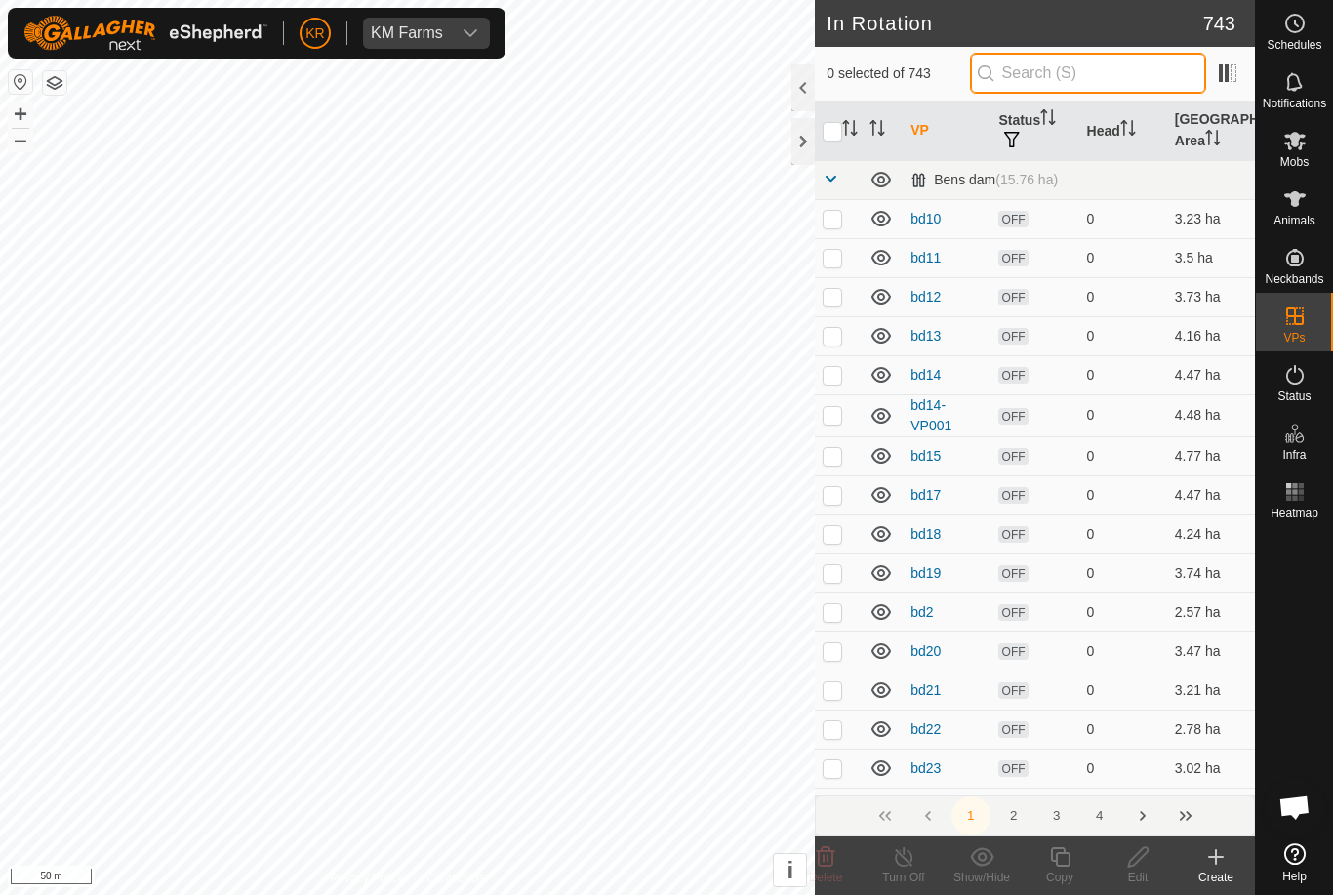
click at [1115, 61] on input "text" at bounding box center [1088, 73] width 236 height 41
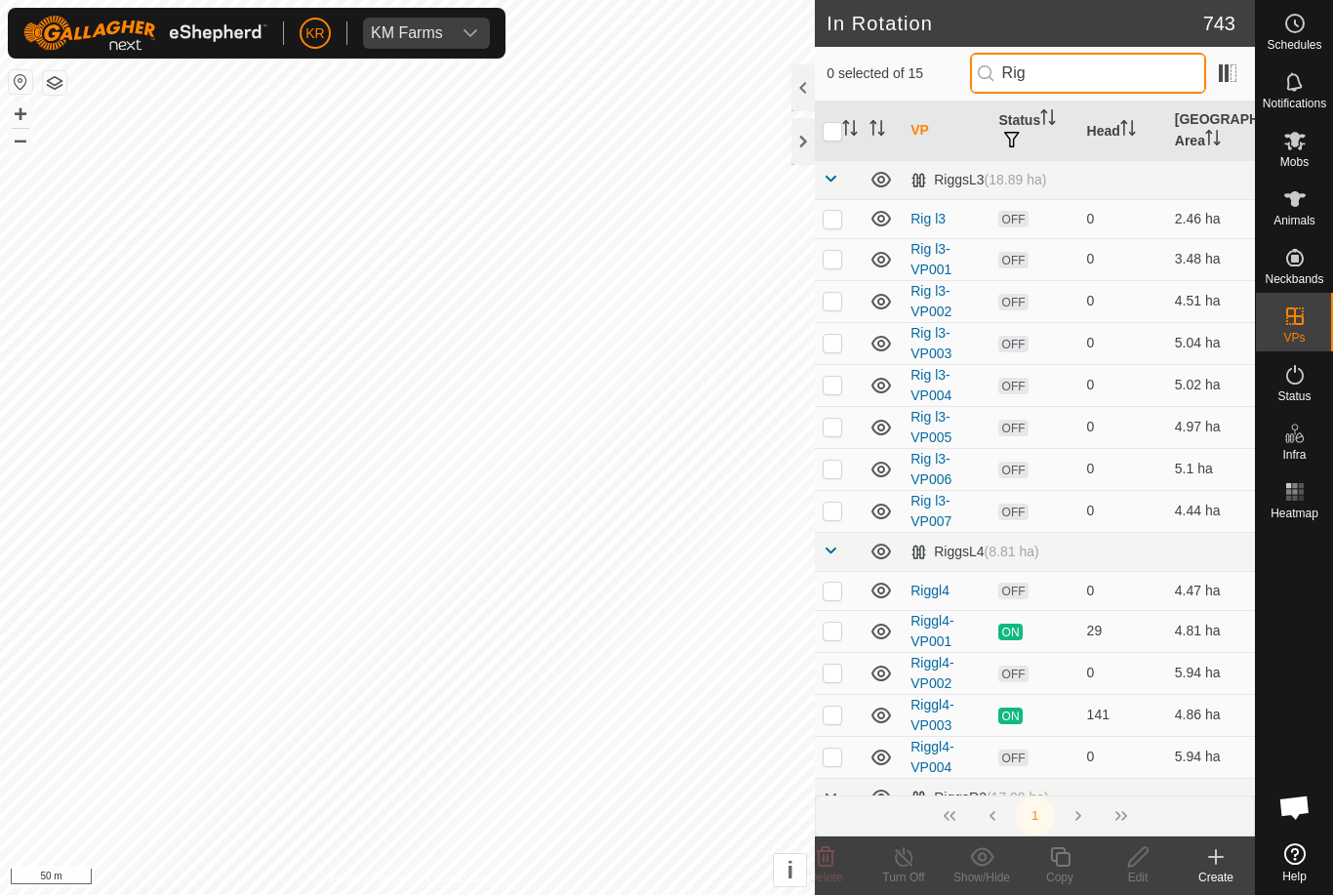
type input "Rig"
click at [837, 505] on p-checkbox at bounding box center [833, 511] width 20 height 16
checkbox input "true"
click at [1066, 859] on icon at bounding box center [1060, 856] width 24 height 23
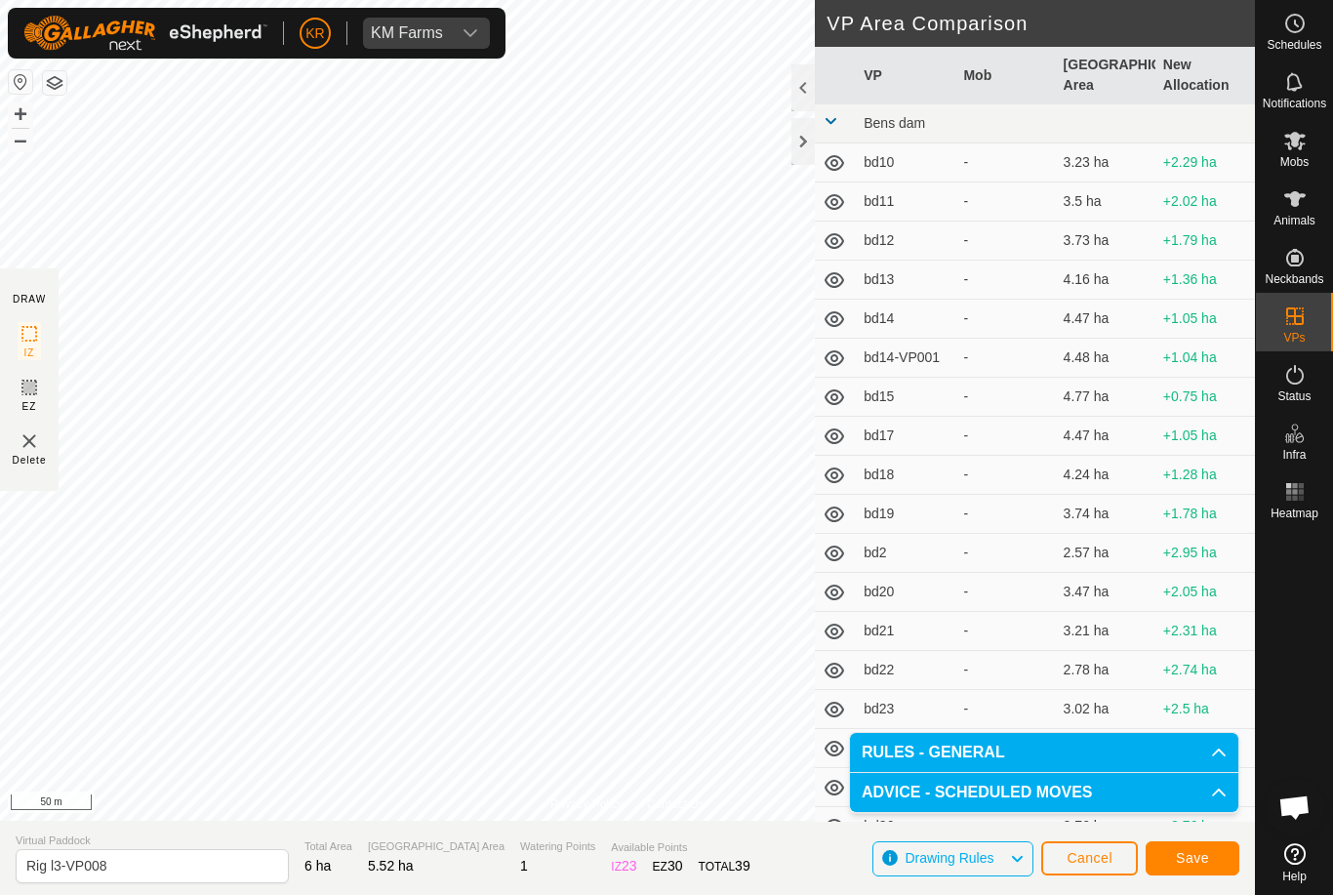
click at [1186, 852] on span "Save" at bounding box center [1192, 858] width 33 height 16
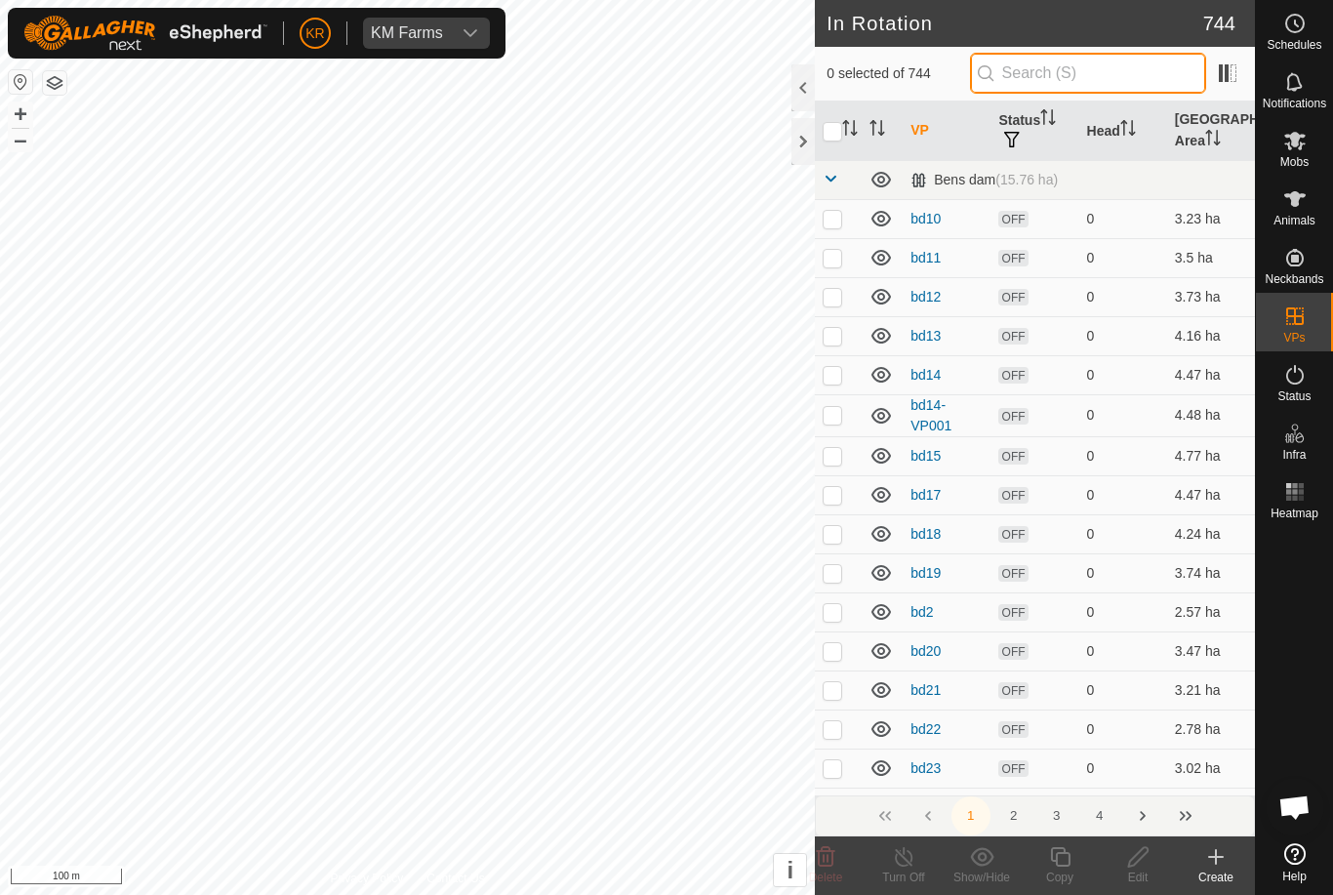
click at [1135, 88] on input "text" at bounding box center [1088, 73] width 236 height 41
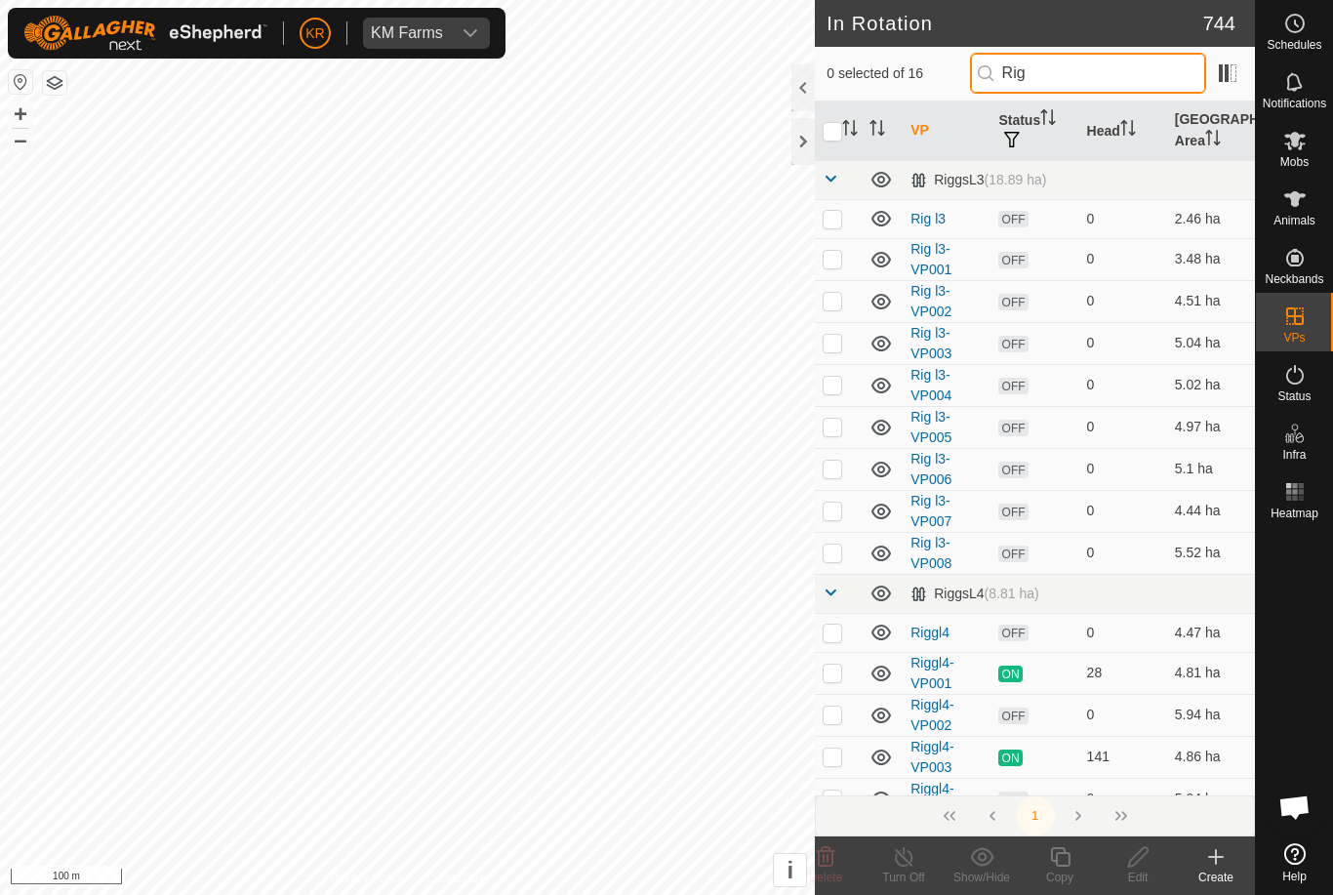
type input "Rig"
click at [832, 551] on p-checkbox at bounding box center [833, 553] width 20 height 16
checkbox input "true"
click at [1068, 847] on icon at bounding box center [1060, 856] width 24 height 23
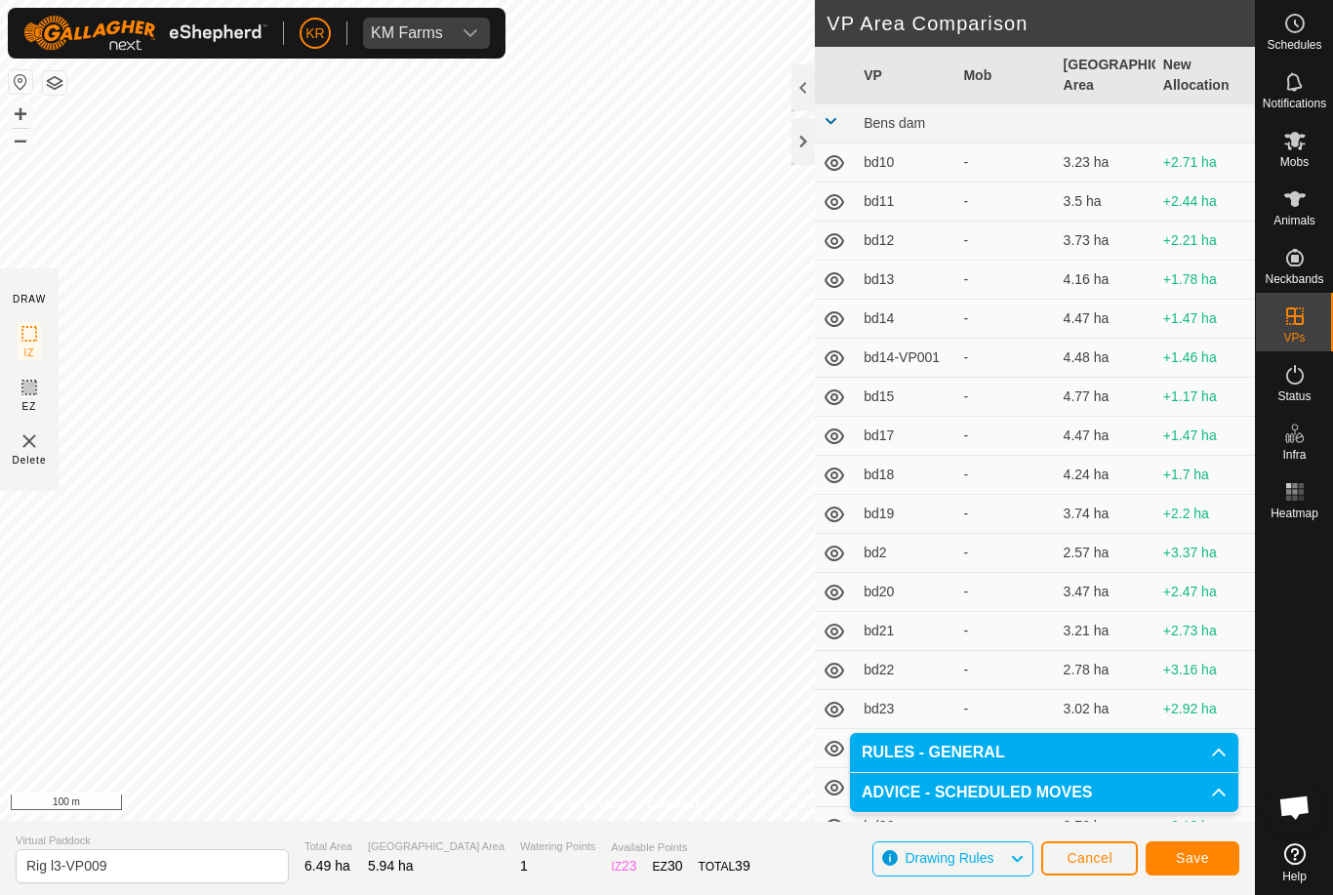
click at [1197, 850] on span "Save" at bounding box center [1192, 858] width 33 height 16
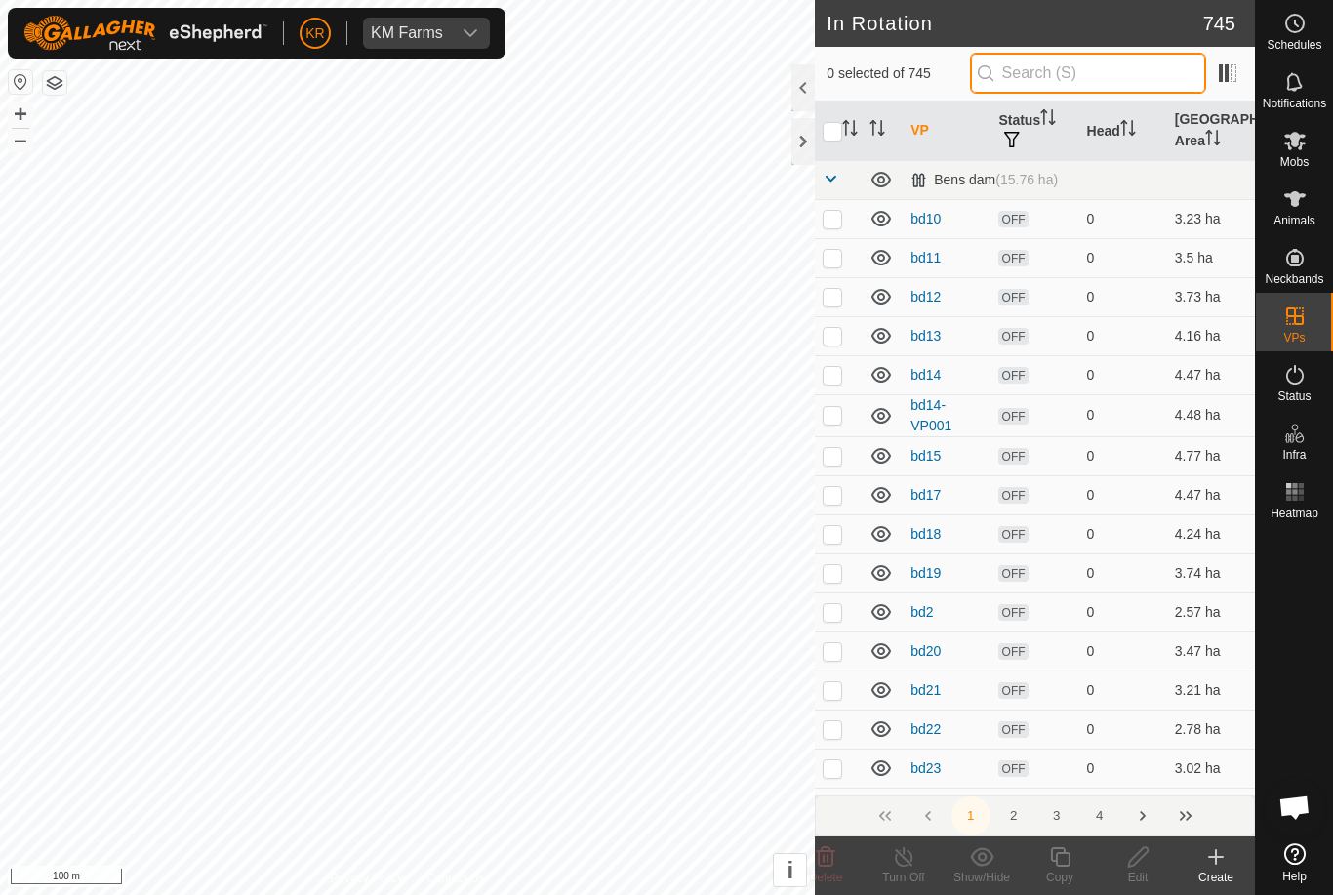
click at [1098, 70] on input "text" at bounding box center [1088, 73] width 236 height 41
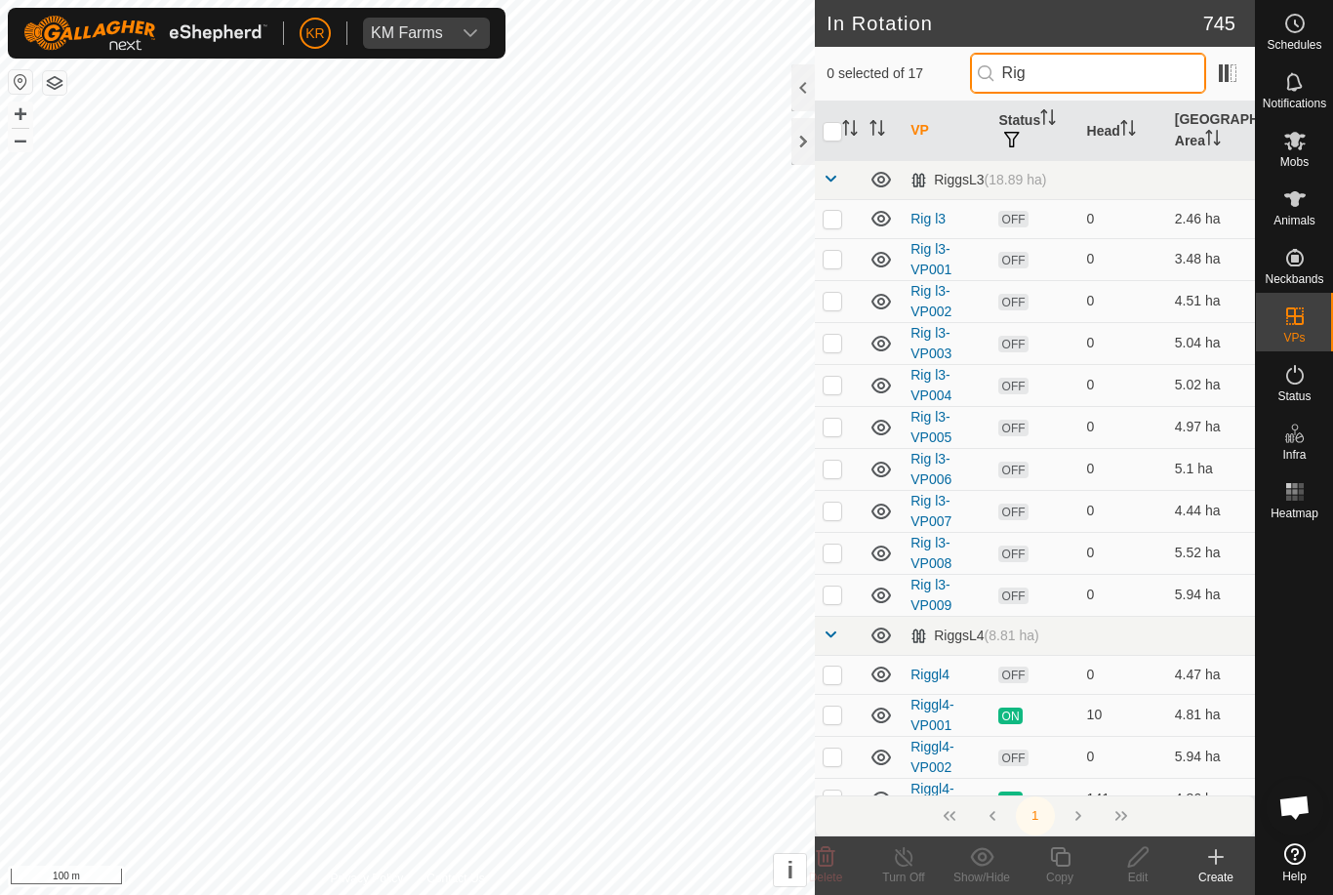
type input "Rig"
click at [830, 599] on p-checkbox at bounding box center [833, 594] width 20 height 16
checkbox input "true"
click at [1065, 860] on icon at bounding box center [1060, 856] width 24 height 23
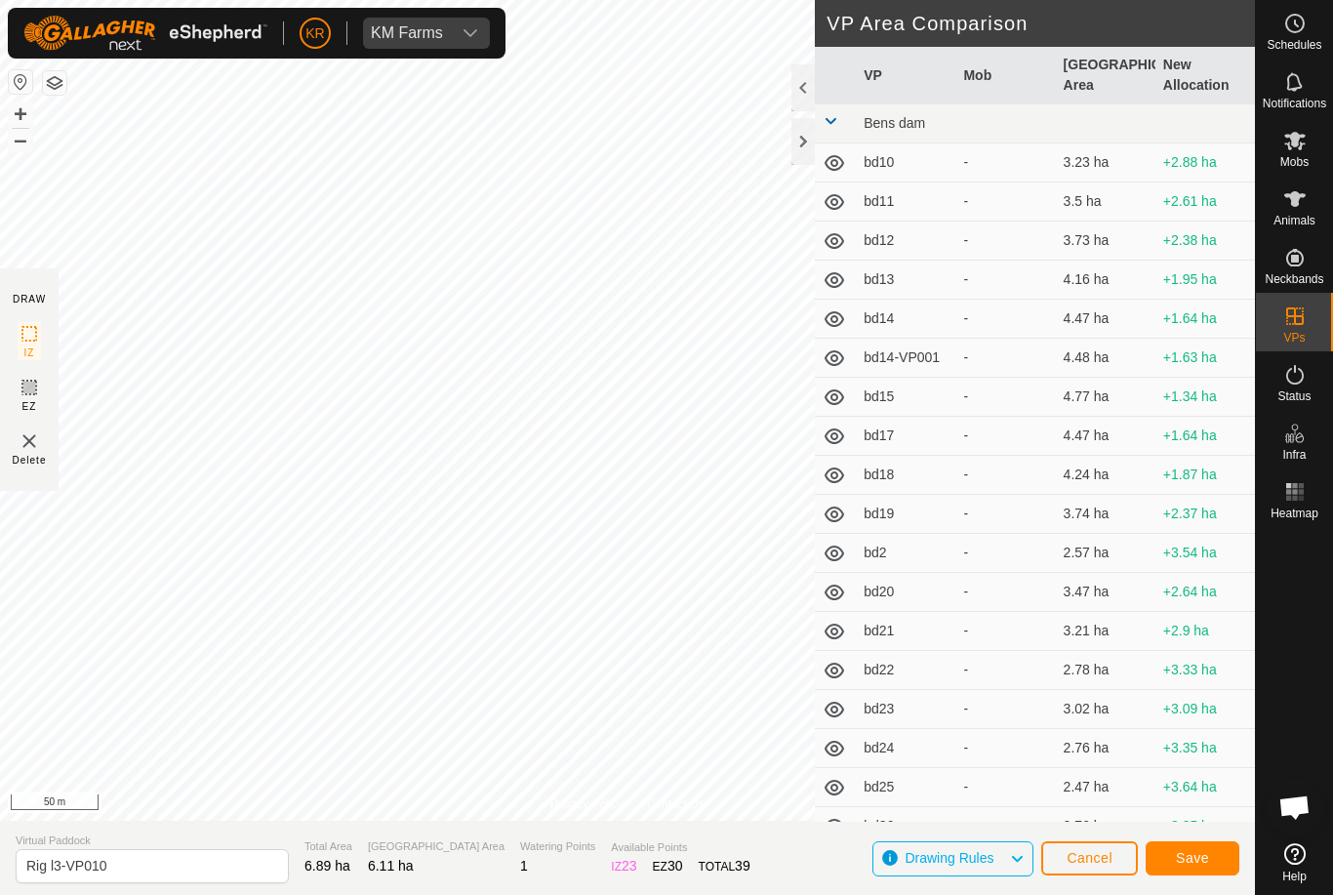
click at [1192, 846] on button "Save" at bounding box center [1193, 858] width 94 height 34
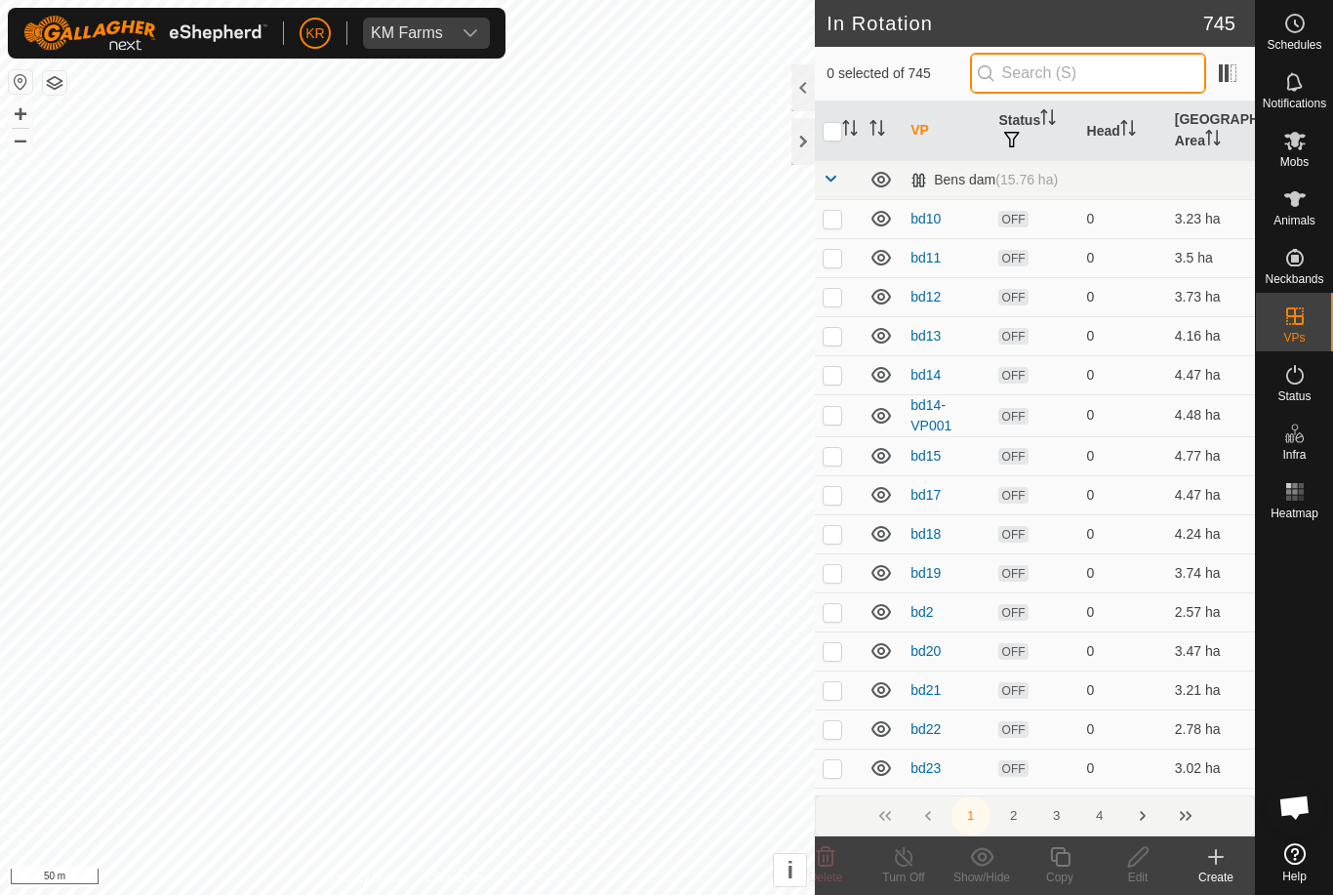
click at [1105, 88] on input "text" at bounding box center [1088, 73] width 236 height 41
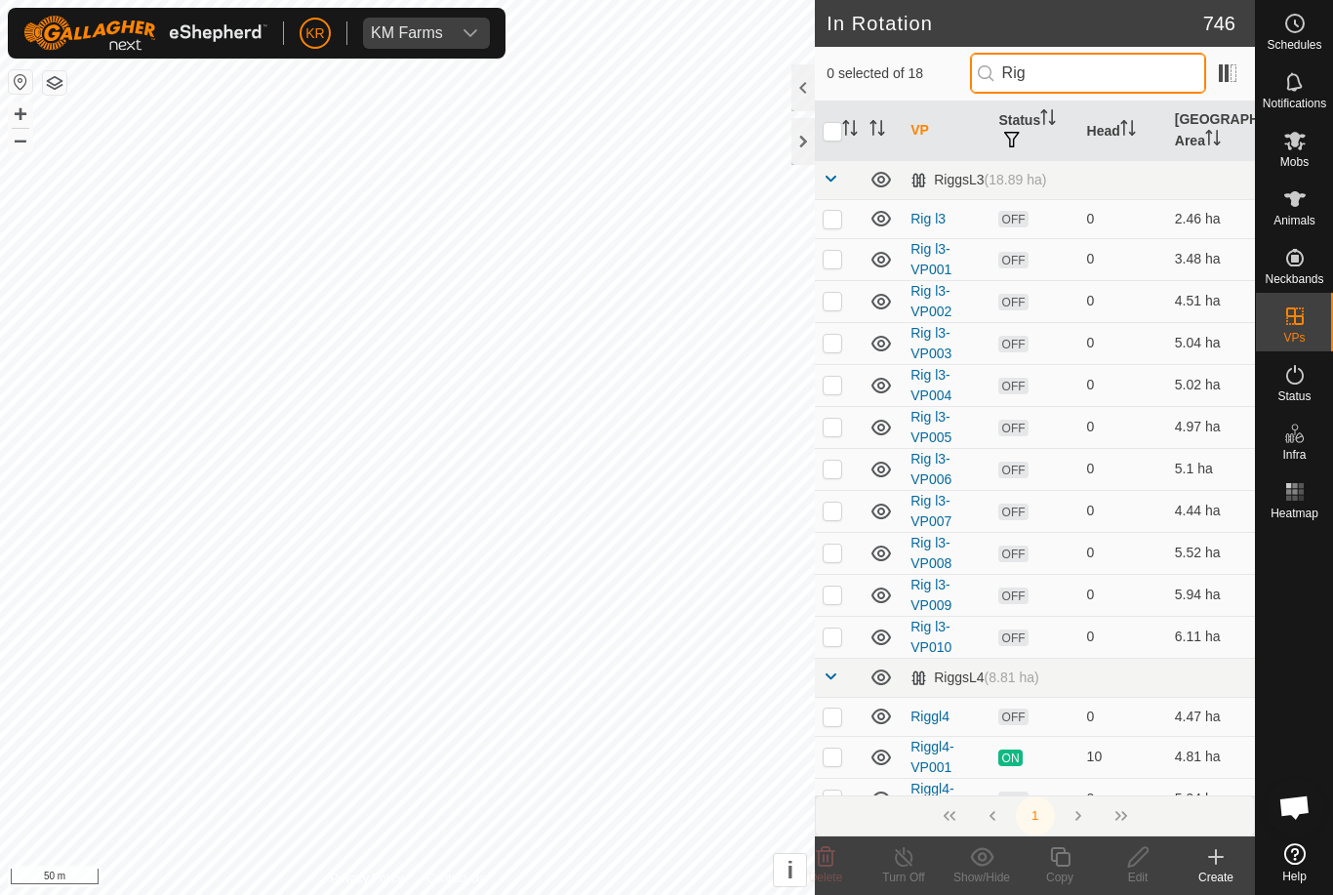
type input "Rig"
click at [847, 643] on td at bounding box center [838, 637] width 47 height 42
click at [818, 637] on td at bounding box center [838, 637] width 47 height 42
click at [835, 636] on p-checkbox at bounding box center [833, 636] width 20 height 16
checkbox input "true"
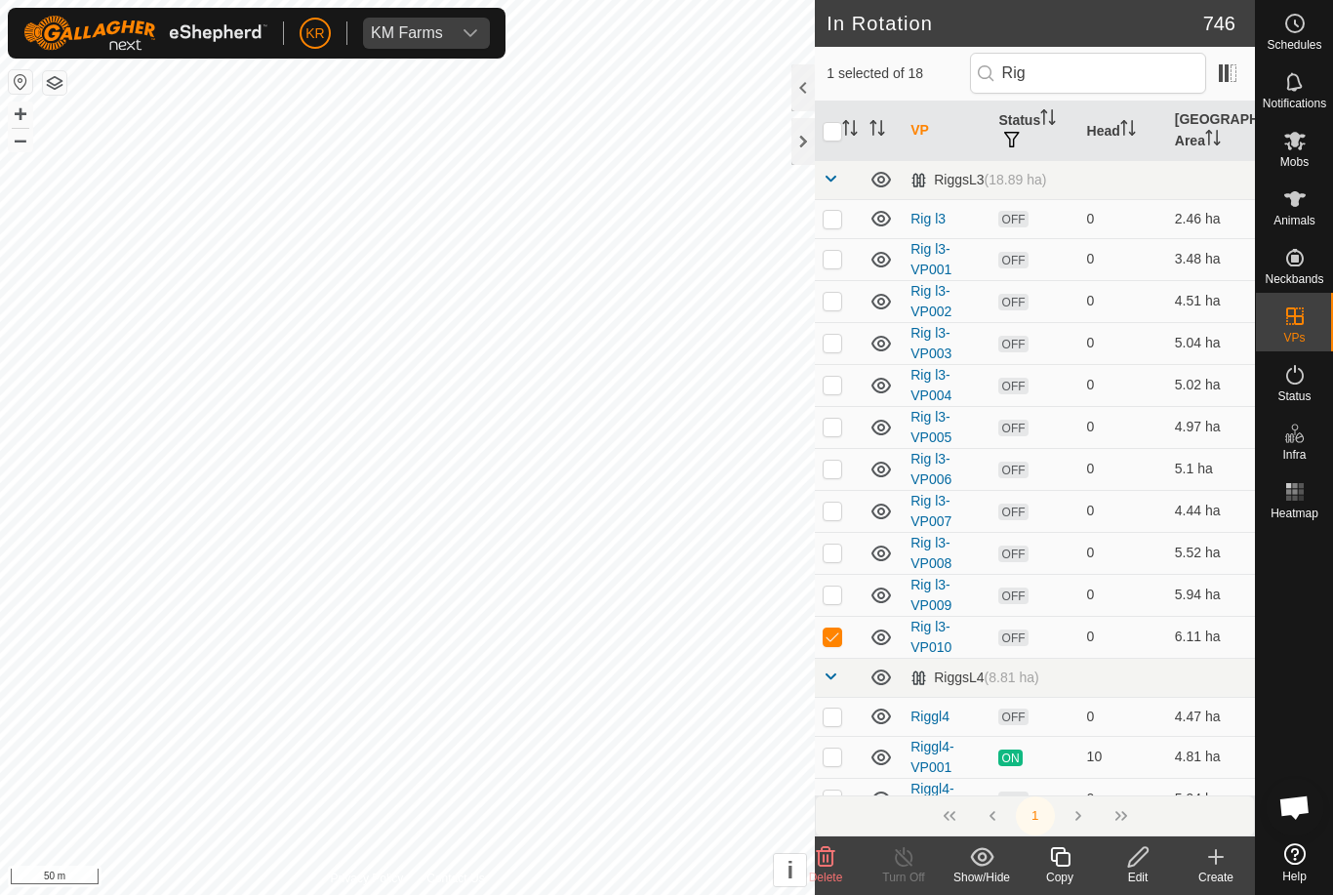
click at [1061, 859] on icon at bounding box center [1060, 856] width 24 height 23
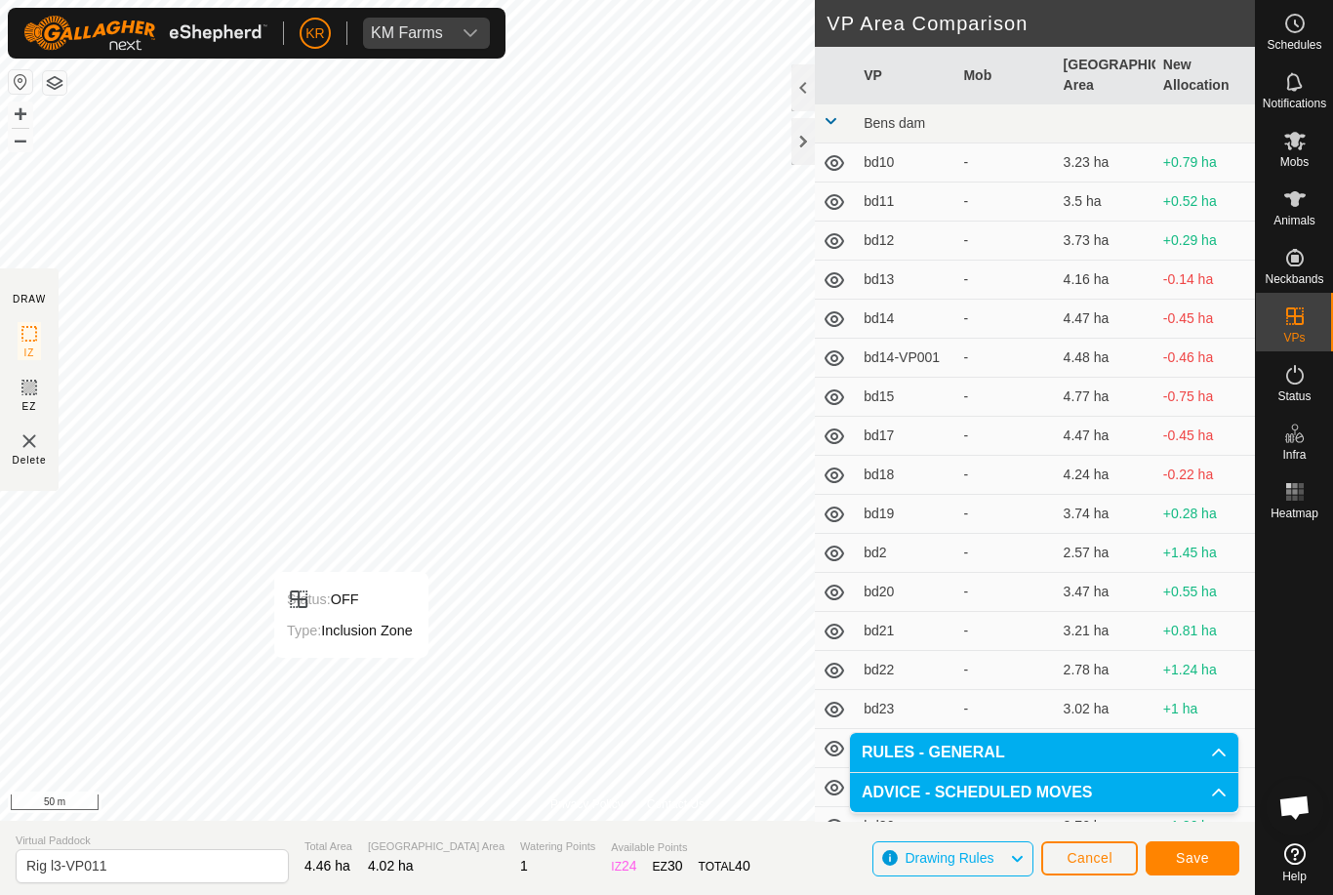
click at [1195, 852] on span "Save" at bounding box center [1192, 858] width 33 height 16
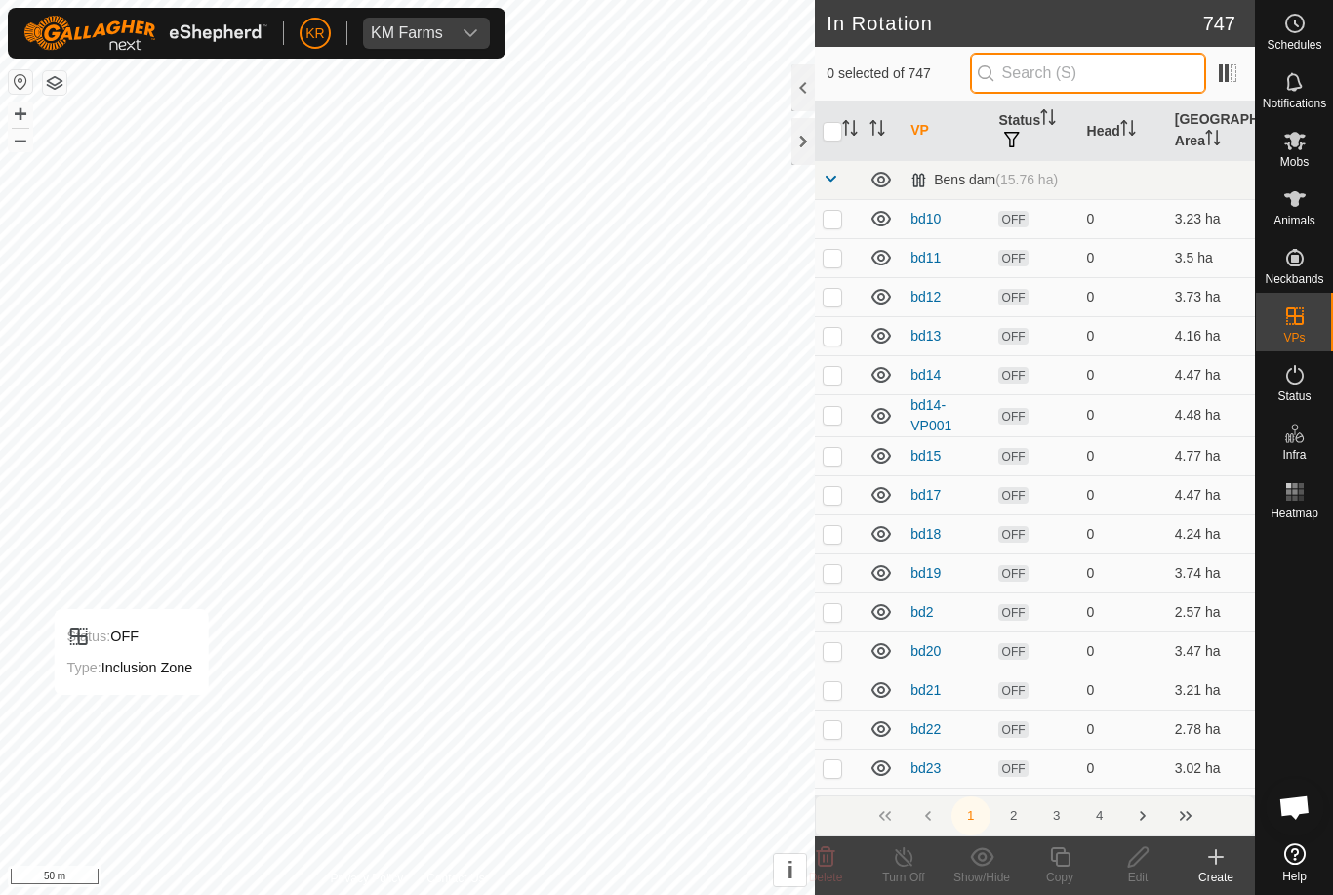
click at [1078, 71] on input "text" at bounding box center [1088, 73] width 236 height 41
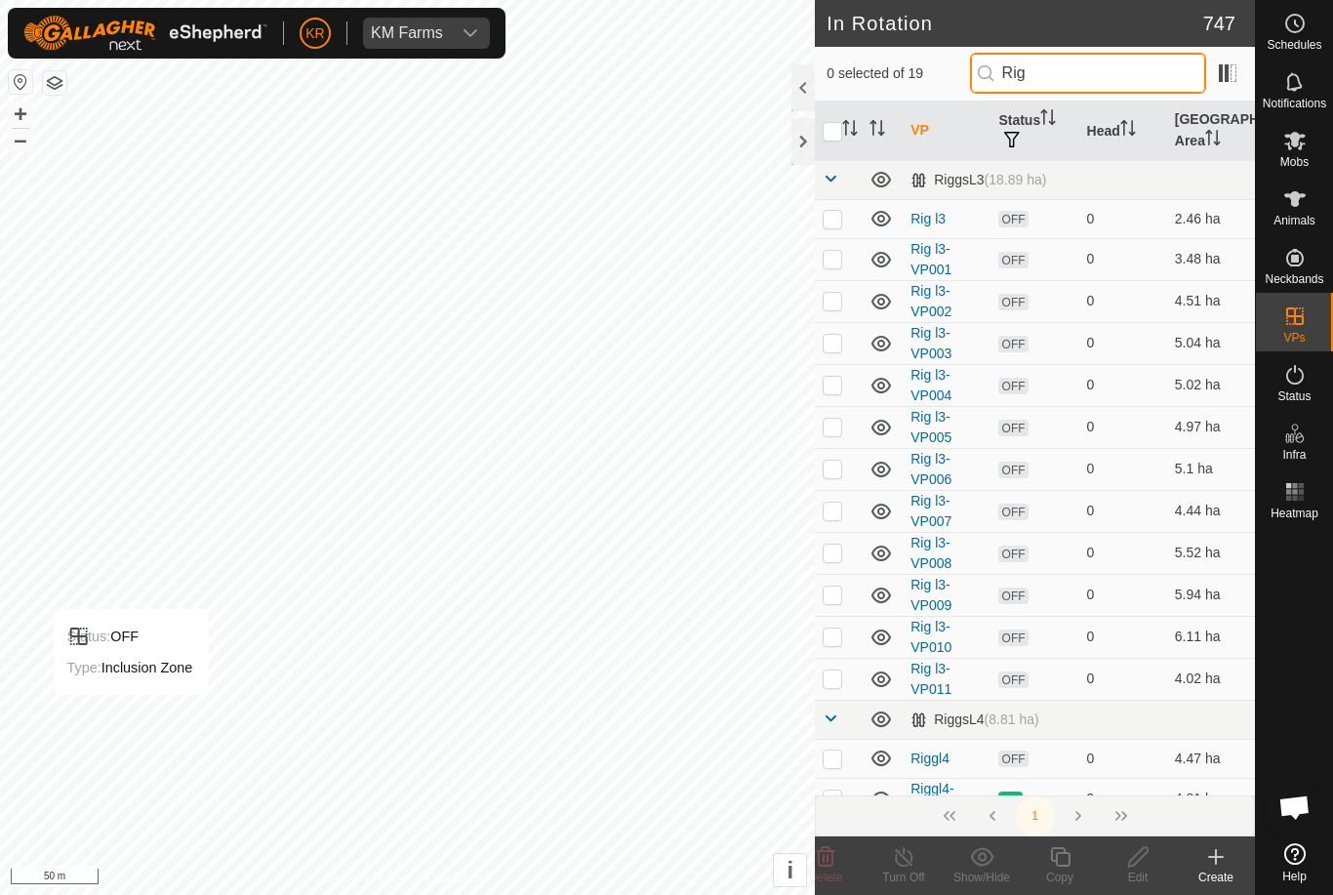
type input "Rig"
click at [834, 678] on p-checkbox at bounding box center [833, 678] width 20 height 16
checkbox input "true"
click at [1062, 855] on icon at bounding box center [1060, 856] width 24 height 23
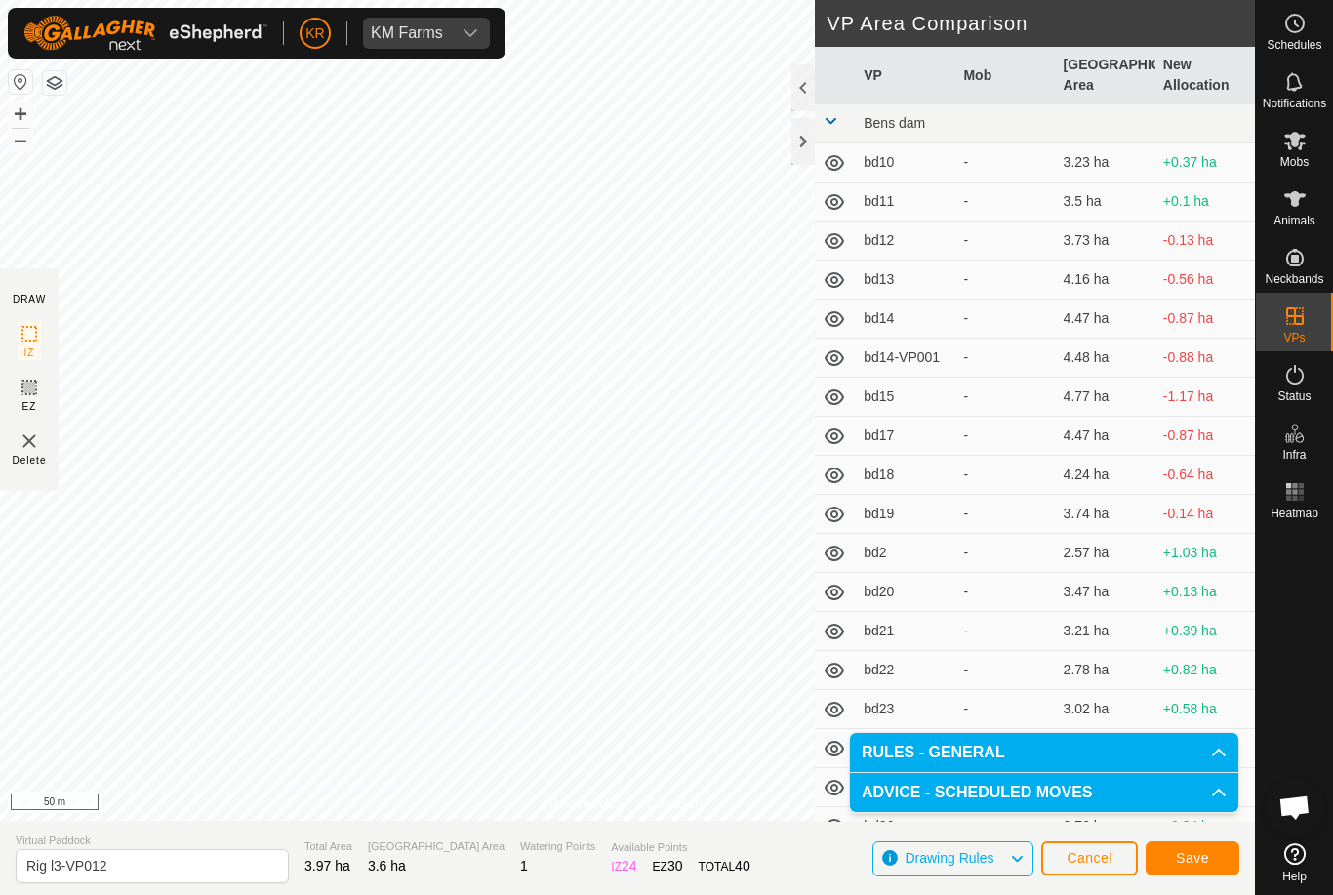
click at [1182, 845] on button "Save" at bounding box center [1193, 858] width 94 height 34
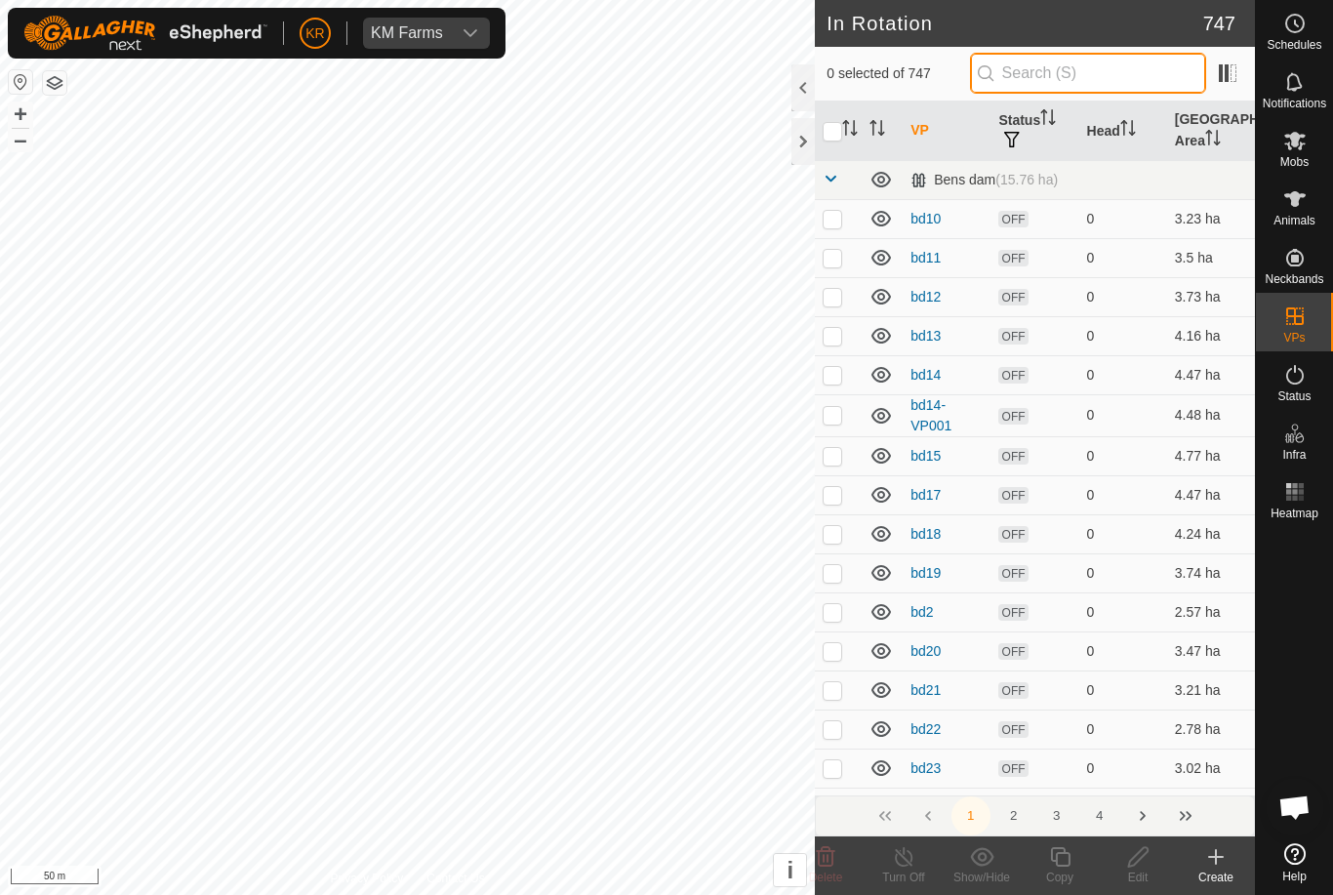
click at [1102, 68] on input "text" at bounding box center [1088, 73] width 236 height 41
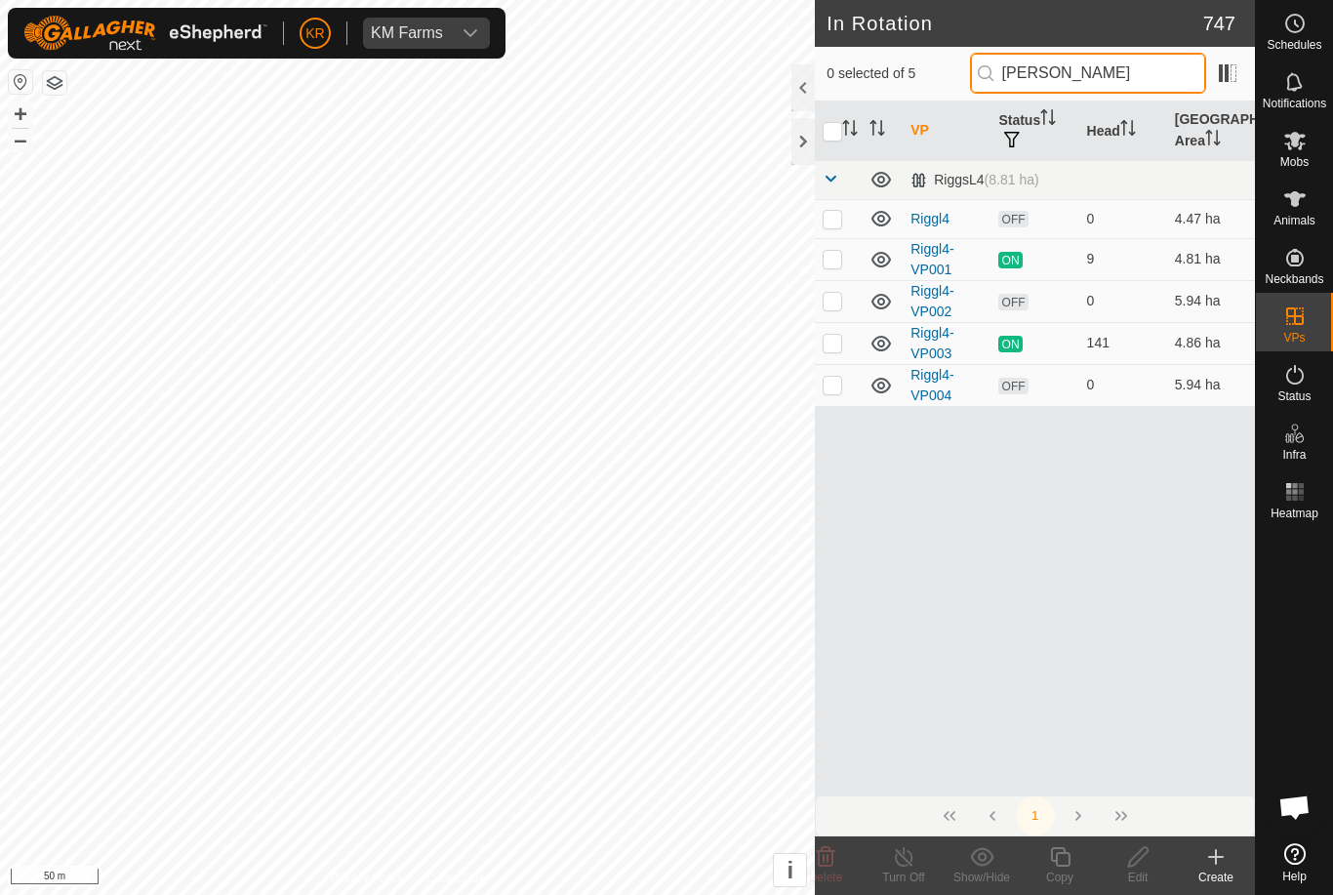
click at [1117, 67] on input "[PERSON_NAME]" at bounding box center [1088, 73] width 236 height 41
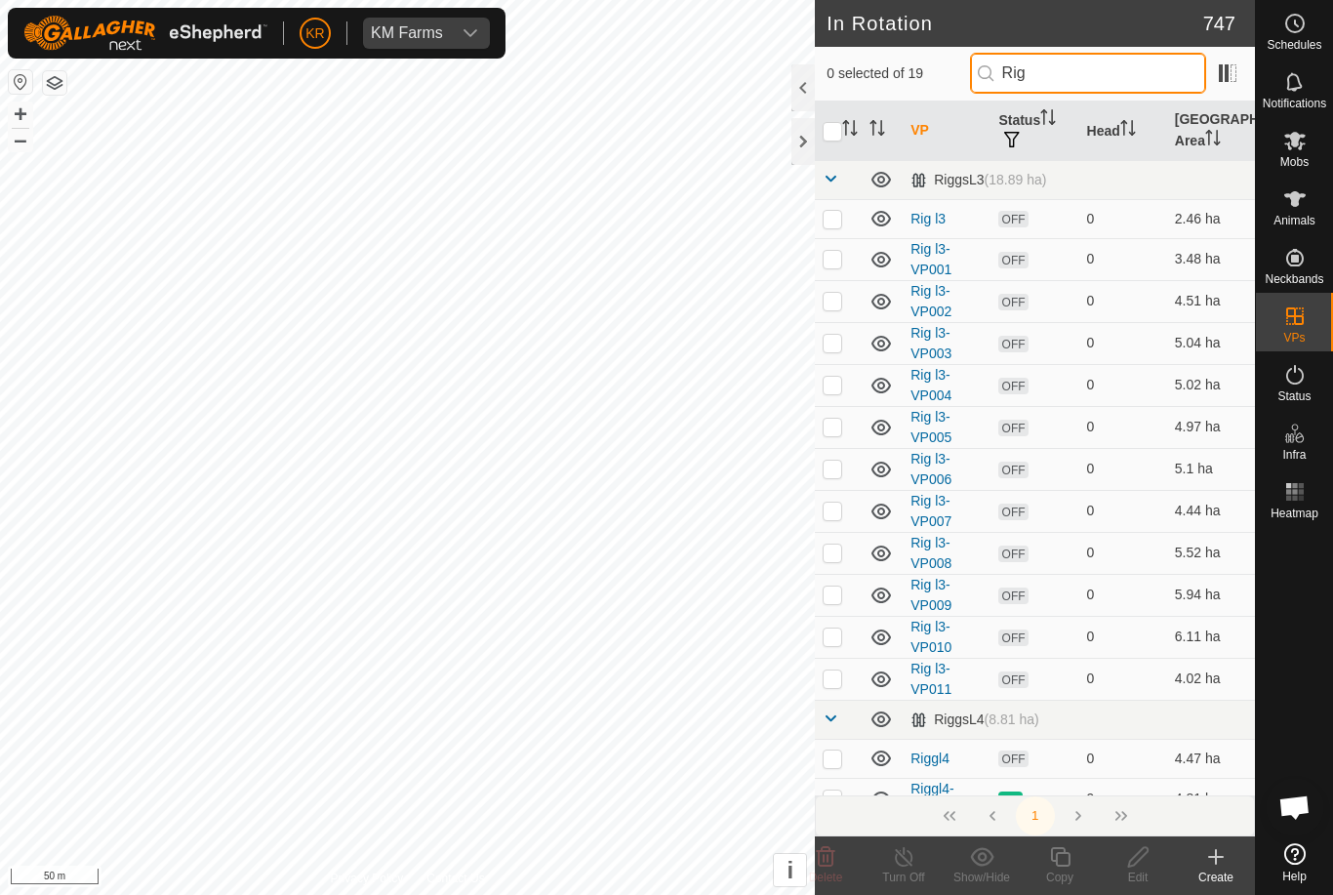
type input "Rig"
click at [840, 681] on p-checkbox at bounding box center [833, 678] width 20 height 16
checkbox input "true"
click at [1066, 853] on icon at bounding box center [1060, 857] width 20 height 20
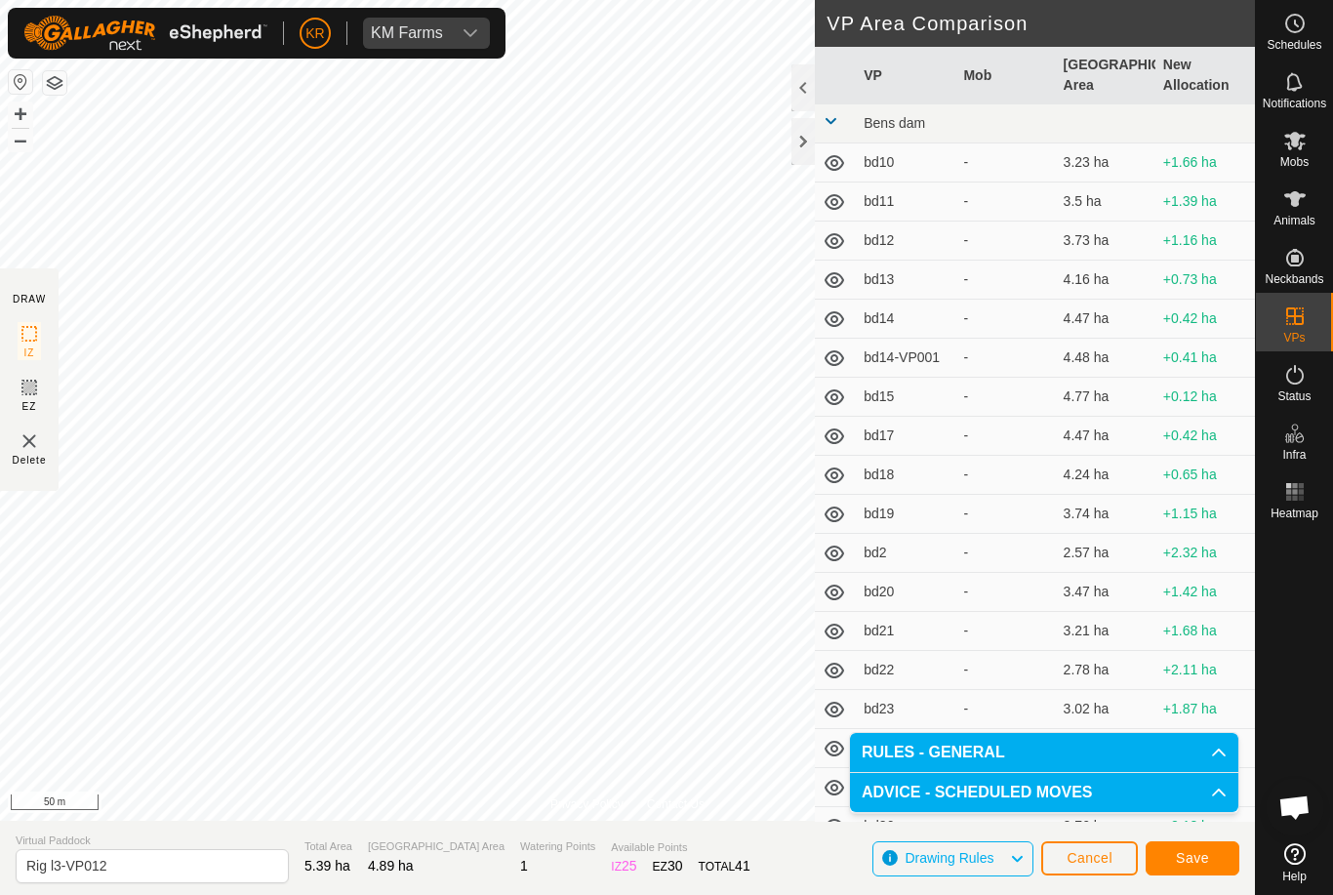
type input "Rig l3-VP013"
click at [1084, 850] on span "Cancel" at bounding box center [1090, 858] width 46 height 16
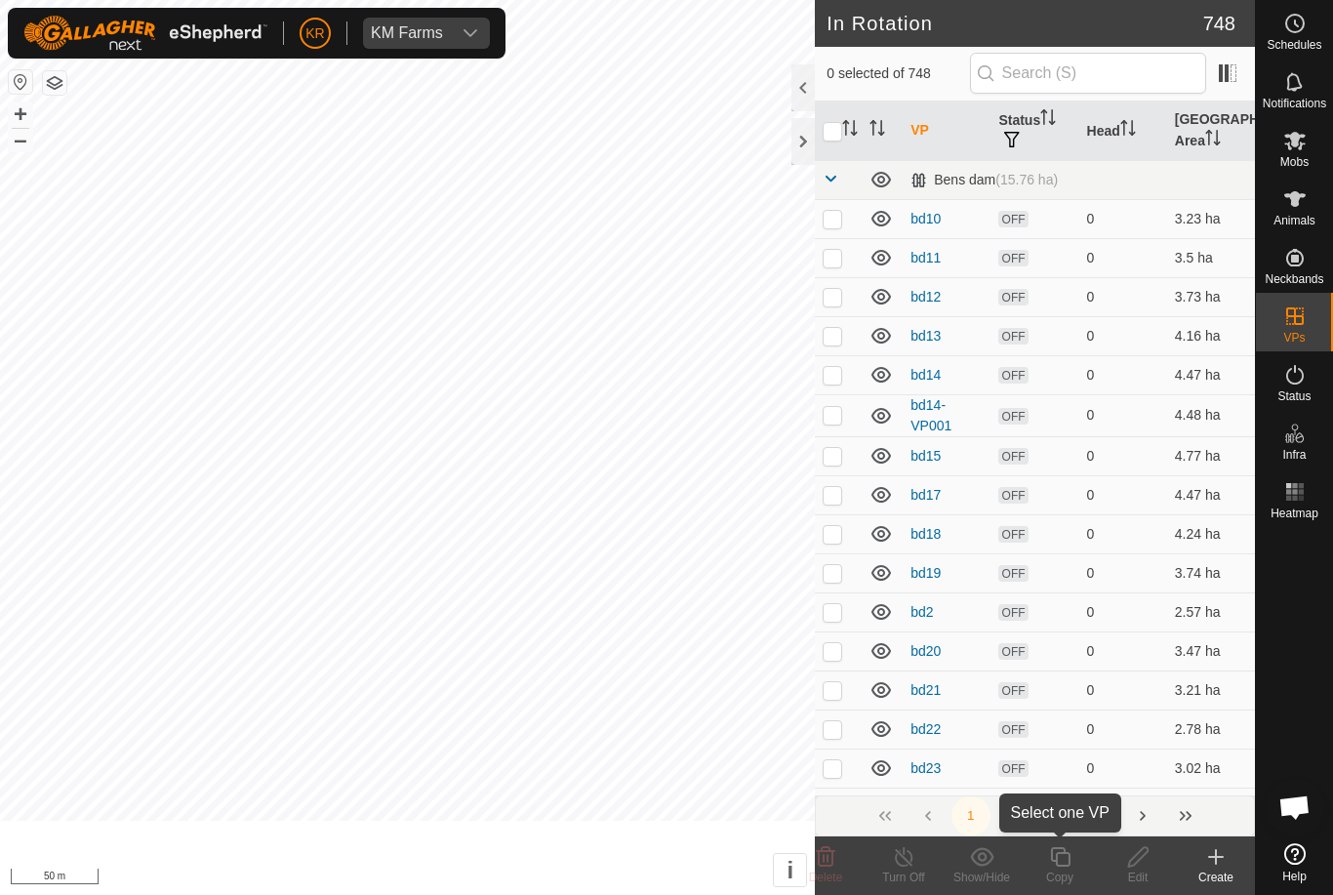
click at [1089, 842] on div "Copy" at bounding box center [1060, 865] width 78 height 59
click at [1123, 68] on input "text" at bounding box center [1088, 73] width 236 height 41
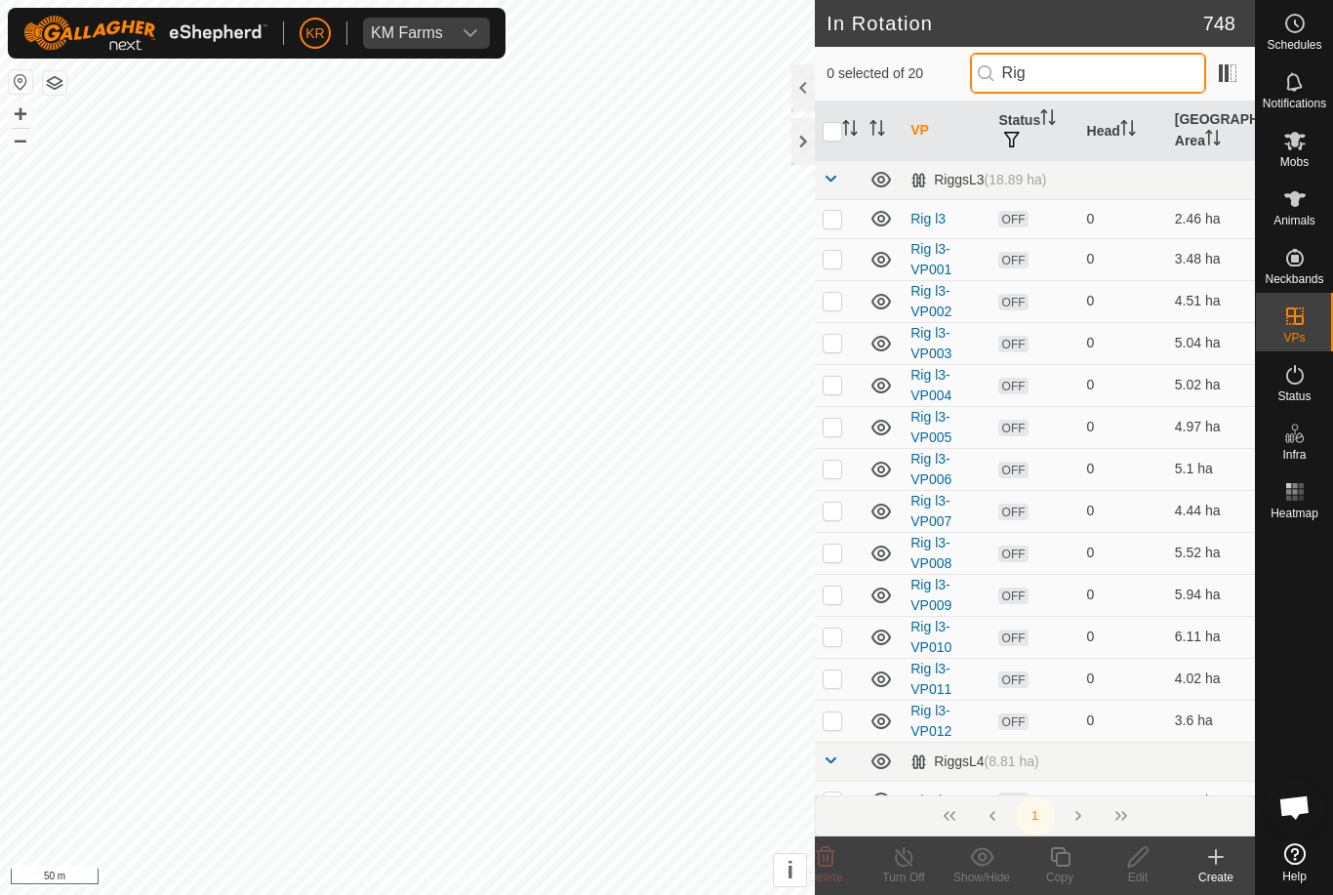
type input "Rig"
click at [836, 719] on p-checkbox at bounding box center [833, 720] width 20 height 16
click at [828, 721] on p-checkbox at bounding box center [833, 720] width 20 height 16
click at [830, 718] on p-checkbox at bounding box center [833, 720] width 20 height 16
checkbox input "true"
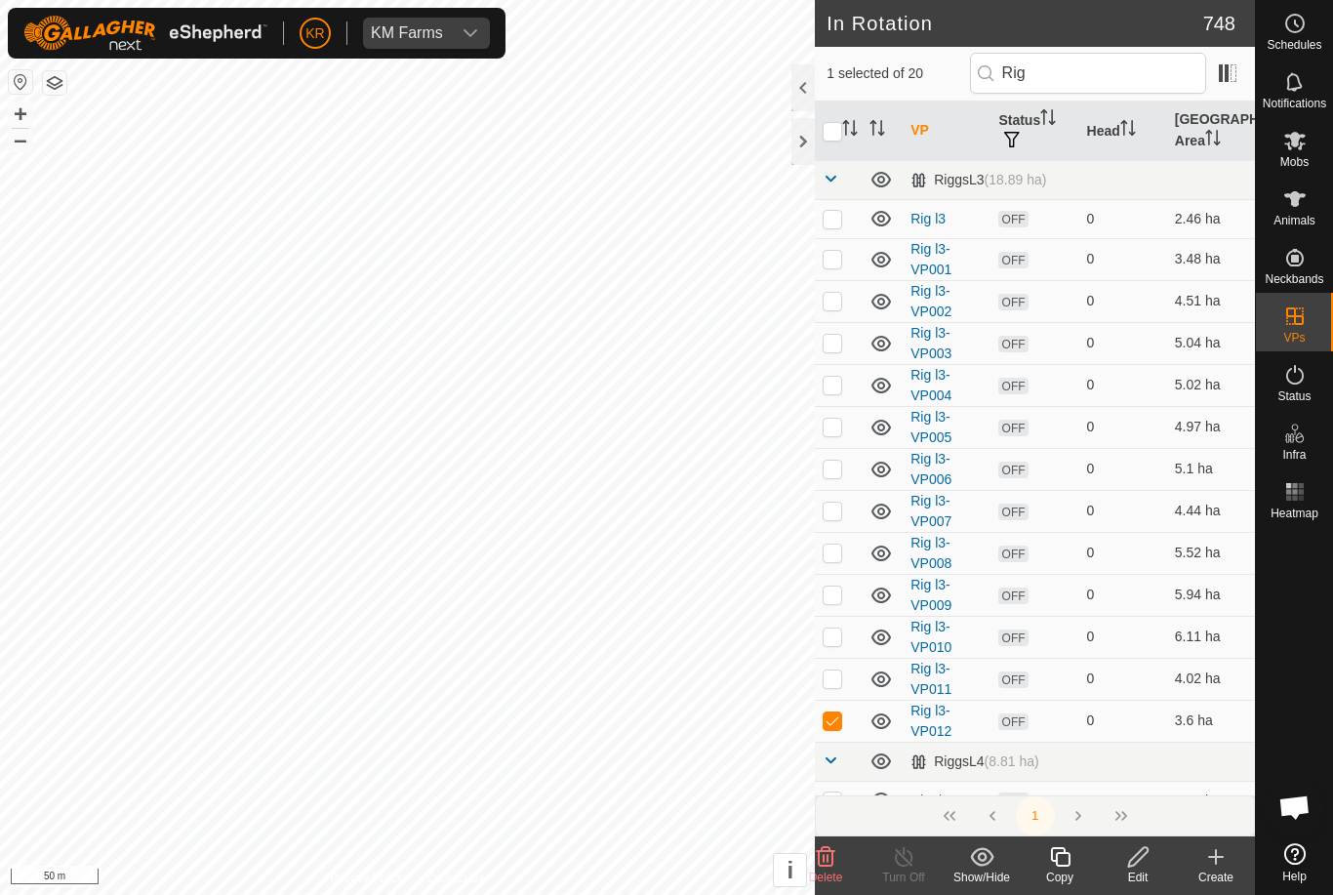
click at [1068, 852] on icon at bounding box center [1060, 856] width 24 height 23
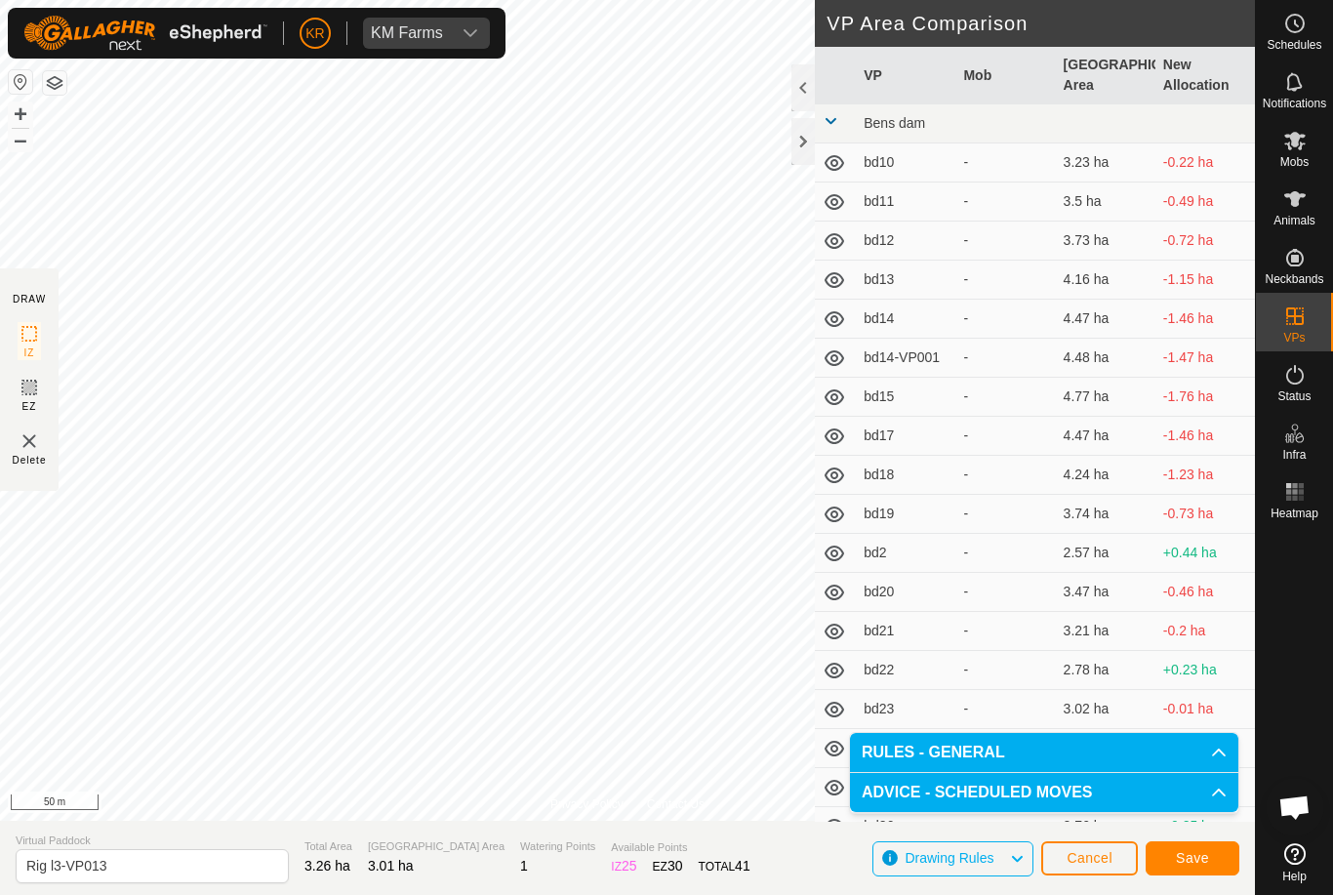
click at [1194, 842] on button "Save" at bounding box center [1193, 858] width 94 height 34
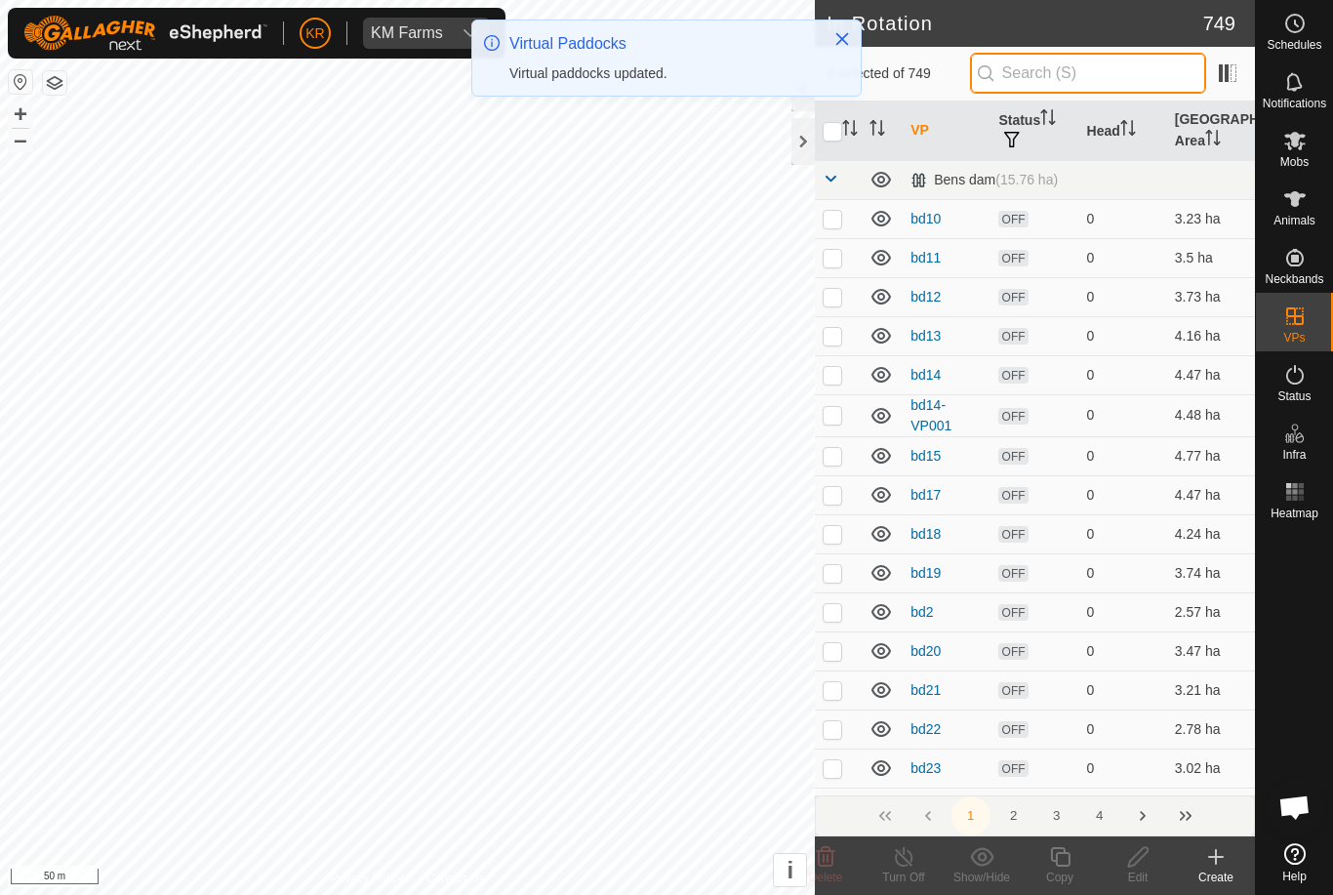
click at [1103, 82] on input "text" at bounding box center [1088, 73] width 236 height 41
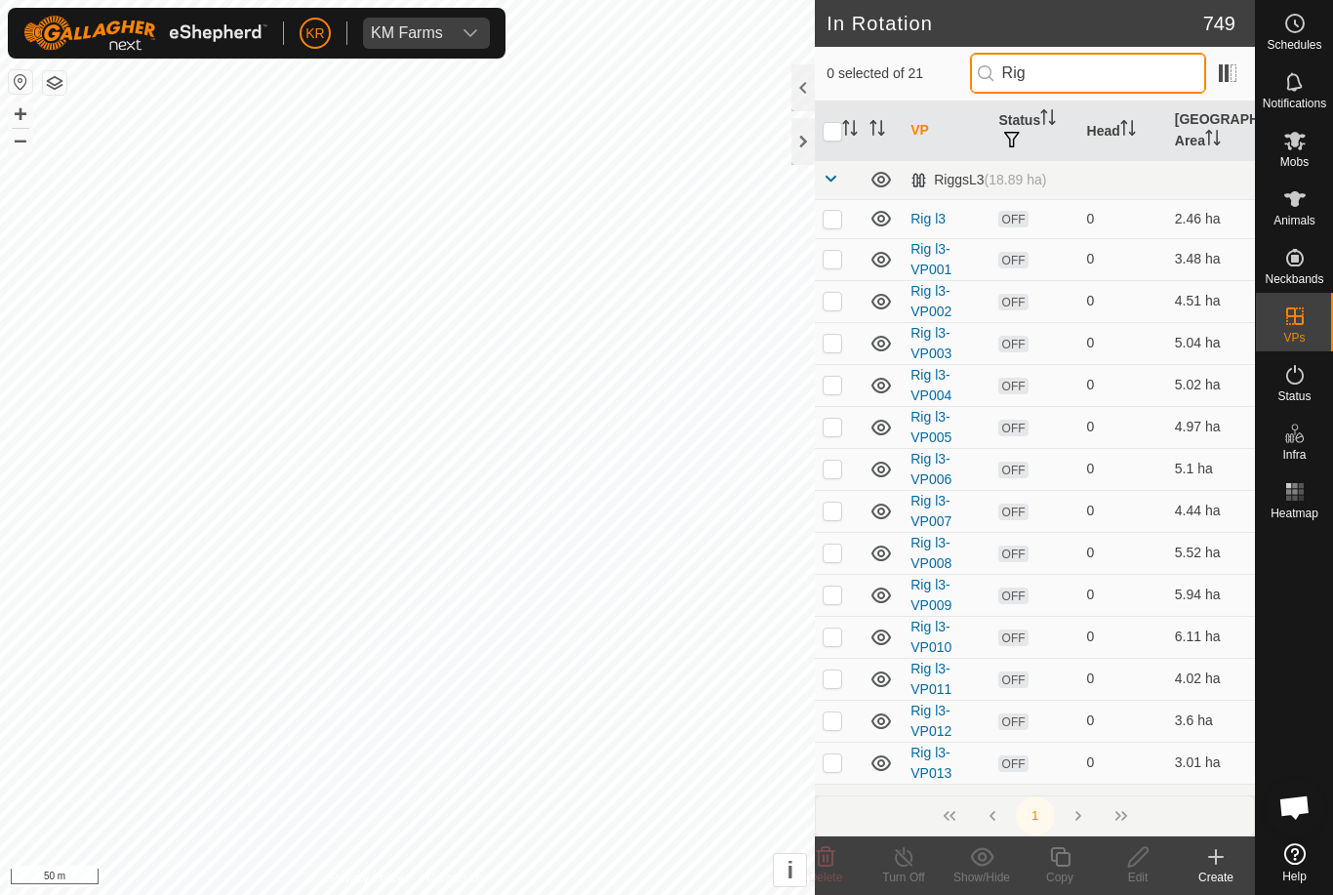
type input "Rig"
click at [836, 697] on td at bounding box center [838, 679] width 47 height 42
click at [837, 681] on p-checkbox at bounding box center [833, 678] width 20 height 16
checkbox input "false"
click at [834, 768] on p-checkbox at bounding box center [833, 762] width 20 height 16
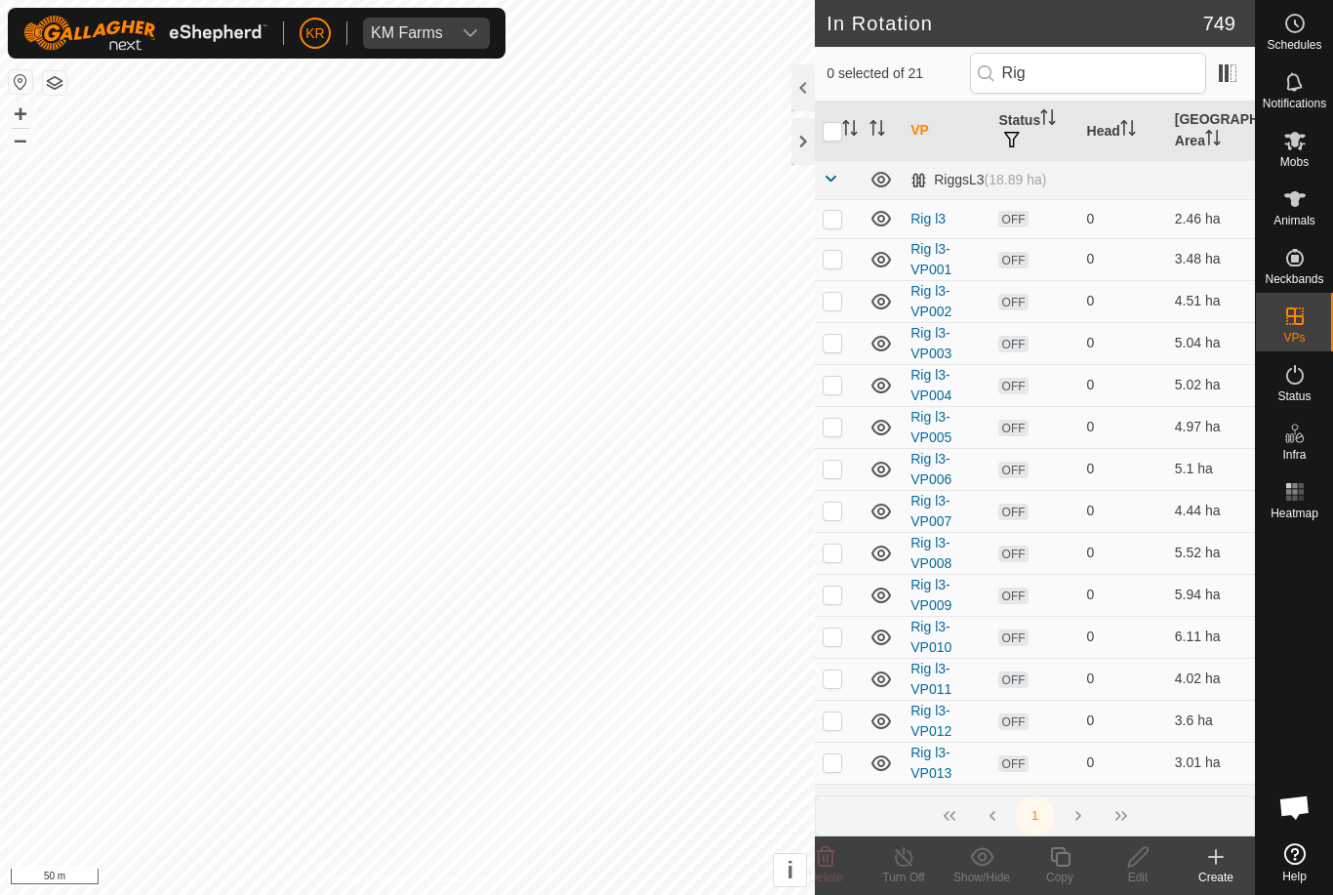
checkbox input "true"
click at [1072, 868] on copy-svg-icon at bounding box center [1060, 856] width 78 height 23
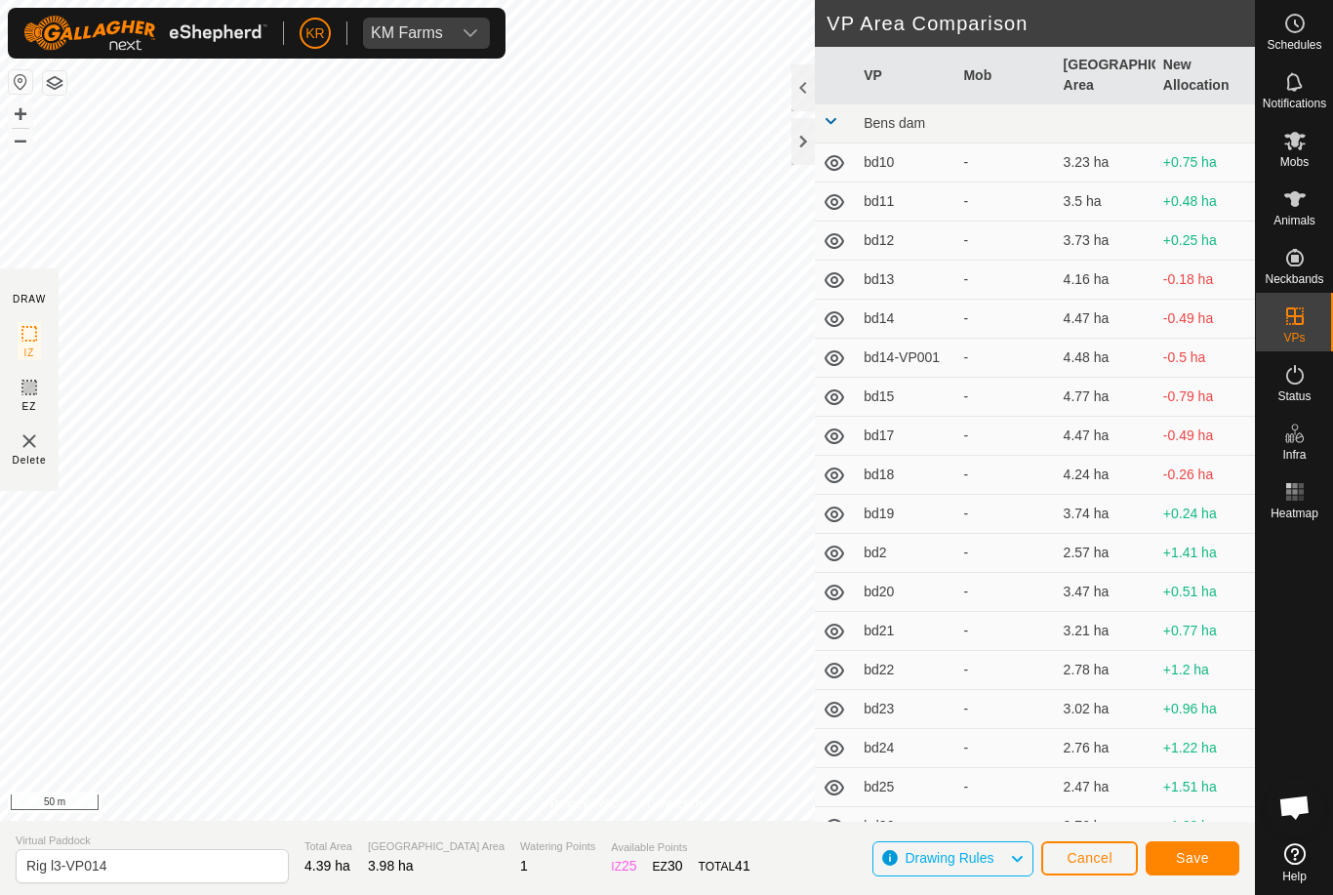
click at [1208, 857] on span "Save" at bounding box center [1192, 858] width 33 height 16
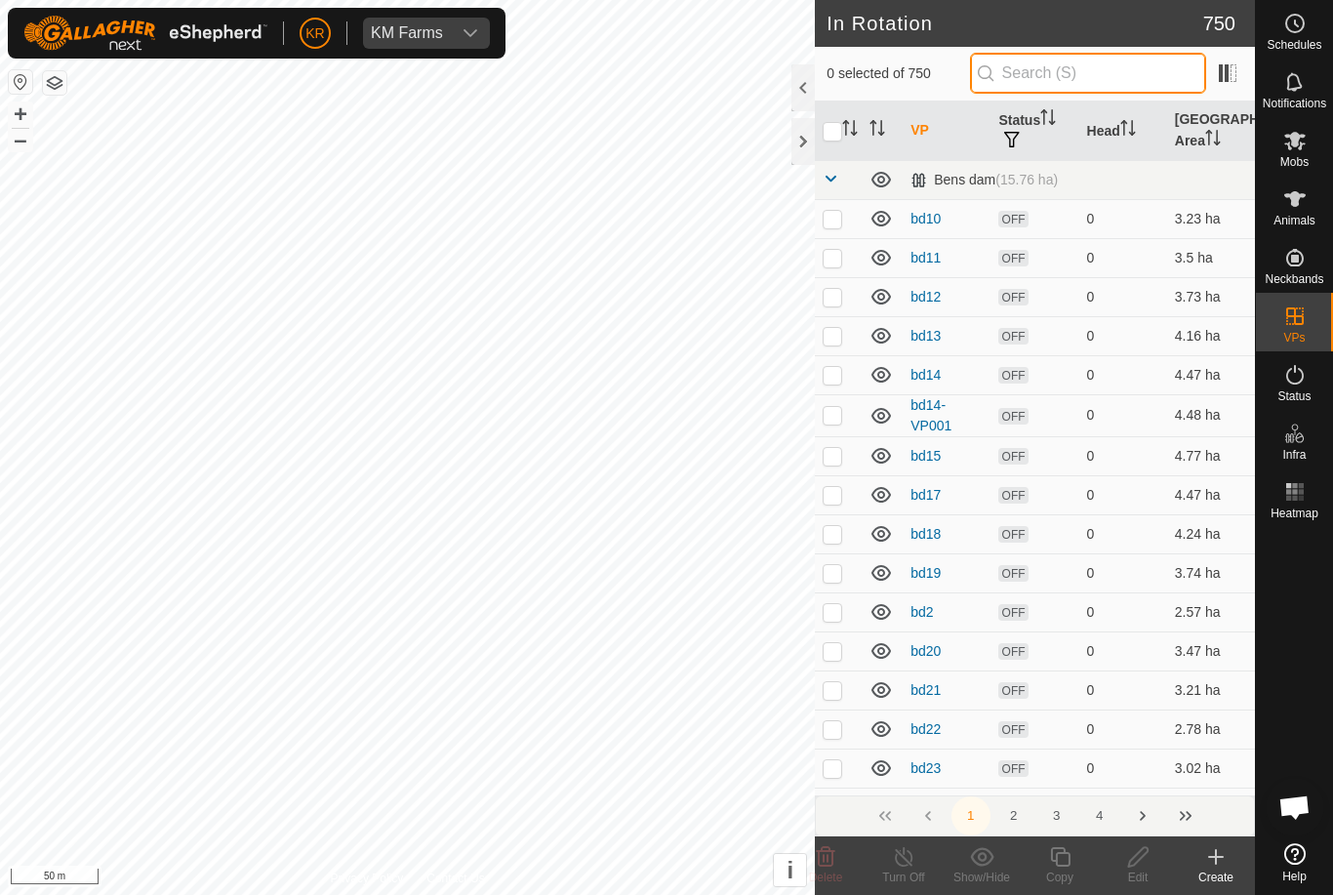
click at [1135, 81] on input "text" at bounding box center [1088, 73] width 236 height 41
click at [1103, 74] on input "text" at bounding box center [1088, 73] width 236 height 41
click at [1115, 70] on input "text" at bounding box center [1088, 73] width 236 height 41
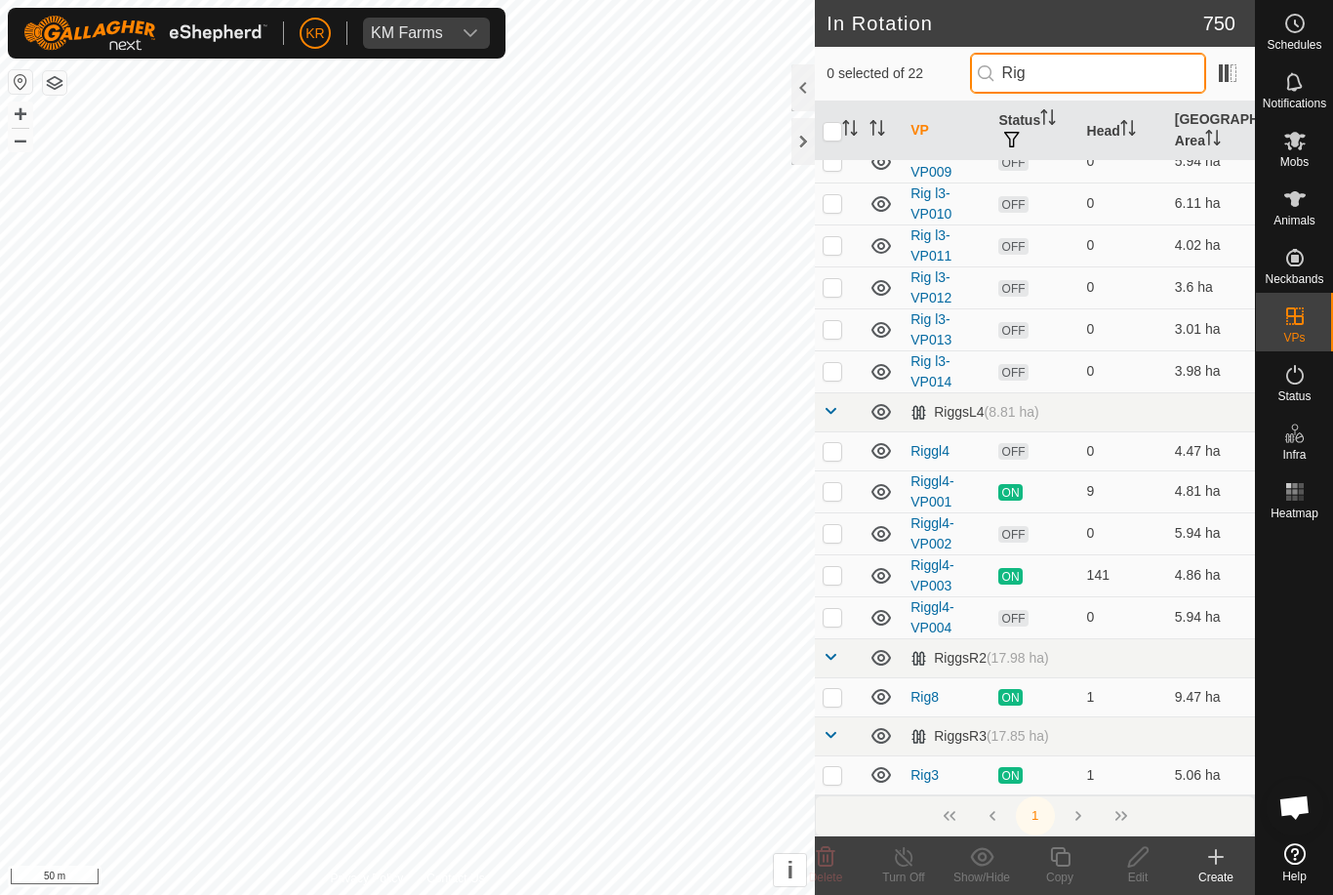
scroll to position [432, 0]
click at [1111, 93] on input "Rig" at bounding box center [1088, 73] width 236 height 41
click at [1117, 100] on div "0 selected of 22 Rig" at bounding box center [1035, 74] width 440 height 55
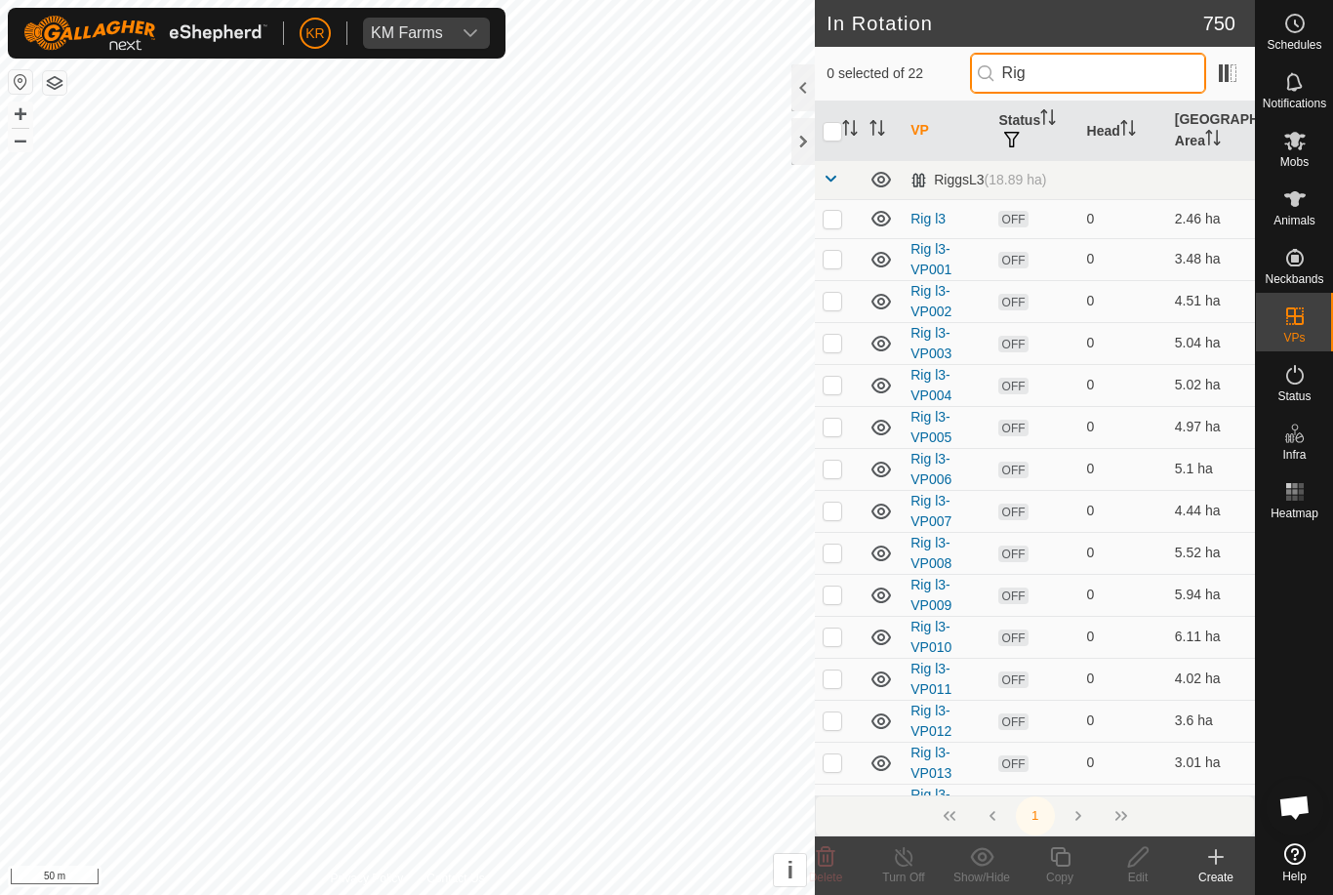
click at [1127, 78] on input "Rig" at bounding box center [1088, 73] width 236 height 41
type input "R"
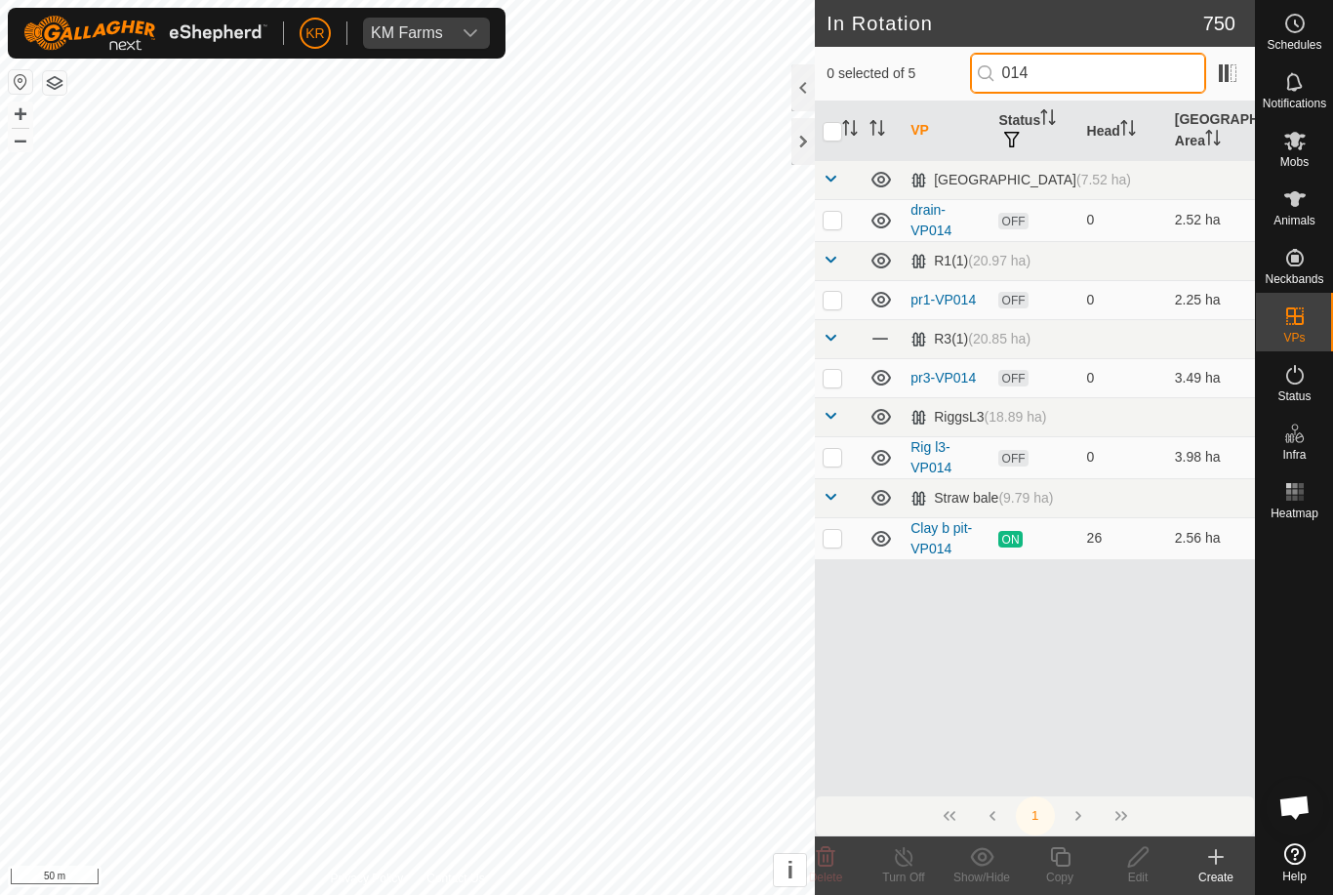
type input "014"
click at [826, 453] on p-checkbox at bounding box center [833, 457] width 20 height 16
checkbox input "true"
click at [1053, 877] on div "Copy" at bounding box center [1060, 878] width 78 height 18
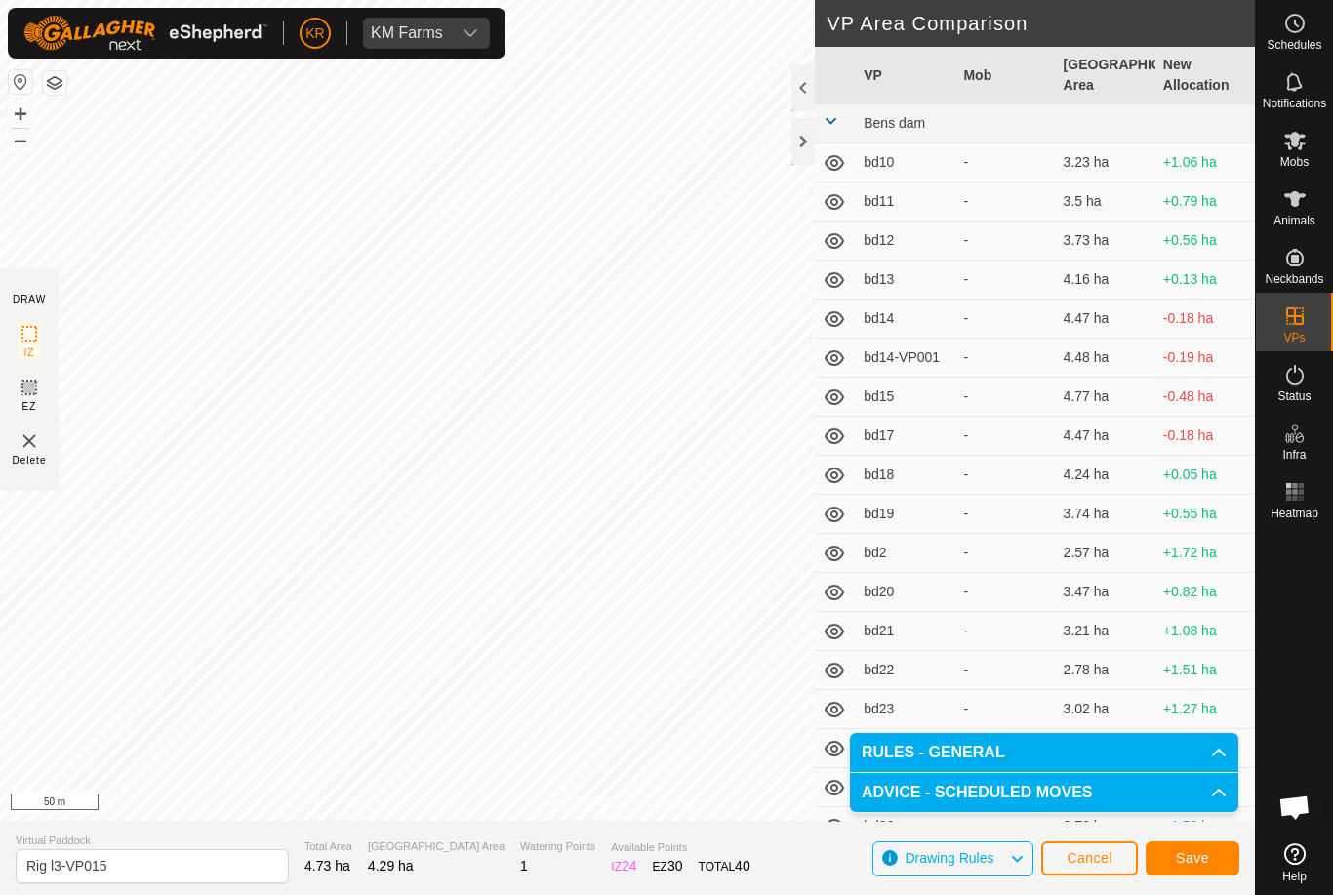
click at [1202, 853] on span "Save" at bounding box center [1192, 858] width 33 height 16
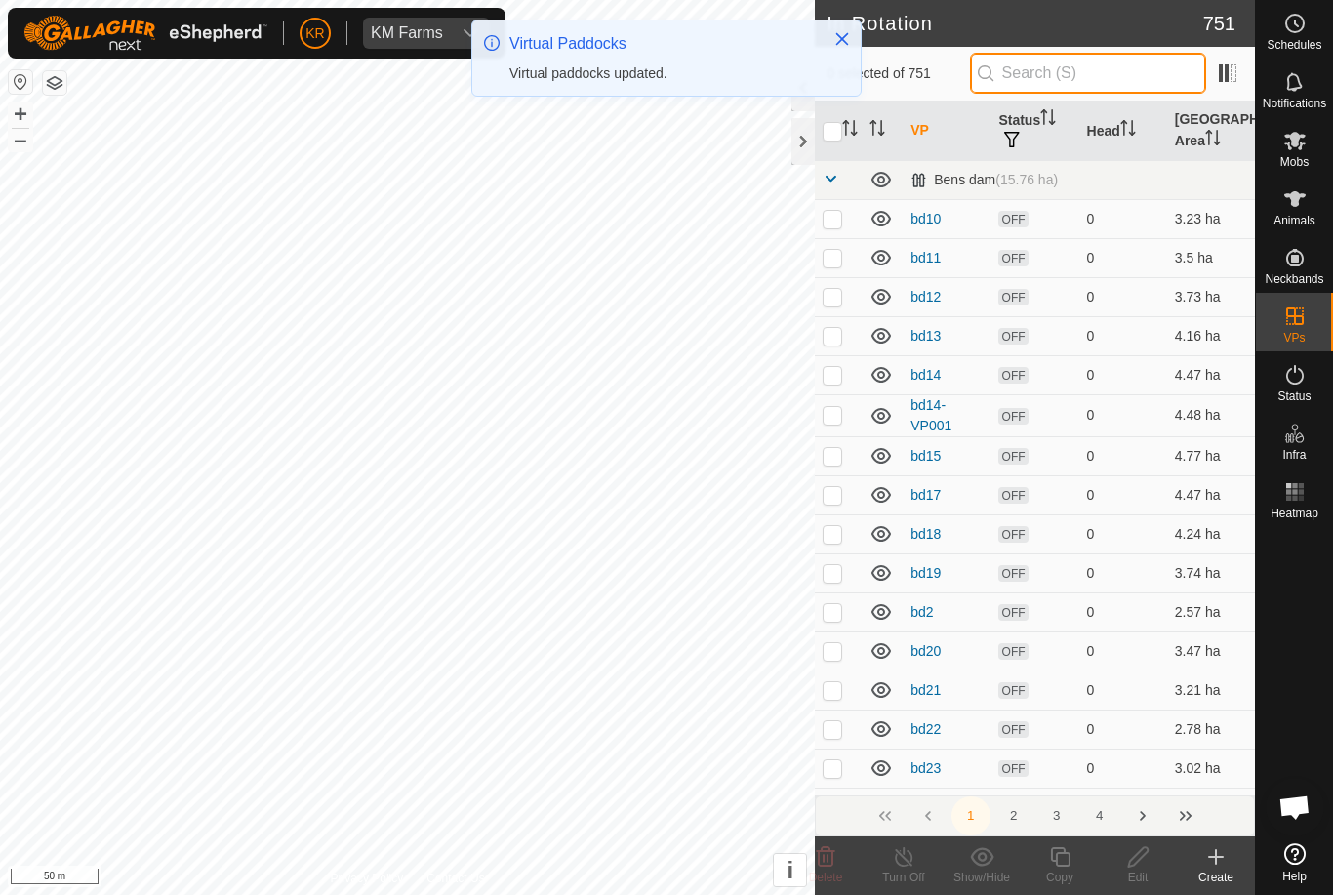
click at [1077, 73] on input "text" at bounding box center [1088, 73] width 236 height 41
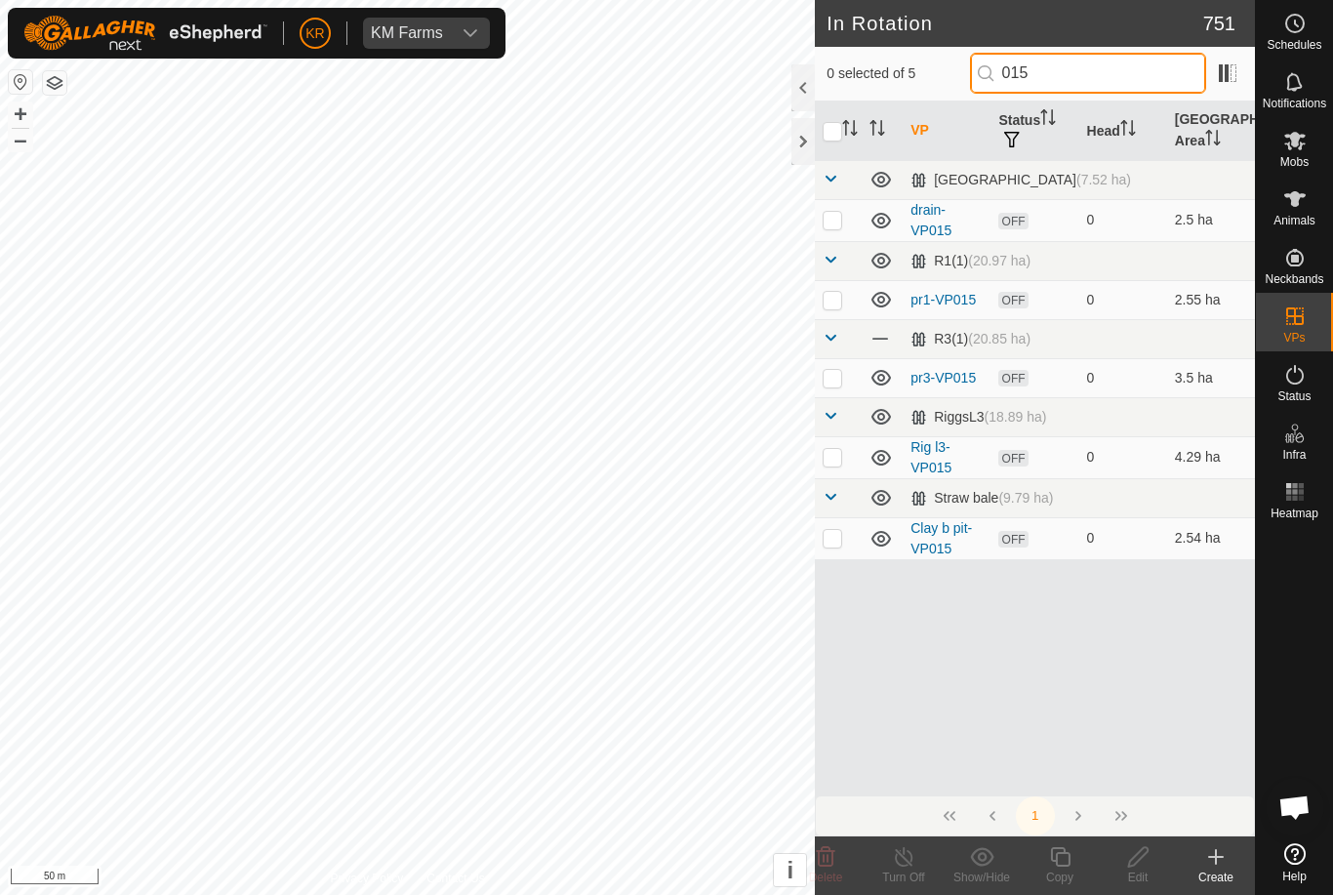
type input "015"
click at [824, 460] on p-checkbox at bounding box center [833, 457] width 20 height 16
checkbox input "true"
click at [1058, 859] on icon at bounding box center [1060, 856] width 24 height 23
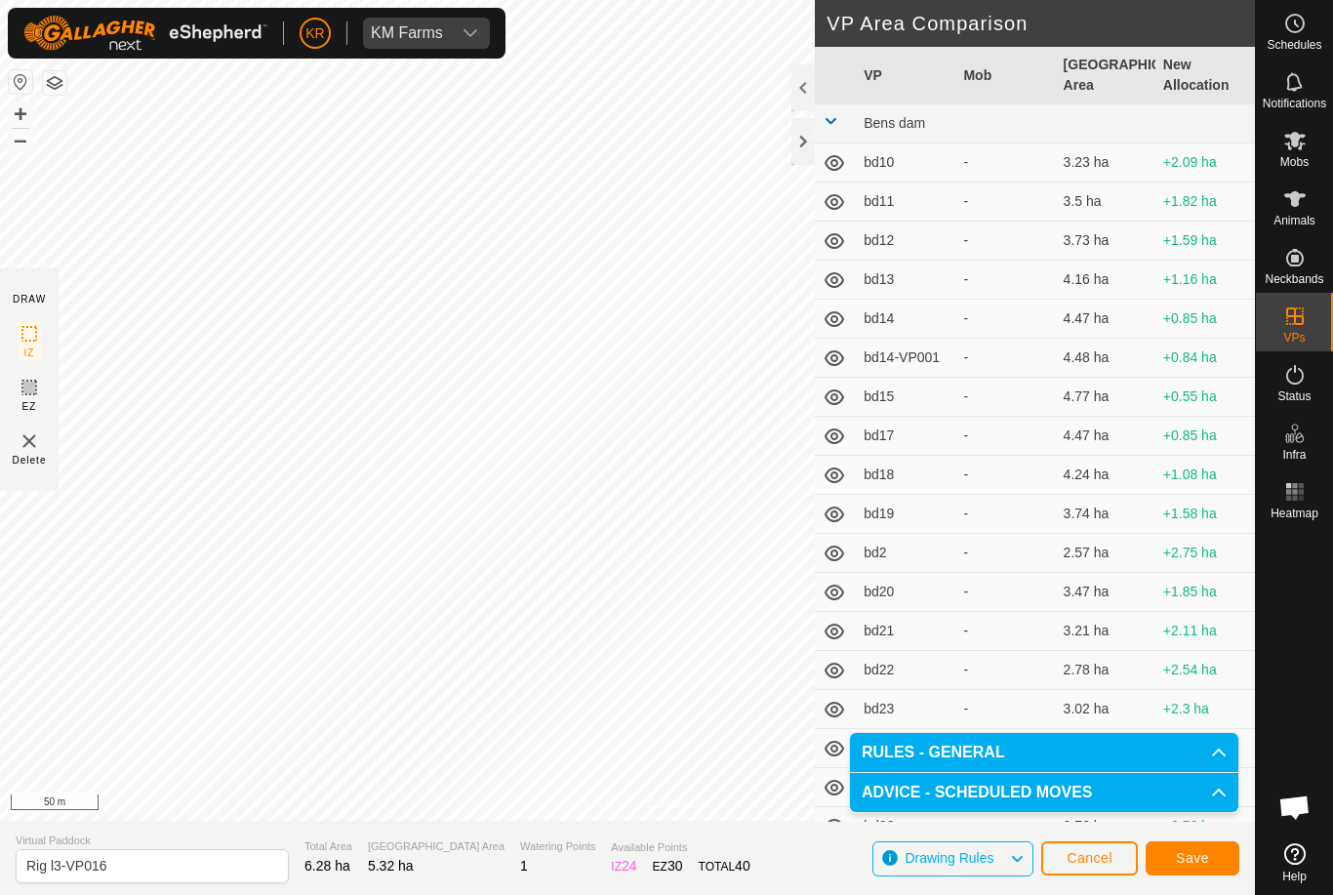
click at [1192, 857] on span "Save" at bounding box center [1192, 858] width 33 height 16
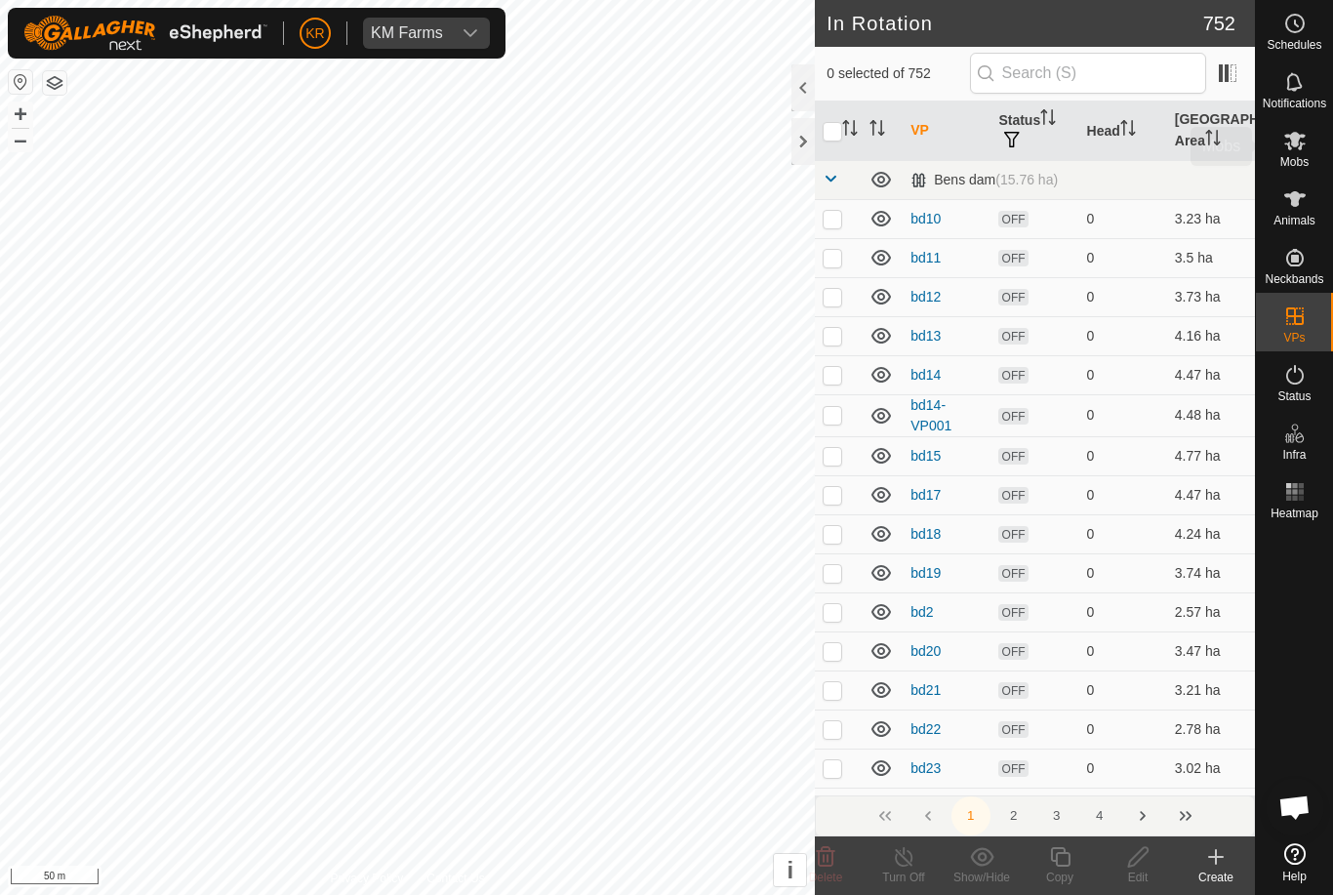
click at [1301, 146] on icon at bounding box center [1294, 141] width 21 height 19
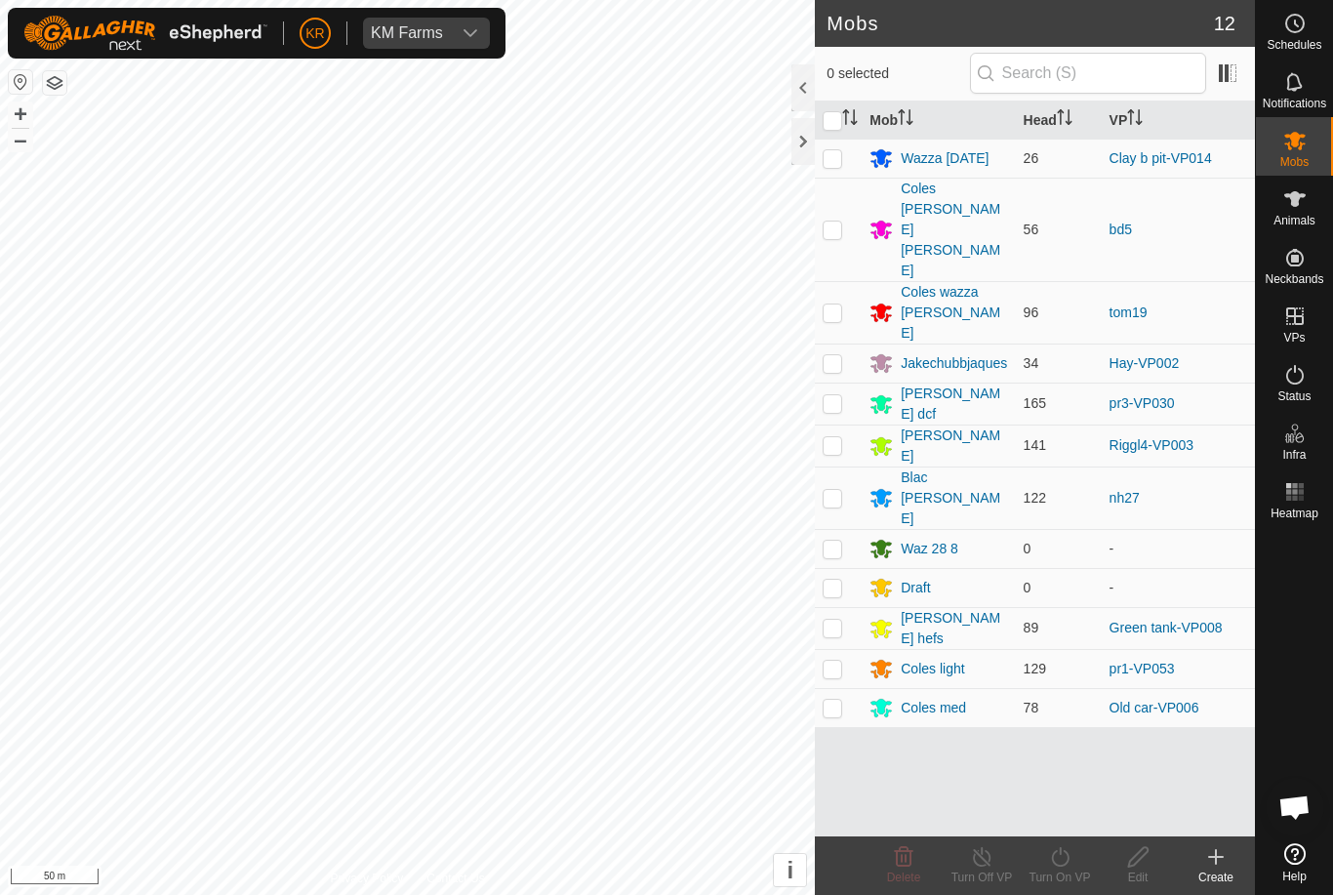
click at [845, 424] on td at bounding box center [838, 445] width 47 height 42
checkbox input "true"
click at [842, 437] on p-checkbox at bounding box center [833, 445] width 20 height 16
checkbox input "true"
click at [960, 878] on div "Turn Off VP" at bounding box center [982, 878] width 78 height 18
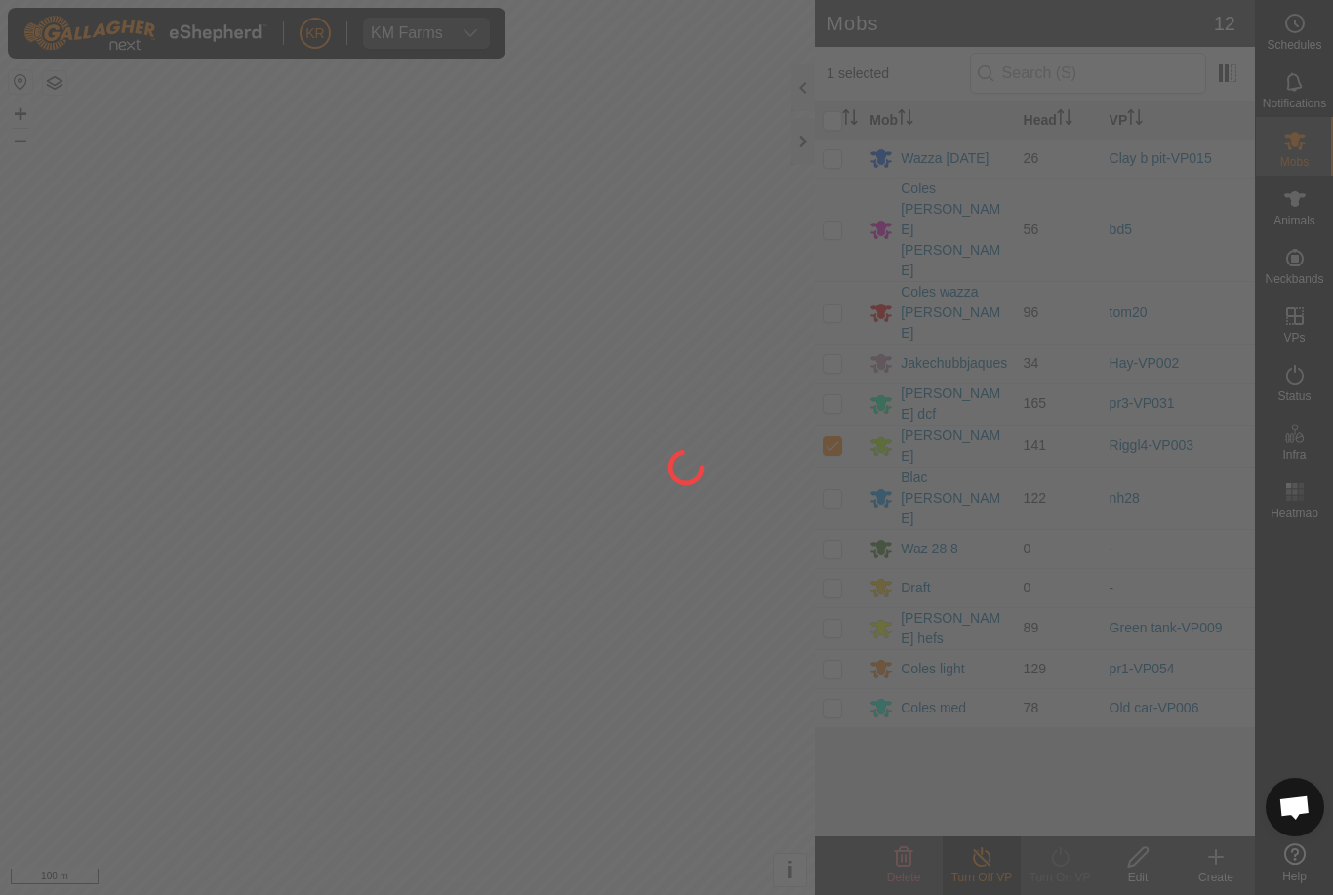
click at [1077, 769] on div at bounding box center [666, 447] width 1333 height 895
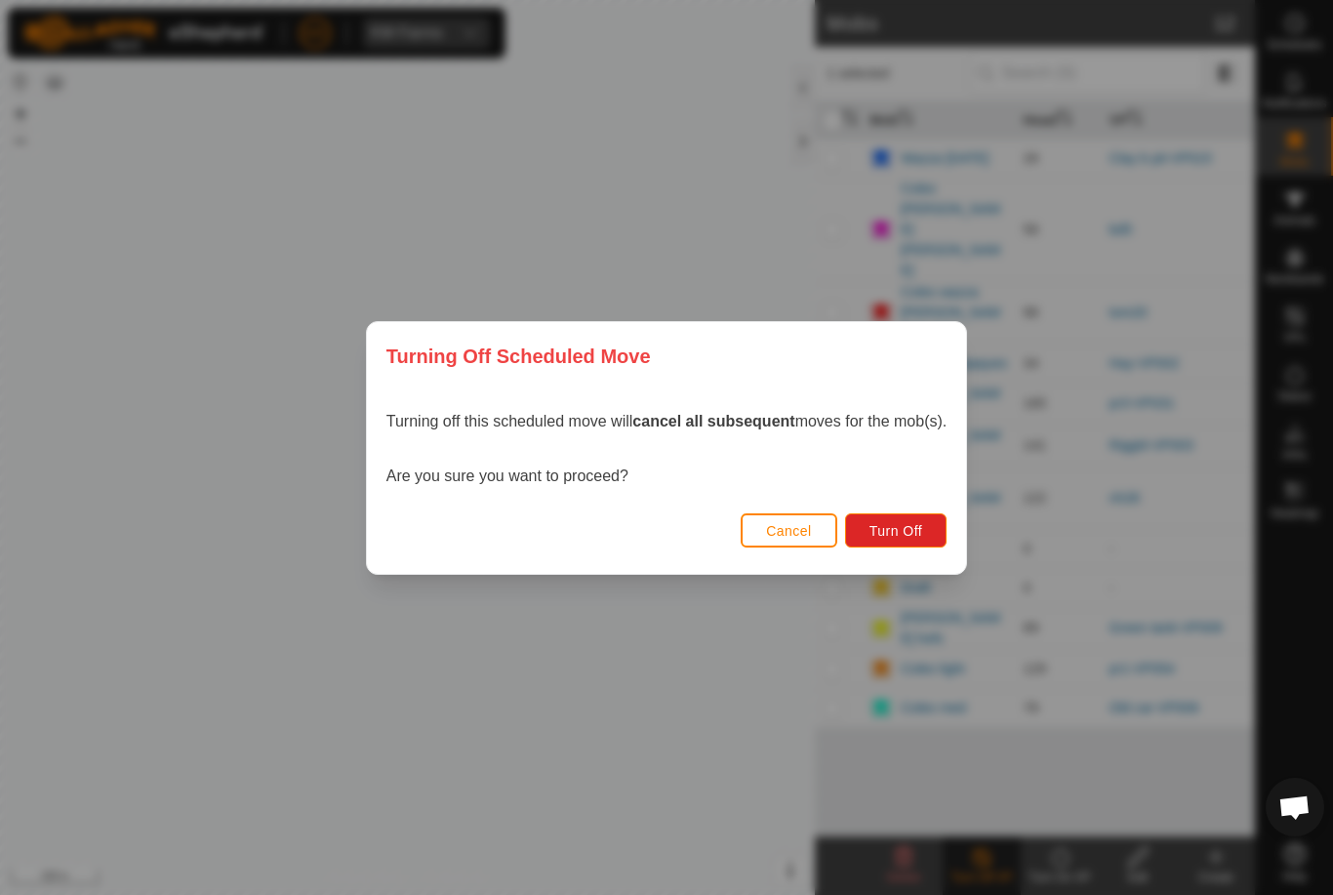
click at [793, 532] on span "Cancel" at bounding box center [789, 531] width 46 height 16
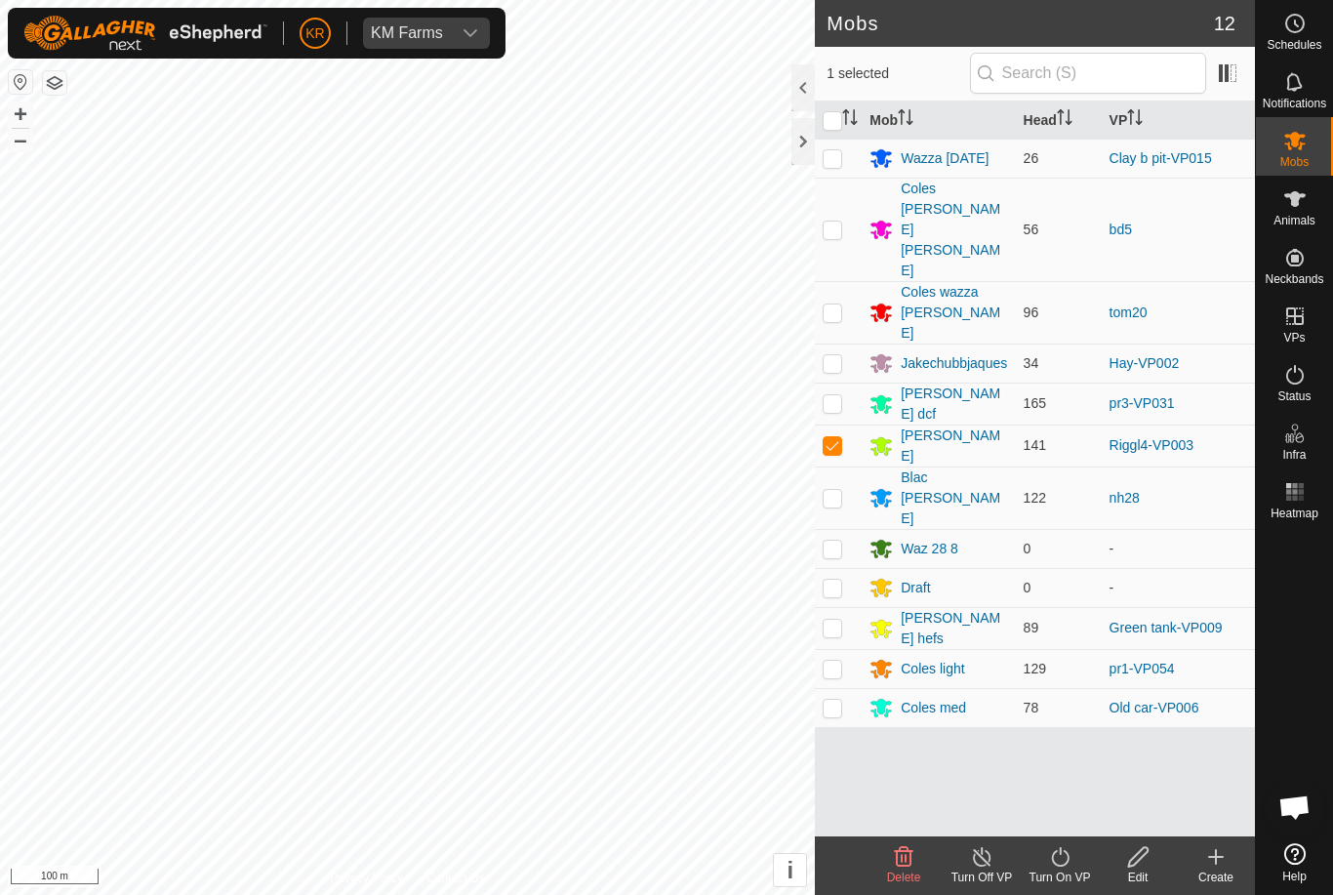
click at [1071, 862] on icon at bounding box center [1060, 856] width 24 height 23
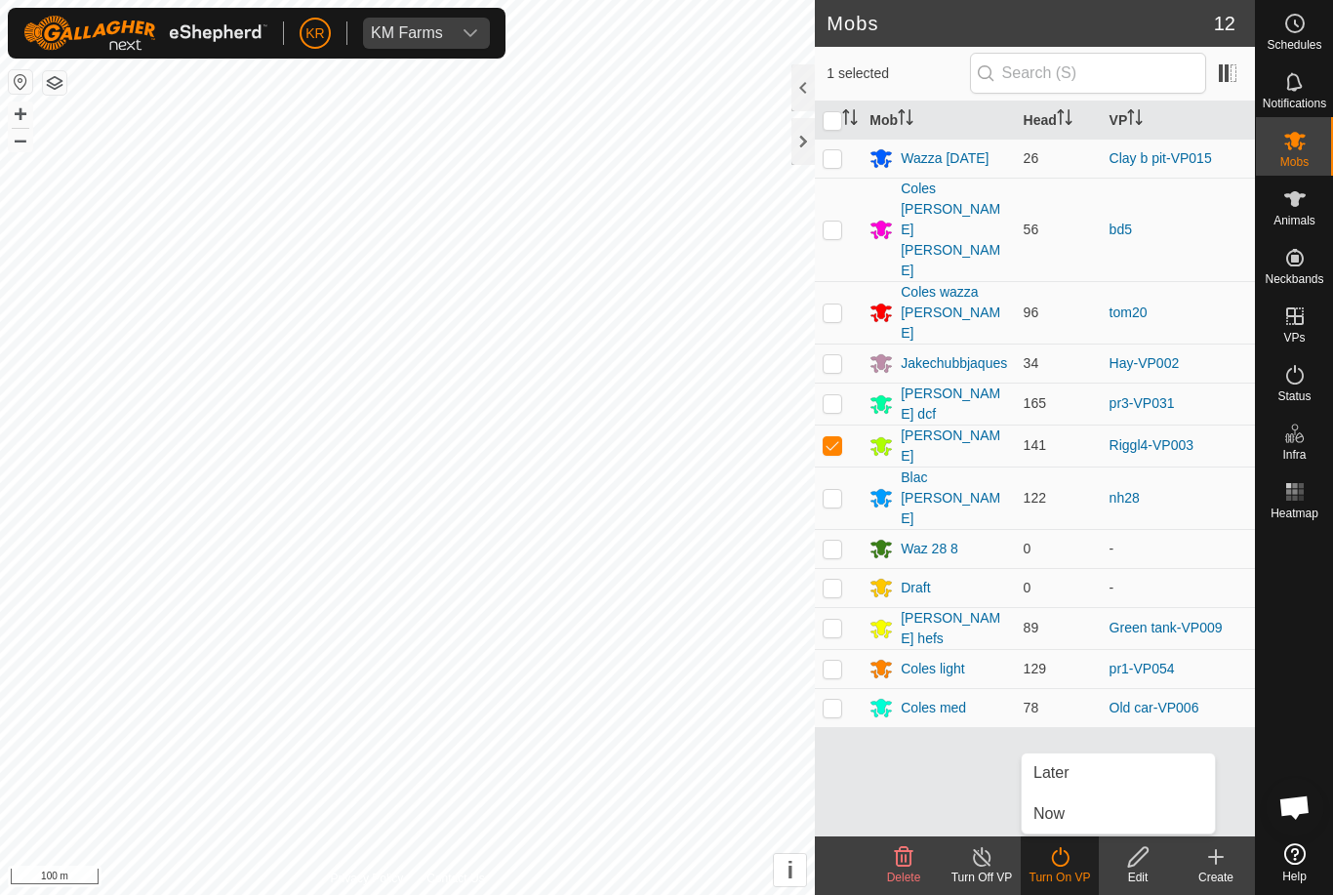
click at [1087, 771] on link "Later" at bounding box center [1118, 772] width 193 height 39
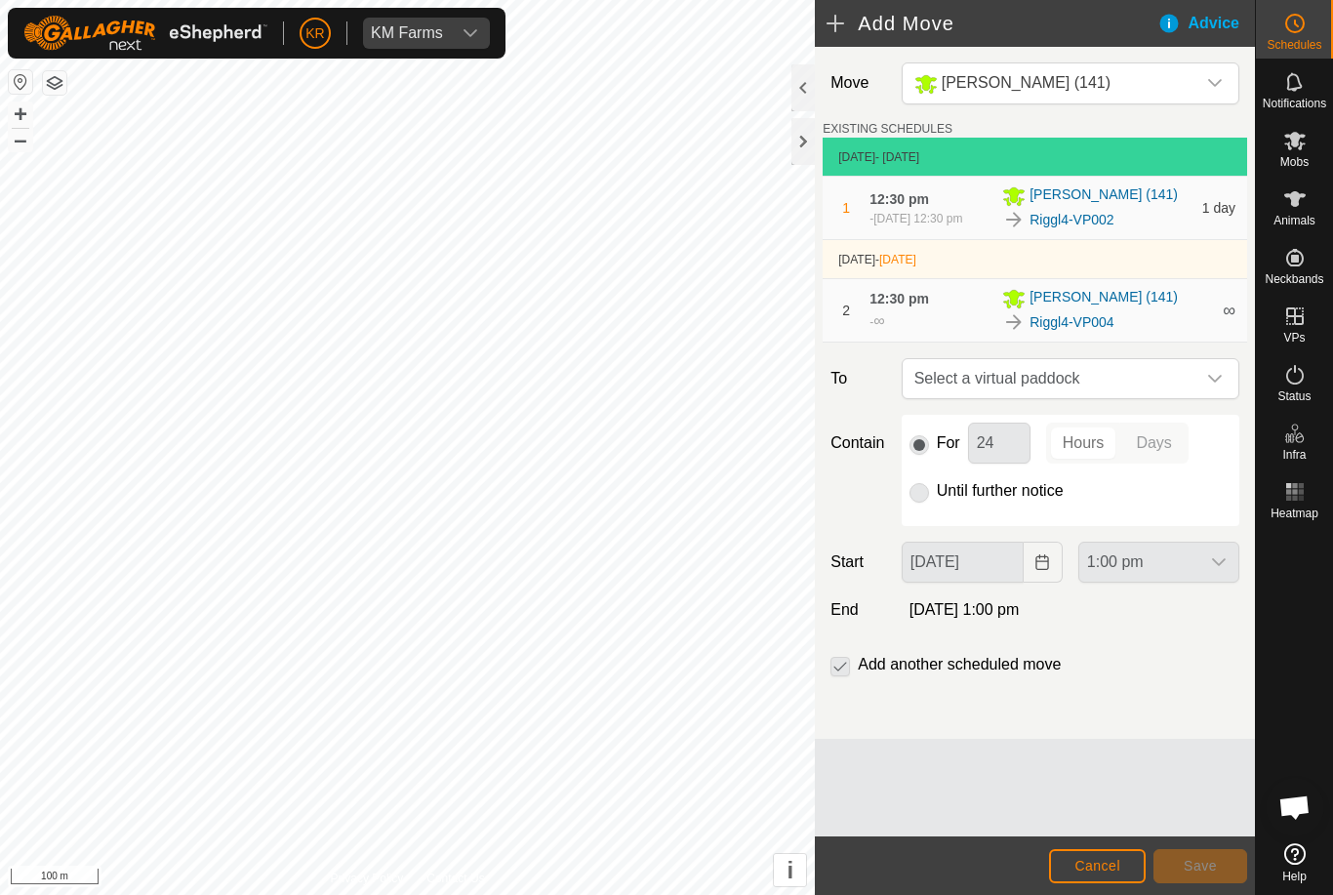
click at [1074, 864] on span "Cancel" at bounding box center [1097, 866] width 46 height 16
